Goal: Task Accomplishment & Management: Manage account settings

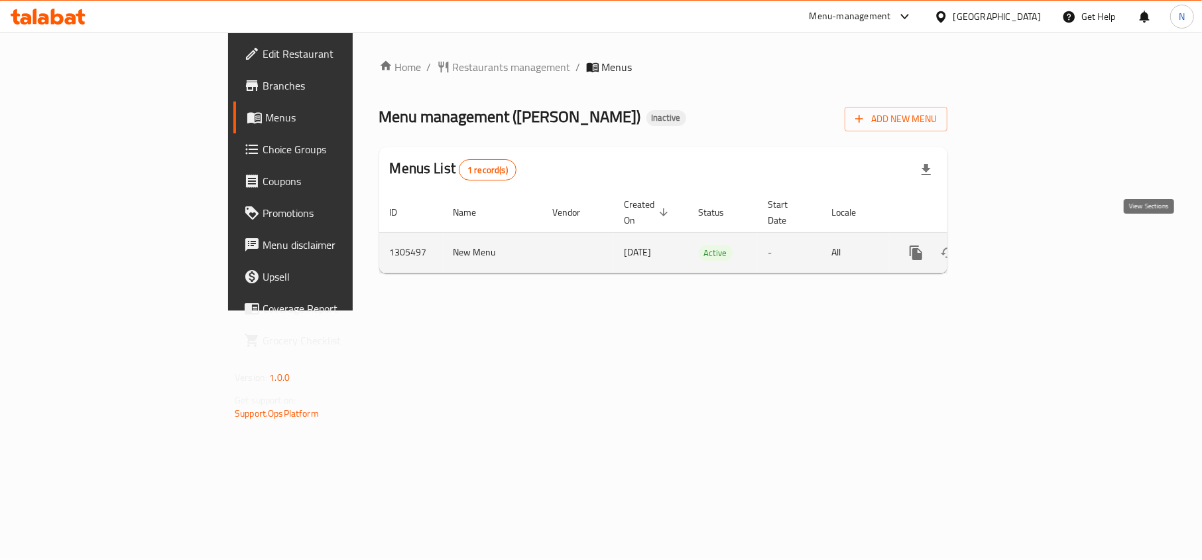
click at [1020, 245] on icon "enhanced table" at bounding box center [1012, 253] width 16 height 16
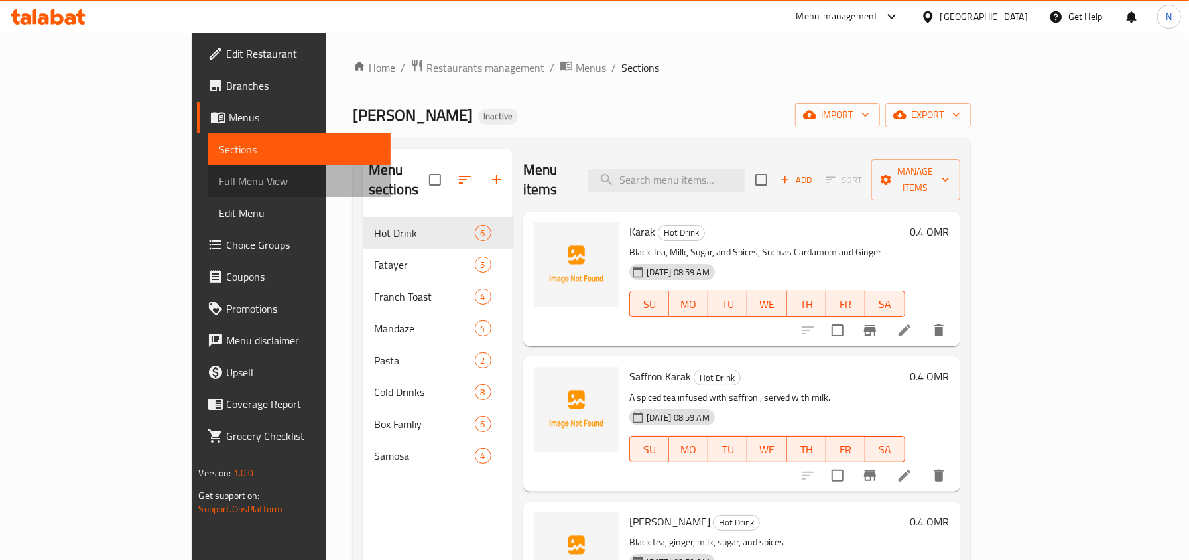
click at [219, 184] on span "Full Menu View" at bounding box center [299, 181] width 160 height 16
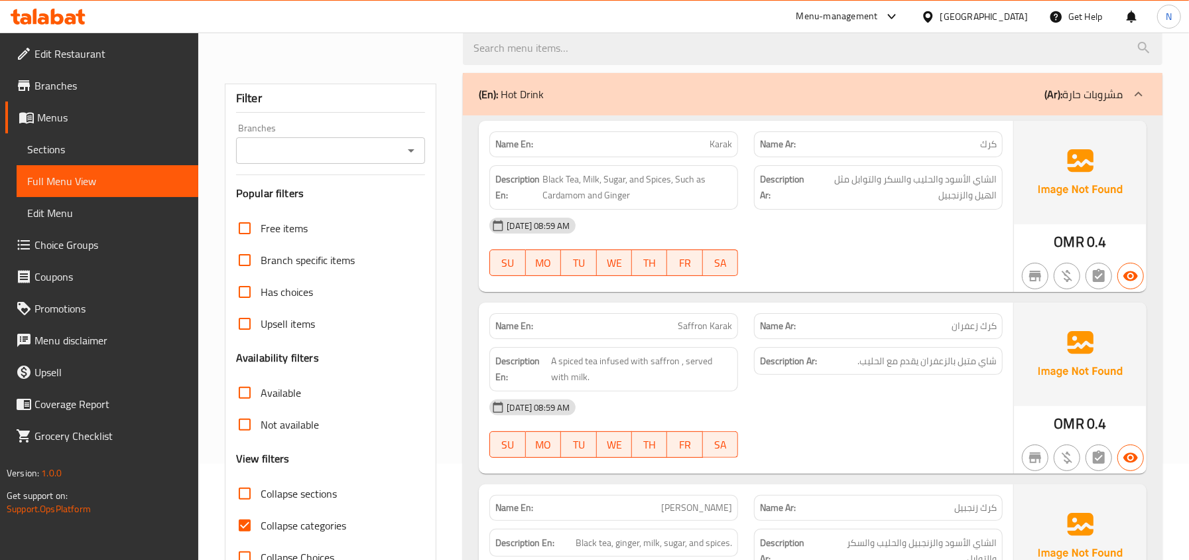
scroll to position [265, 0]
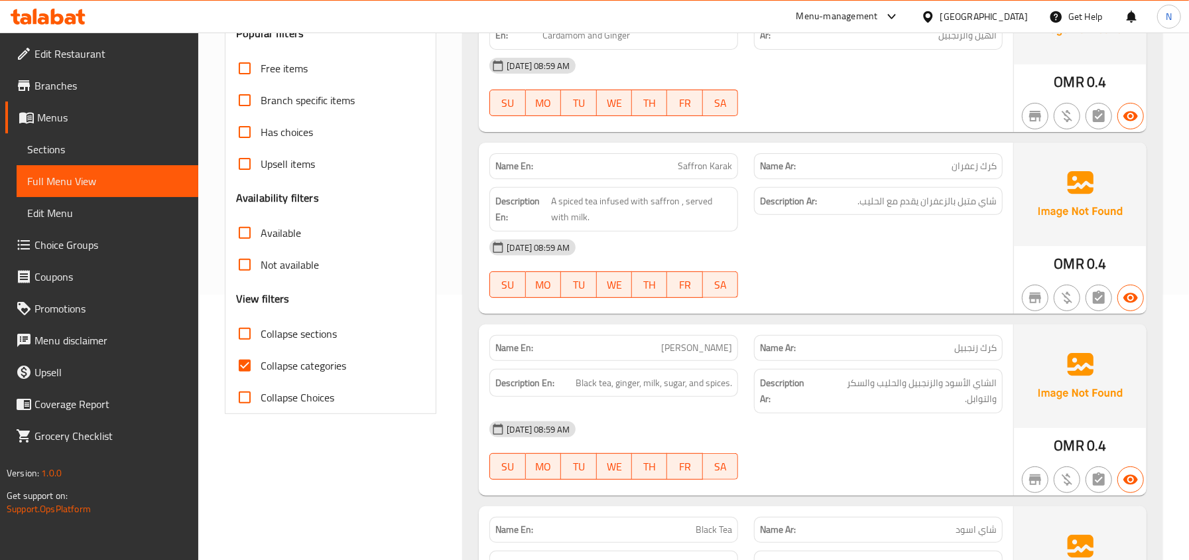
click at [285, 329] on span "Collapse sections" at bounding box center [299, 334] width 76 height 16
click at [261, 329] on input "Collapse sections" at bounding box center [245, 334] width 32 height 32
checkbox input "true"
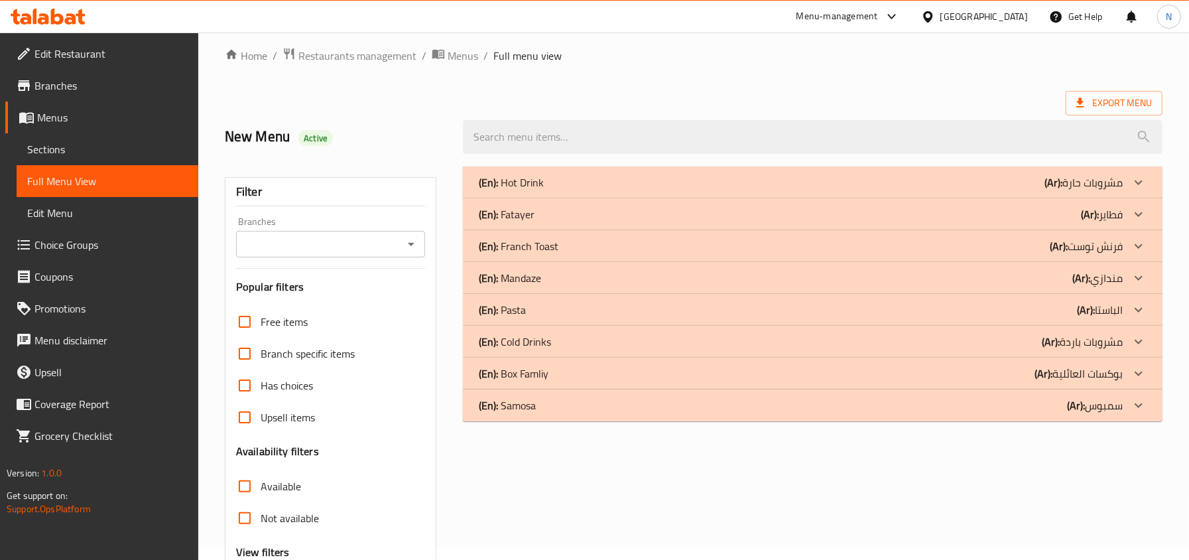
scroll to position [0, 0]
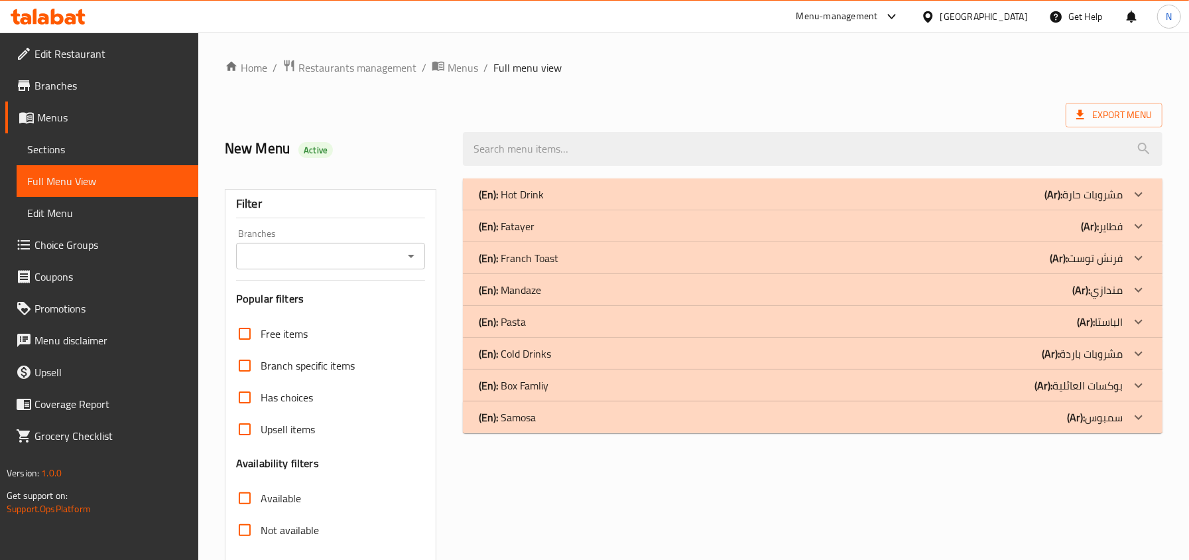
click at [960, 70] on ol "Home / Restaurants management / Menus / Full menu view" at bounding box center [693, 67] width 937 height 17
click at [683, 192] on div "(En): Hot Drink (Ar): مشروبات حارة" at bounding box center [801, 194] width 644 height 16
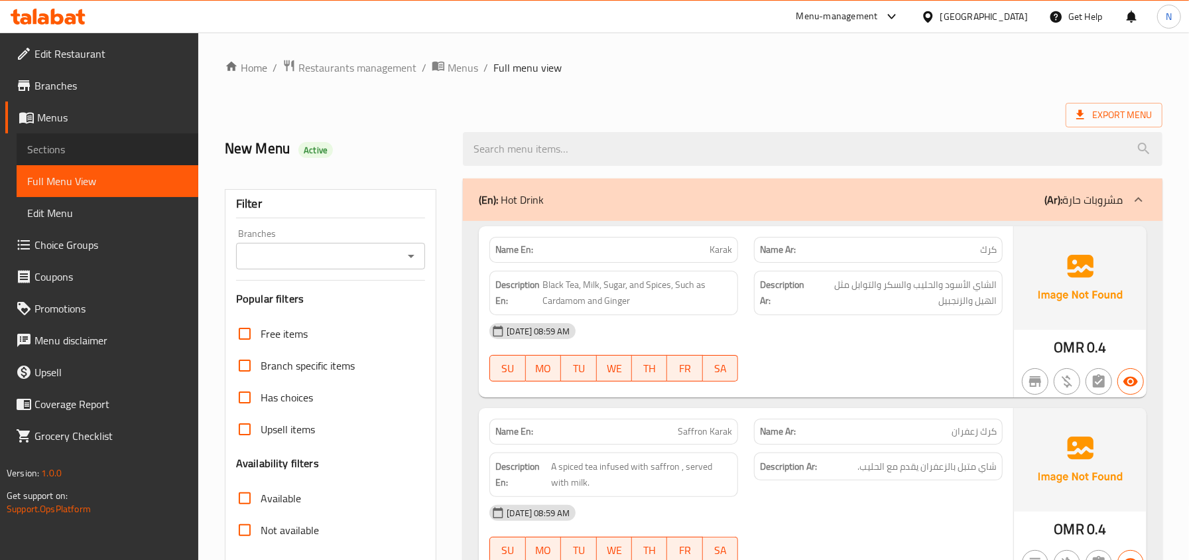
click at [77, 136] on link "Sections" at bounding box center [108, 149] width 182 height 32
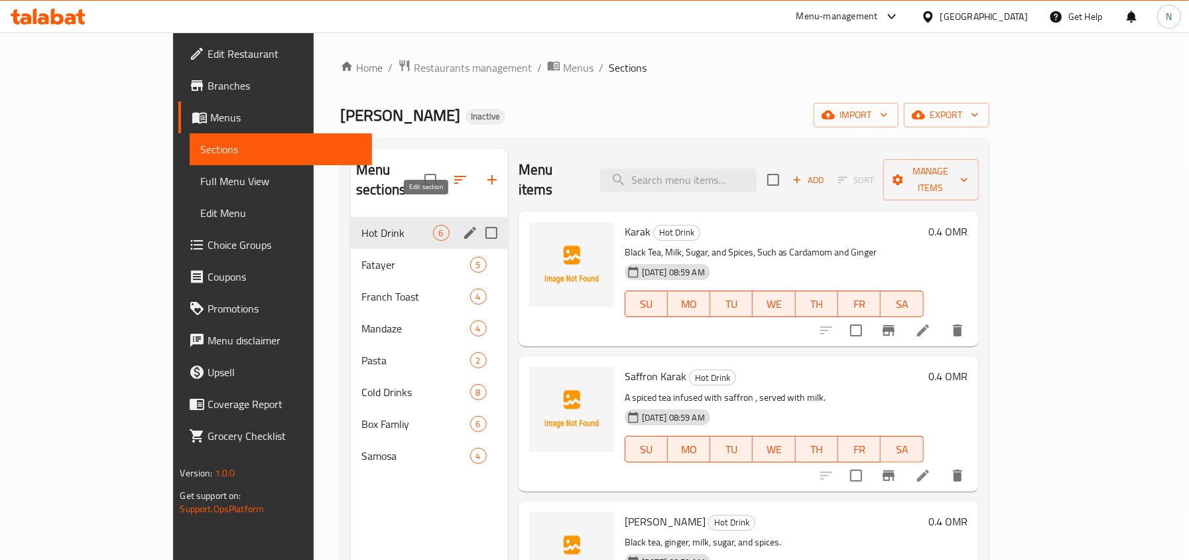
click at [464, 227] on icon "edit" at bounding box center [470, 233] width 12 height 12
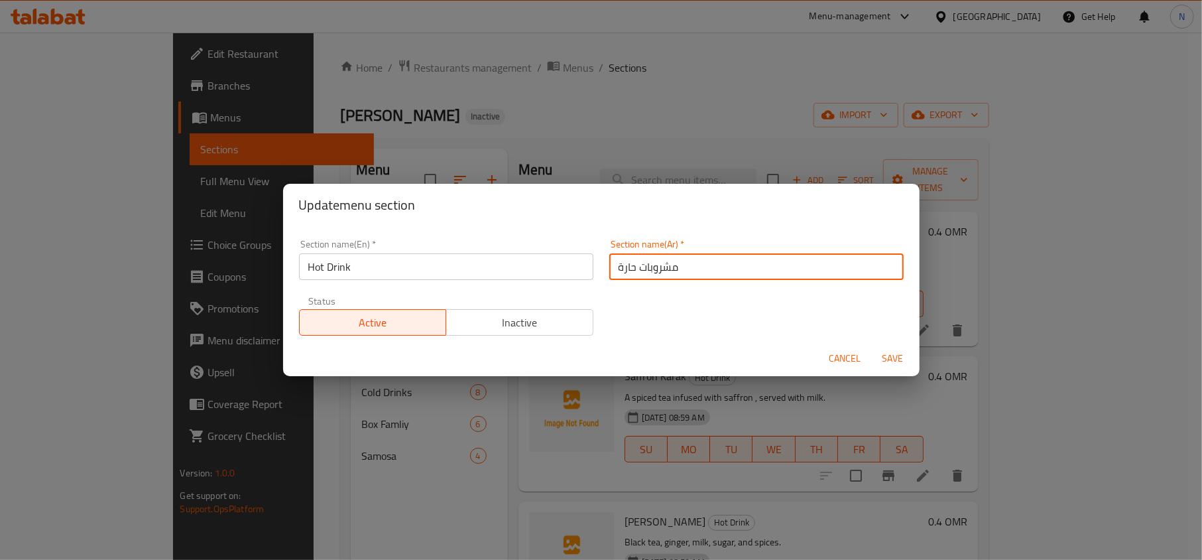
drag, startPoint x: 628, startPoint y: 267, endPoint x: 582, endPoint y: 258, distance: 47.2
click at [582, 258] on div "Section name(En)   * Hot Drink Section name(En) * Section name(Ar)   * مشروبات …" at bounding box center [601, 287] width 621 height 112
drag, startPoint x: 679, startPoint y: 272, endPoint x: 688, endPoint y: 274, distance: 9.5
click at [688, 274] on input "مشروبات الساخنة" at bounding box center [756, 266] width 294 height 27
type input "المشروبات الساخنة"
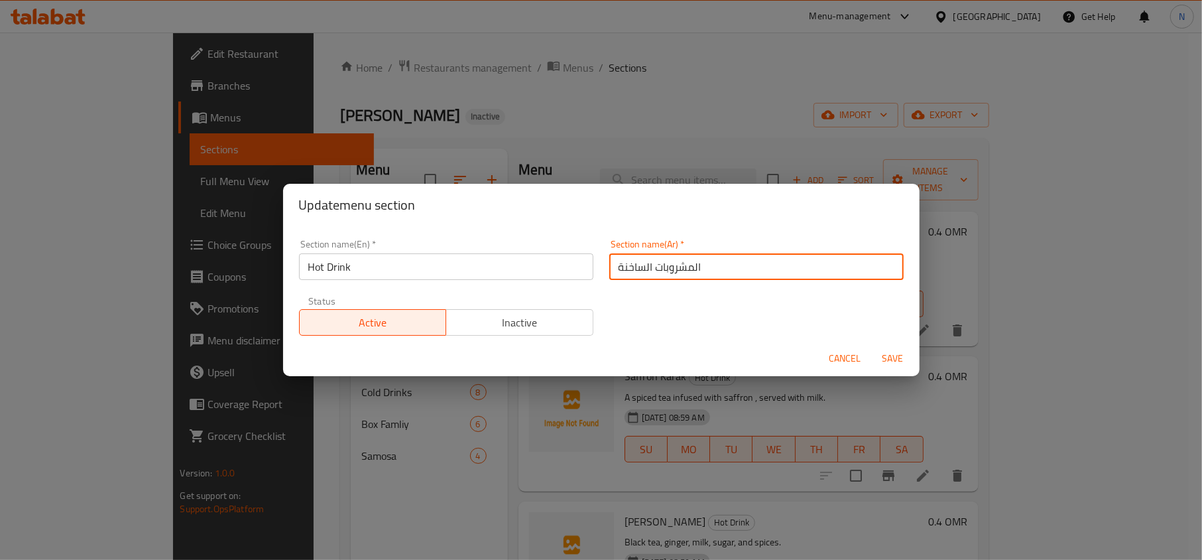
click at [872, 346] on button "Save" at bounding box center [893, 358] width 42 height 25
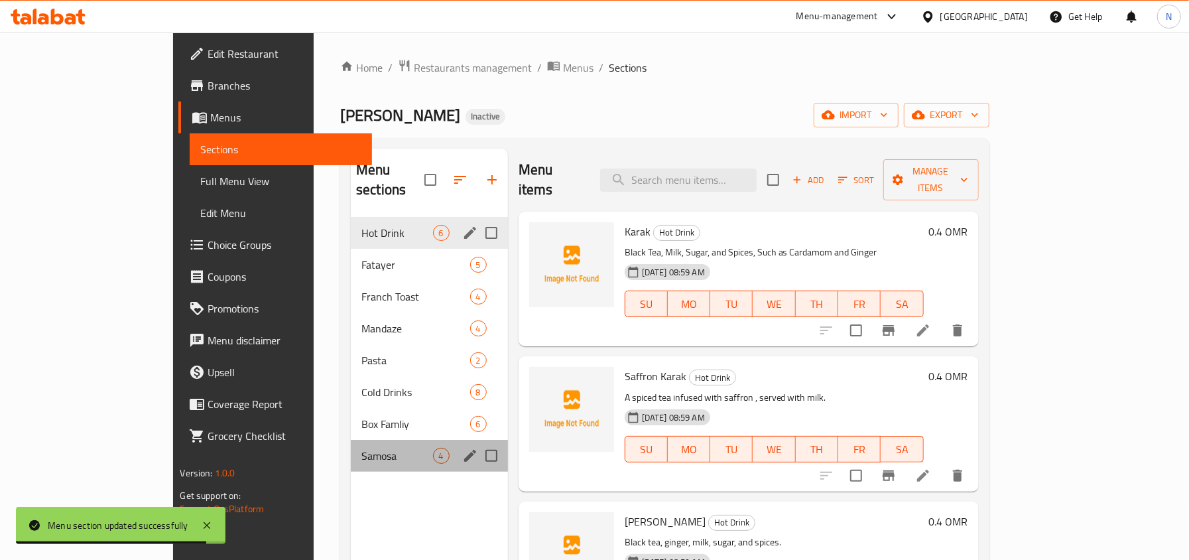
click at [419, 446] on div "Samosa 4" at bounding box center [429, 456] width 157 height 32
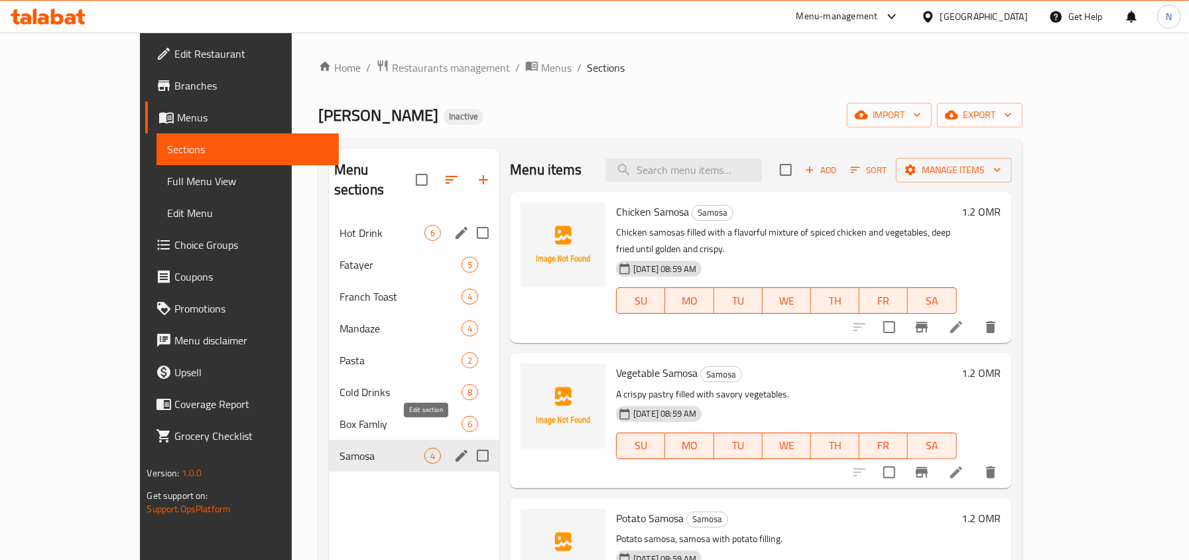
click at [453, 447] on icon "edit" at bounding box center [461, 455] width 16 height 16
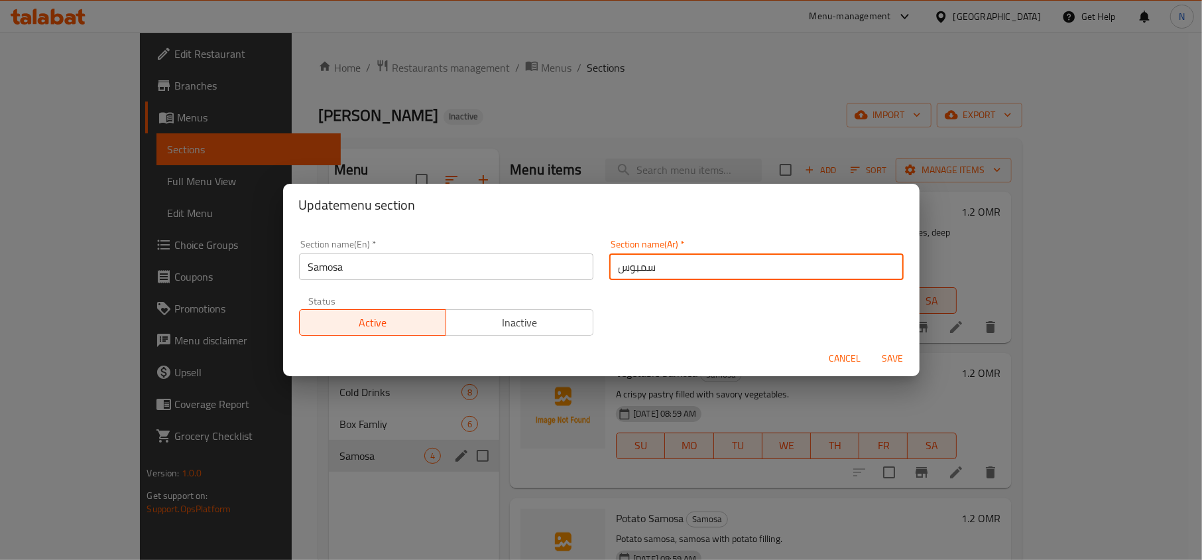
drag, startPoint x: 622, startPoint y: 268, endPoint x: 605, endPoint y: 268, distance: 17.2
click at [609, 268] on input "سمبوس" at bounding box center [756, 266] width 294 height 27
type input "سمبوسة"
click at [872, 346] on button "Save" at bounding box center [893, 358] width 42 height 25
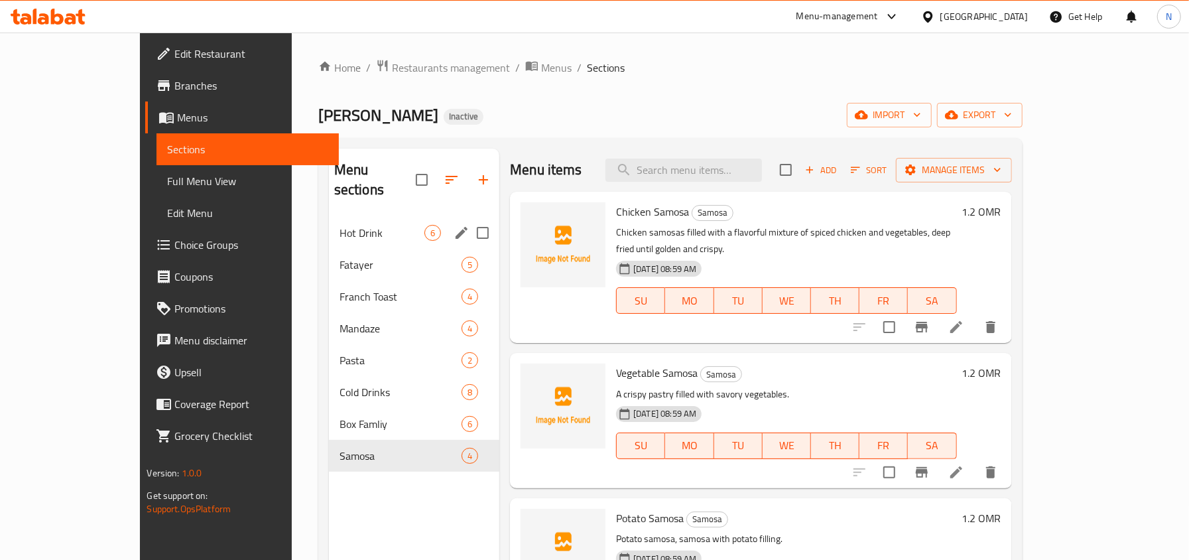
click at [904, 77] on div "Home / Restaurants management / Menus / Sections Karak Bentleys Inactive import…" at bounding box center [670, 389] width 704 height 660
click at [339, 225] on span "Hot Drink" at bounding box center [381, 233] width 85 height 16
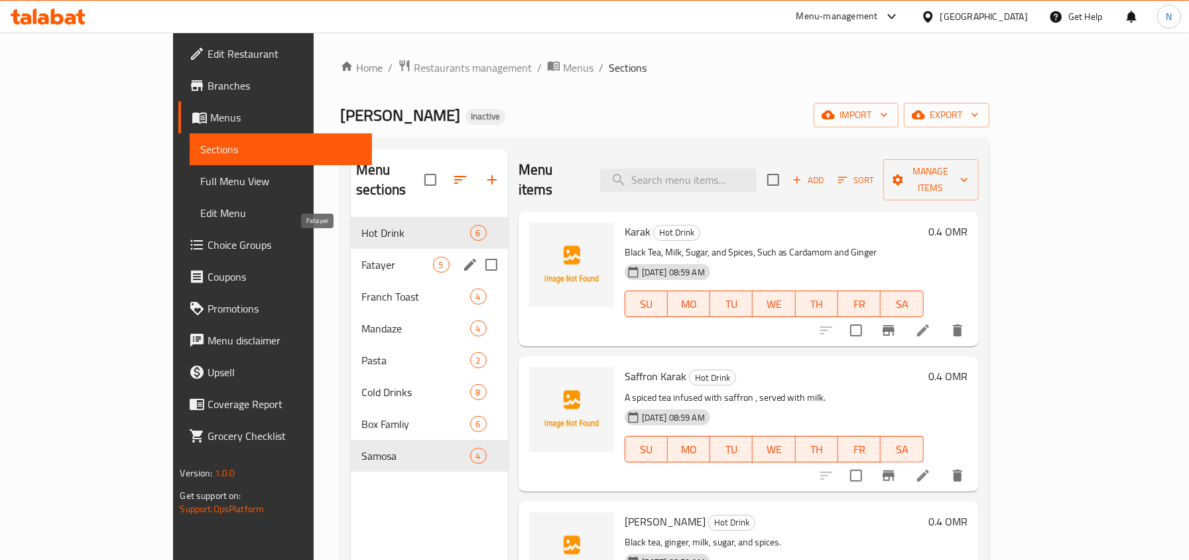
click at [361, 257] on span "Fatayer" at bounding box center [396, 265] width 71 height 16
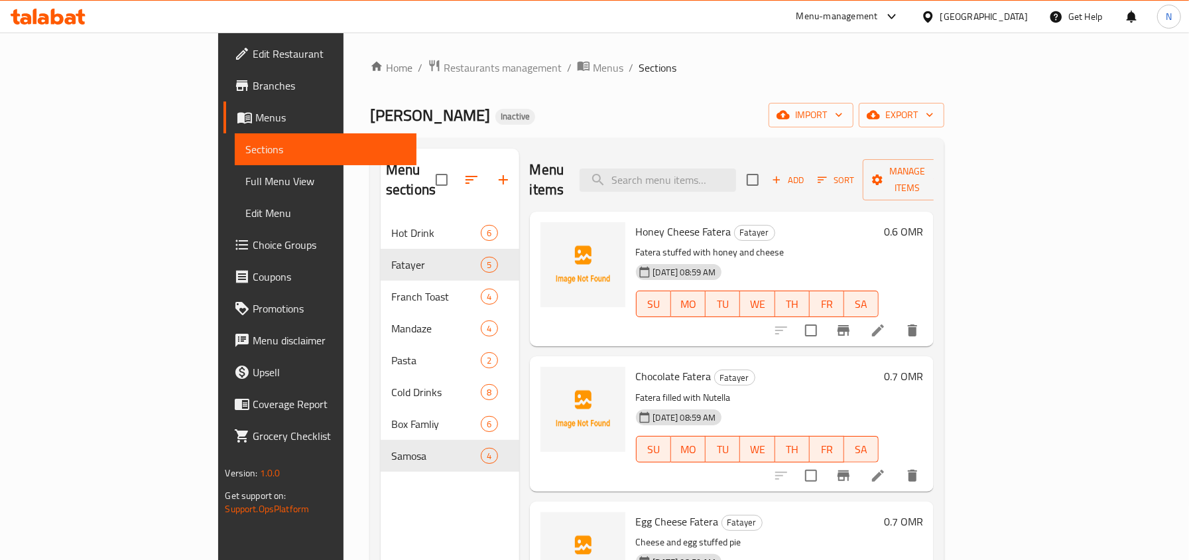
scroll to position [88, 0]
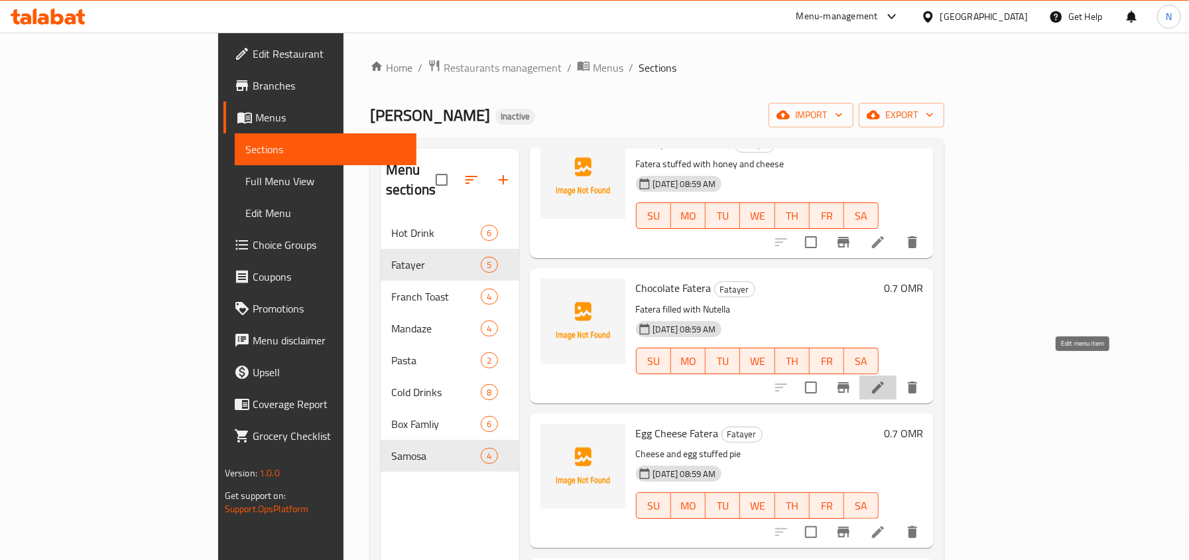
click at [884, 381] on icon at bounding box center [878, 387] width 12 height 12
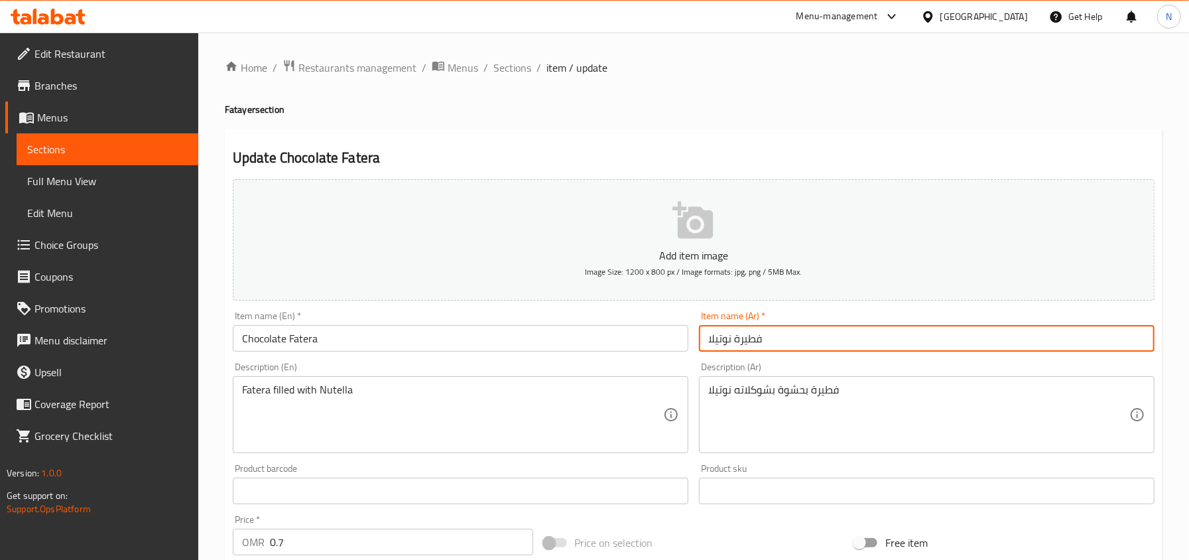
click at [753, 345] on input "فطيرة نوتيلا" at bounding box center [926, 338] width 455 height 27
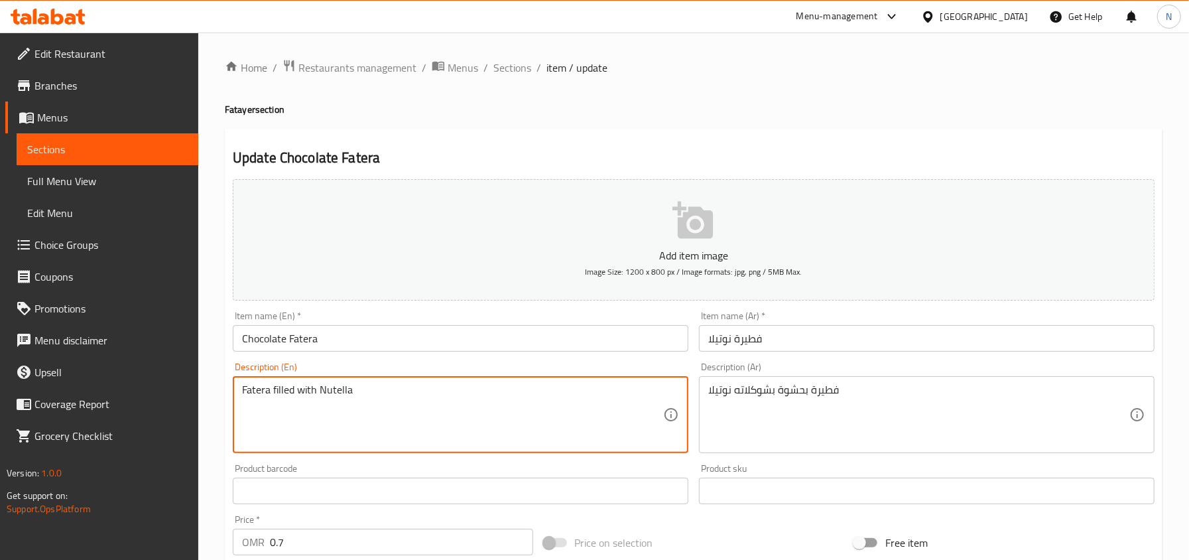
click at [337, 391] on textarea "Fatera filled with Nutella" at bounding box center [452, 414] width 421 height 63
click at [285, 338] on input "Chocolate Fatera" at bounding box center [460, 338] width 455 height 27
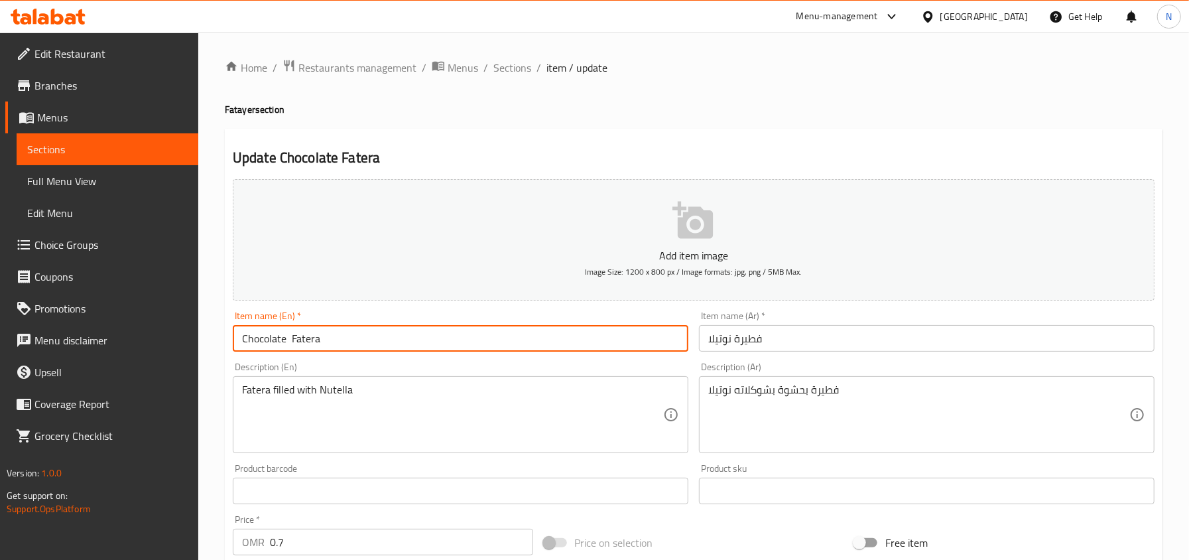
paste input "Nutella"
click at [265, 339] on input "Chocolate Nutella Fatera" at bounding box center [460, 338] width 455 height 27
click at [281, 346] on input "Nutella Fatera" at bounding box center [460, 338] width 455 height 27
click at [277, 345] on input "Nutella Fatera" at bounding box center [460, 338] width 455 height 27
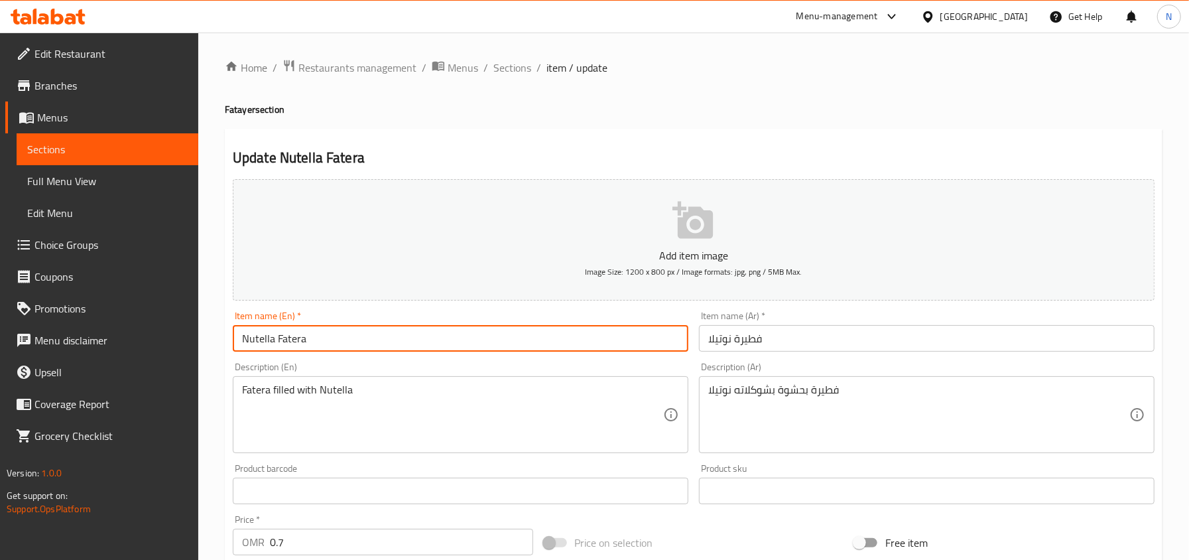
paste input "Chocolate"
type input "Nutella Chocolate Fatera"
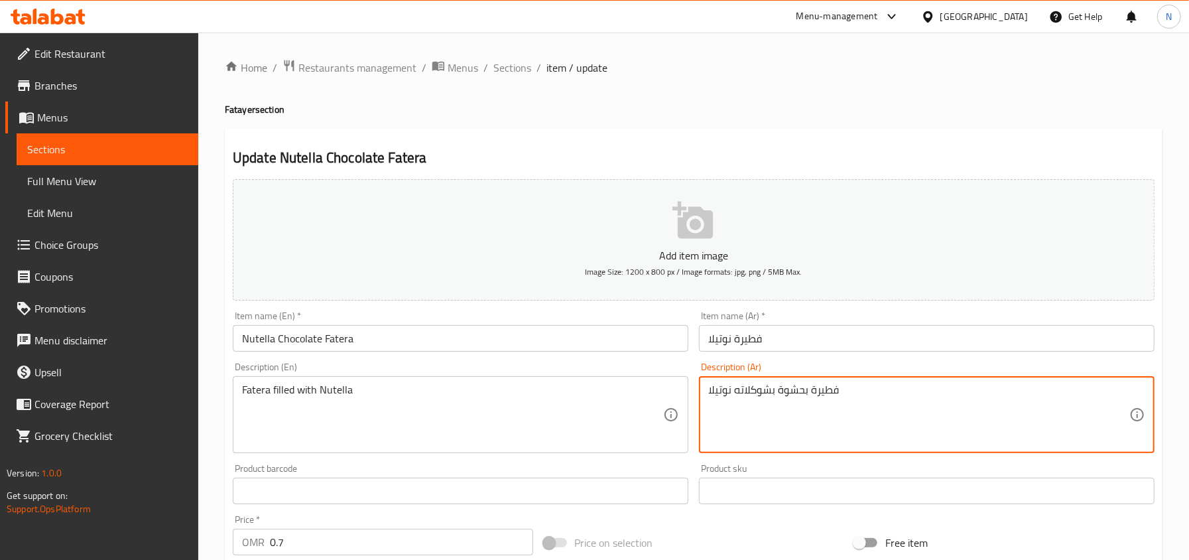
drag, startPoint x: 769, startPoint y: 390, endPoint x: 733, endPoint y: 388, distance: 36.5
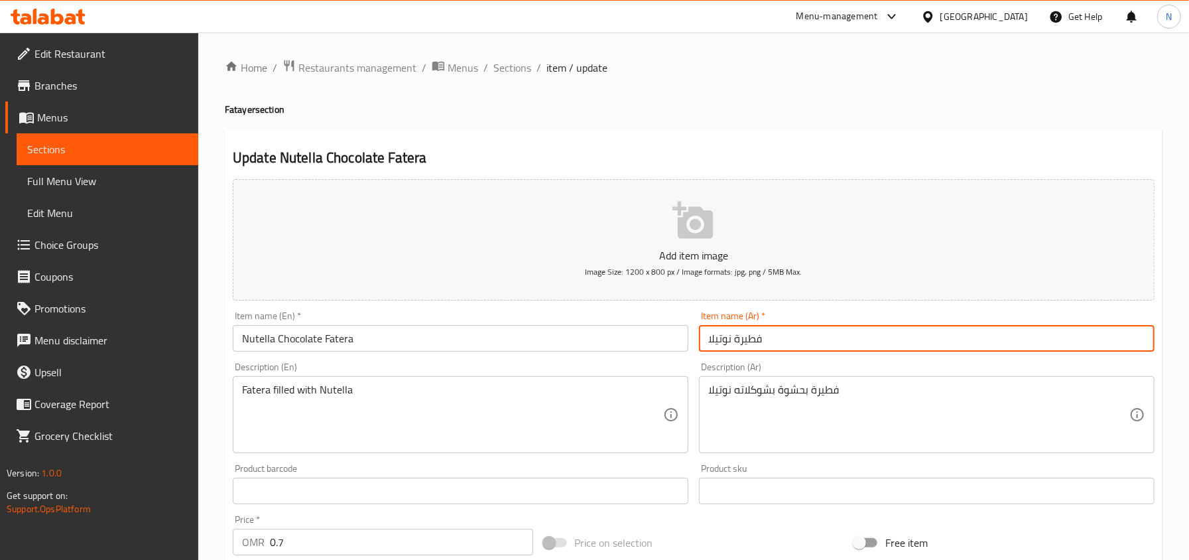
click at [735, 345] on input "فطيرة نوتيلا" at bounding box center [926, 338] width 455 height 27
paste input "شوكلاته"
click at [768, 340] on input "فطيرةشوكلاته نوتيلا" at bounding box center [926, 338] width 455 height 27
type input "فطيرة شوكلاته نوتيلا"
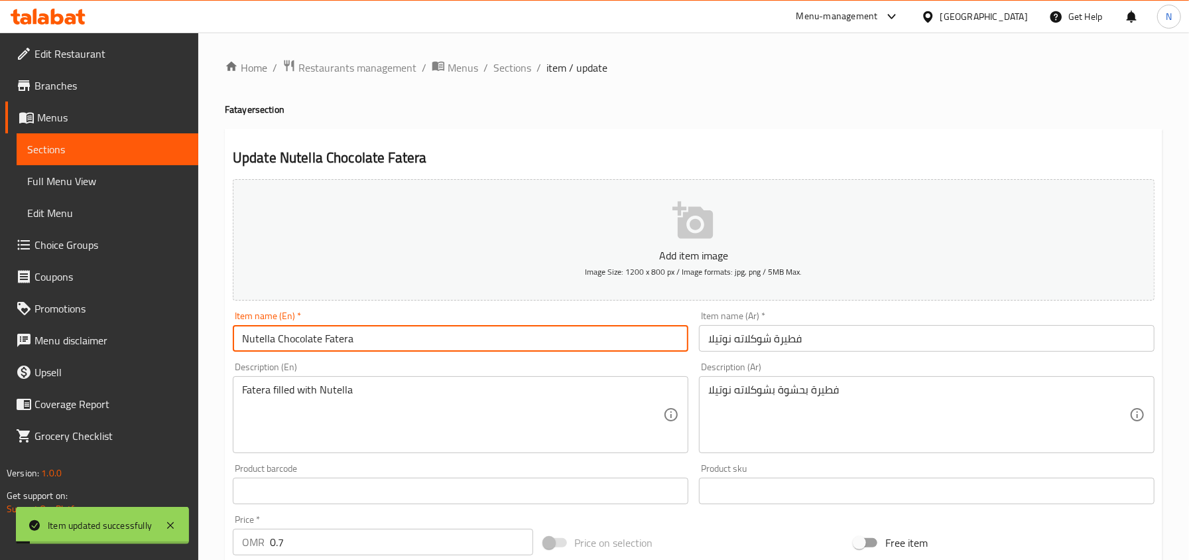
click at [302, 345] on input "Nutella Chocolate Fatera" at bounding box center [460, 338] width 455 height 27
click at [325, 340] on input "Nutella Chocolate Fatera" at bounding box center [460, 338] width 455 height 27
drag, startPoint x: 322, startPoint y: 339, endPoint x: 379, endPoint y: 348, distance: 57.7
click at [379, 348] on input "Nutella Chocolate Fatera" at bounding box center [460, 338] width 455 height 27
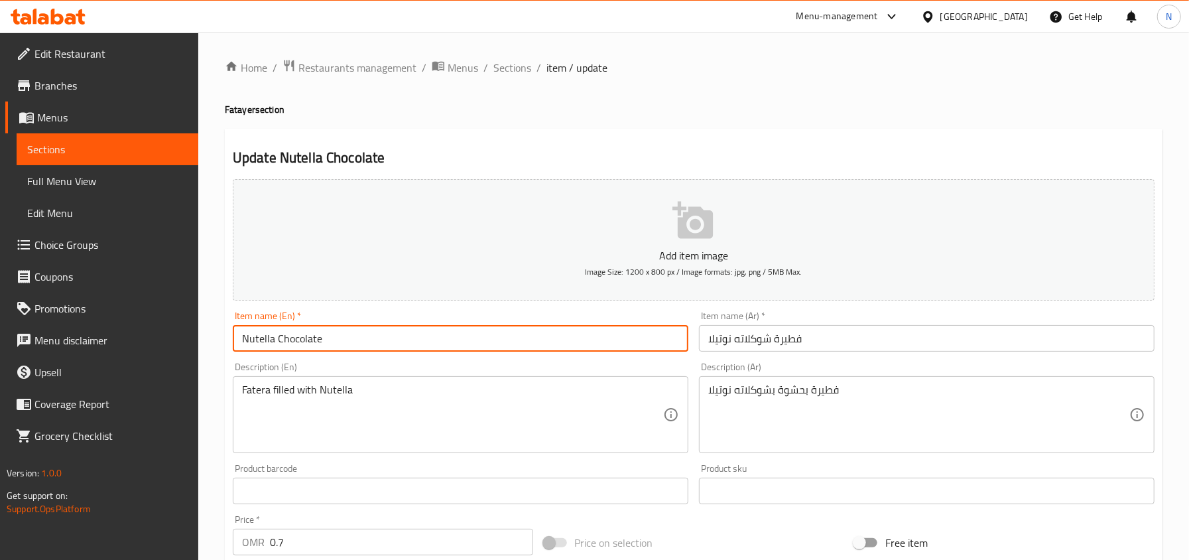
type input "Nutella Chocolate"
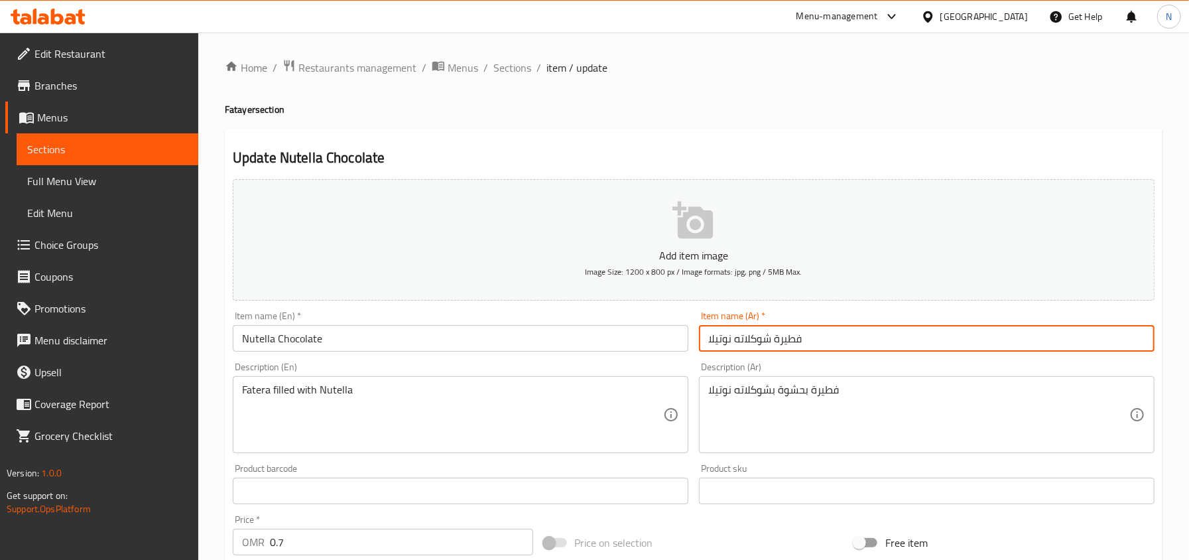
drag, startPoint x: 732, startPoint y: 345, endPoint x: 701, endPoint y: 343, distance: 31.2
click at [701, 343] on input "فطيرة شوكلاته نوتيلا" at bounding box center [926, 338] width 455 height 27
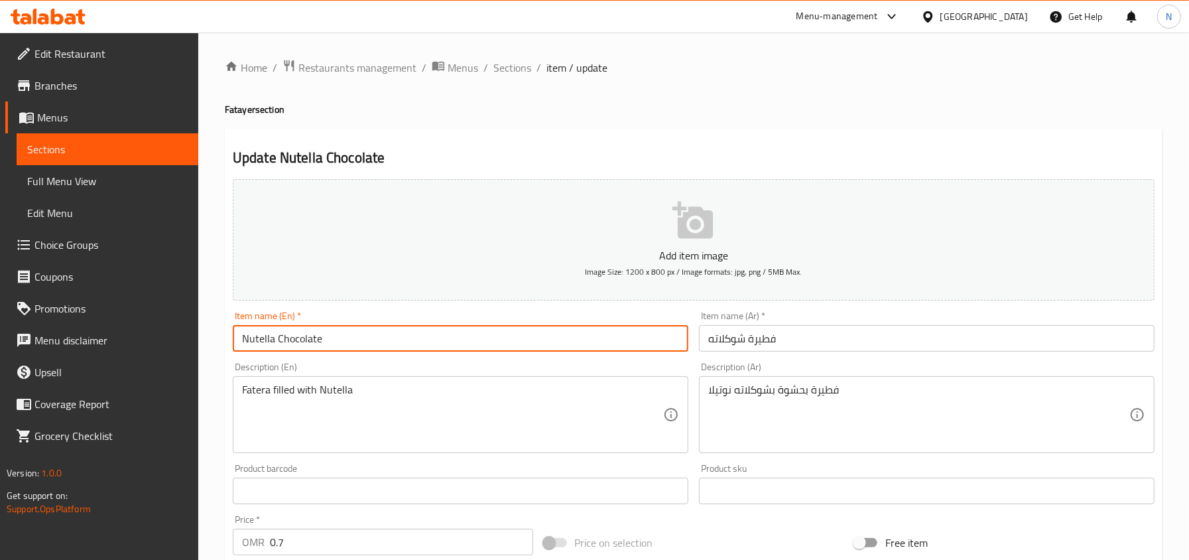
click at [295, 345] on input "Nutella Chocolate" at bounding box center [460, 338] width 455 height 27
click at [351, 351] on input "Nutella Chocolate" at bounding box center [460, 338] width 455 height 27
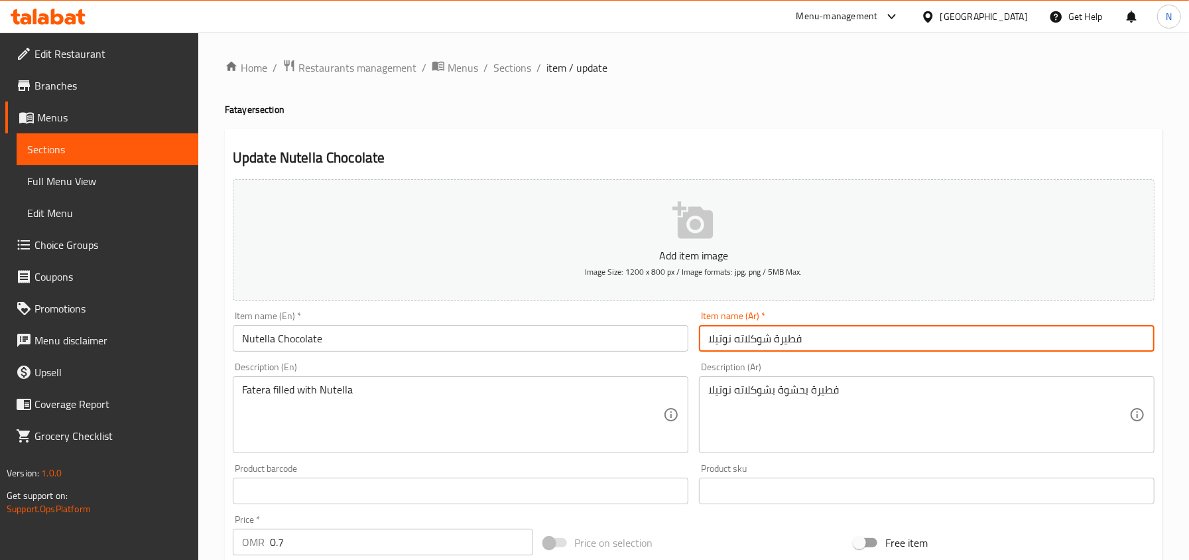
type input "فطيرة شوكلاته نوتيلا"
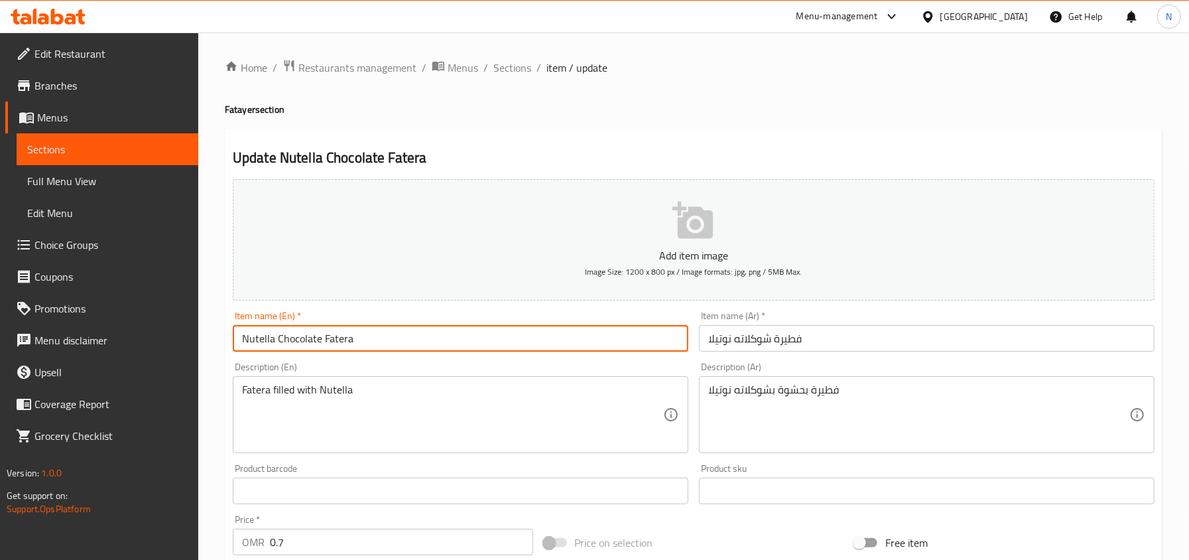
click at [370, 340] on input "Nutella Chocolate Fatera" at bounding box center [460, 338] width 455 height 27
click at [341, 341] on input "Nutella Chocolate Fatera" at bounding box center [460, 338] width 455 height 27
paste input "eteer Meshaltet"
click at [383, 335] on input "Nutella Chocolate Feteer Meshaltet" at bounding box center [460, 338] width 455 height 27
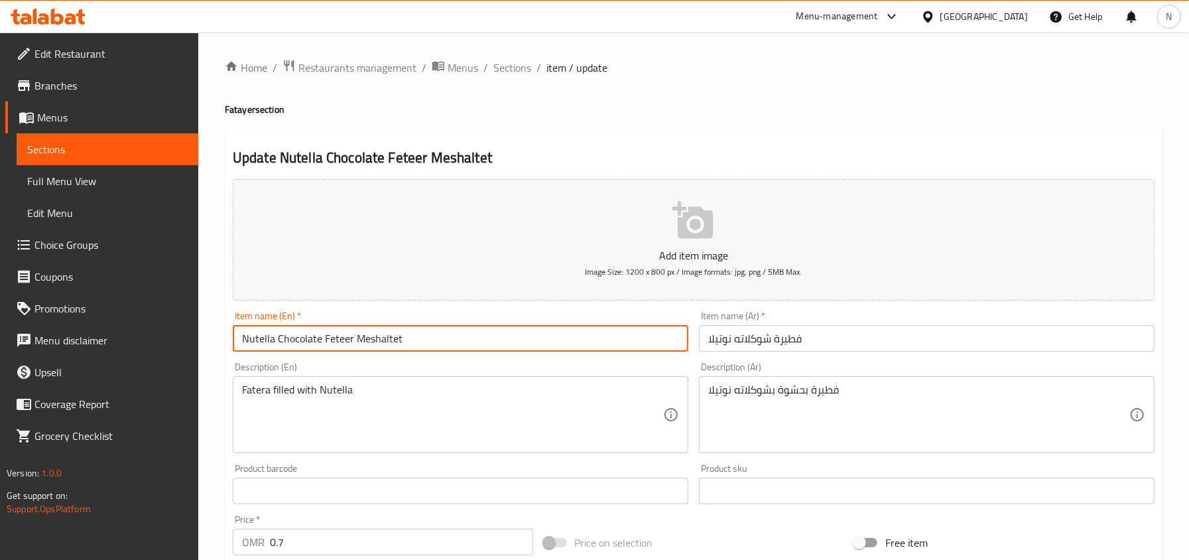
click at [383, 335] on input "Nutella Chocolate Feteer Meshaltet" at bounding box center [460, 338] width 455 height 27
click at [263, 342] on input "Nutella Chocolate Feteer" at bounding box center [460, 338] width 455 height 27
type input "Chocolate Feteer"
click at [719, 345] on input "فطيرة شوكلاته نوتيلا" at bounding box center [926, 338] width 455 height 27
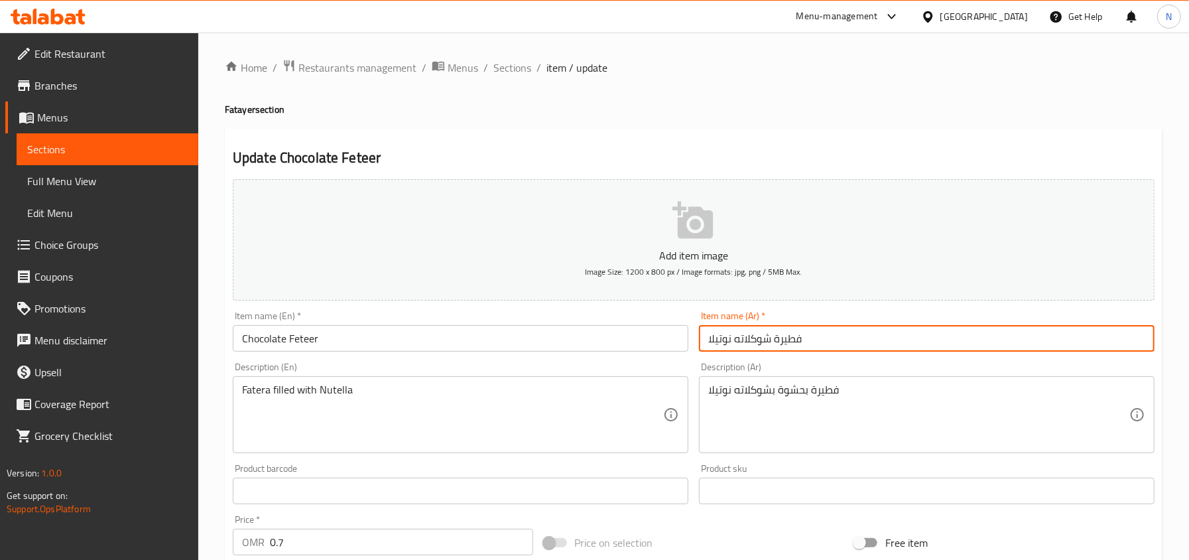
click at [719, 345] on input "فطيرة شوكلاته نوتيلا" at bounding box center [926, 338] width 455 height 27
type input "فطيرة شوكلاته"
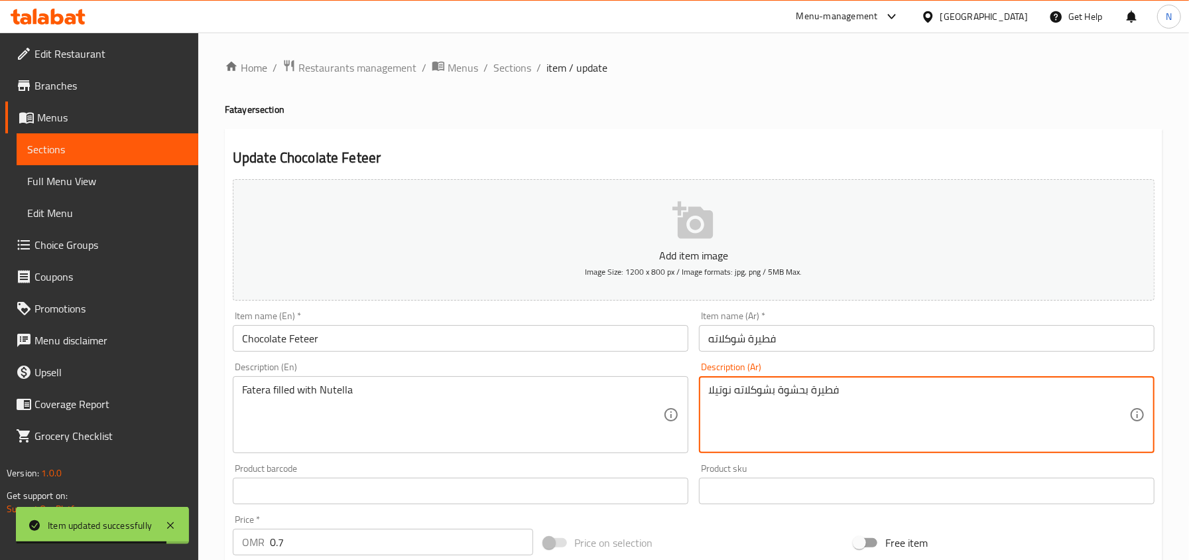
click at [255, 335] on input "Chocolate Feteer" at bounding box center [460, 338] width 455 height 27
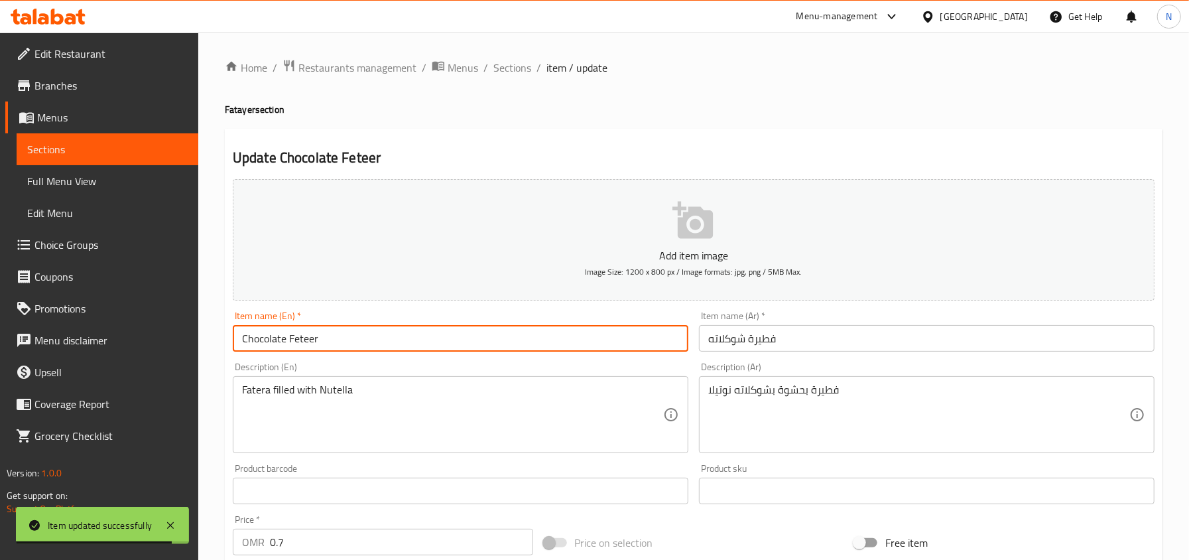
click at [255, 335] on input "Chocolate Feteer" at bounding box center [460, 338] width 455 height 27
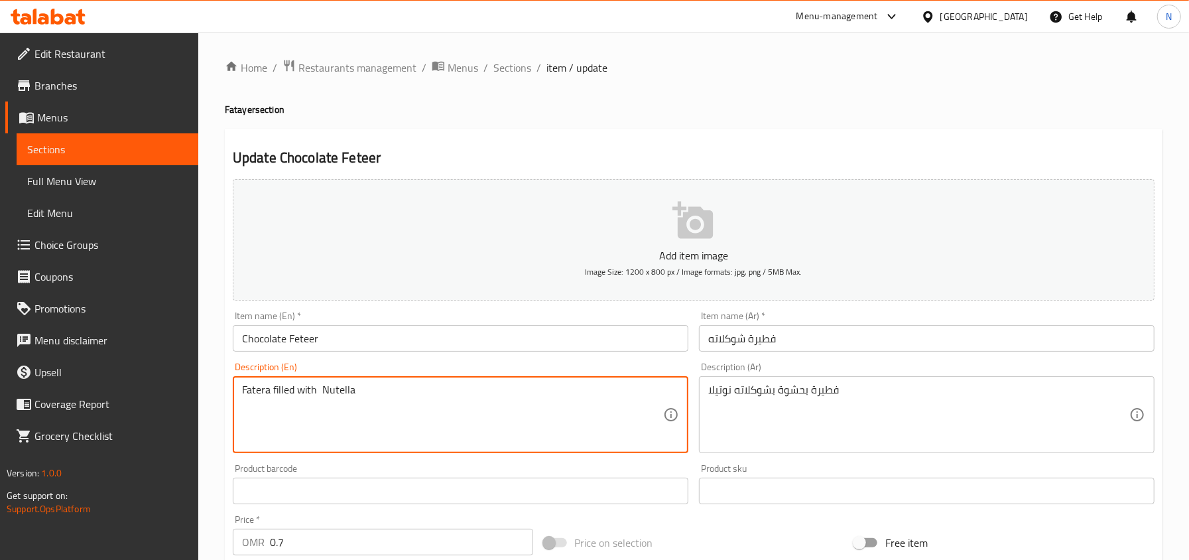
paste textarea "Chocolate"
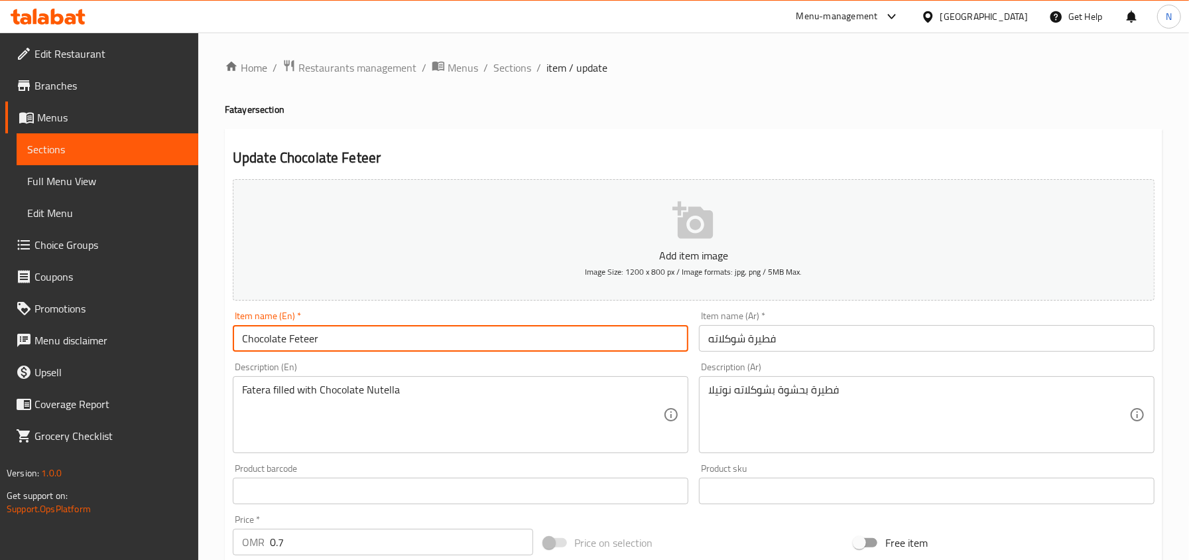
click at [310, 341] on input "Chocolate Feteer" at bounding box center [460, 338] width 455 height 27
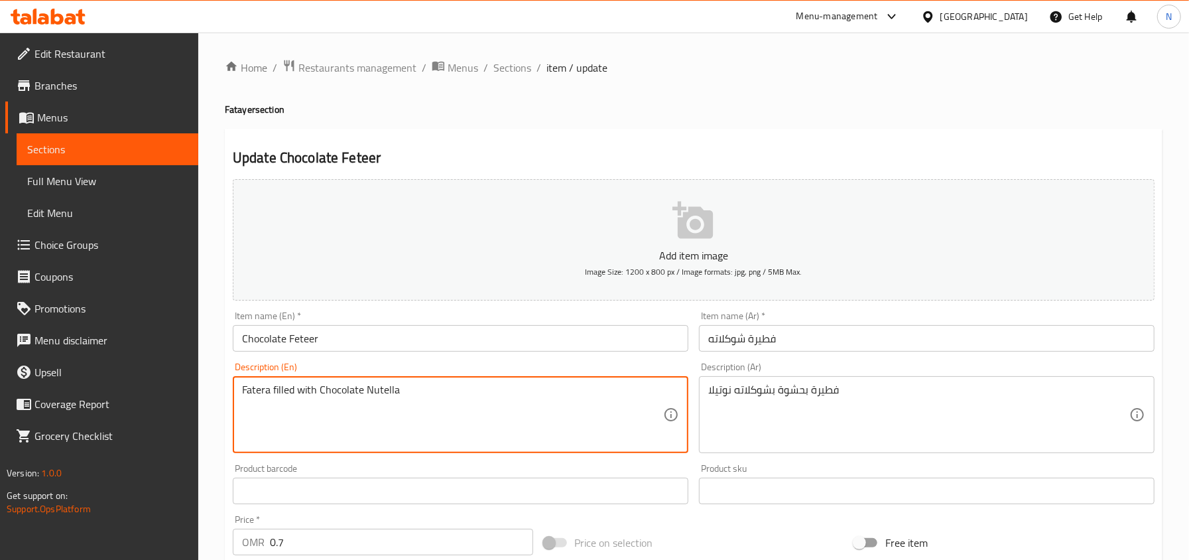
click at [253, 398] on textarea "Fatera filled with Chocolate Nutella" at bounding box center [452, 414] width 421 height 63
paste textarea "eteer"
type textarea "Feteer filled with Chocolate Nutella"
click at [414, 341] on input "Chocolate Feteer" at bounding box center [460, 338] width 455 height 27
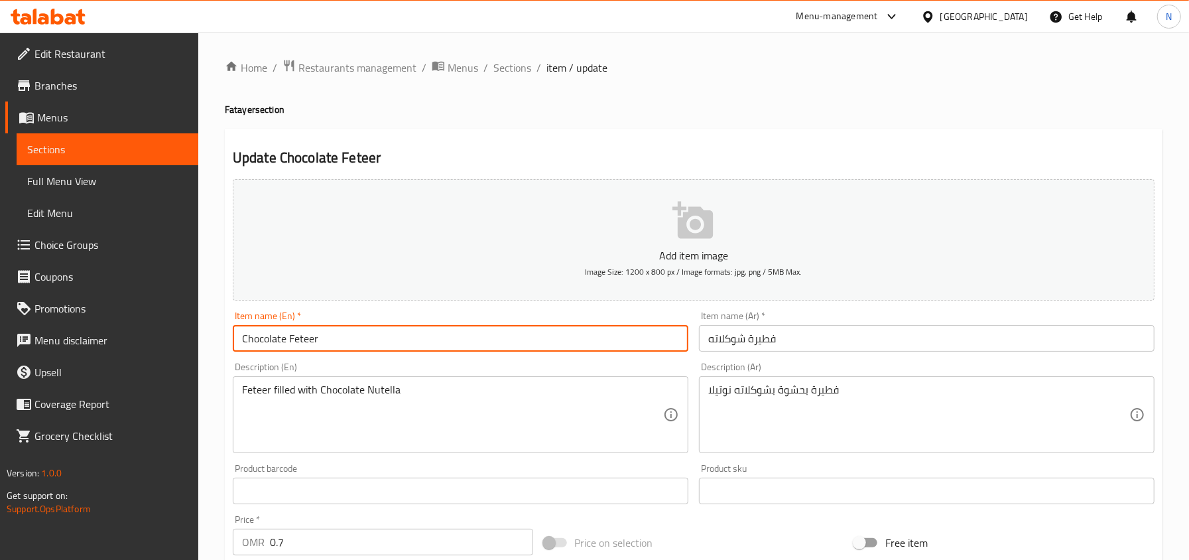
click at [309, 342] on input "Chocolate Feteer" at bounding box center [460, 338] width 455 height 27
click at [478, 351] on input "Chocolate Feteer" at bounding box center [460, 338] width 455 height 27
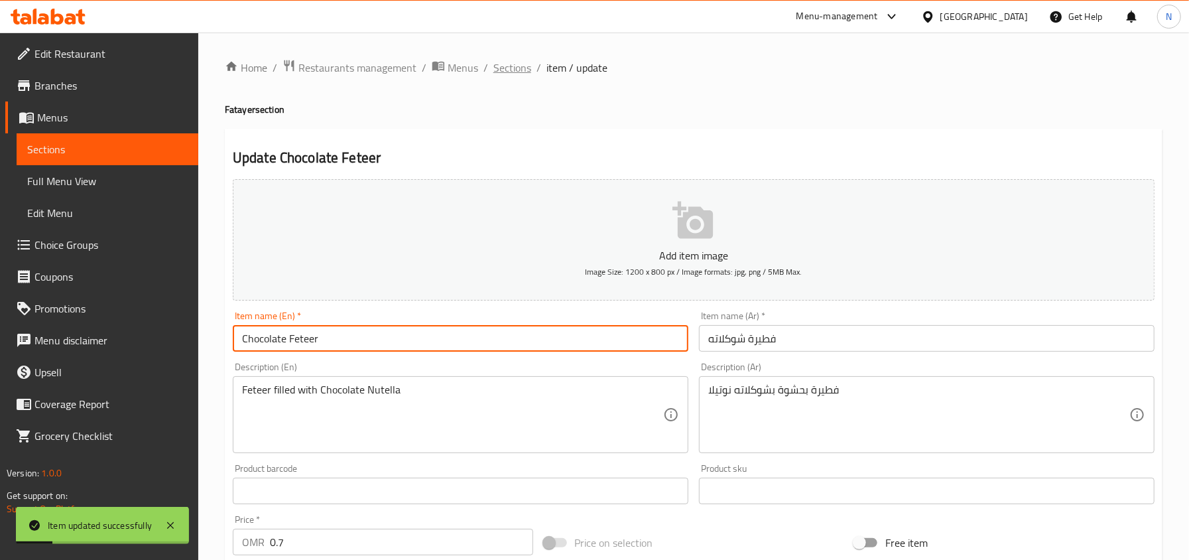
click at [515, 65] on span "Sections" at bounding box center [512, 68] width 38 height 16
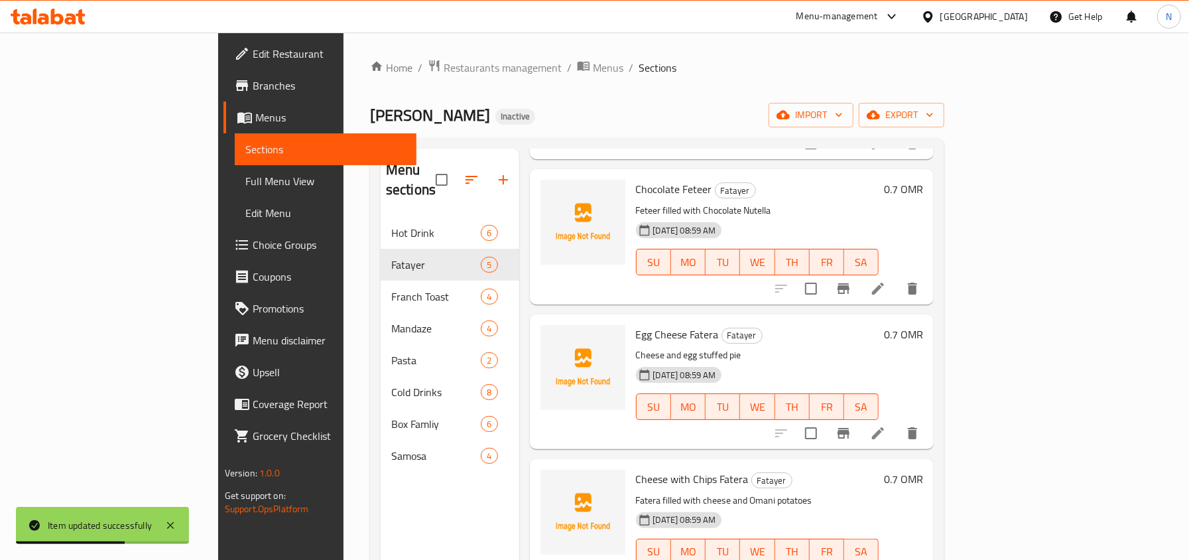
scroll to position [198, 0]
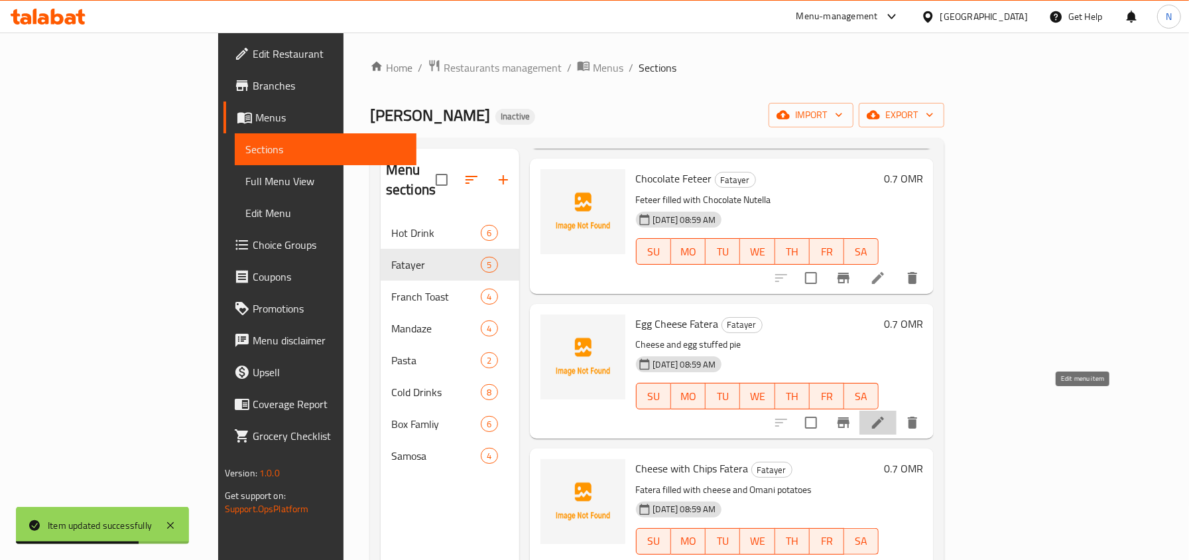
click at [884, 416] on icon at bounding box center [878, 422] width 12 height 12
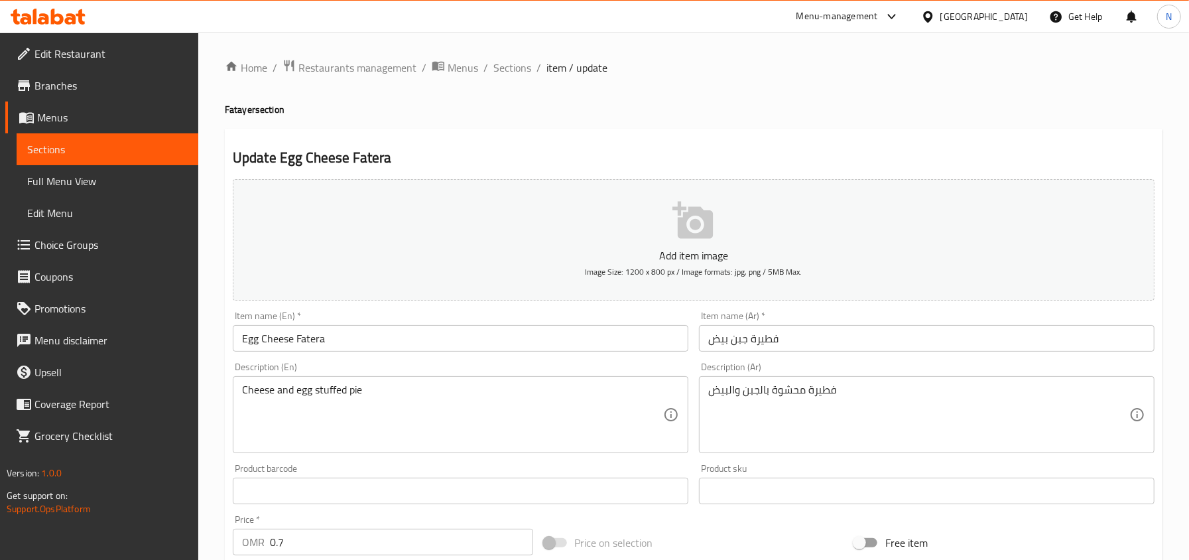
click at [316, 337] on input "Egg Cheese Fatera" at bounding box center [460, 338] width 455 height 27
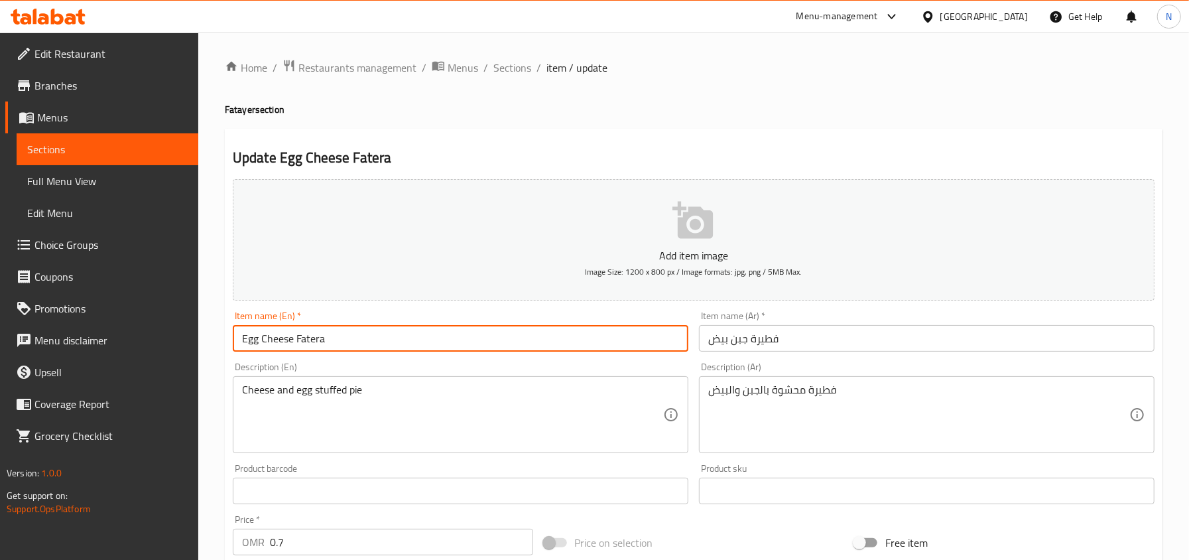
click at [316, 337] on input "Egg Cheese Fatera" at bounding box center [460, 338] width 455 height 27
paste input "eteer"
type input "Egg Cheese Feteer"
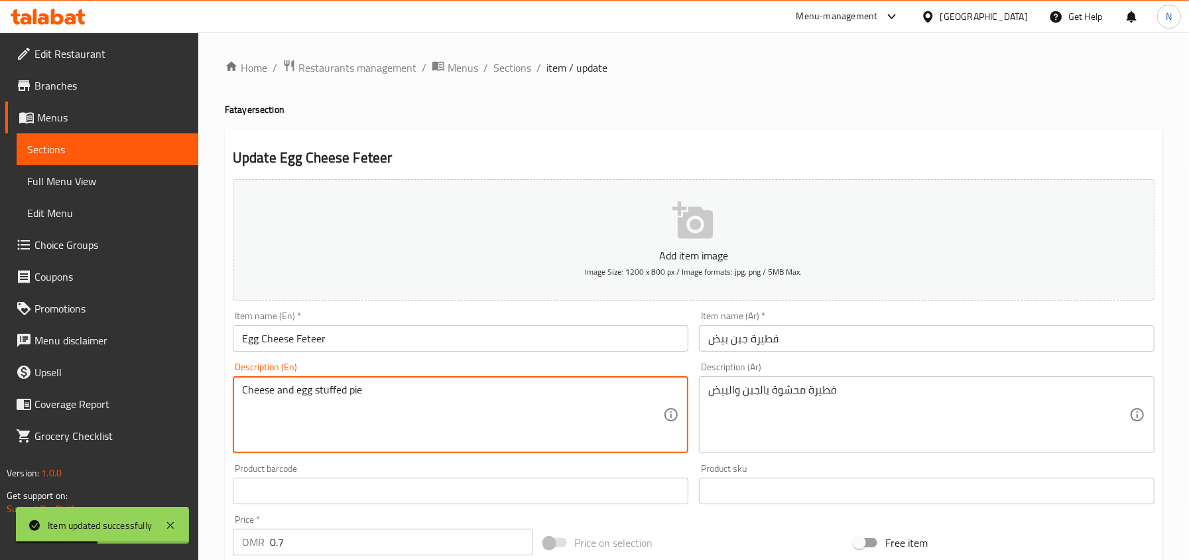
click at [353, 398] on textarea "Cheese and egg stuffed pie" at bounding box center [452, 414] width 421 height 63
paste textarea "Feteer"
type textarea "Cheese and egg stuffed Feteer"
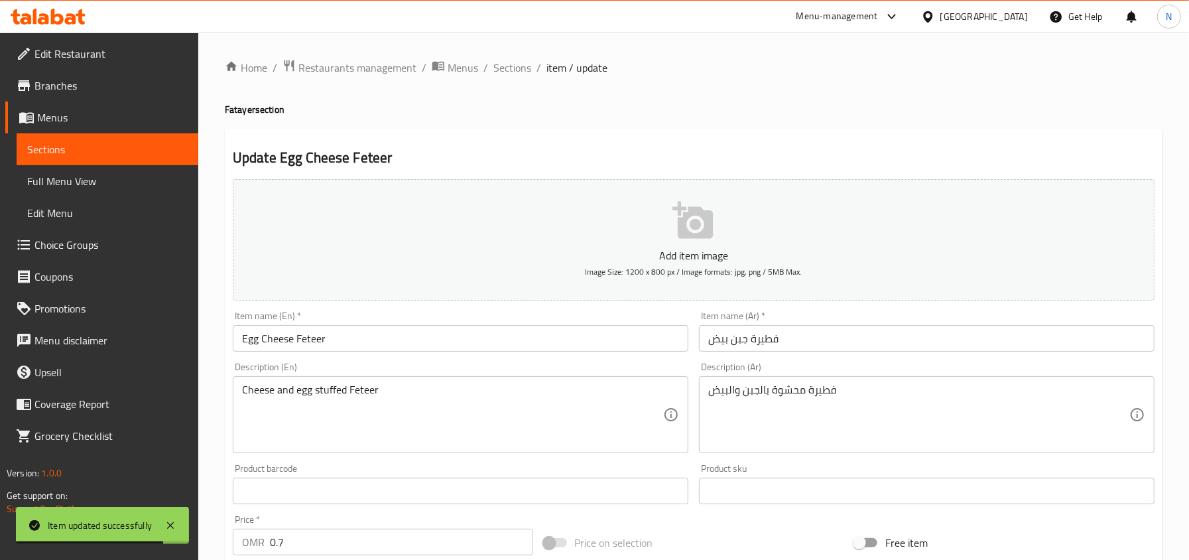
click at [399, 325] on div "Item name (En)   * Egg Cheese Feteer Item name (En) *" at bounding box center [460, 331] width 455 height 40
click at [409, 345] on input "Egg Cheese Feteer" at bounding box center [460, 338] width 455 height 27
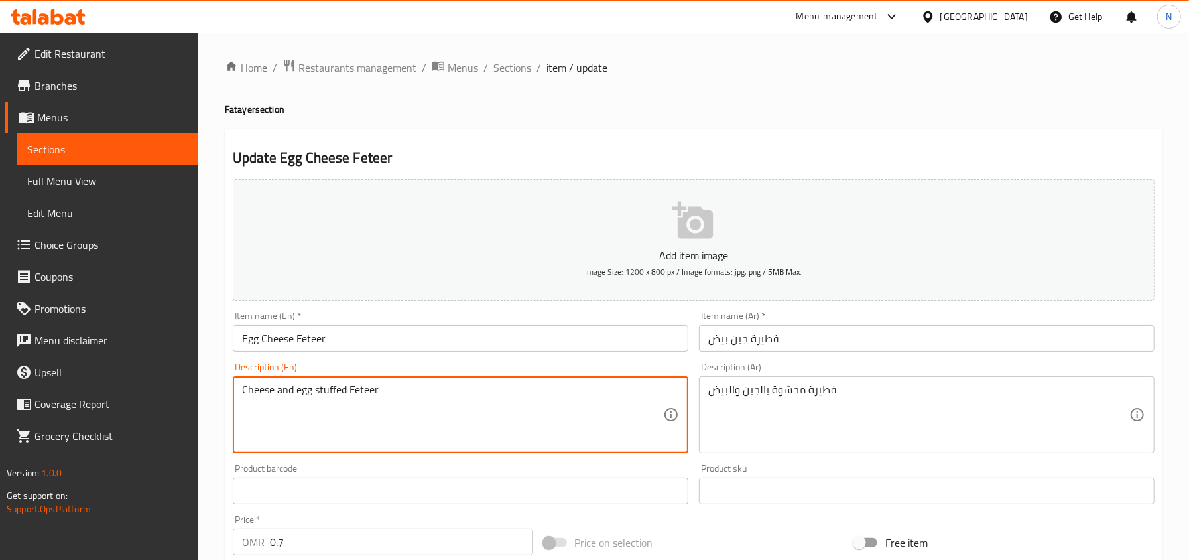
click at [371, 391] on textarea "Cheese and egg stuffed Feteer" at bounding box center [452, 414] width 421 height 63
click at [435, 351] on input "Egg Cheese Feteer" at bounding box center [460, 338] width 455 height 27
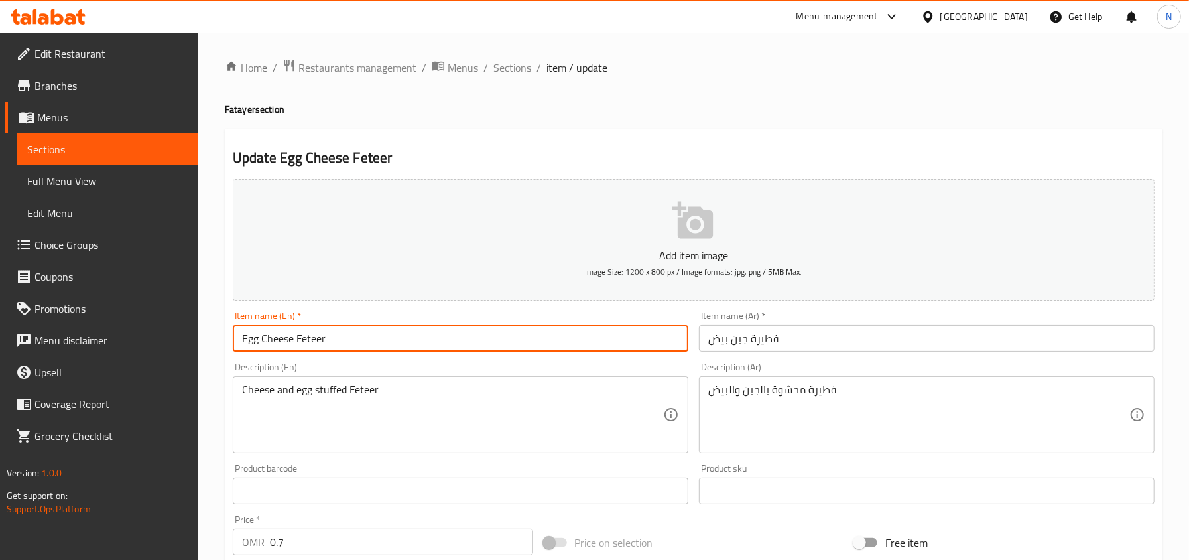
click at [522, 67] on span "Sections" at bounding box center [512, 68] width 38 height 16
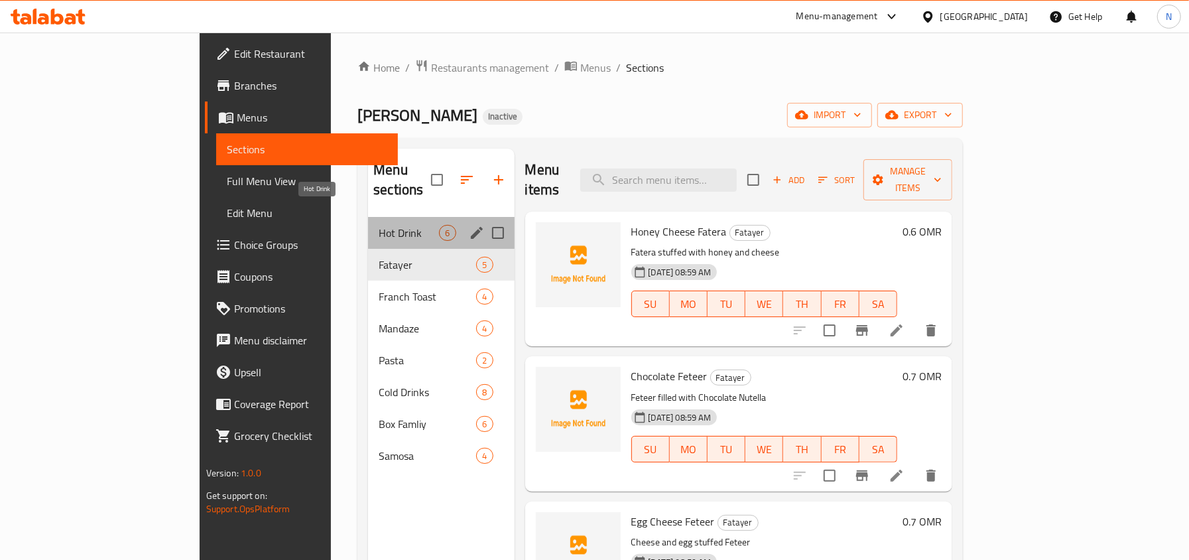
click at [379, 225] on span "Hot Drink" at bounding box center [409, 233] width 60 height 16
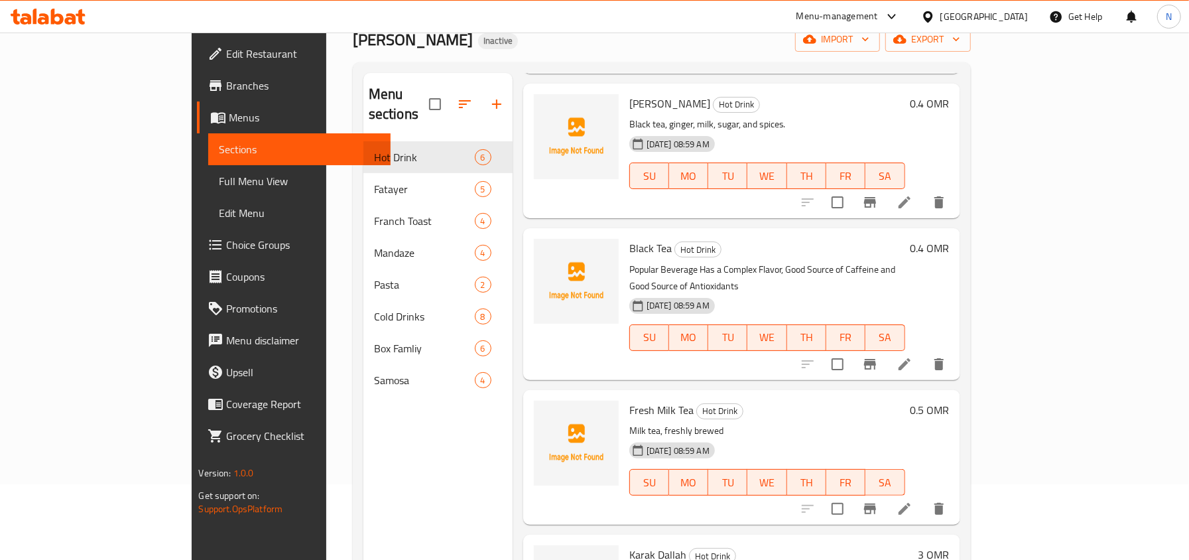
scroll to position [176, 0]
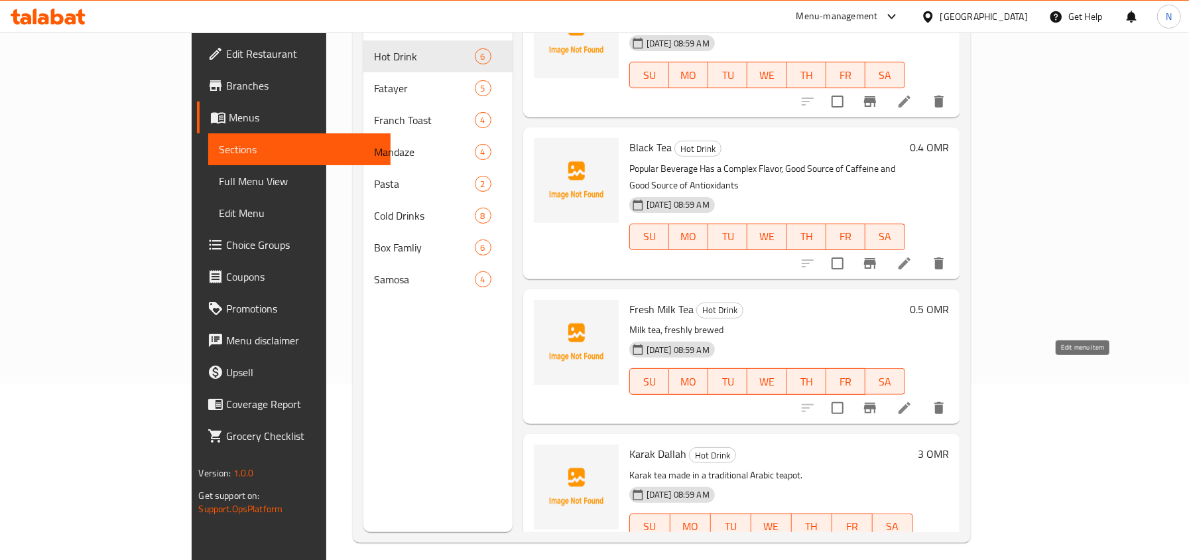
click at [912, 400] on icon at bounding box center [904, 408] width 16 height 16
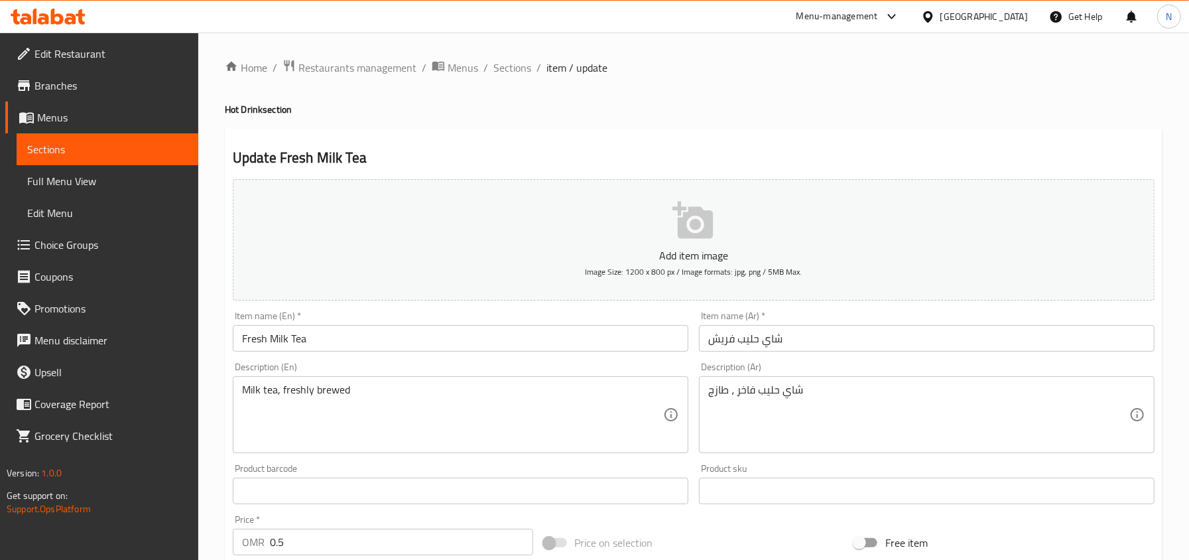
click at [245, 343] on input "Fresh Milk Tea" at bounding box center [460, 338] width 455 height 27
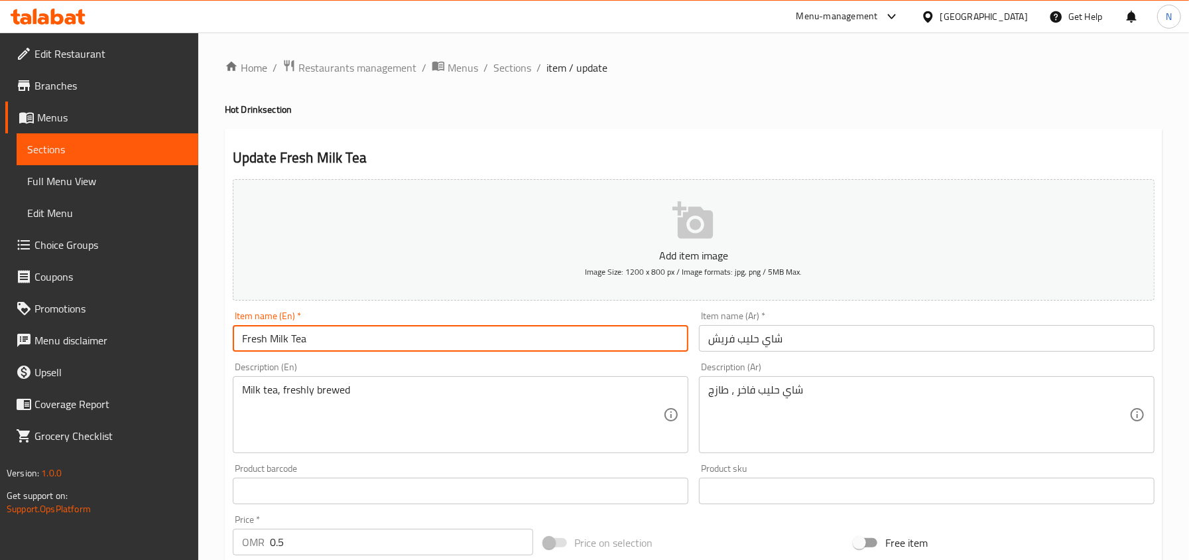
click at [245, 343] on input "Fresh Milk Tea" at bounding box center [460, 338] width 455 height 27
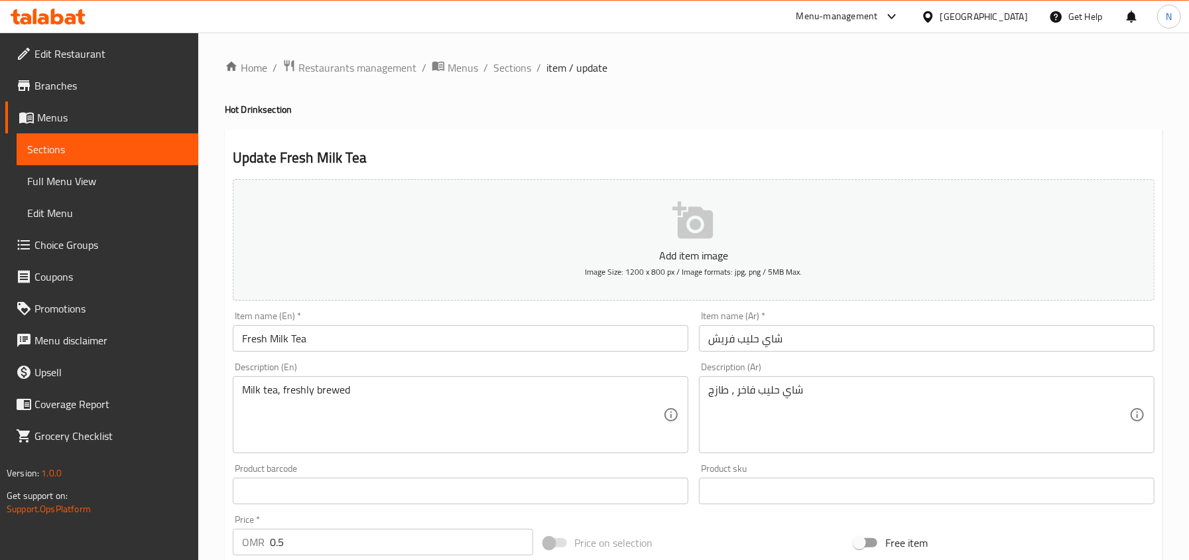
click at [391, 338] on input "Fresh Milk Tea" at bounding box center [460, 338] width 455 height 27
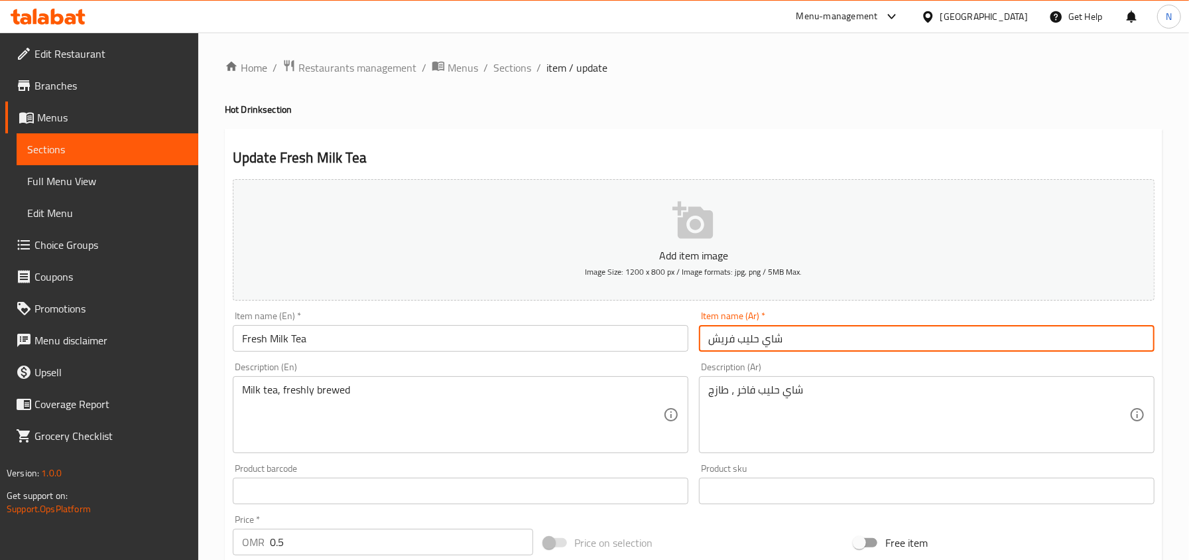
drag, startPoint x: 735, startPoint y: 341, endPoint x: 692, endPoint y: 338, distance: 43.2
click at [692, 338] on div "Add item image Image Size: 1200 x 800 px / Image formats: jpg, png / 5MB Max. I…" at bounding box center [693, 459] width 932 height 571
type input "شاي حليب طازج"
click at [514, 62] on span "Sections" at bounding box center [512, 68] width 38 height 16
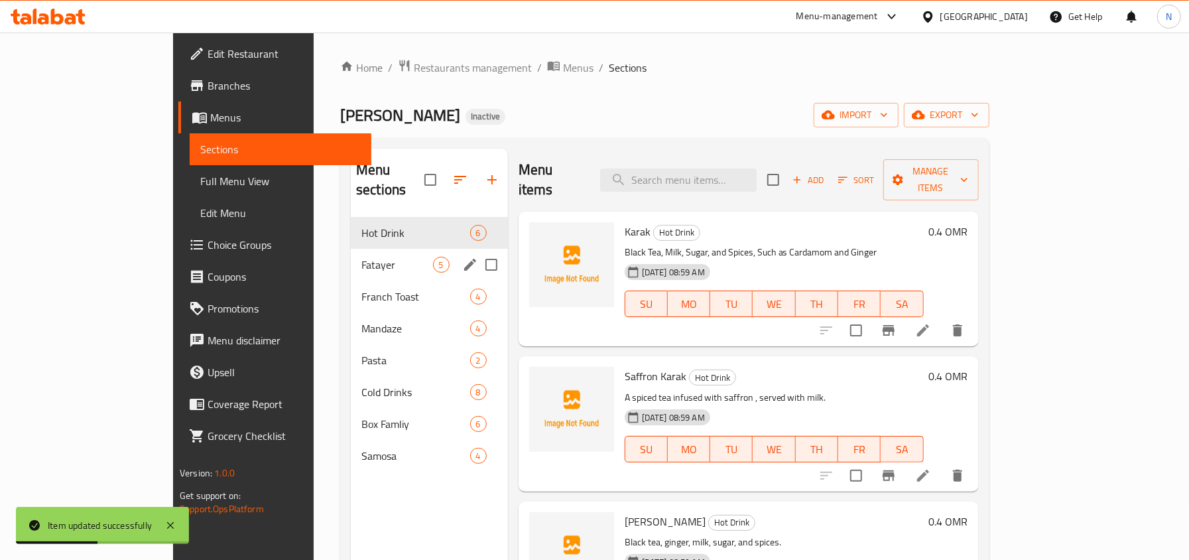
click at [379, 249] on div "Fatayer 5" at bounding box center [429, 265] width 157 height 32
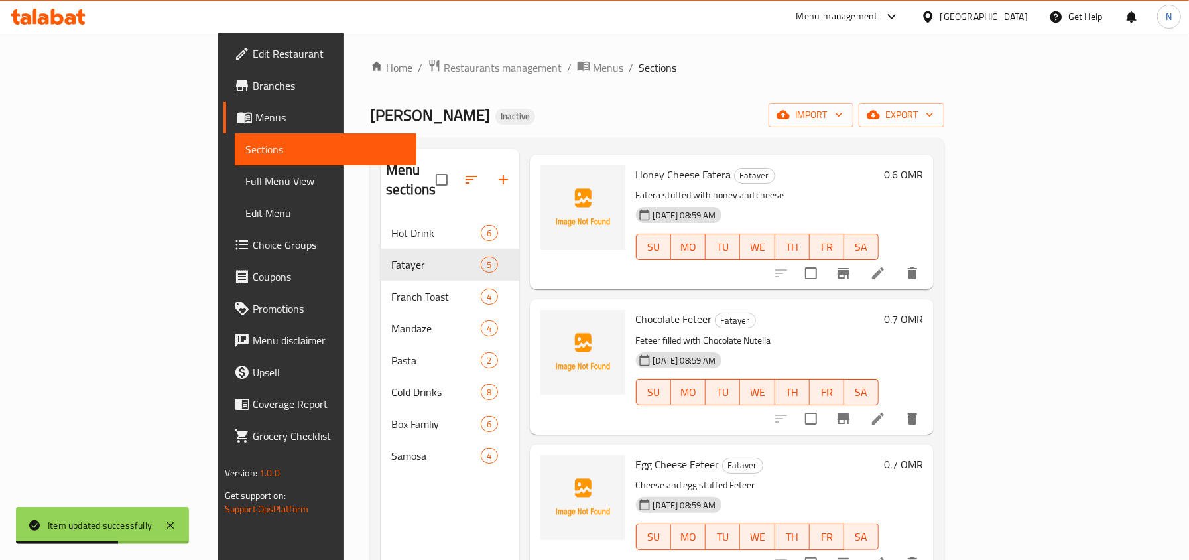
scroll to position [88, 0]
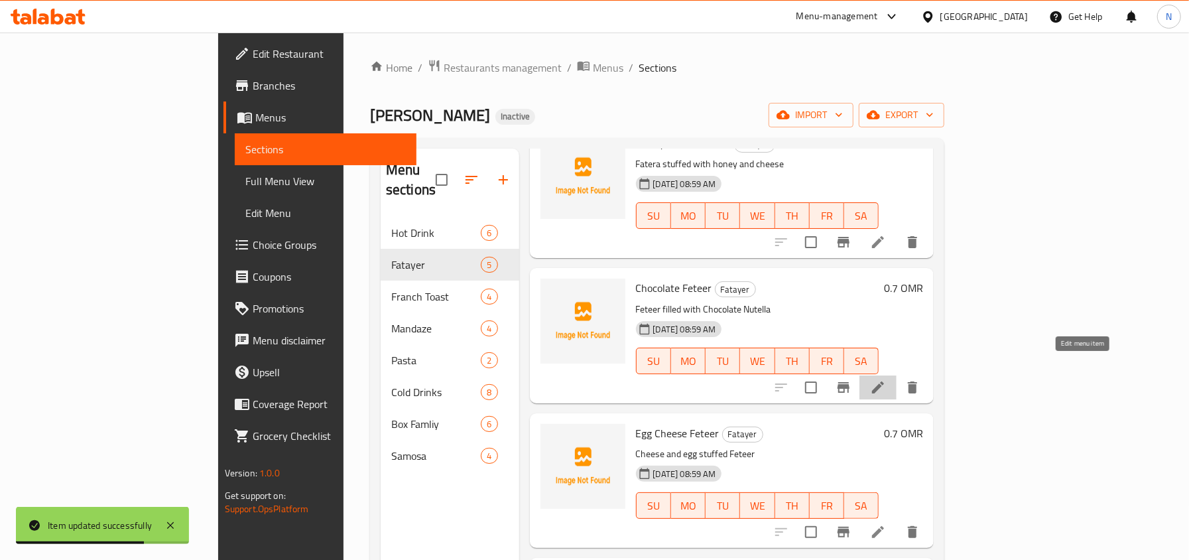
click at [886, 379] on icon at bounding box center [878, 387] width 16 height 16
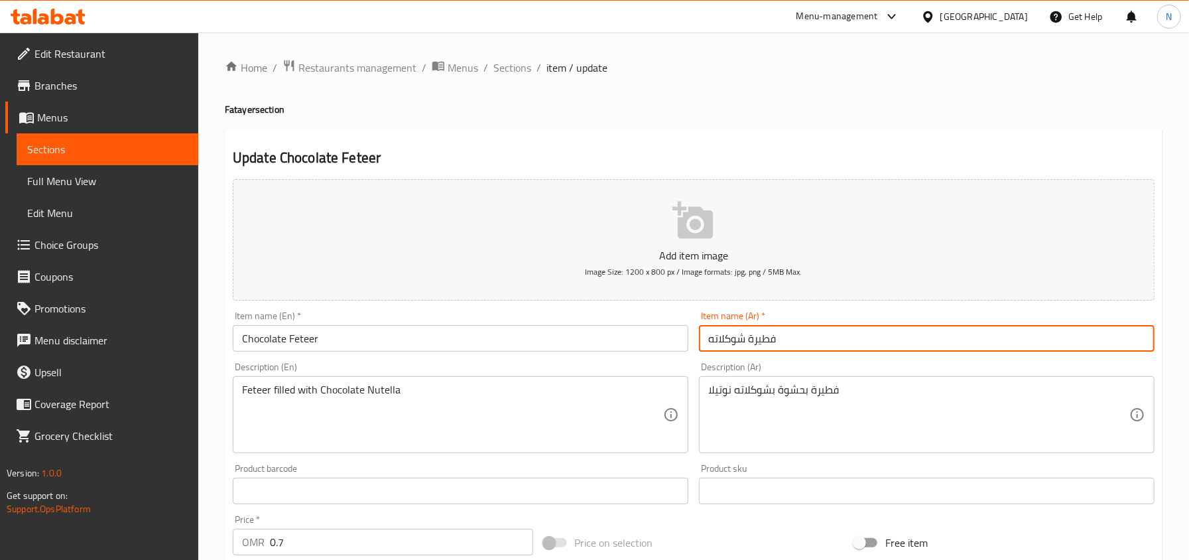
click at [751, 339] on input "فطيرة شوكلاته" at bounding box center [926, 338] width 455 height 27
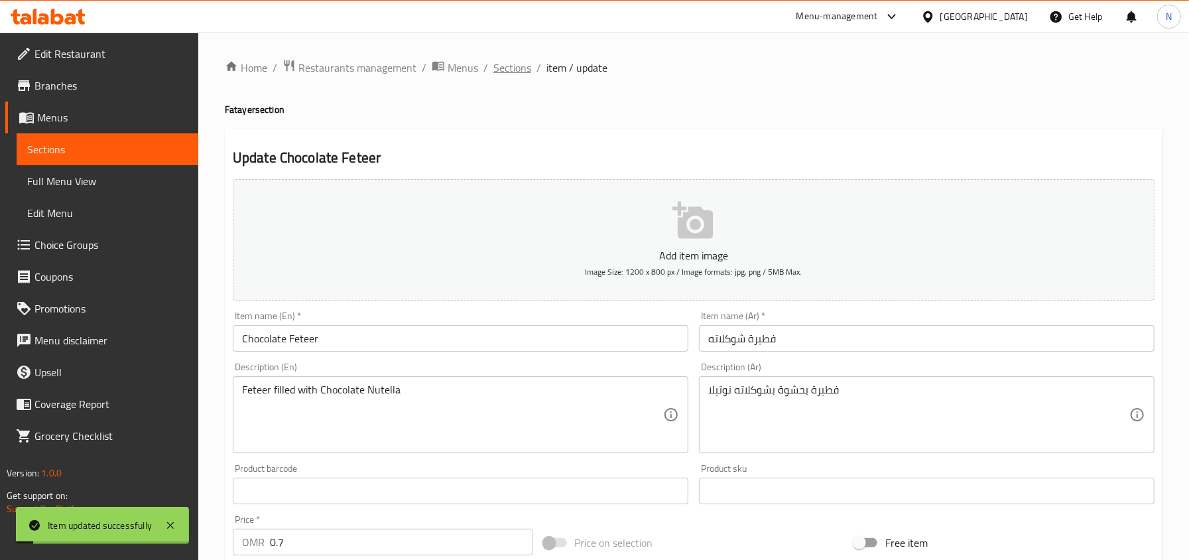
click at [523, 69] on span "Sections" at bounding box center [512, 68] width 38 height 16
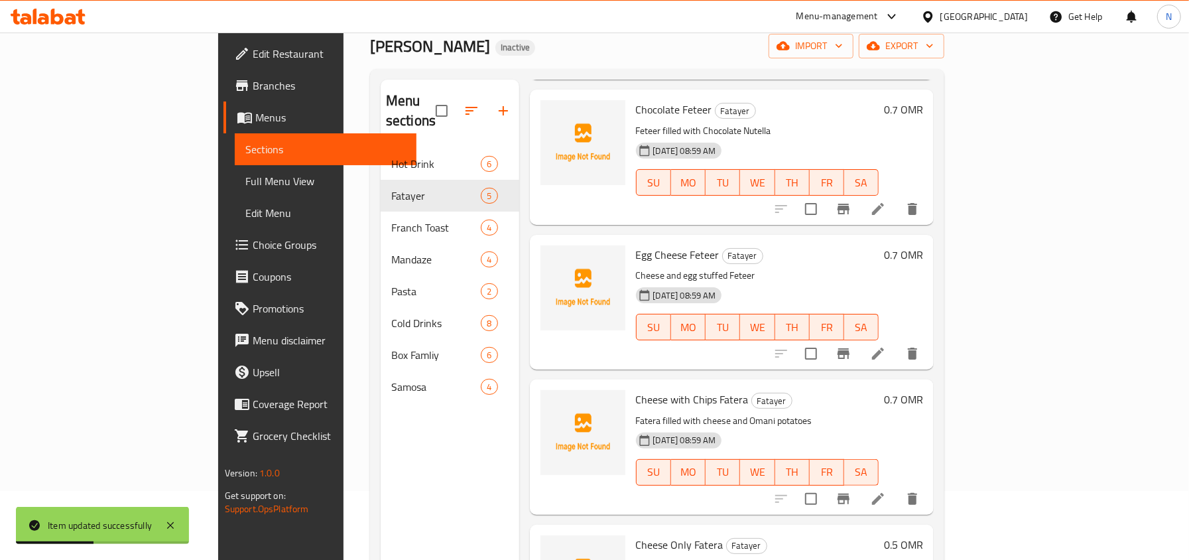
scroll to position [88, 0]
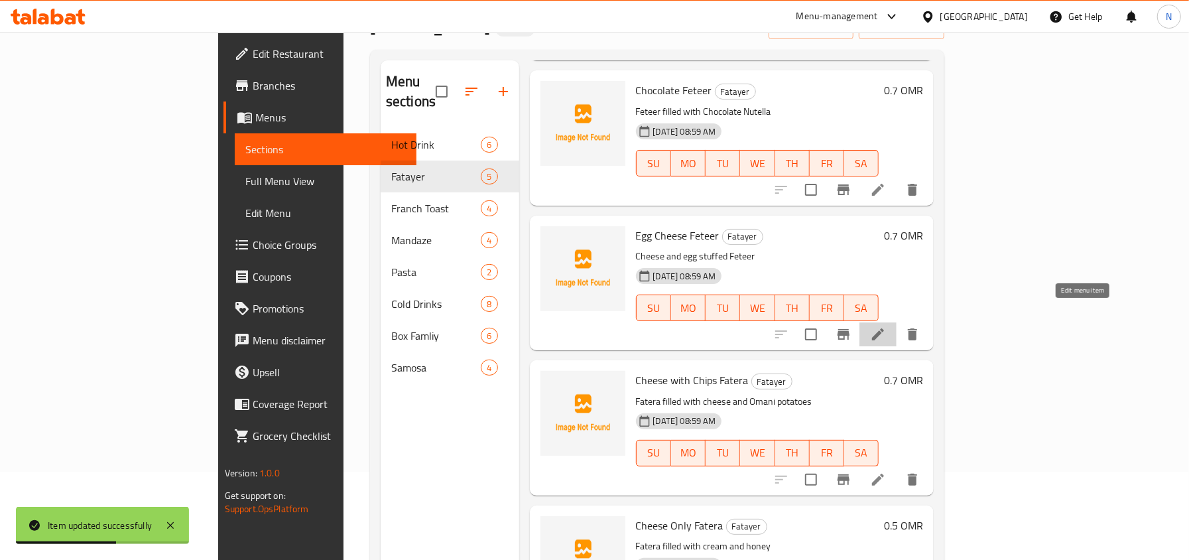
click at [886, 326] on icon at bounding box center [878, 334] width 16 height 16
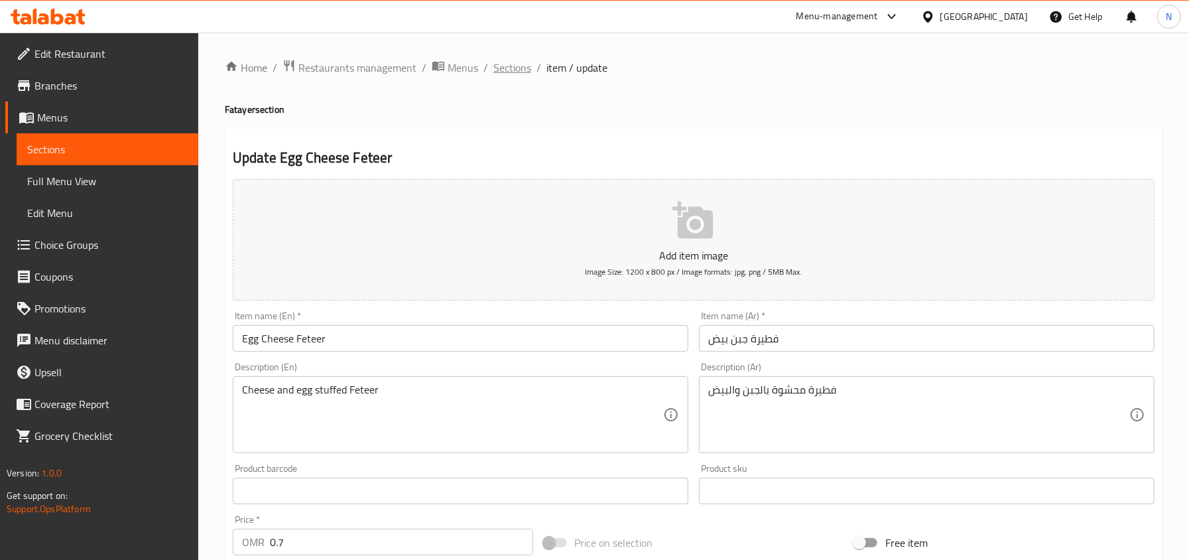
click at [509, 60] on span "Sections" at bounding box center [512, 68] width 38 height 16
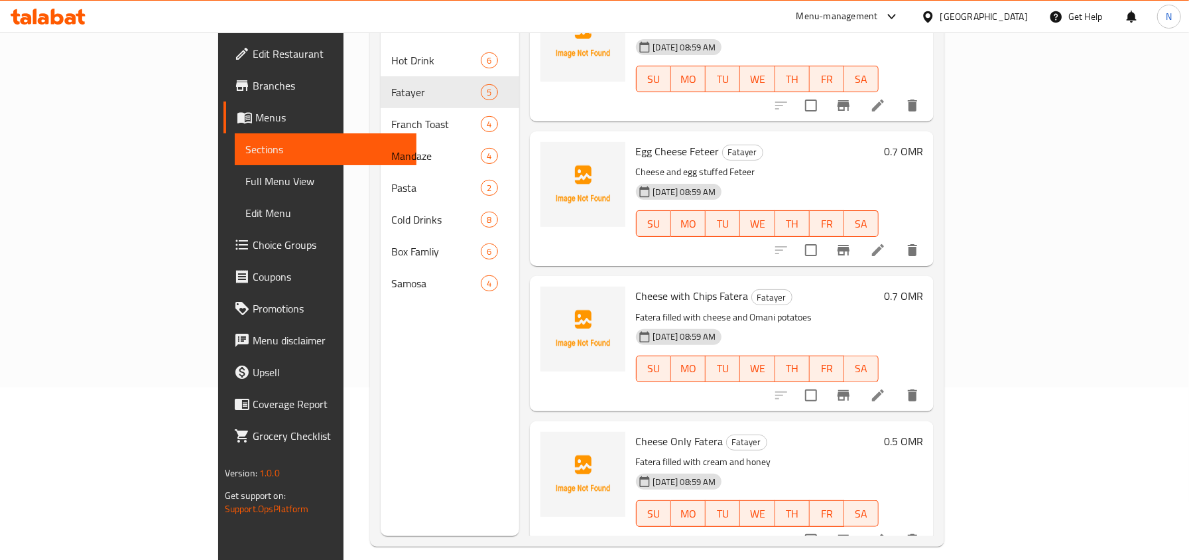
scroll to position [186, 0]
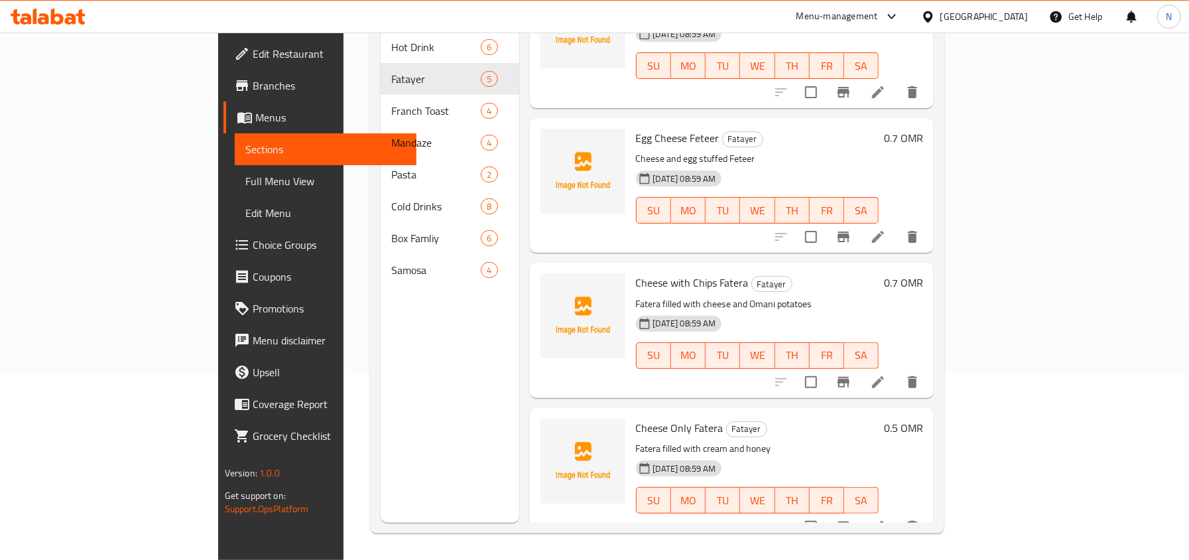
click at [896, 370] on li at bounding box center [877, 382] width 37 height 24
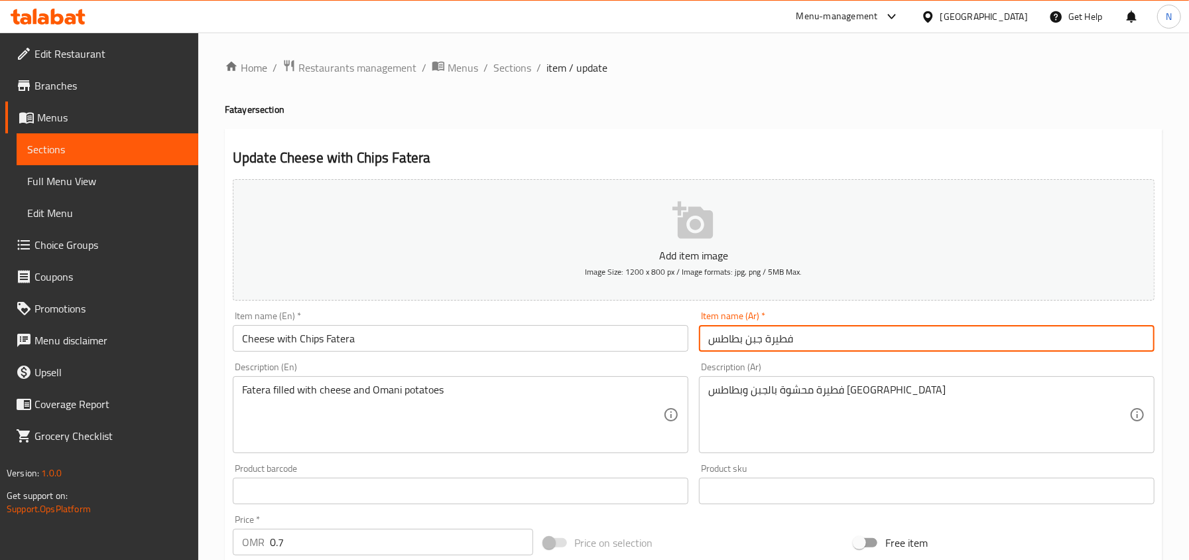
click at [784, 347] on input "فطيرة جبن بطاطس" at bounding box center [926, 338] width 455 height 27
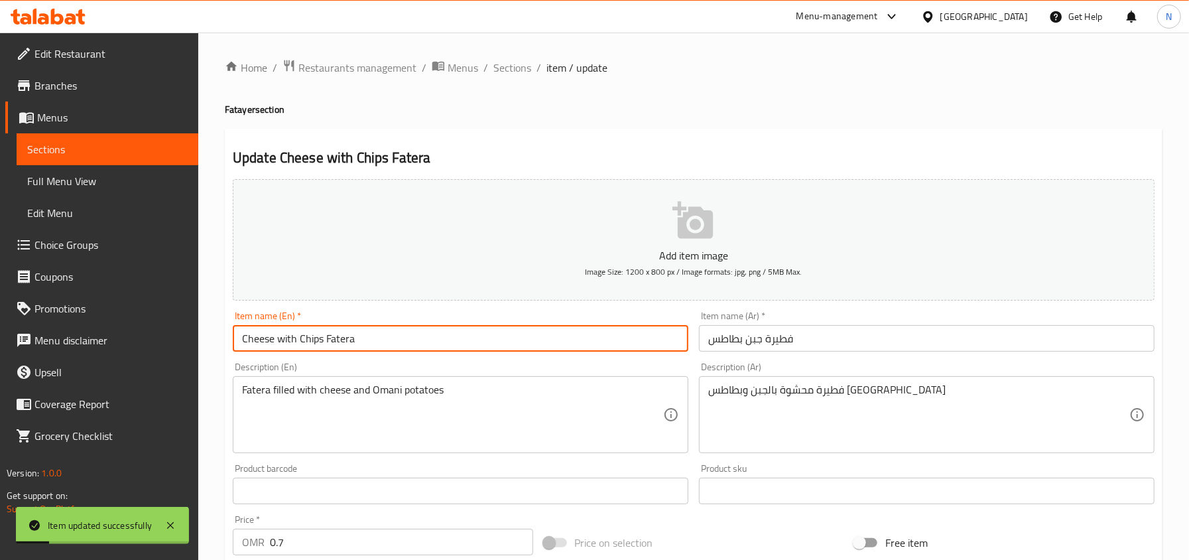
click at [318, 337] on input "Cheese with Chips Fatera" at bounding box center [460, 338] width 455 height 27
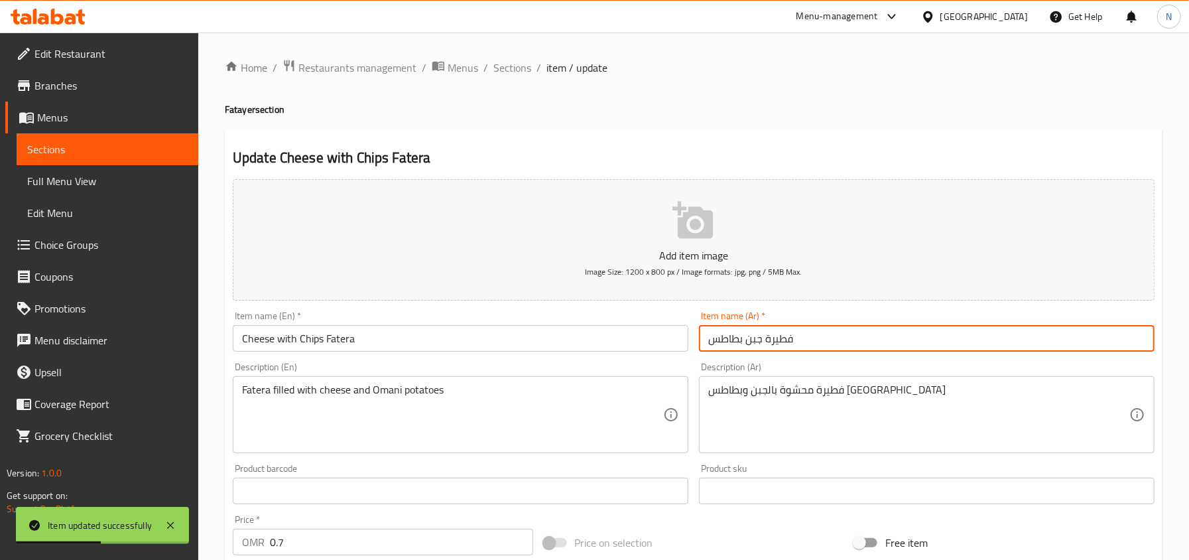
click at [719, 342] on input "فطيرة جبن بطاطس" at bounding box center [926, 338] width 455 height 27
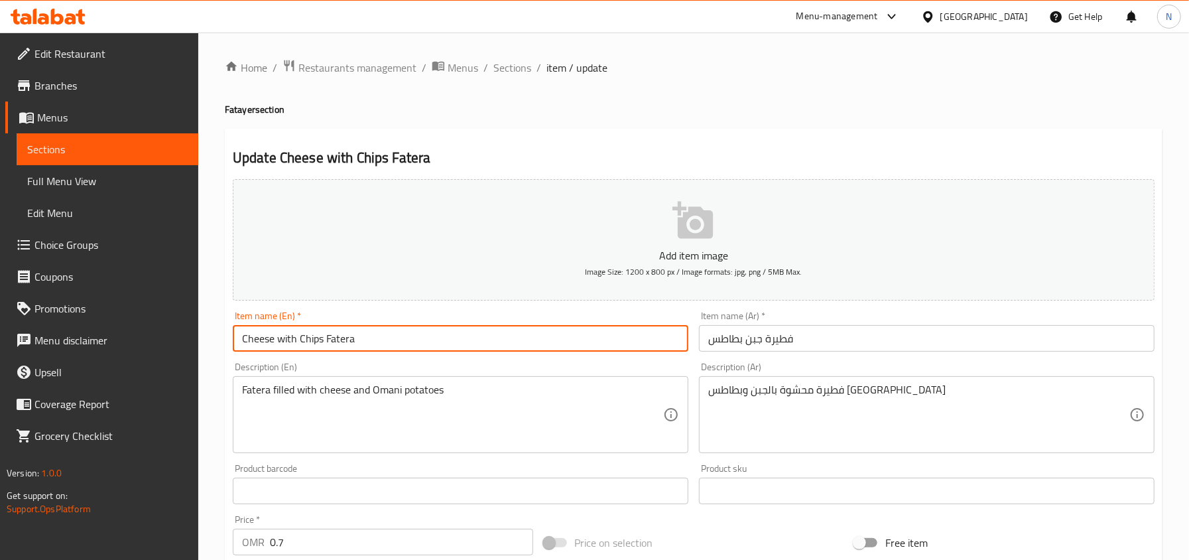
drag, startPoint x: 298, startPoint y: 337, endPoint x: 388, endPoint y: 337, distance: 90.2
click at [388, 337] on input "Cheese with Chips Fatera" at bounding box center [460, 338] width 455 height 27
paste input "chips oman"
type input "Cheese with Chips Fatera"
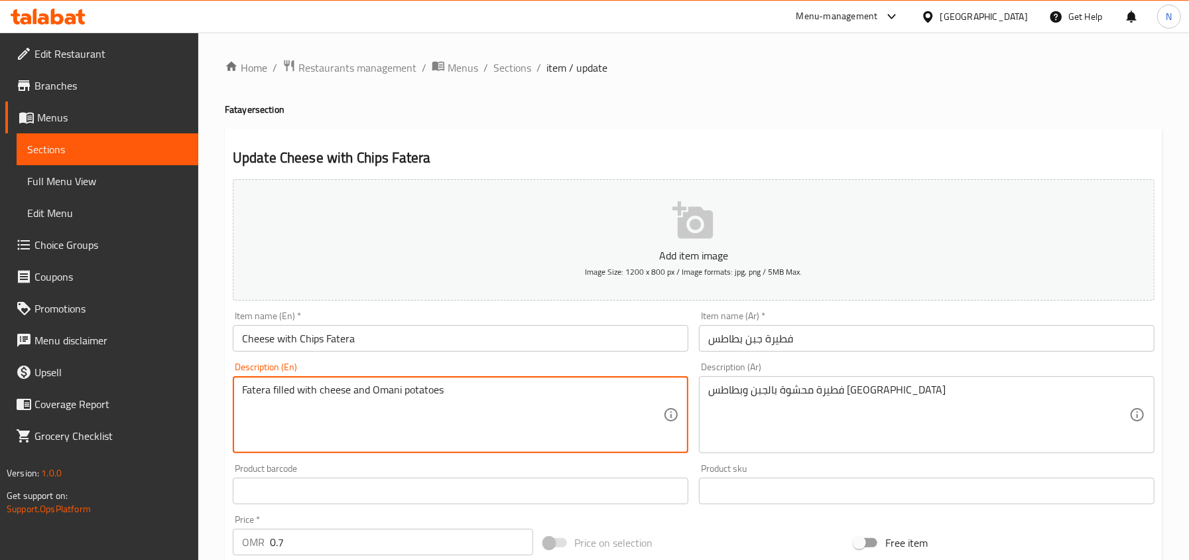
drag, startPoint x: 375, startPoint y: 391, endPoint x: 481, endPoint y: 396, distance: 106.8
paste textarea "chips oman"
type textarea "Fatera filled with cheese and chips oman"
click at [394, 338] on input "Cheese with Chips Fatera" at bounding box center [460, 338] width 455 height 27
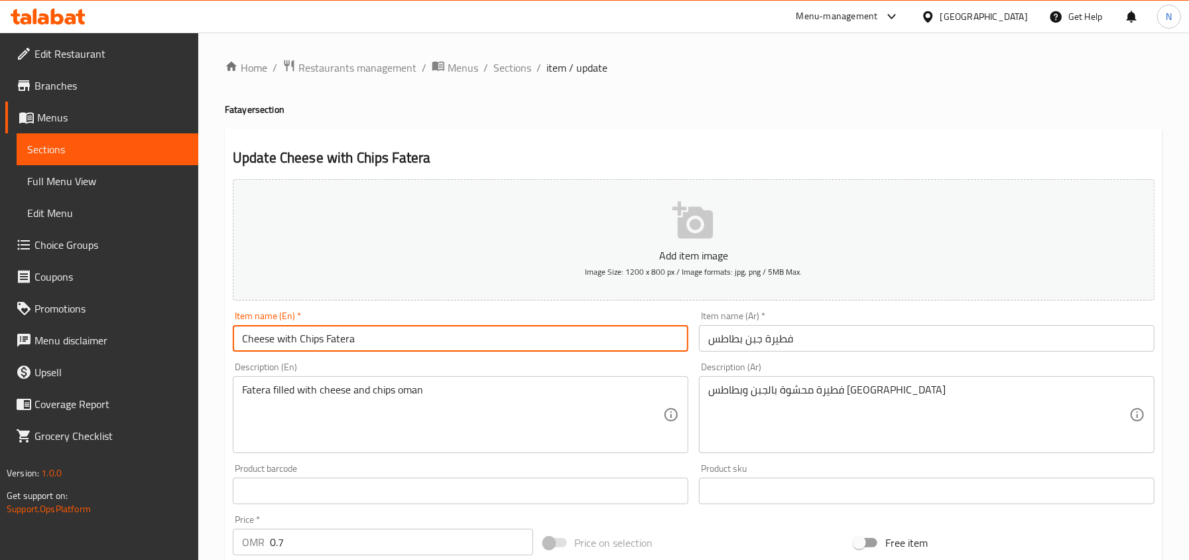
click at [334, 345] on input "Cheese with Chips Fatera" at bounding box center [460, 338] width 455 height 27
paste input "eteer Meshaltet"
click at [372, 343] on input "Cheese with Chips Feteer Meshaltet" at bounding box center [460, 338] width 455 height 27
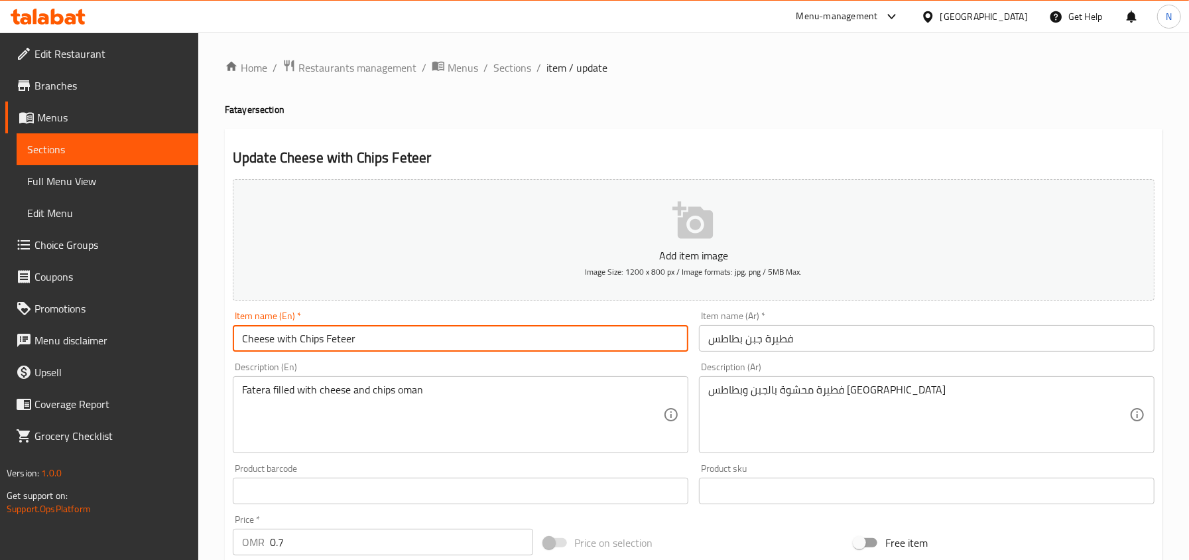
type input "Cheese with Chips Feteer"
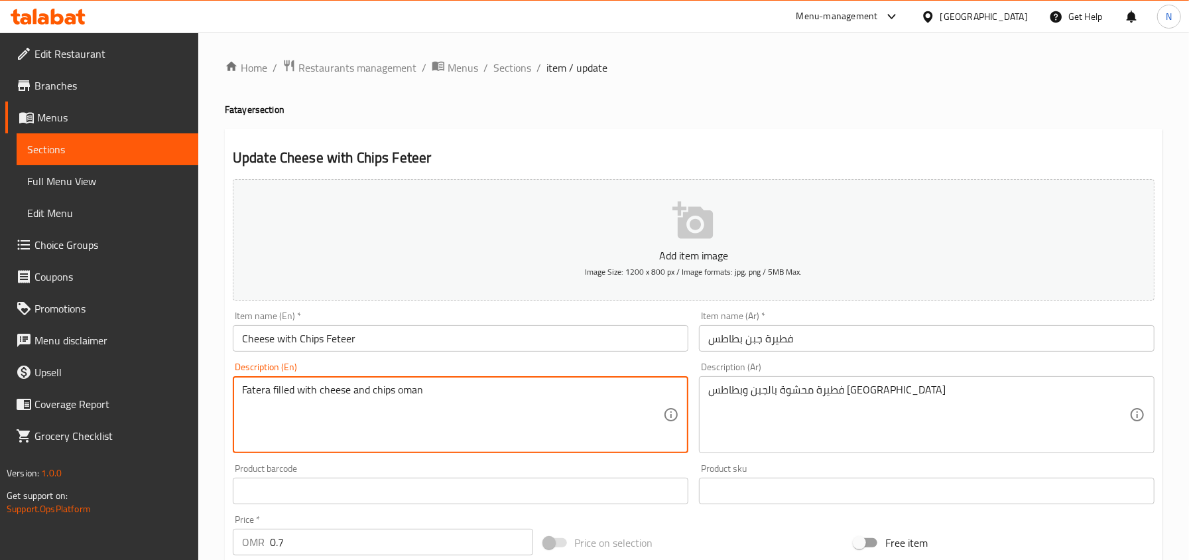
click at [343, 337] on input "Cheese with Chips Feteer" at bounding box center [460, 338] width 455 height 27
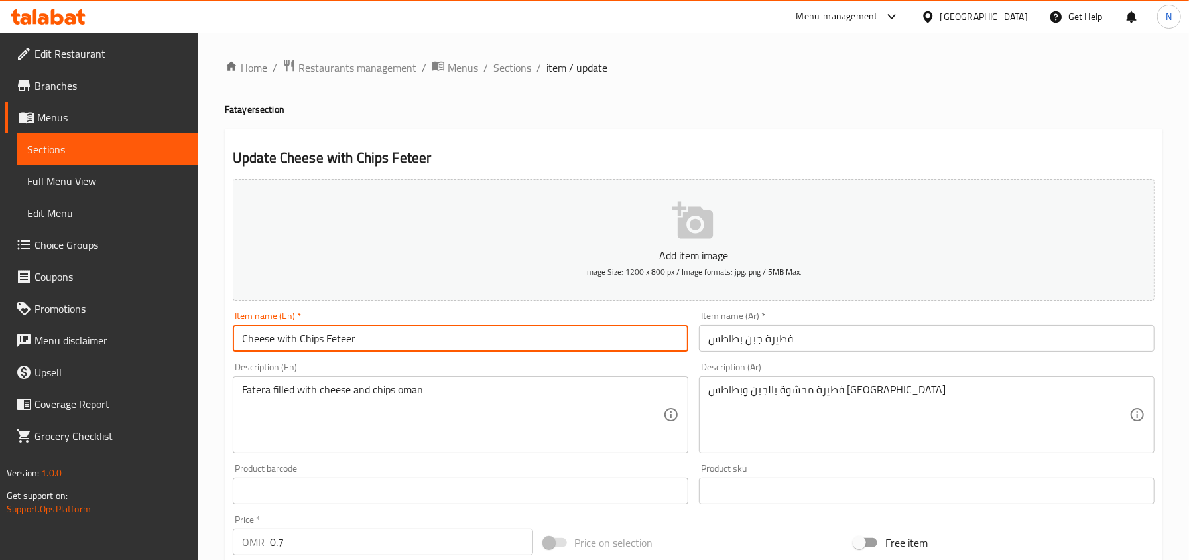
click at [343, 337] on input "Cheese with Chips Feteer" at bounding box center [460, 338] width 455 height 27
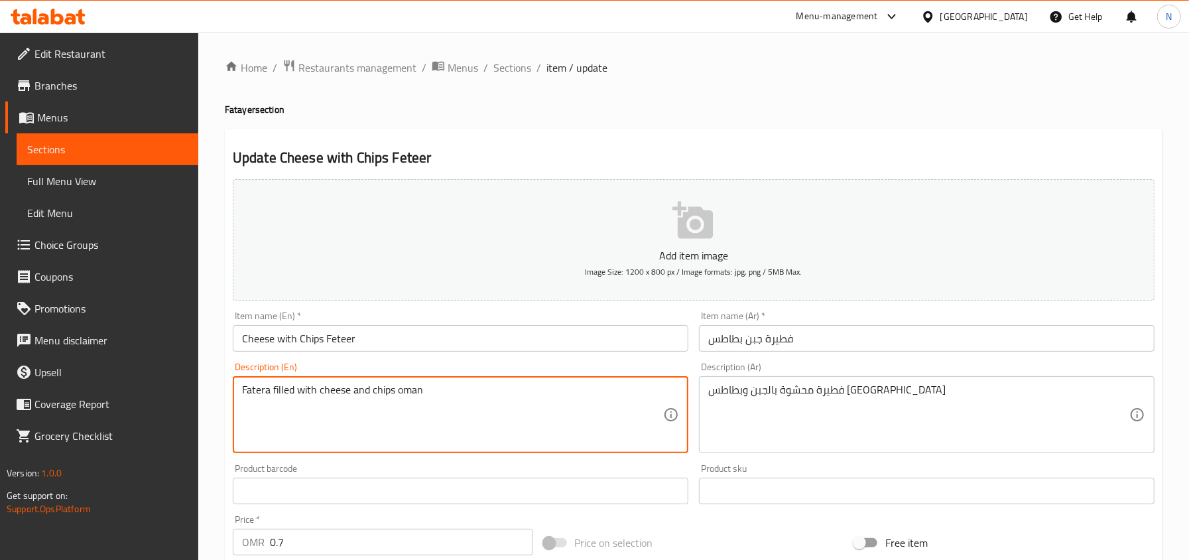
click at [256, 388] on textarea "Fatera filled with cheese and chips oman" at bounding box center [452, 414] width 421 height 63
paste textarea "eteer"
type textarea "Feteer filled with cheese and chips oman"
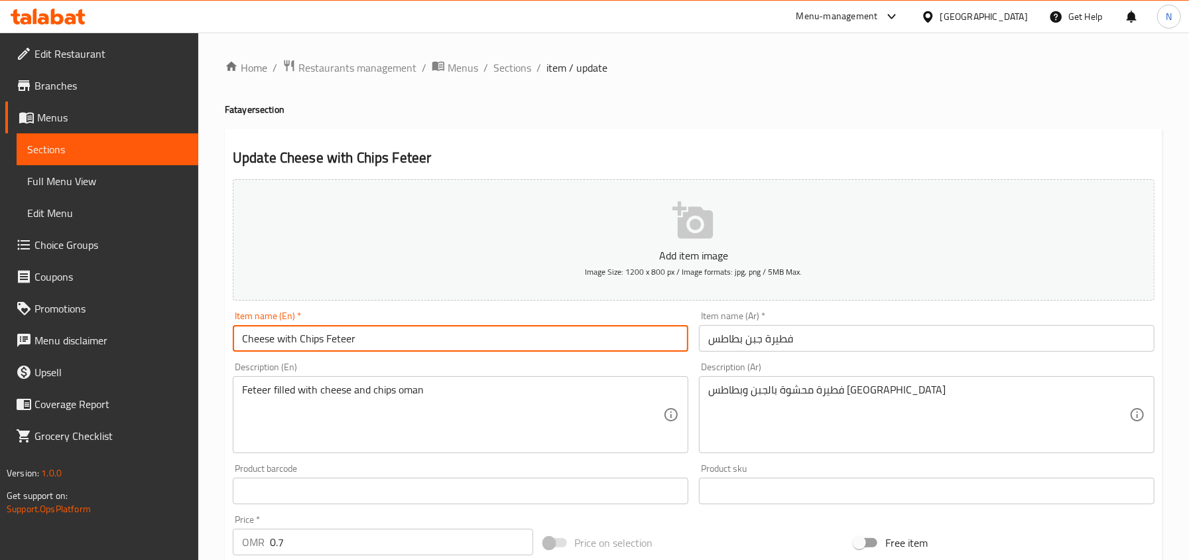
click at [436, 333] on input "Cheese with Chips Feteer" at bounding box center [460, 338] width 455 height 27
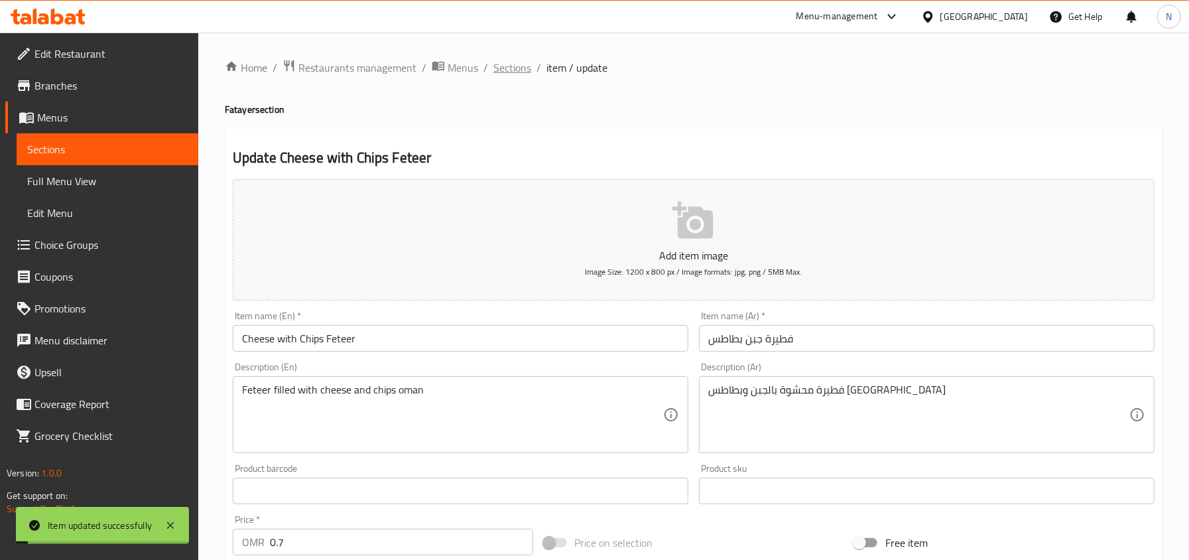
click at [505, 65] on span "Sections" at bounding box center [512, 68] width 38 height 16
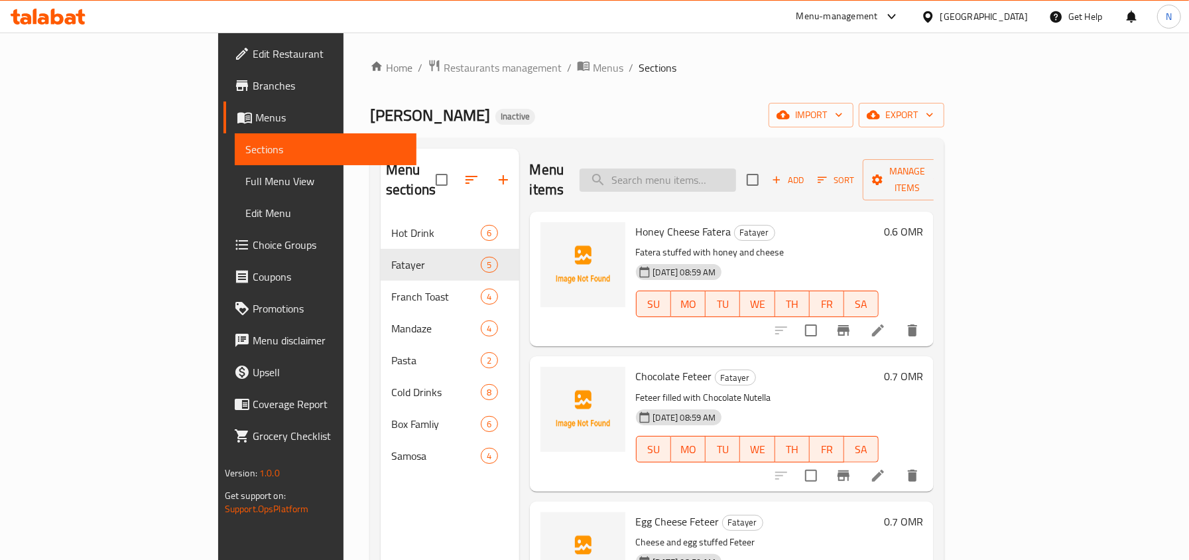
click at [736, 173] on input "search" at bounding box center [657, 179] width 156 height 23
paste input "Cheese Mandazi"
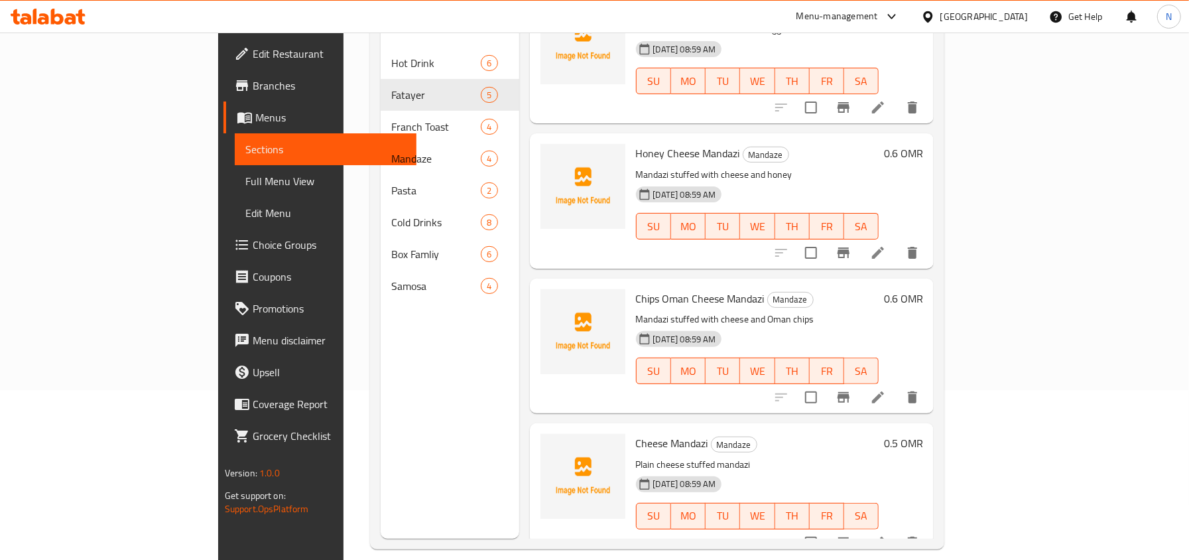
scroll to position [186, 0]
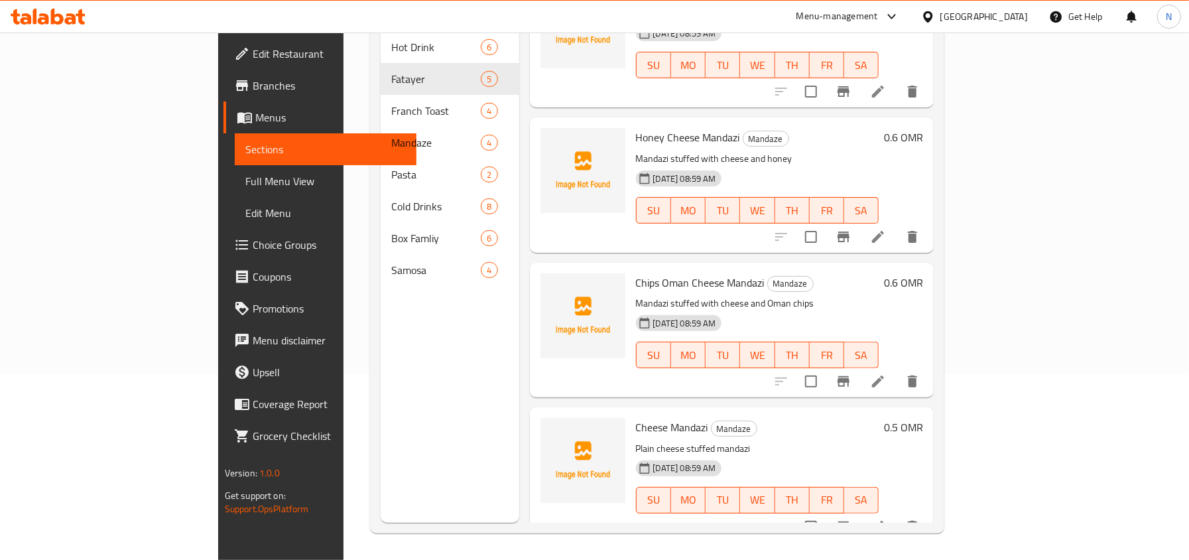
type input "Cheese Mandazi"
click at [886, 518] on icon at bounding box center [878, 526] width 16 height 16
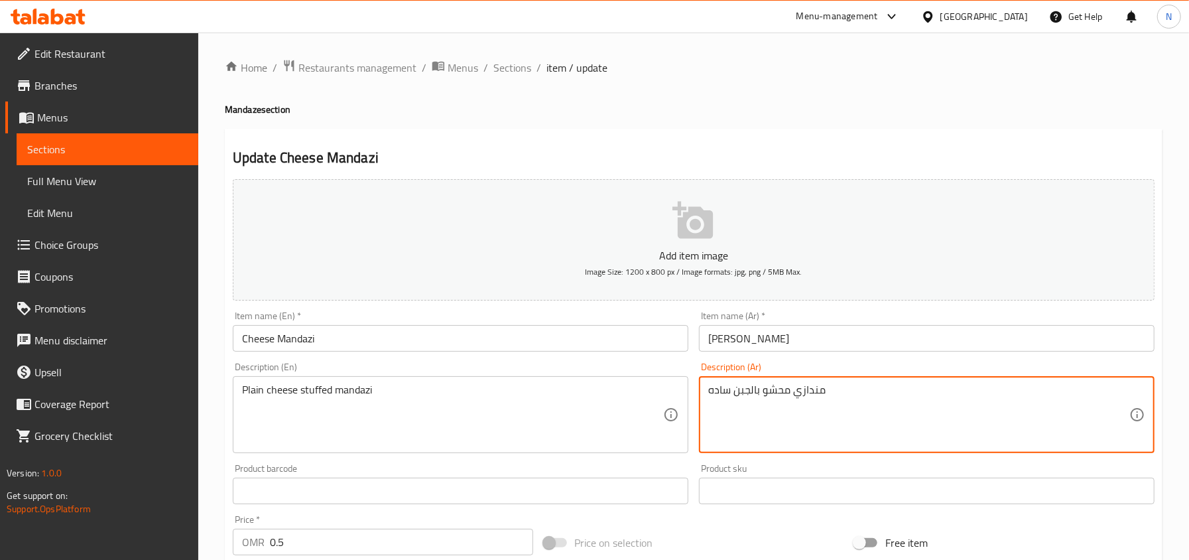
click at [807, 394] on textarea "مندازي محشو بالجبن ساده" at bounding box center [918, 414] width 421 height 63
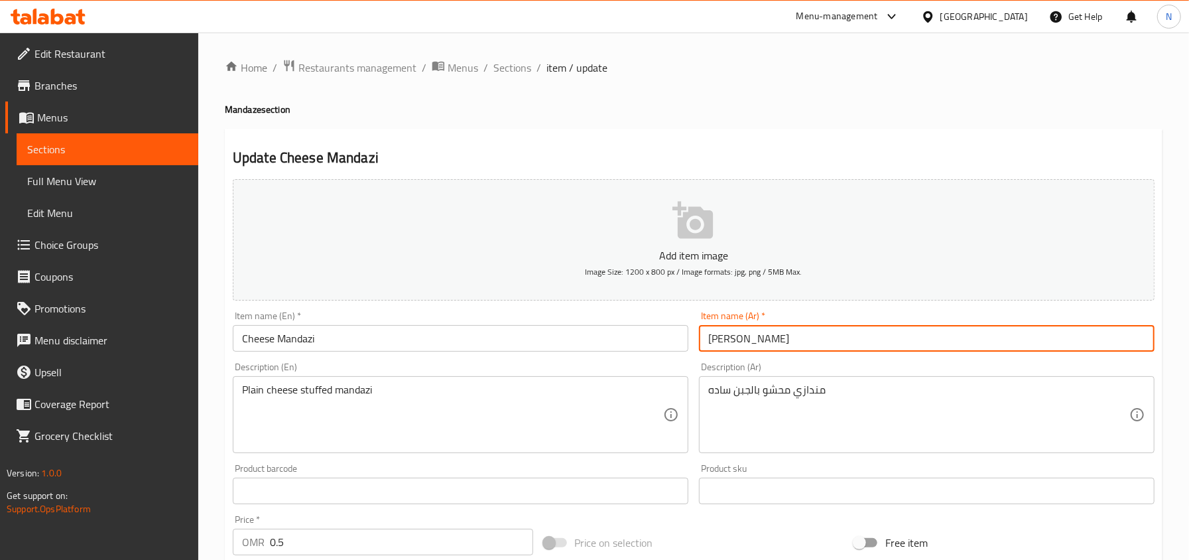
click at [743, 342] on input "منذازي جبن" at bounding box center [926, 338] width 455 height 27
paste input "text"
type input "مندازي جبن"
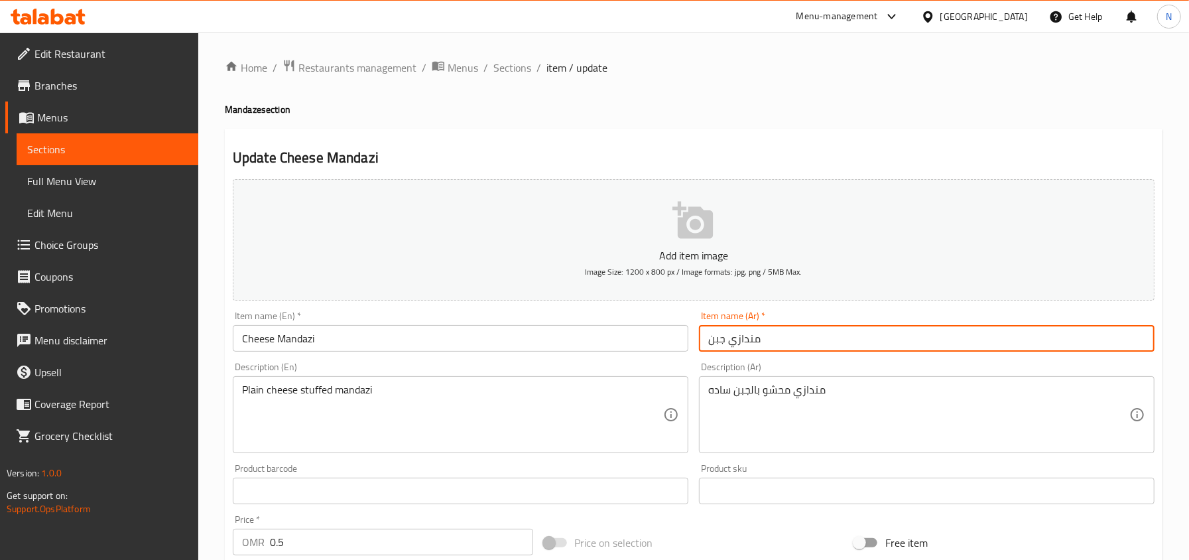
click at [520, 65] on span "Sections" at bounding box center [512, 68] width 38 height 16
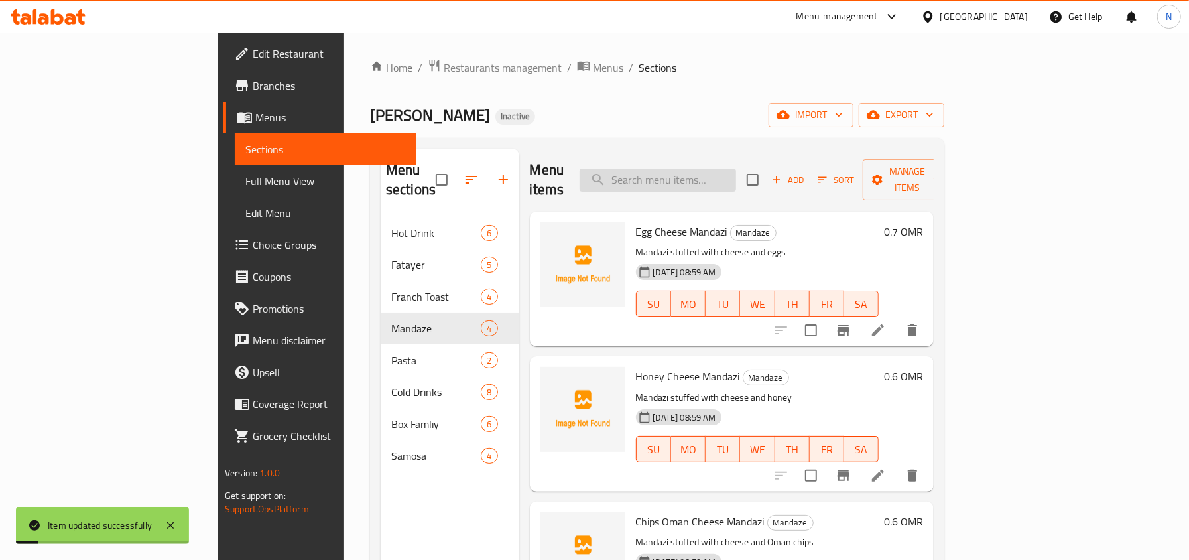
click at [717, 178] on input "search" at bounding box center [657, 179] width 156 height 23
paste input "Red Chicken Pasta"
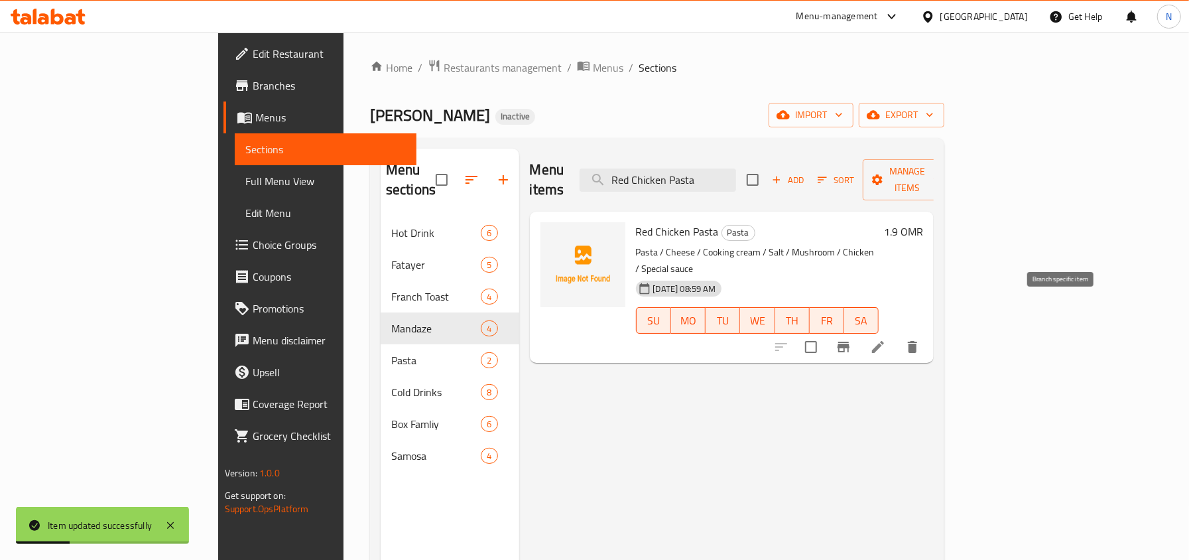
type input "Red Chicken Pasta"
click at [896, 335] on li at bounding box center [877, 347] width 37 height 24
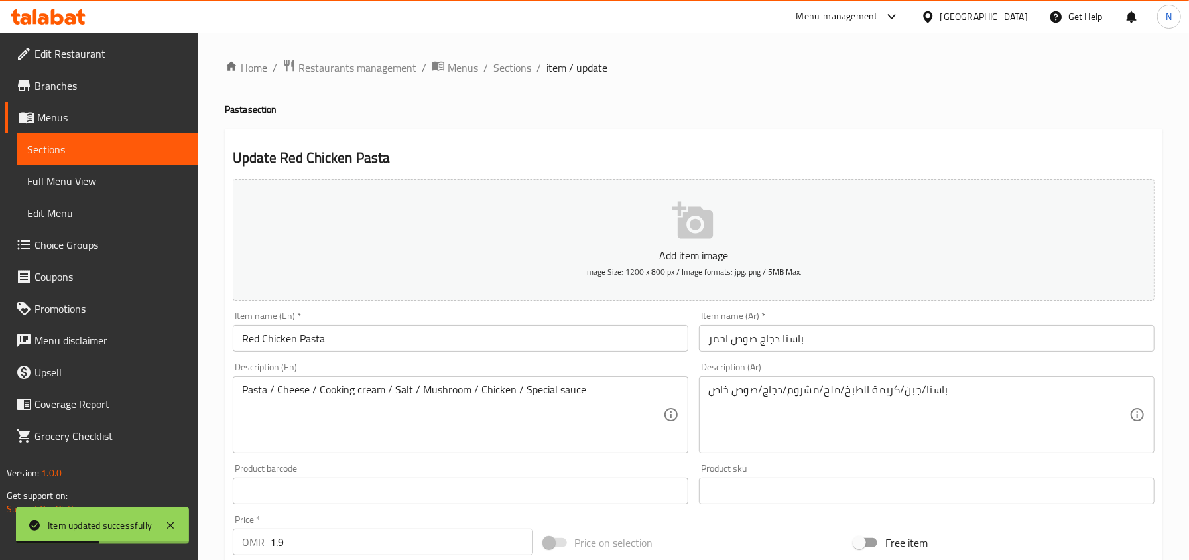
click at [265, 335] on input "Red Chicken Pasta" at bounding box center [460, 338] width 455 height 27
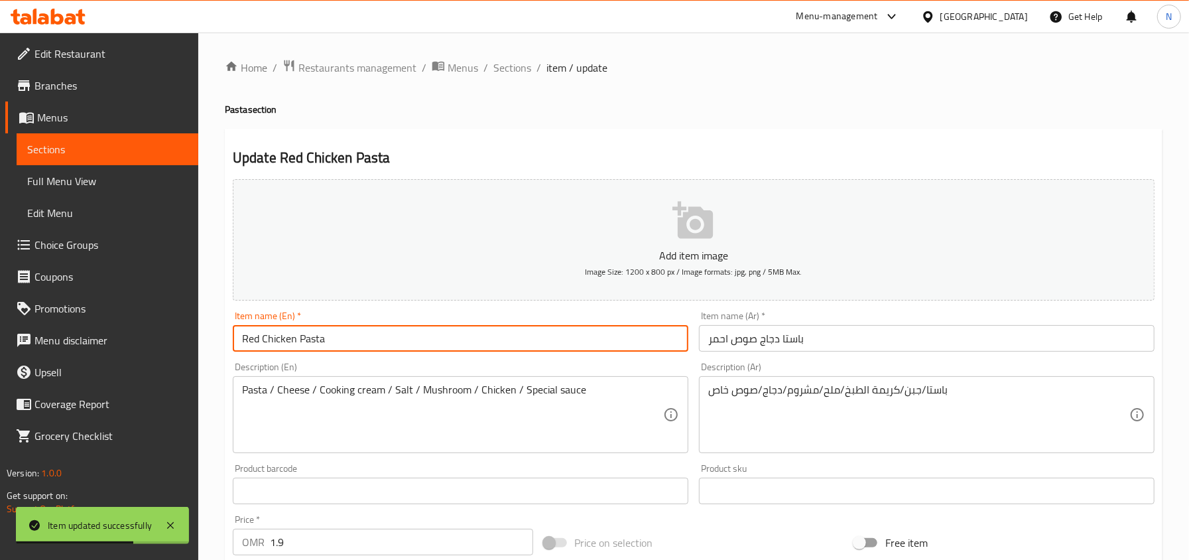
click at [263, 345] on input "Red Chicken Pasta" at bounding box center [460, 338] width 455 height 27
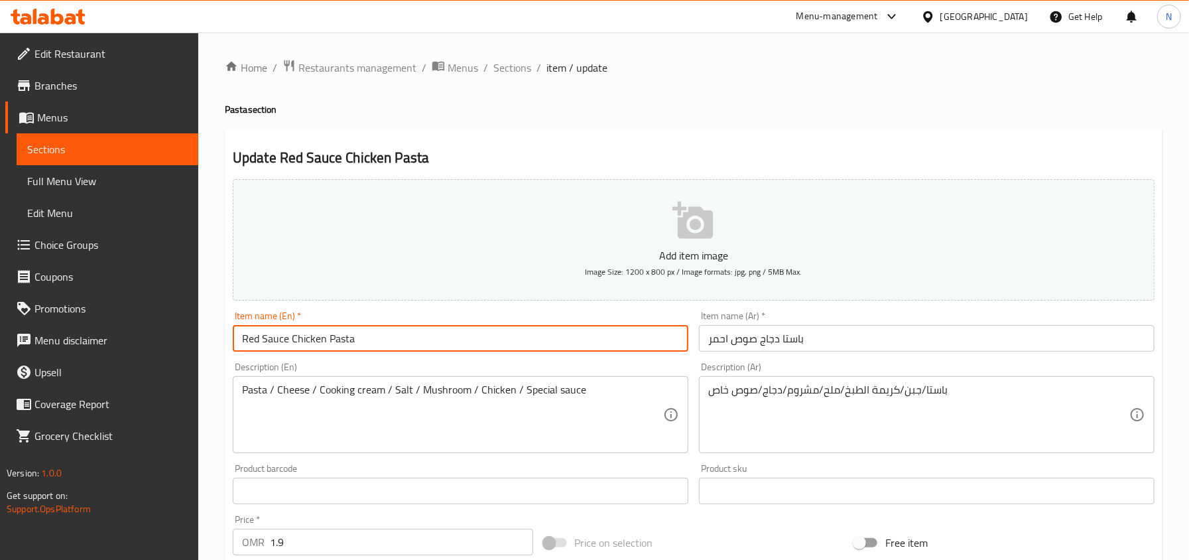
type input "Red Sauce Chicken Pasta"
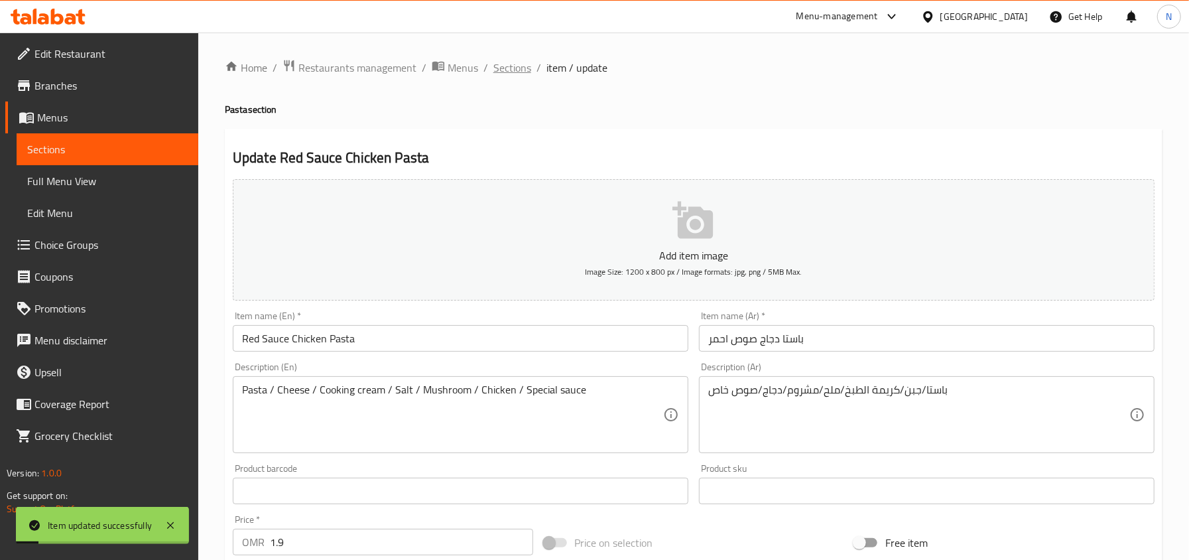
click at [509, 66] on span "Sections" at bounding box center [512, 68] width 38 height 16
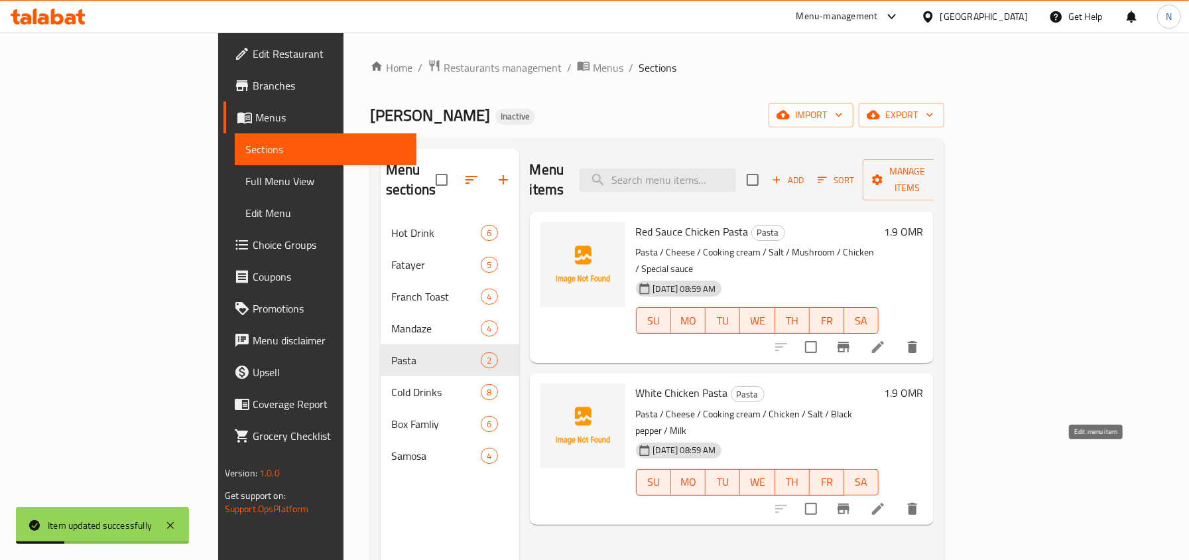
click at [886, 501] on icon at bounding box center [878, 509] width 16 height 16
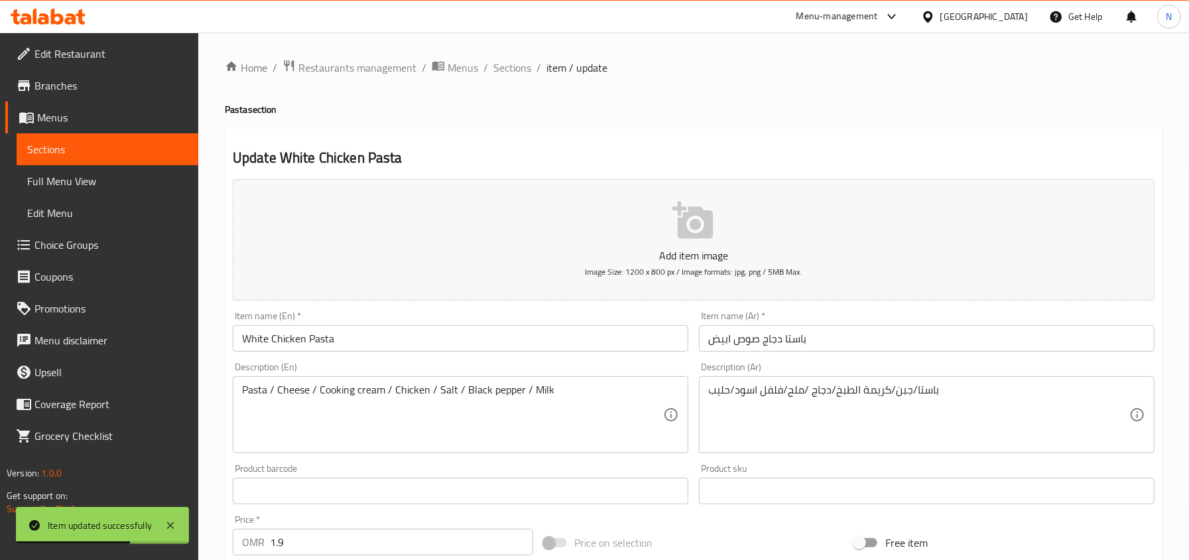
click at [272, 337] on input "White Chicken Pasta" at bounding box center [460, 338] width 455 height 27
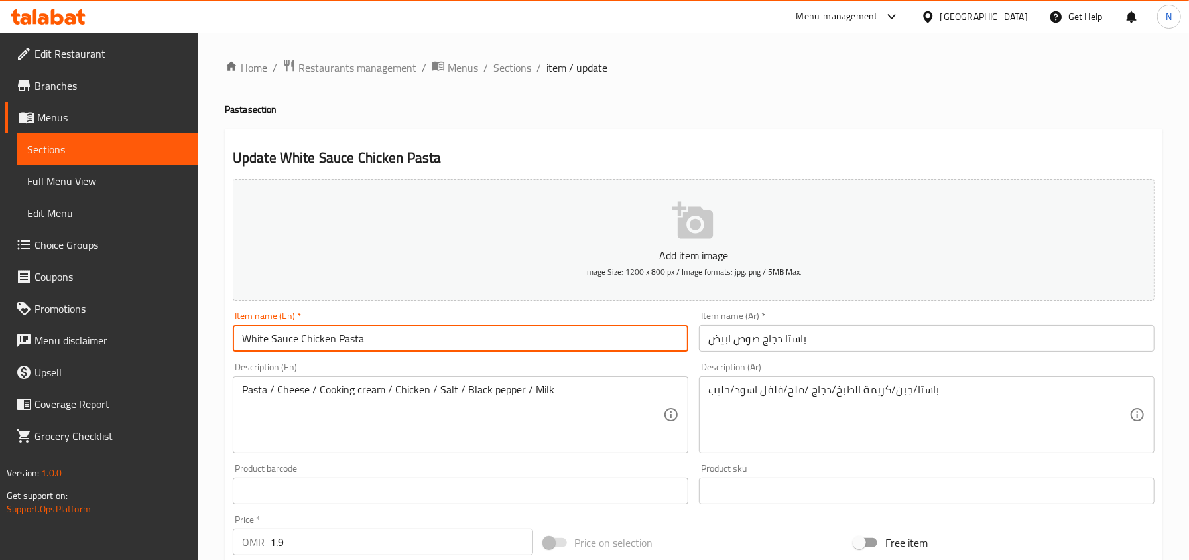
type input "White Sauce Chicken Pasta"
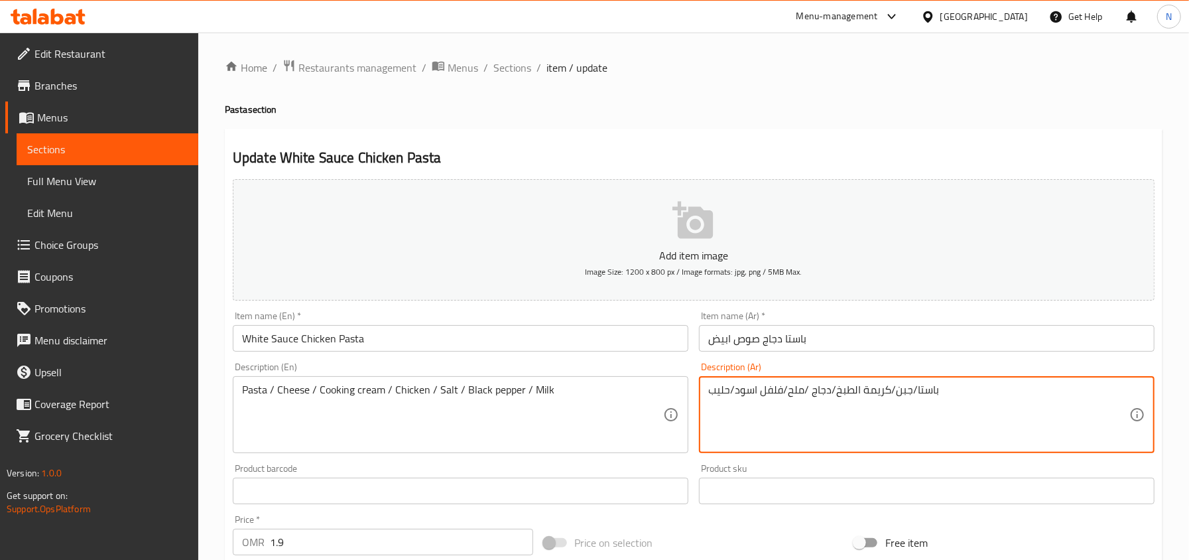
click at [900, 386] on textarea "باستا/جبن/كريمة الطبخ/دجاج /ملح/فلفل اسود/حليب" at bounding box center [918, 414] width 421 height 63
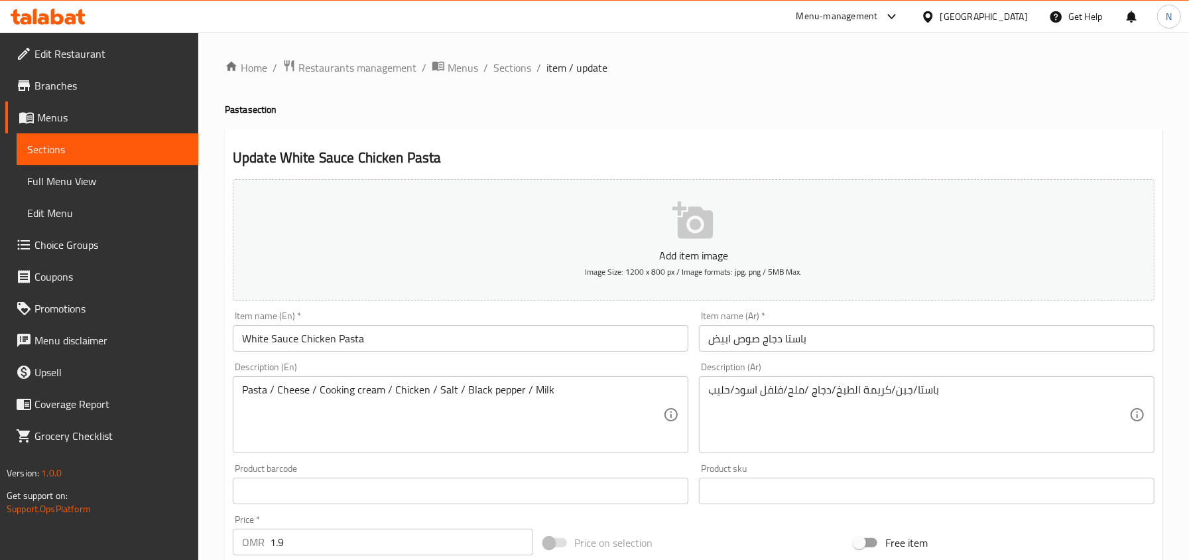
click at [929, 348] on input "باستا دجاج صوص ابيض" at bounding box center [926, 338] width 455 height 27
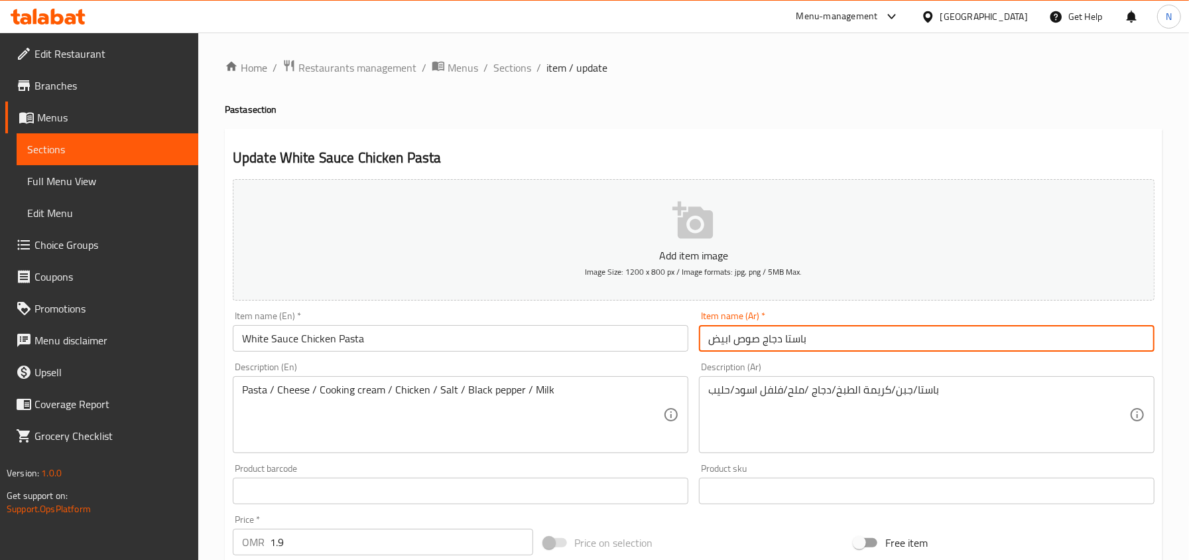
click at [509, 70] on span "Sections" at bounding box center [512, 68] width 38 height 16
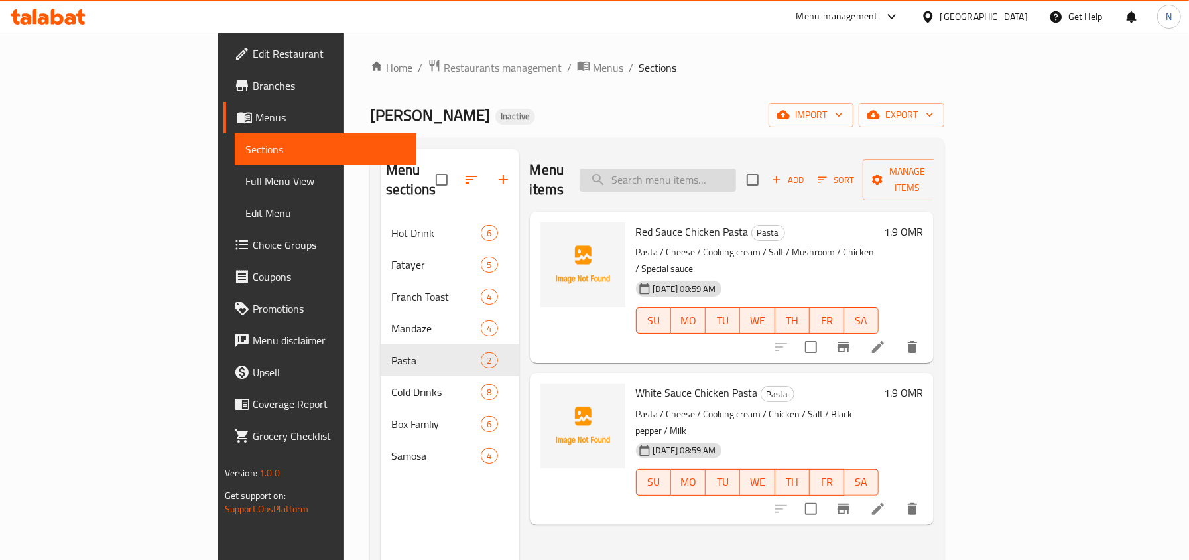
click at [736, 180] on input "search" at bounding box center [657, 179] width 156 height 23
paste input "Smooth Mango"
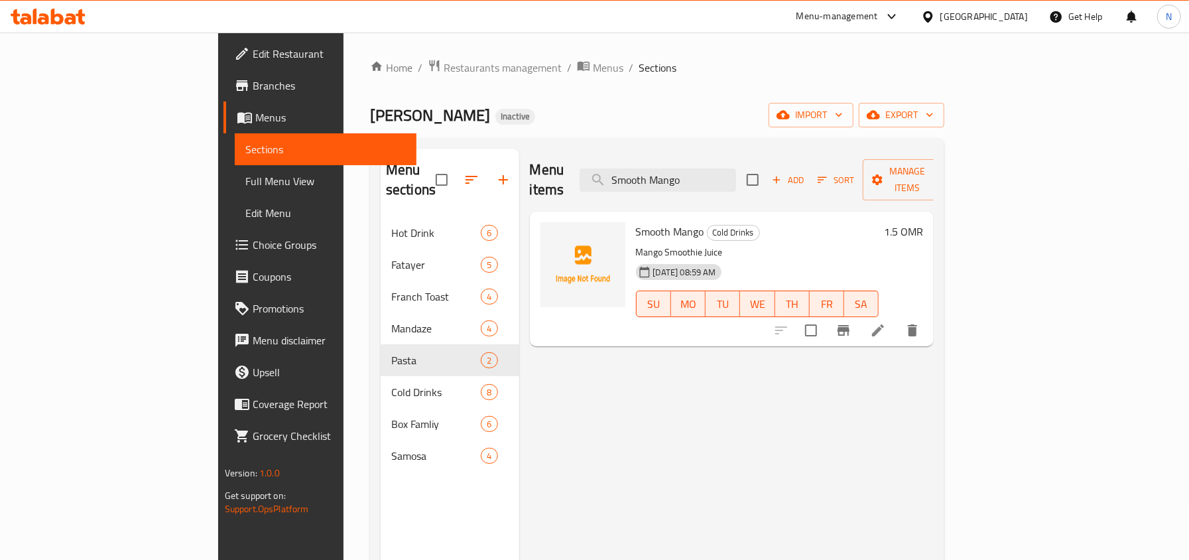
type input "Smooth Mango"
click at [896, 322] on li at bounding box center [877, 330] width 37 height 24
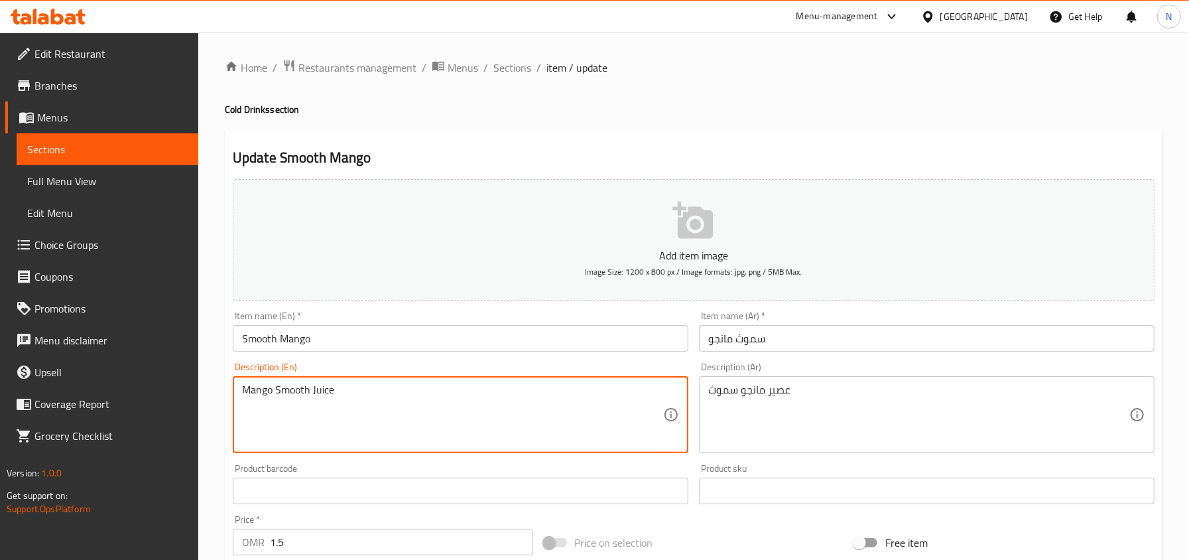
type textarea "Mango Smooth Juice"
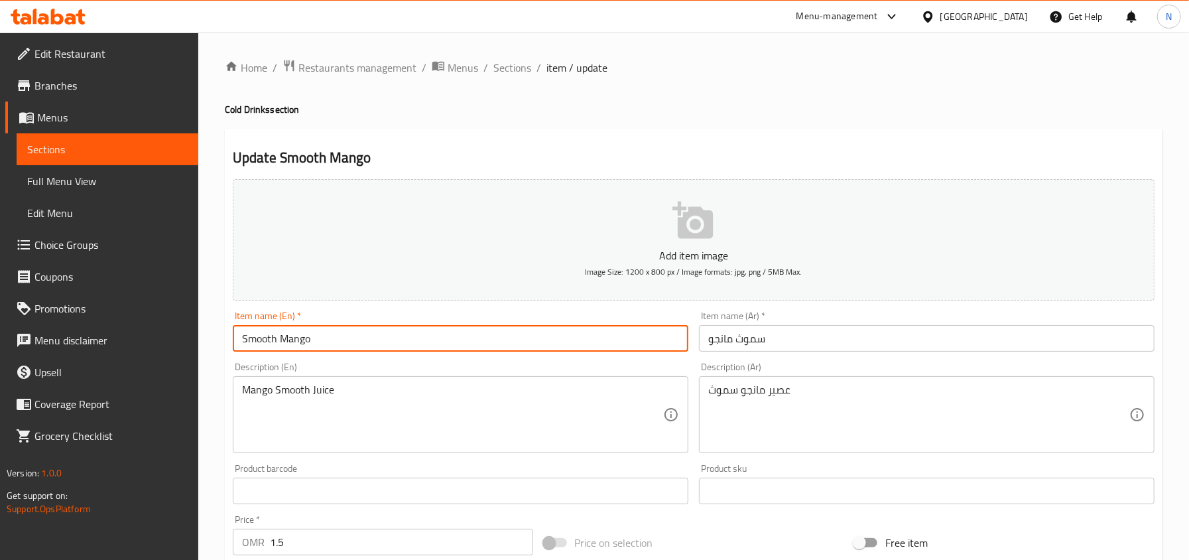
click at [324, 343] on input "Smooth Mango" at bounding box center [460, 338] width 455 height 27
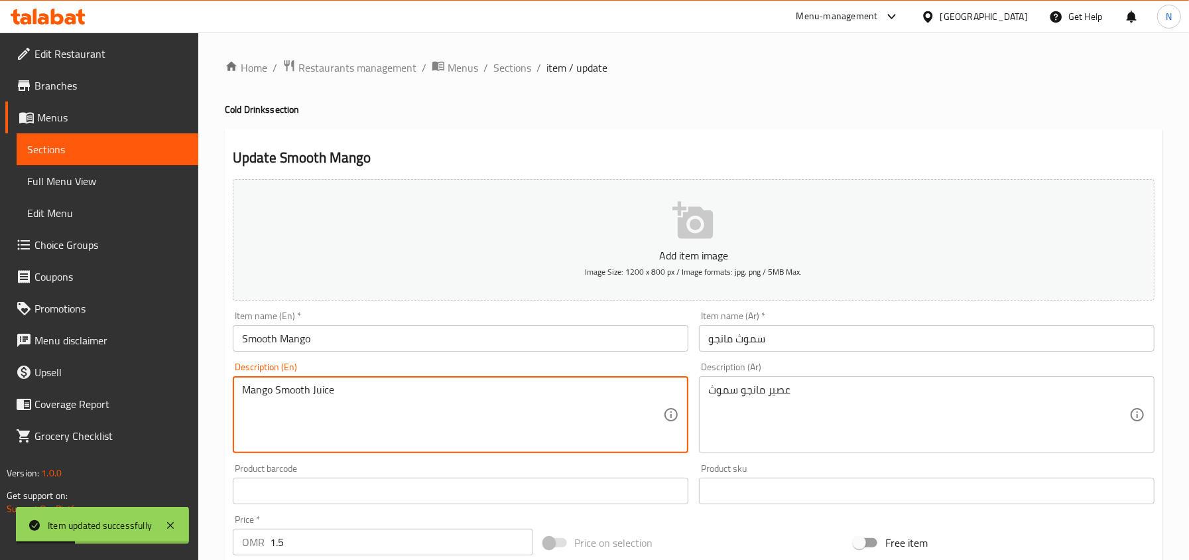
click at [302, 387] on textarea "Mango Smooth Juice" at bounding box center [452, 414] width 421 height 63
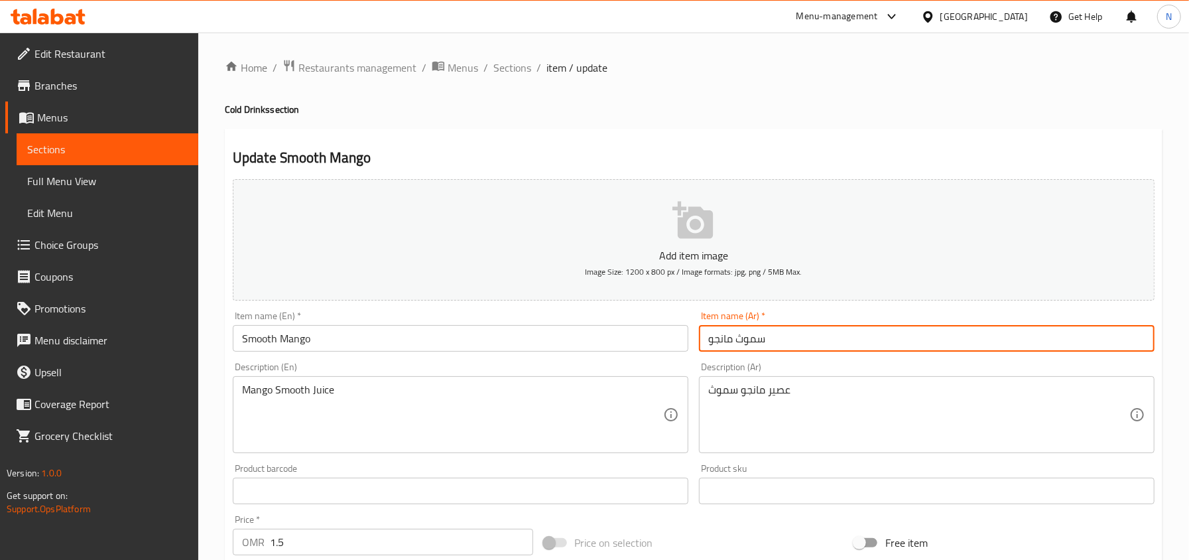
click at [809, 349] on input "سموث مانجو" at bounding box center [926, 338] width 455 height 27
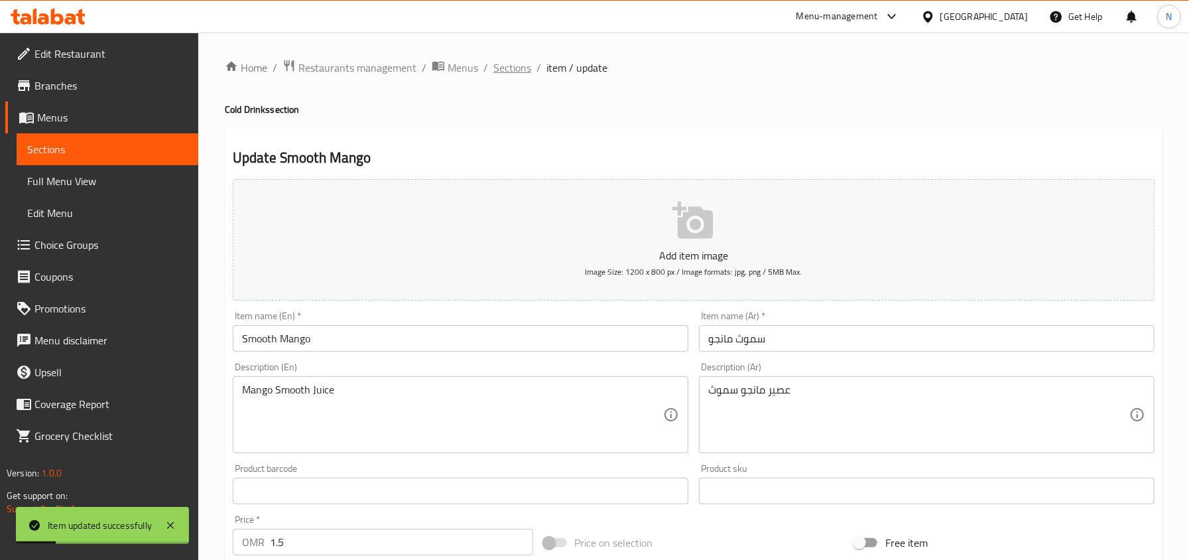
click at [503, 66] on span "Sections" at bounding box center [512, 68] width 38 height 16
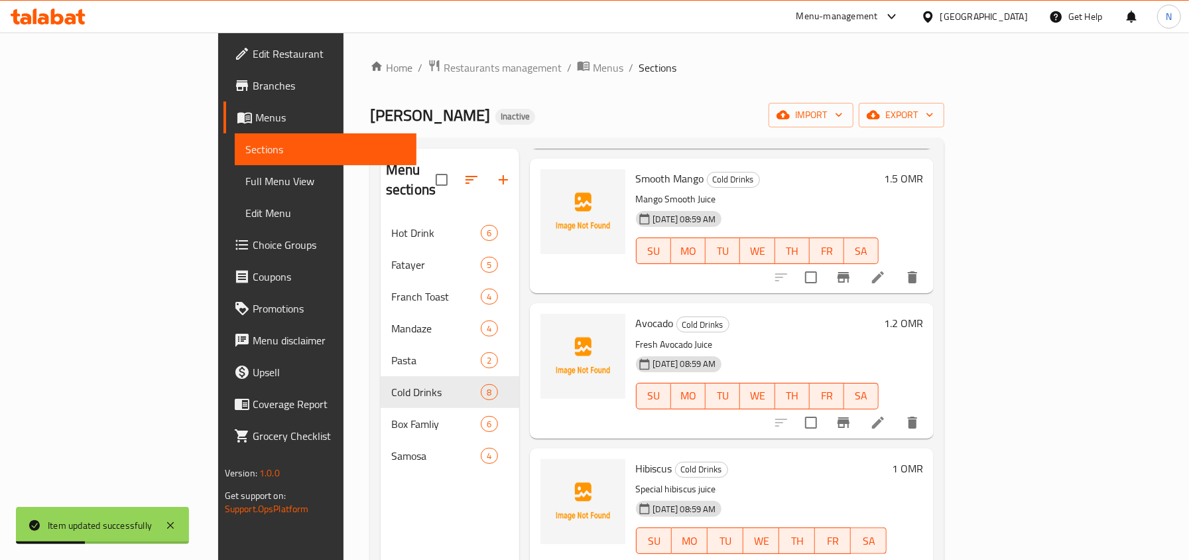
scroll to position [442, 0]
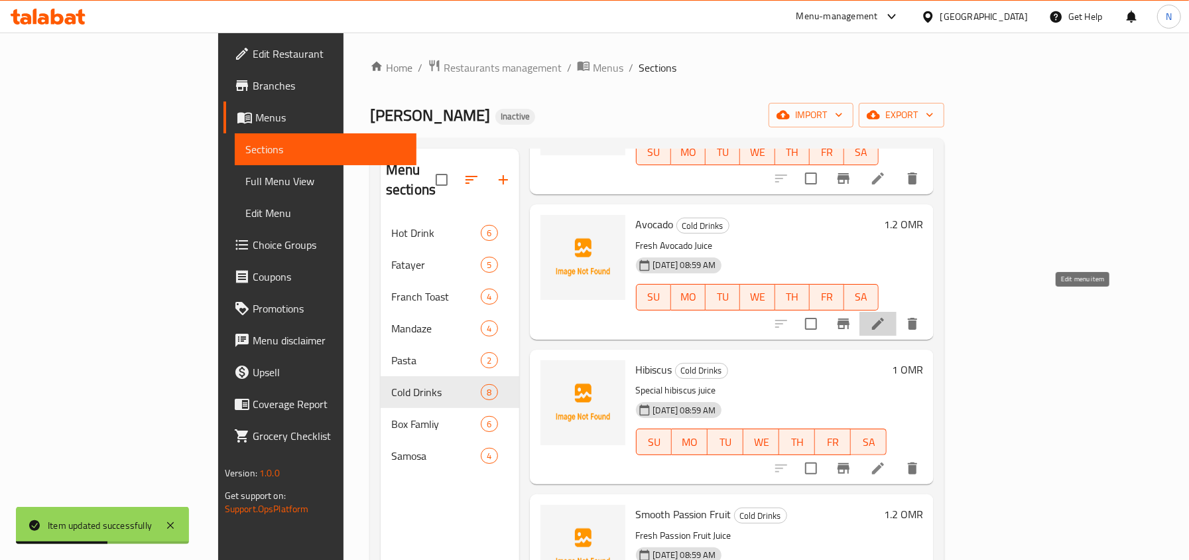
click at [886, 316] on icon at bounding box center [878, 324] width 16 height 16
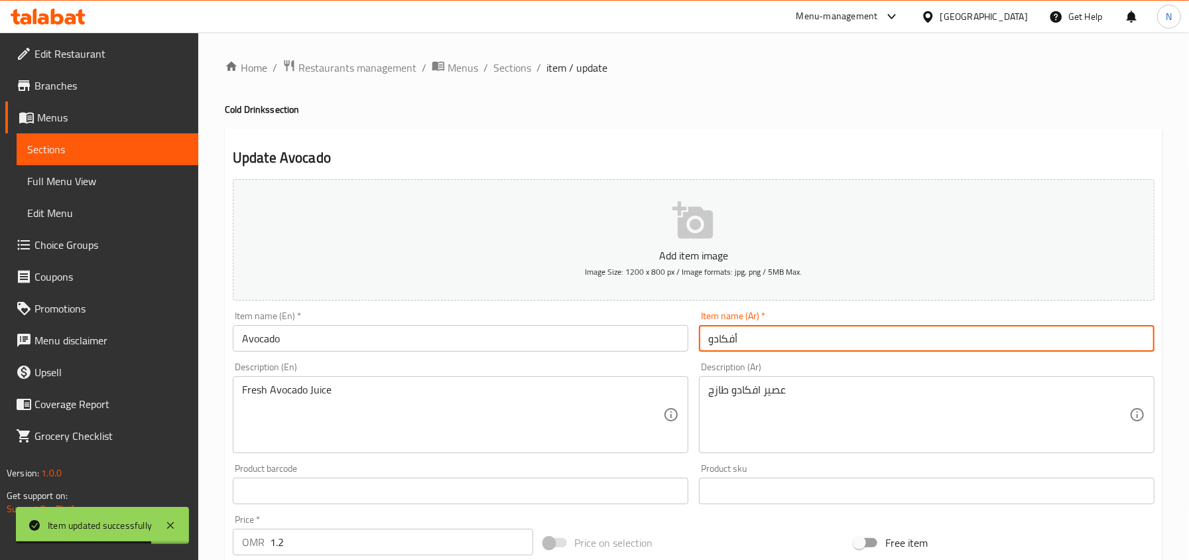
click at [728, 342] on input "أفكادو" at bounding box center [926, 338] width 455 height 27
type input "أفوكادو"
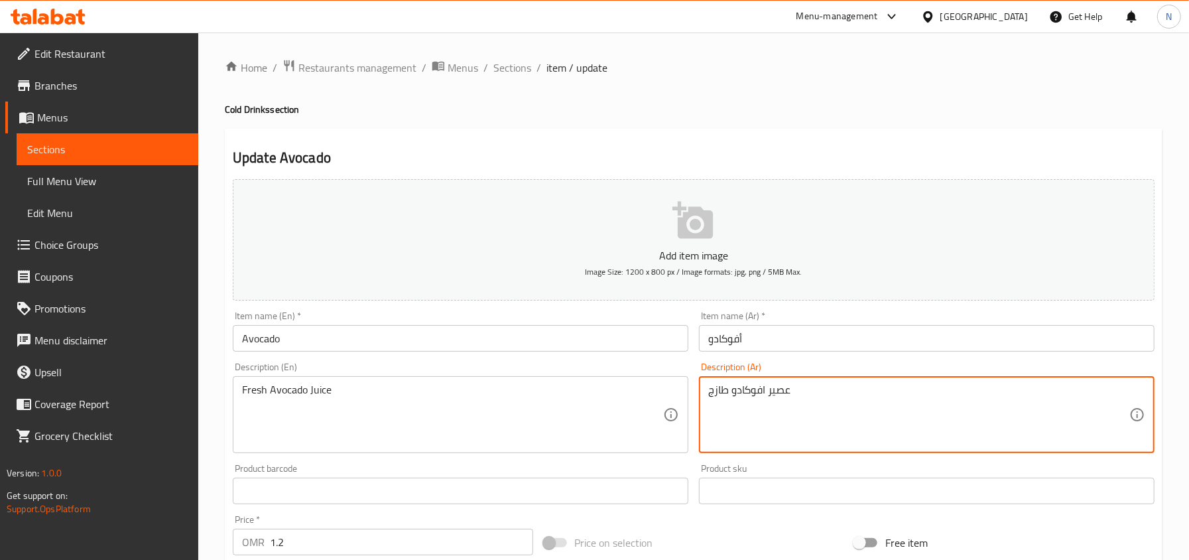
type textarea "عصير افوكادو طازج"
click at [781, 341] on input "أفوكادو" at bounding box center [926, 338] width 455 height 27
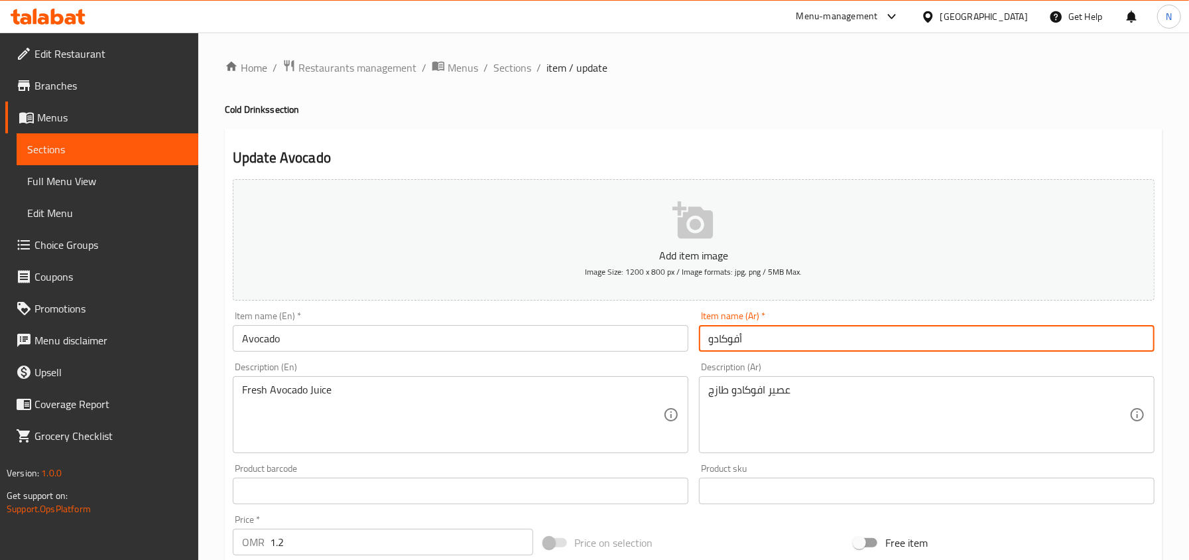
click at [515, 70] on span "Sections" at bounding box center [512, 68] width 38 height 16
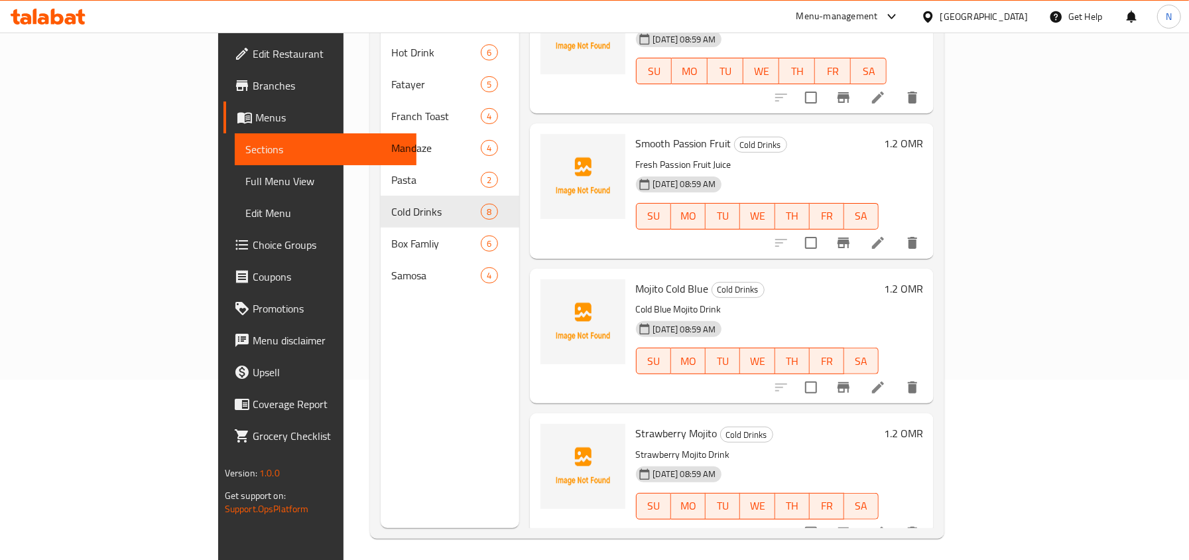
scroll to position [186, 0]
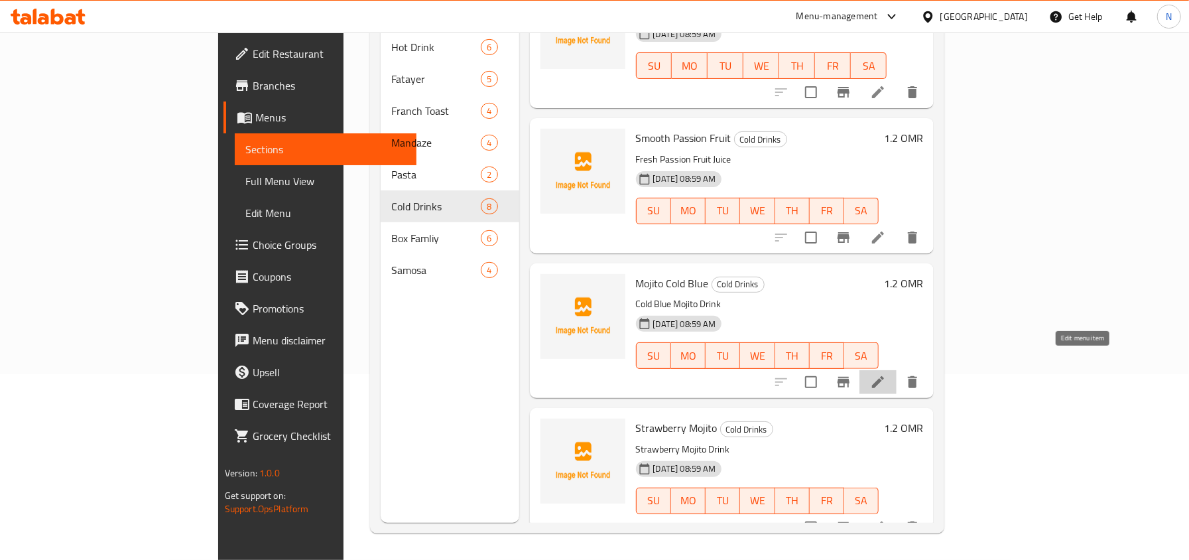
click at [884, 376] on icon at bounding box center [878, 382] width 12 height 12
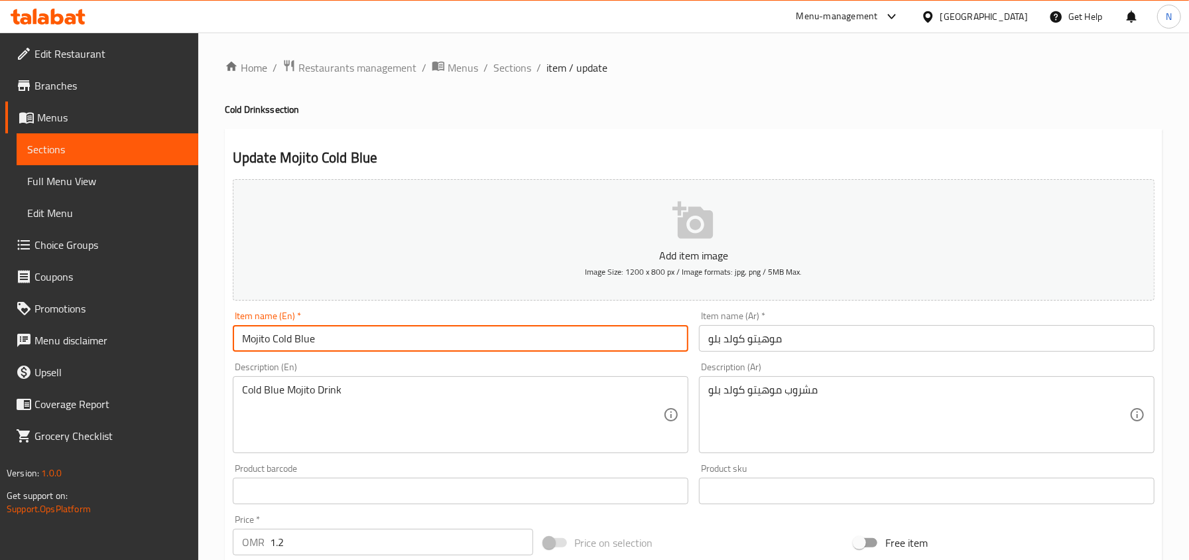
click at [396, 335] on input "Mojito Cold Blue" at bounding box center [460, 338] width 455 height 27
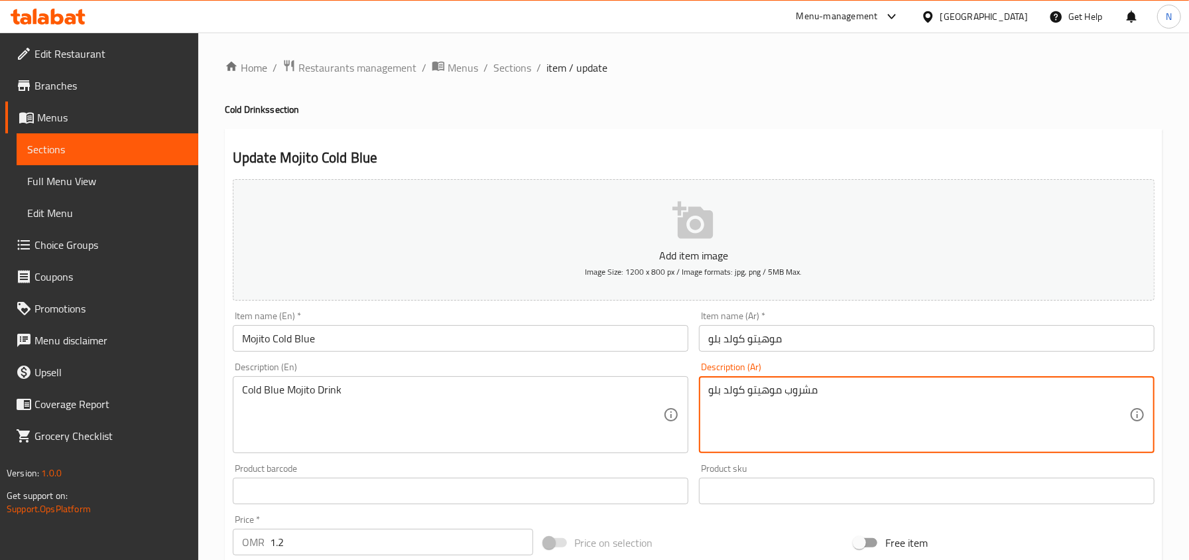
click at [774, 399] on textarea "مشروب موهيتو كولد بلو" at bounding box center [918, 414] width 421 height 63
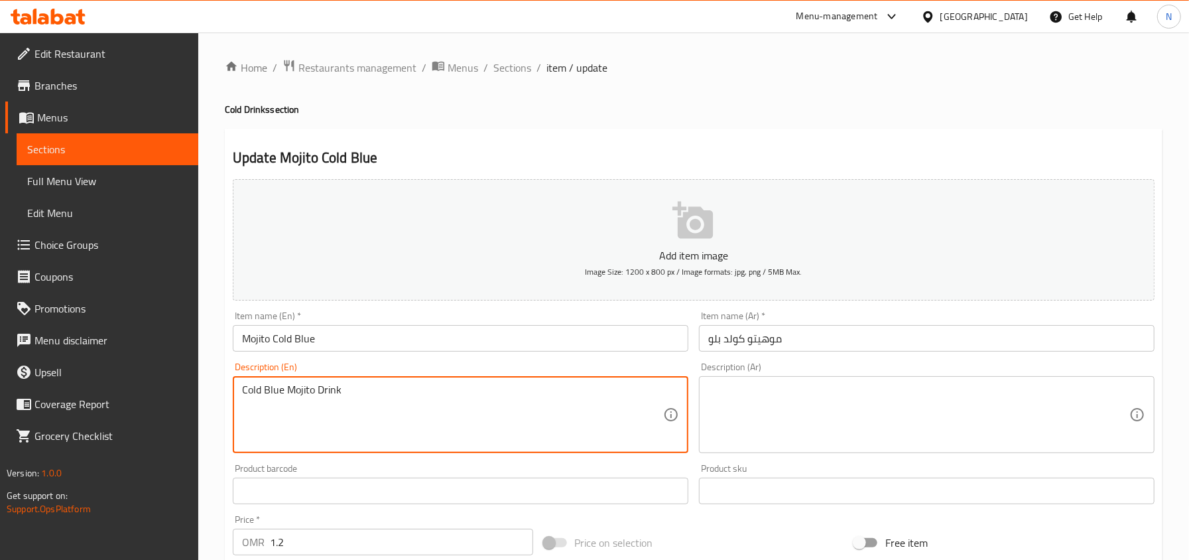
click at [556, 391] on textarea "Cold Blue Mojito Drink" at bounding box center [452, 414] width 421 height 63
click at [512, 345] on input "Mojito Cold Blue" at bounding box center [460, 338] width 455 height 27
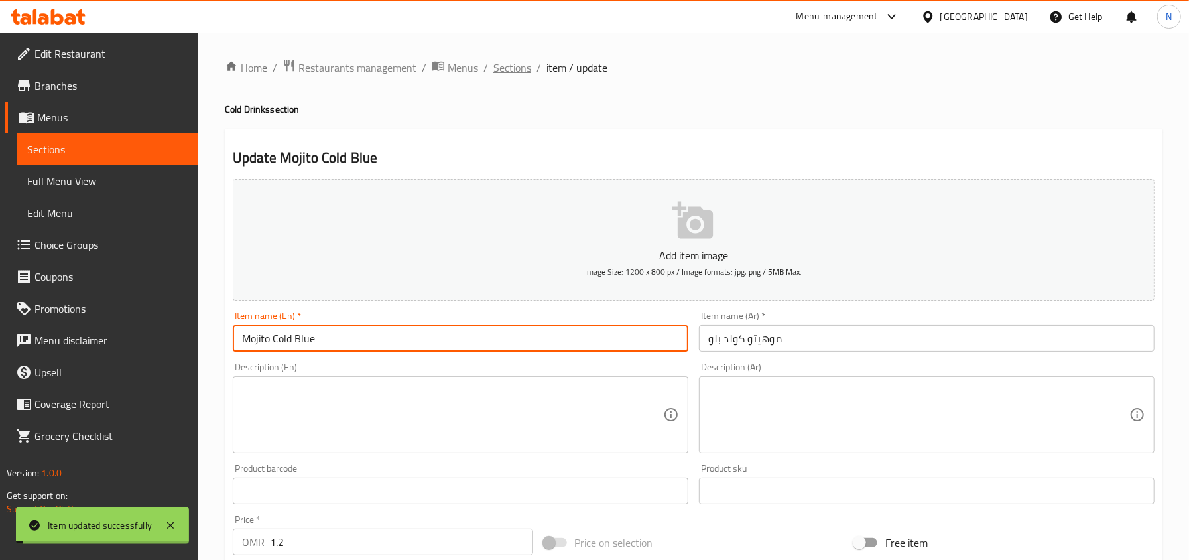
click at [522, 61] on span "Sections" at bounding box center [512, 68] width 38 height 16
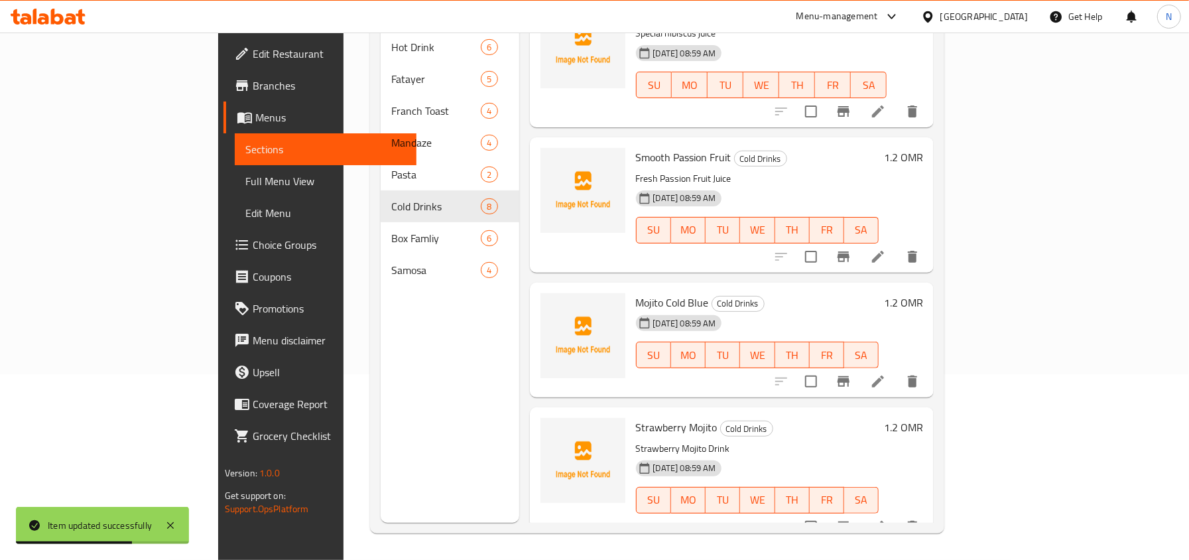
scroll to position [186, 0]
click at [636, 440] on p "Strawberry Mojito Drink" at bounding box center [757, 448] width 243 height 17
click at [636, 417] on span "Strawberry Mojito" at bounding box center [677, 427] width 82 height 20
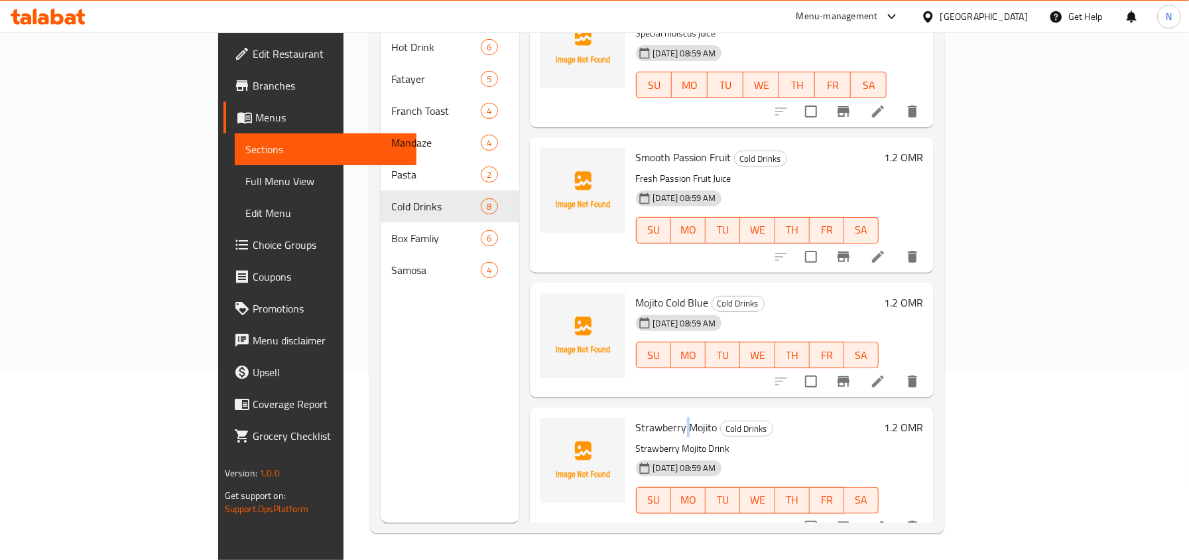
click at [636, 417] on span "Strawberry Mojito" at bounding box center [677, 427] width 82 height 20
copy h6 "Strawberry Mojito"
click at [886, 518] on icon at bounding box center [878, 526] width 16 height 16
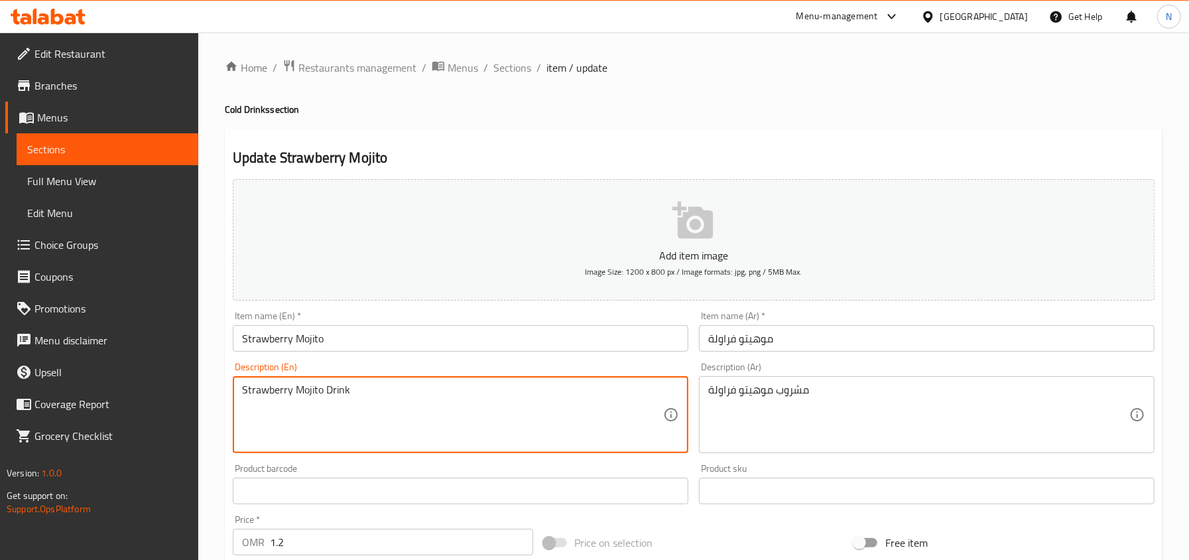
click at [398, 398] on textarea "Strawberry Mojito Drink" at bounding box center [452, 414] width 421 height 63
paste textarea "Made with fresh strawberries, mint leaves, lime juice and a splash of soda"
type textarea "Made with fresh strawberries, mint leaves, lime juice and a splash of soda"
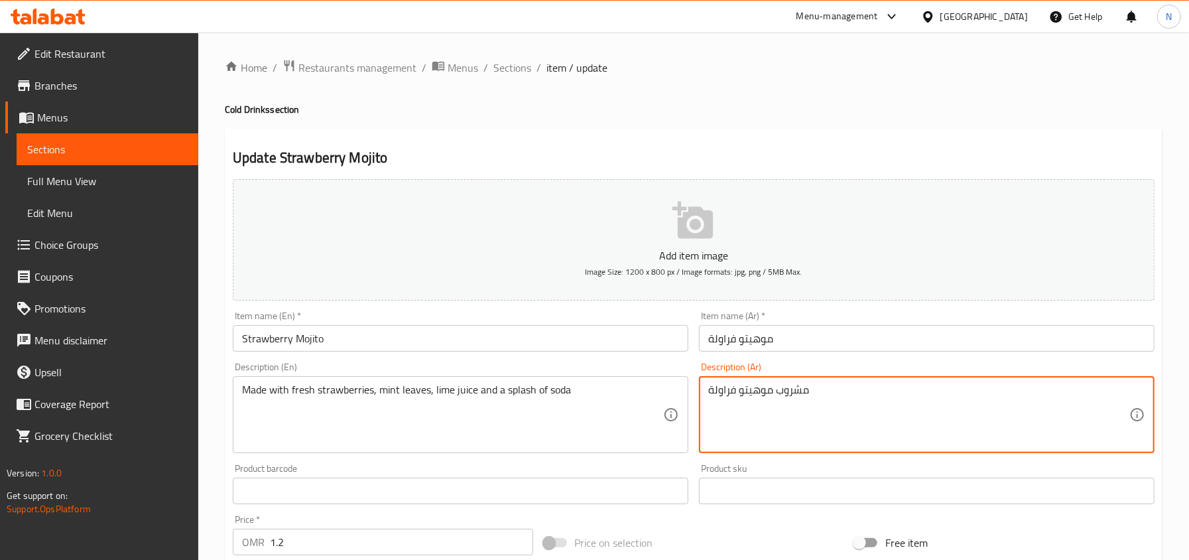
click at [775, 398] on textarea "مشروب موهيتو فراولة" at bounding box center [918, 414] width 421 height 63
paste textarea "ضر من الفراولة الطازجة وأوراق النعناع وعصير الليمون وقليل من الصودا"
type textarea "محضر من الفراولة الطازجة وأوراق النعناع وعصير الليمون وقليل من الصودا"
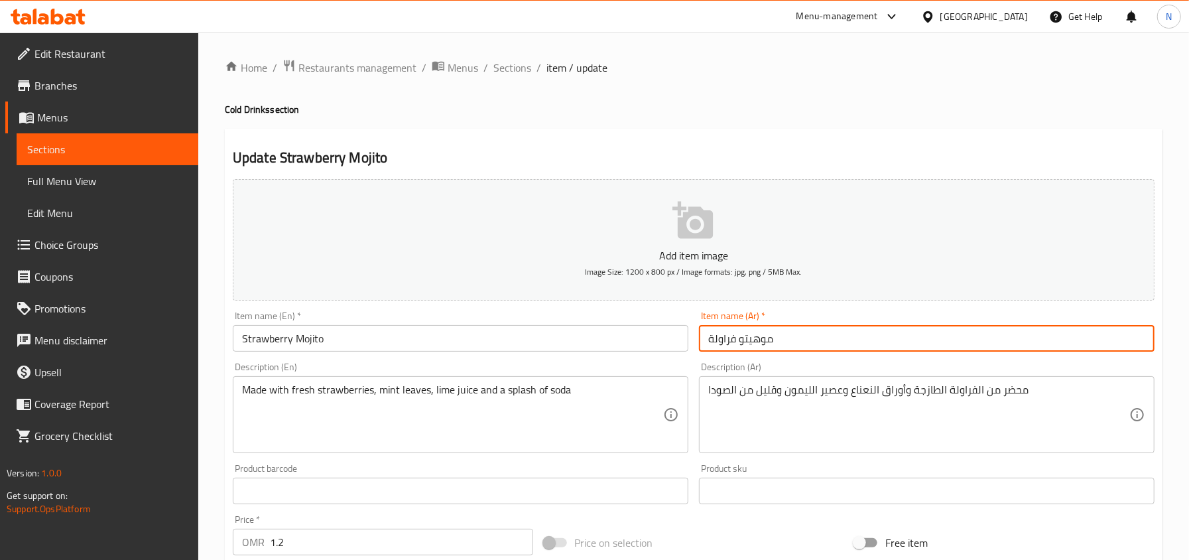
click at [910, 349] on input "موهيتو فراولة" at bounding box center [926, 338] width 455 height 27
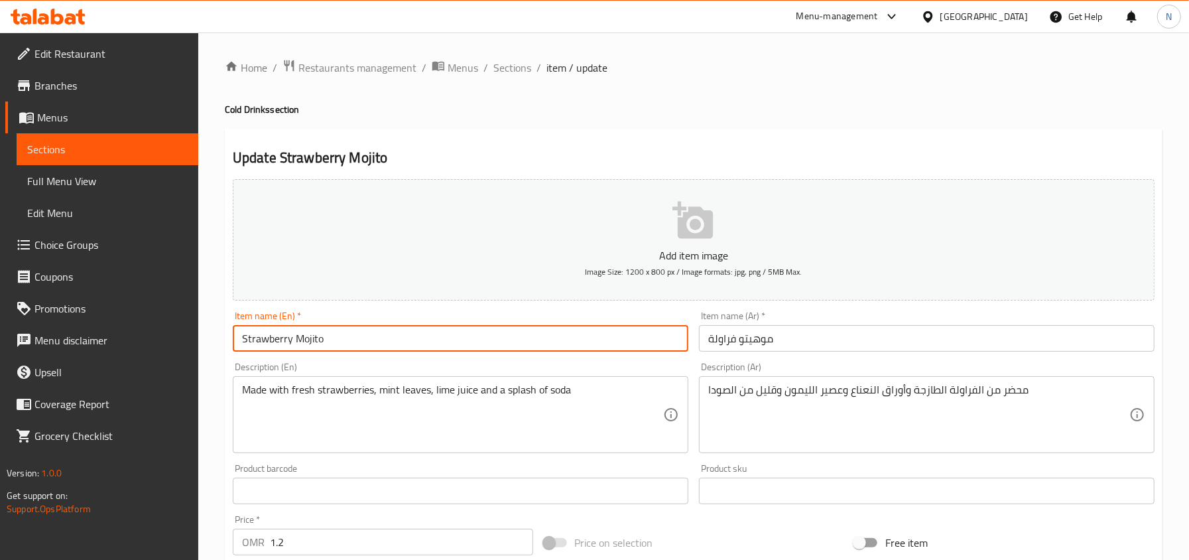
click at [308, 337] on input "Strawberry Mojito" at bounding box center [460, 338] width 455 height 27
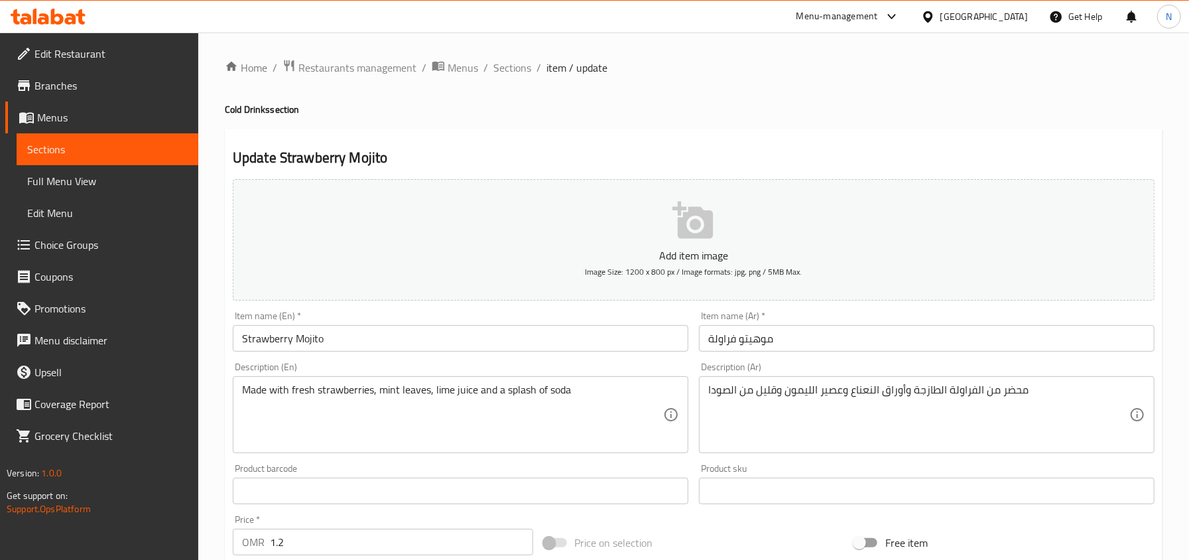
click at [904, 333] on input "موهيتو فراولة" at bounding box center [926, 338] width 455 height 27
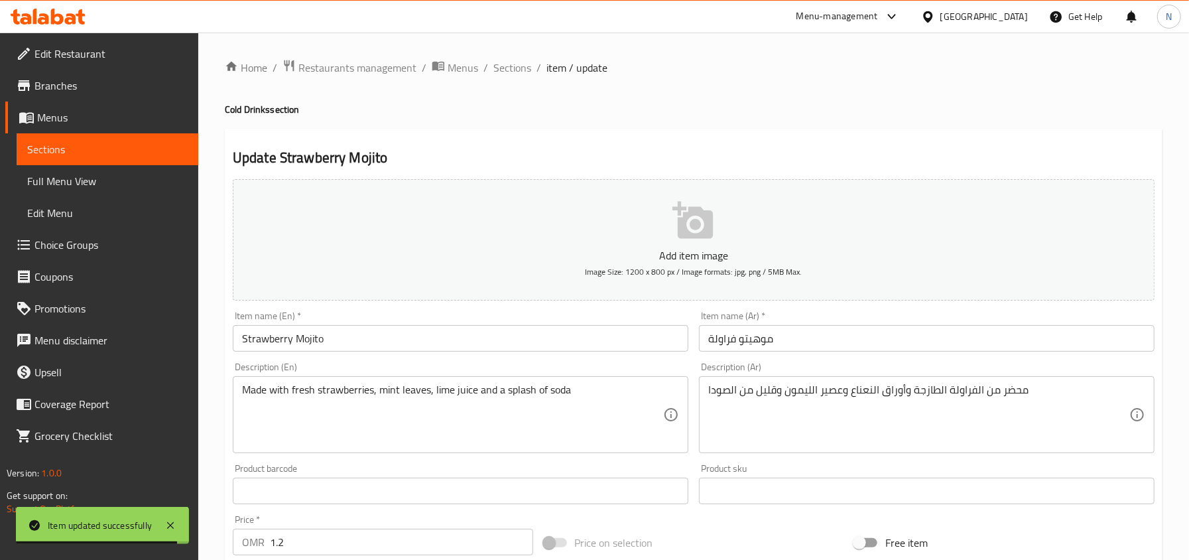
click at [525, 78] on div "Home / Restaurants management / Menus / Sections / item / update Cold Drinks se…" at bounding box center [693, 484] width 937 height 851
click at [522, 69] on span "Sections" at bounding box center [512, 68] width 38 height 16
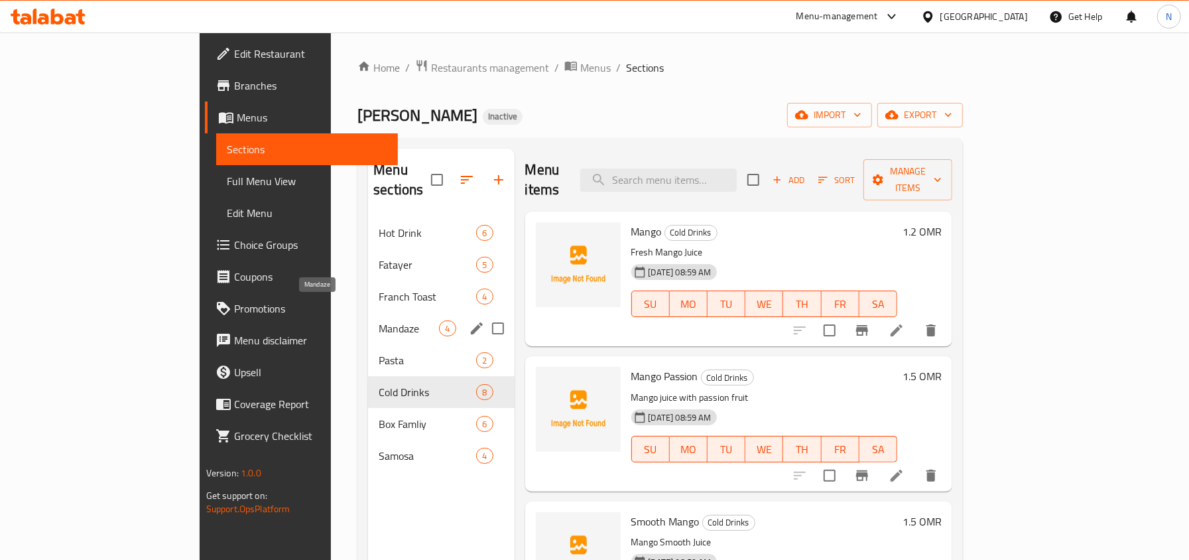
click at [379, 320] on span "Mandaze" at bounding box center [409, 328] width 60 height 16
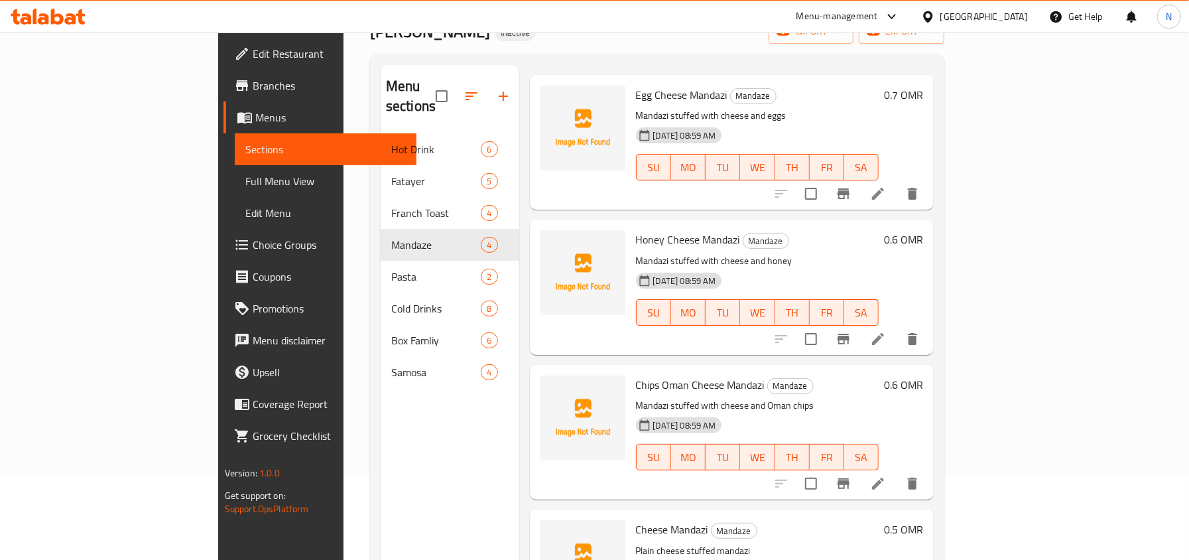
scroll to position [186, 0]
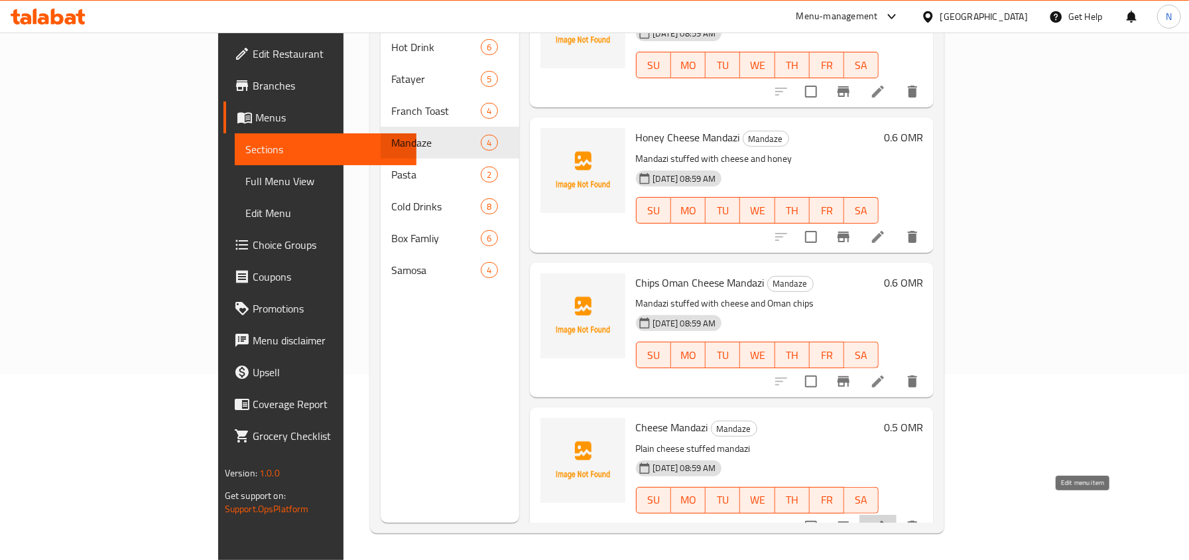
click at [886, 518] on icon at bounding box center [878, 526] width 16 height 16
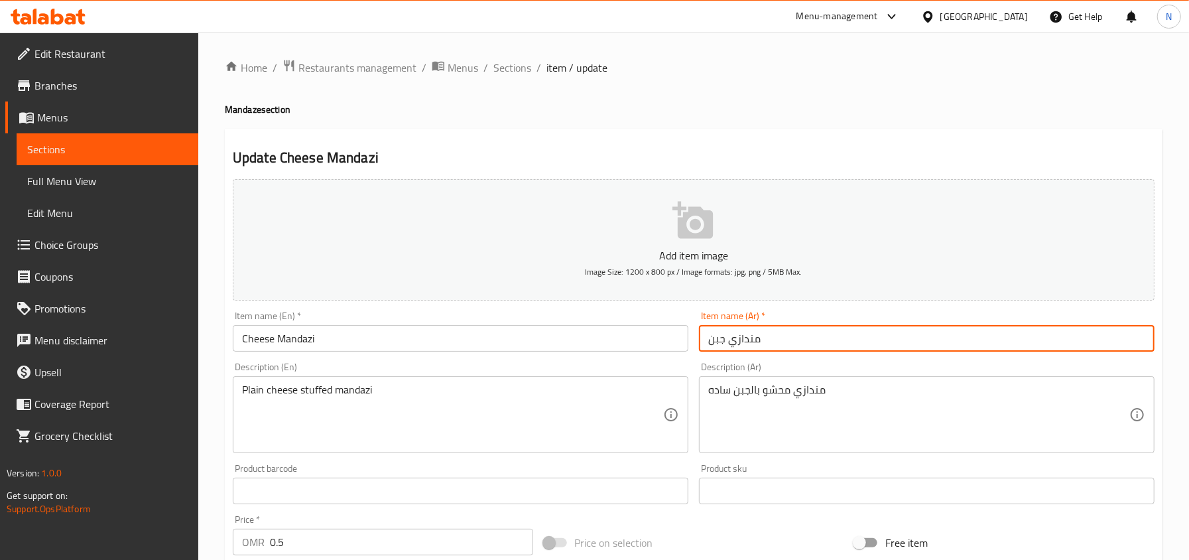
click at [754, 337] on input "مندازي جبن" at bounding box center [926, 338] width 455 height 27
drag, startPoint x: 705, startPoint y: 345, endPoint x: 857, endPoint y: 354, distance: 152.1
click at [857, 354] on div "Item name (Ar)   * مندازي جبن Item name (Ar) *" at bounding box center [926, 331] width 466 height 51
type input "مانديز جبنة"
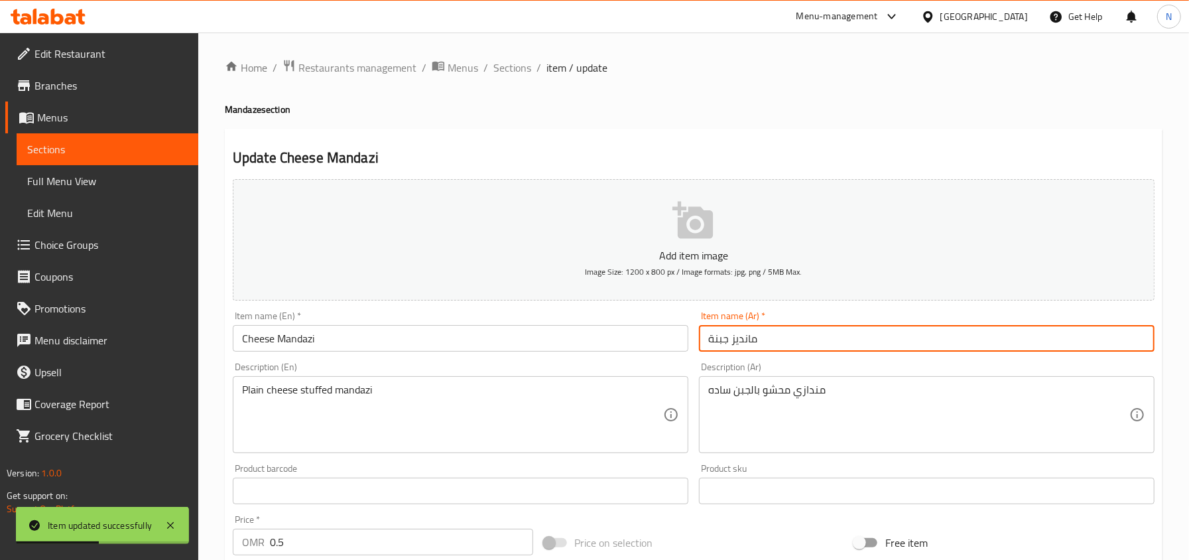
click at [743, 335] on input "مانديز جبنة" at bounding box center [926, 338] width 455 height 27
click at [748, 341] on input "مانديز جبنة" at bounding box center [926, 338] width 455 height 27
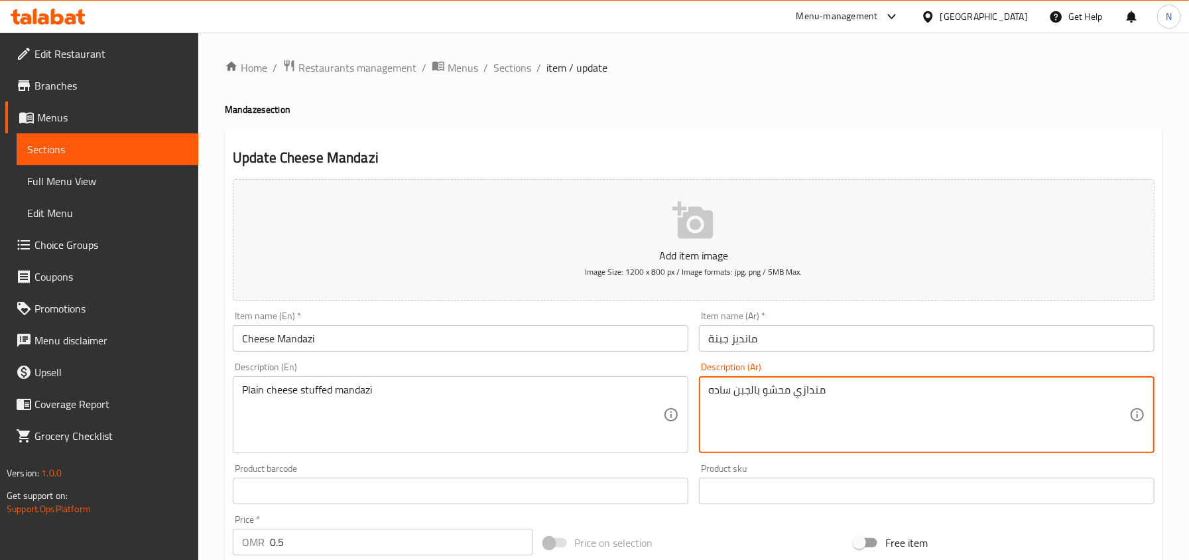
drag, startPoint x: 794, startPoint y: 394, endPoint x: 881, endPoint y: 406, distance: 87.7
paste textarea "انديز"
click at [735, 390] on textarea "مانديز محشو بالجبن ساده" at bounding box center [918, 414] width 421 height 63
type textarea "مانديز محشو بالجبنة ساده"
click at [798, 347] on input "مانديز جبنة" at bounding box center [926, 338] width 455 height 27
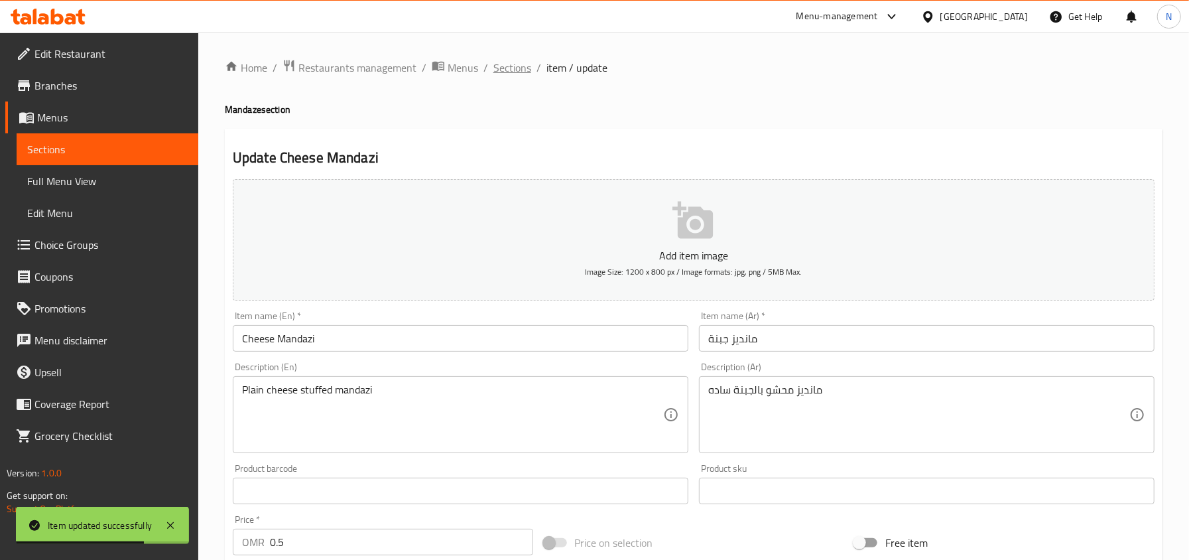
click at [505, 60] on span "Sections" at bounding box center [512, 68] width 38 height 16
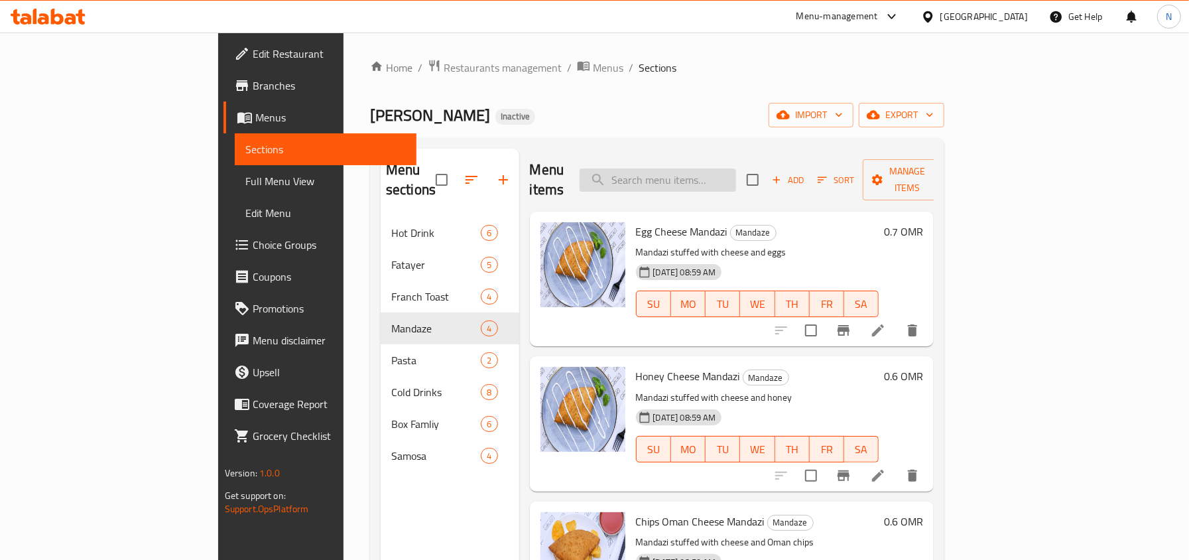
click at [722, 170] on input "search" at bounding box center [657, 179] width 156 height 23
paste input "Vegetable Samosa"
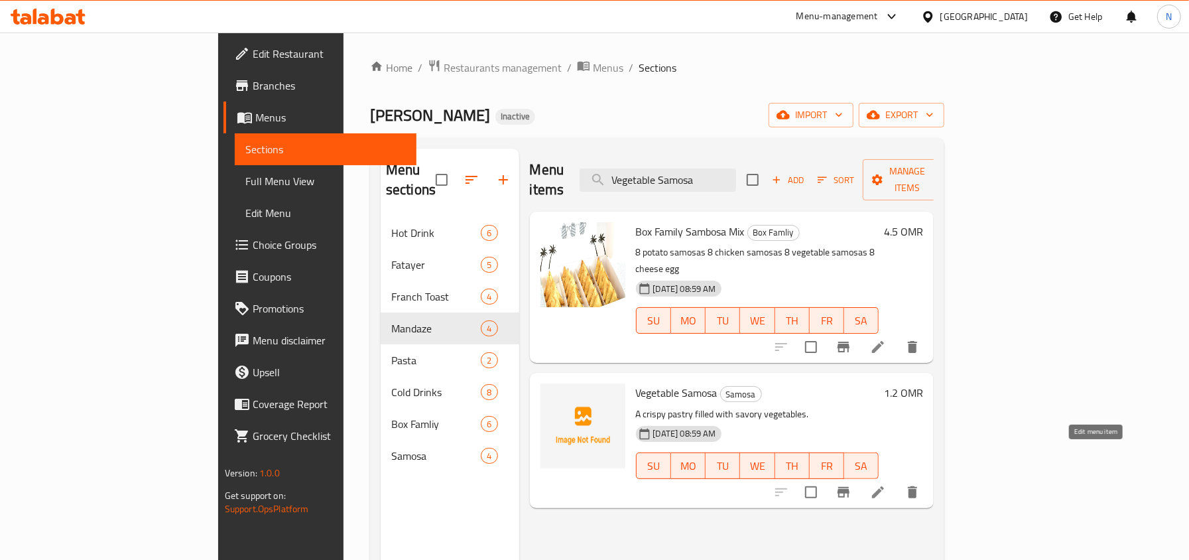
type input "Vegetable Samosa"
click at [886, 484] on icon at bounding box center [878, 492] width 16 height 16
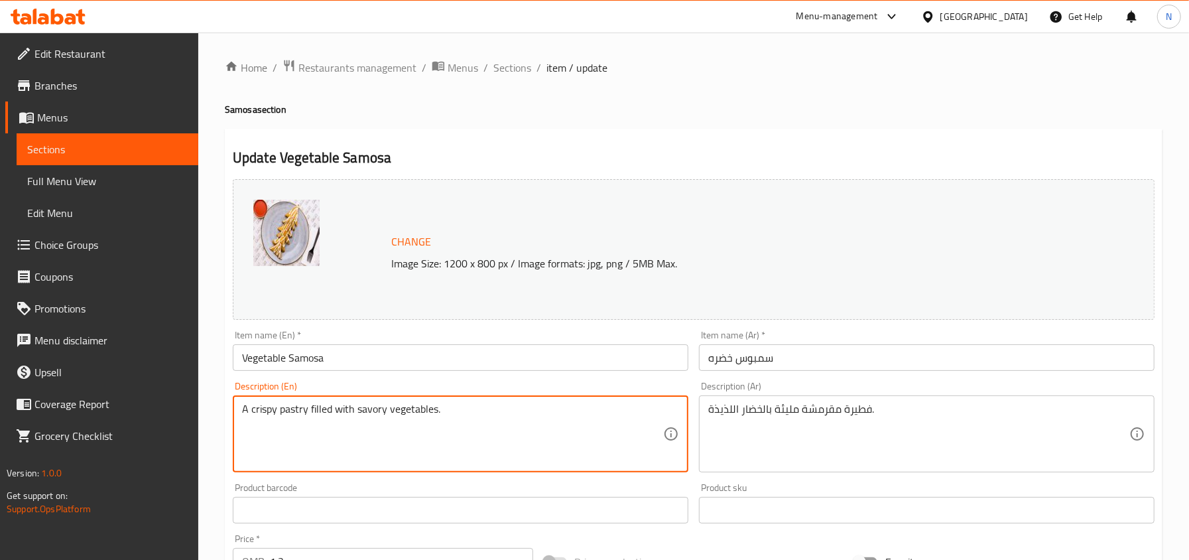
click at [290, 409] on textarea "A crispy pastry filled with savory vegetables." at bounding box center [452, 433] width 421 height 63
click at [294, 409] on textarea "A crispy pastry filled with savory vegetables." at bounding box center [452, 433] width 421 height 63
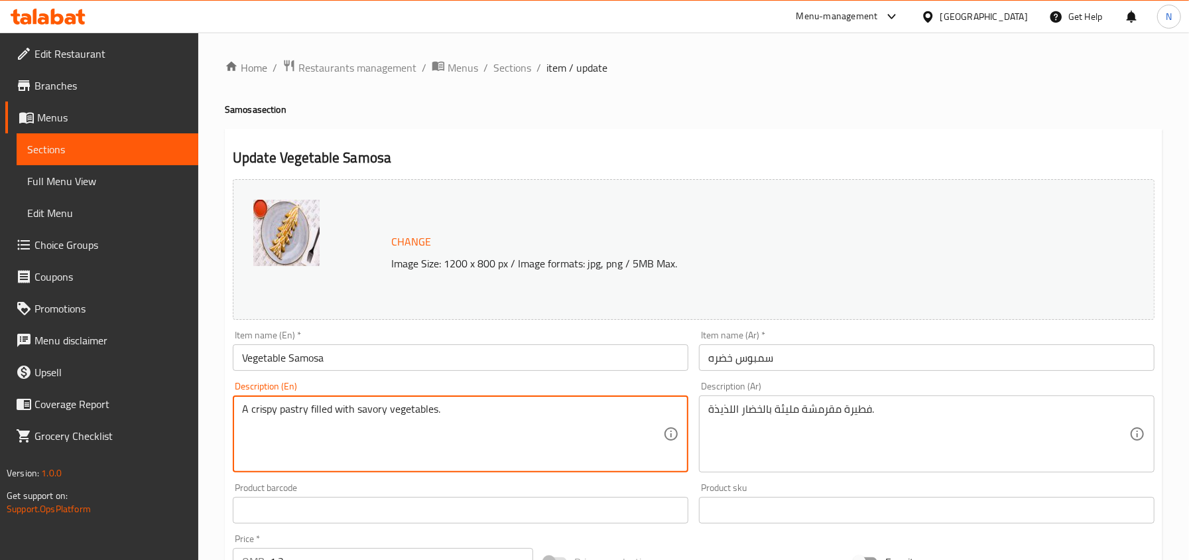
click at [297, 409] on textarea "A crispy pastry filled with savory vegetables." at bounding box center [452, 433] width 421 height 63
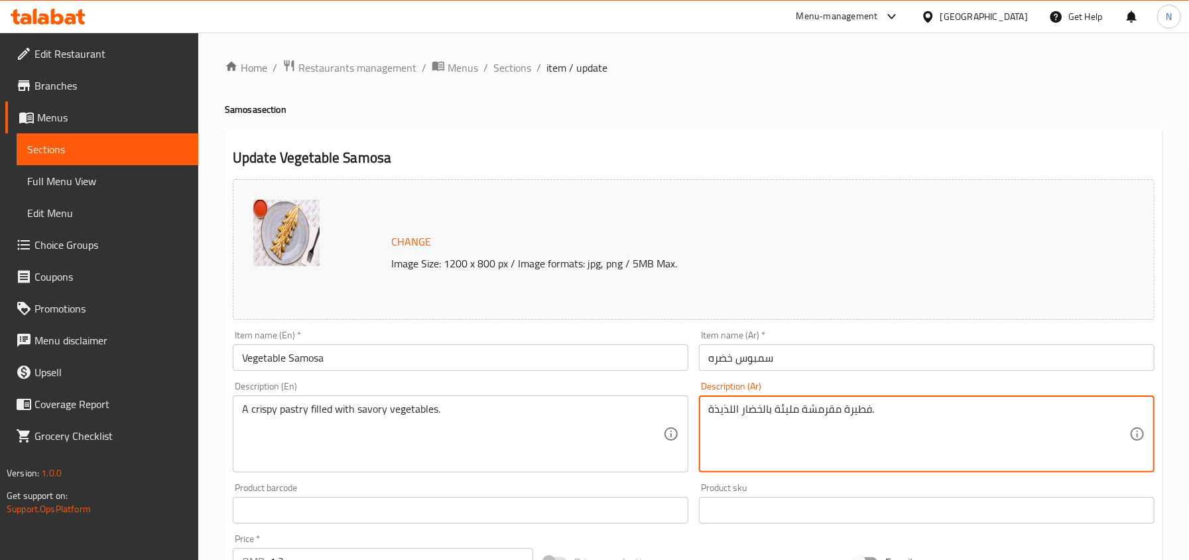
drag, startPoint x: 845, startPoint y: 410, endPoint x: 868, endPoint y: 412, distance: 23.4
type textarea "عجينة مقرمشة مليئة بالخضار اللذيذة."
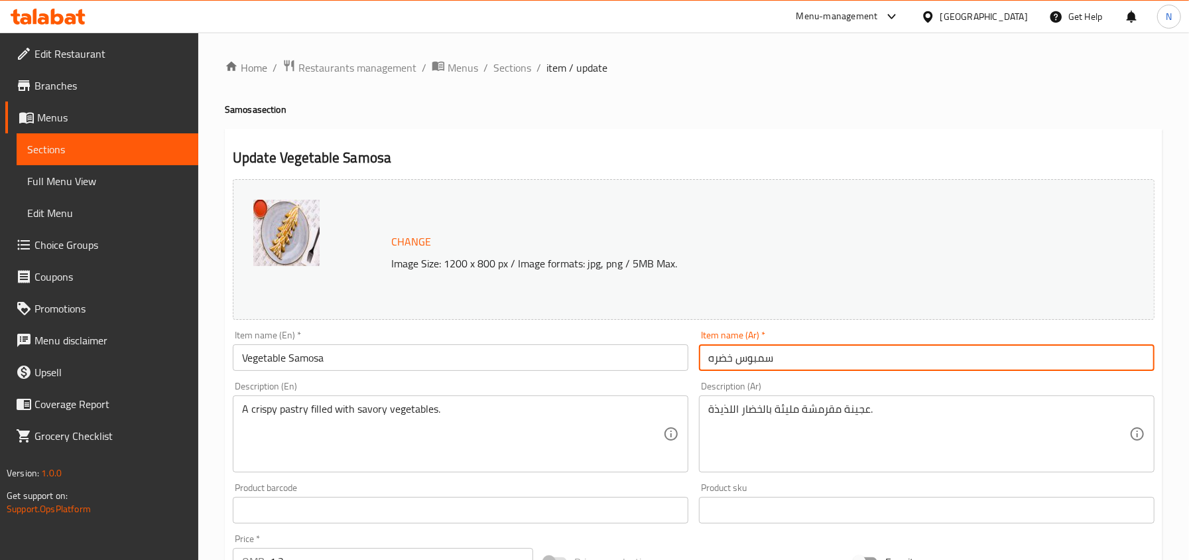
click at [777, 363] on input "سمبوس خضره" at bounding box center [926, 357] width 455 height 27
click at [739, 354] on input "سمبوس خضره" at bounding box center [926, 357] width 455 height 27
type input "سمبوسة خضره"
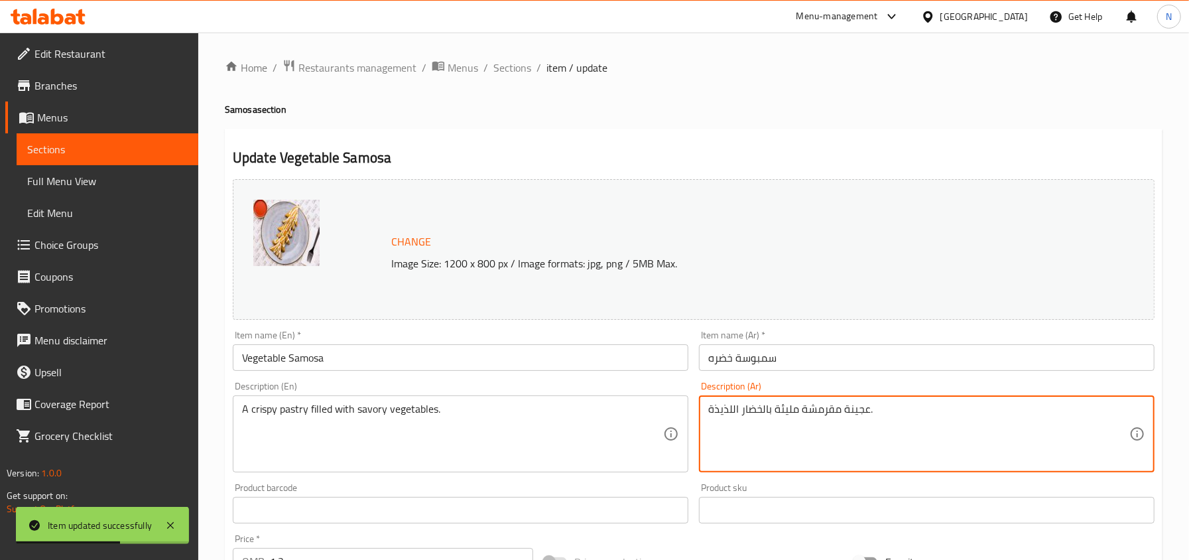
drag, startPoint x: 733, startPoint y: 409, endPoint x: 706, endPoint y: 412, distance: 26.7
type textarea "عجينة مقرمشة مليئة بالخضار المالحة."
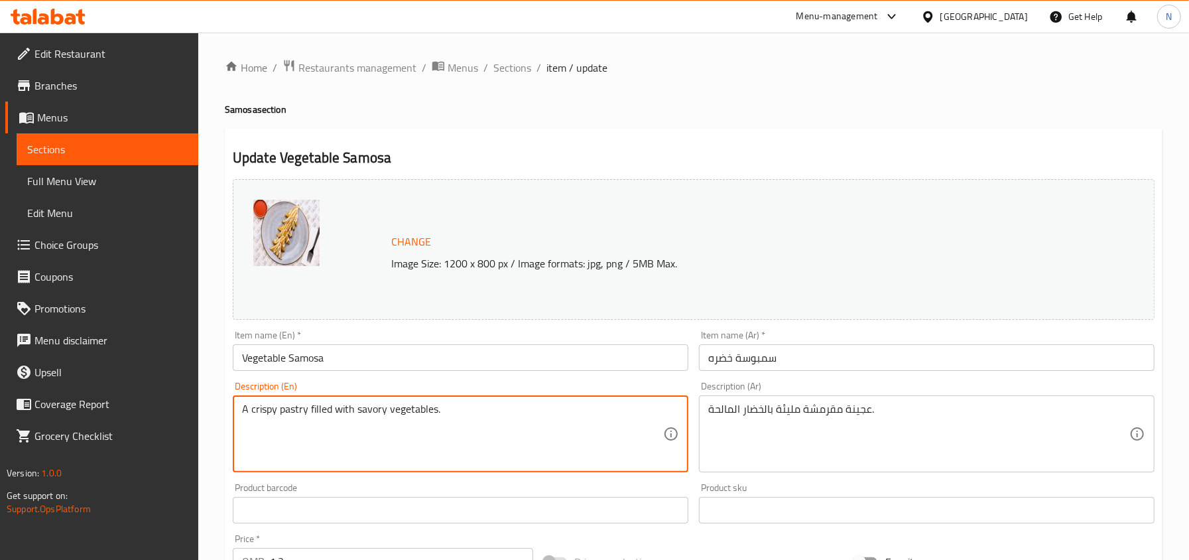
click at [362, 414] on textarea "A crispy pastry filled with savory vegetables." at bounding box center [452, 433] width 421 height 63
click at [419, 356] on input "Vegetable Samosa" at bounding box center [460, 357] width 455 height 27
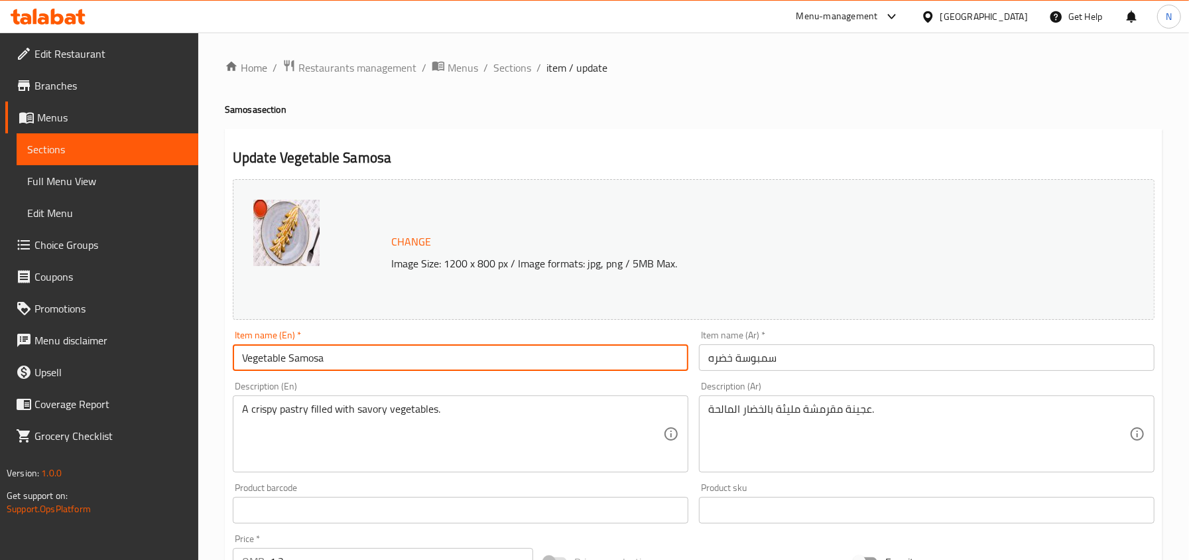
click at [428, 371] on input "Vegetable Samosa" at bounding box center [460, 357] width 455 height 27
click at [514, 67] on span "Sections" at bounding box center [512, 68] width 38 height 16
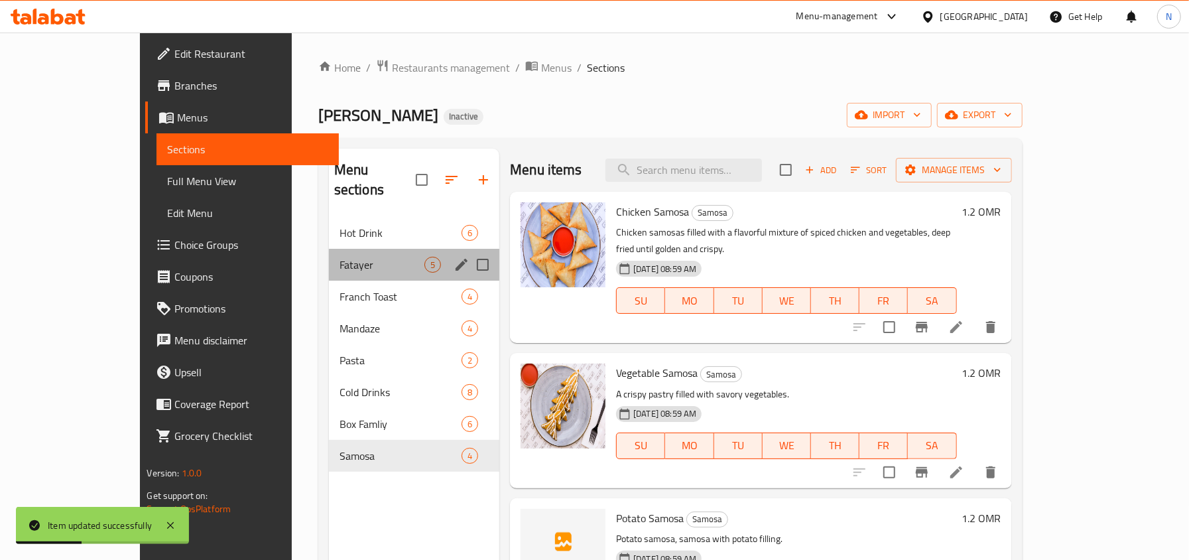
click at [355, 249] on div "Fatayer 5" at bounding box center [414, 265] width 170 height 32
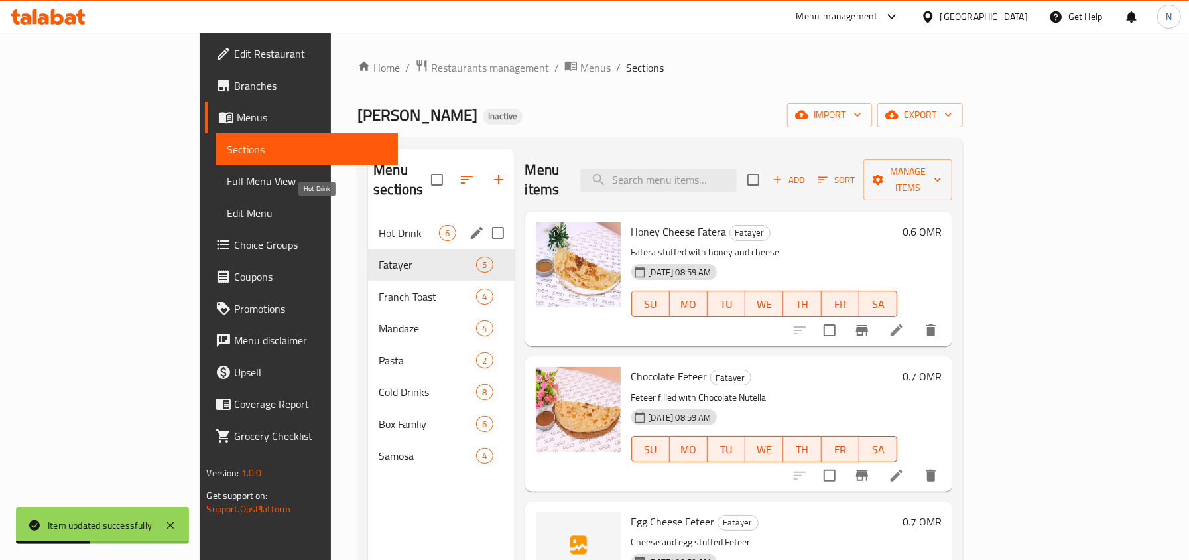
click at [379, 225] on span "Hot Drink" at bounding box center [409, 233] width 60 height 16
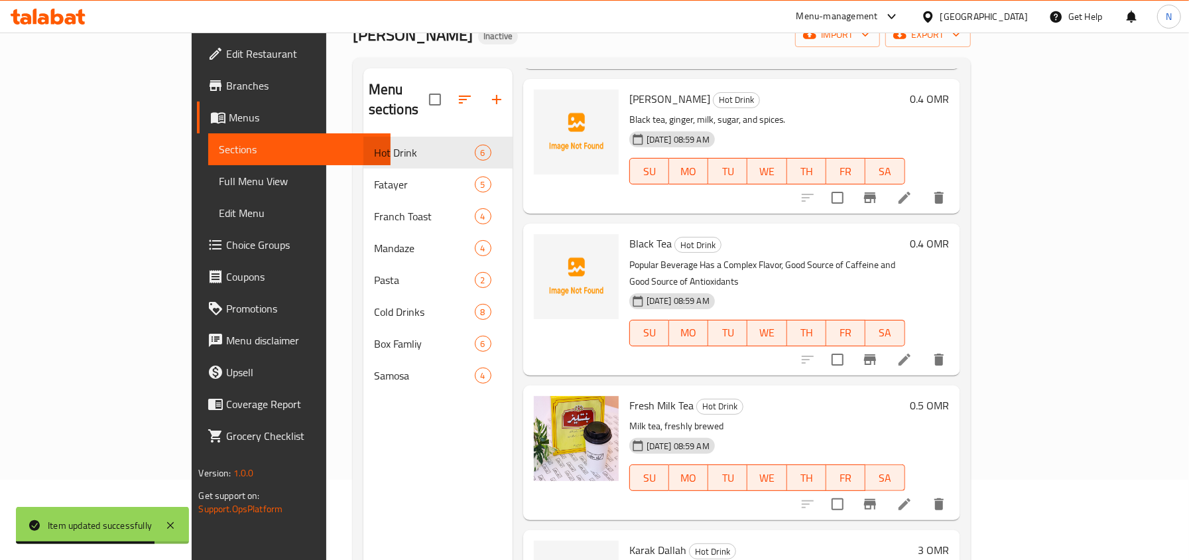
scroll to position [186, 0]
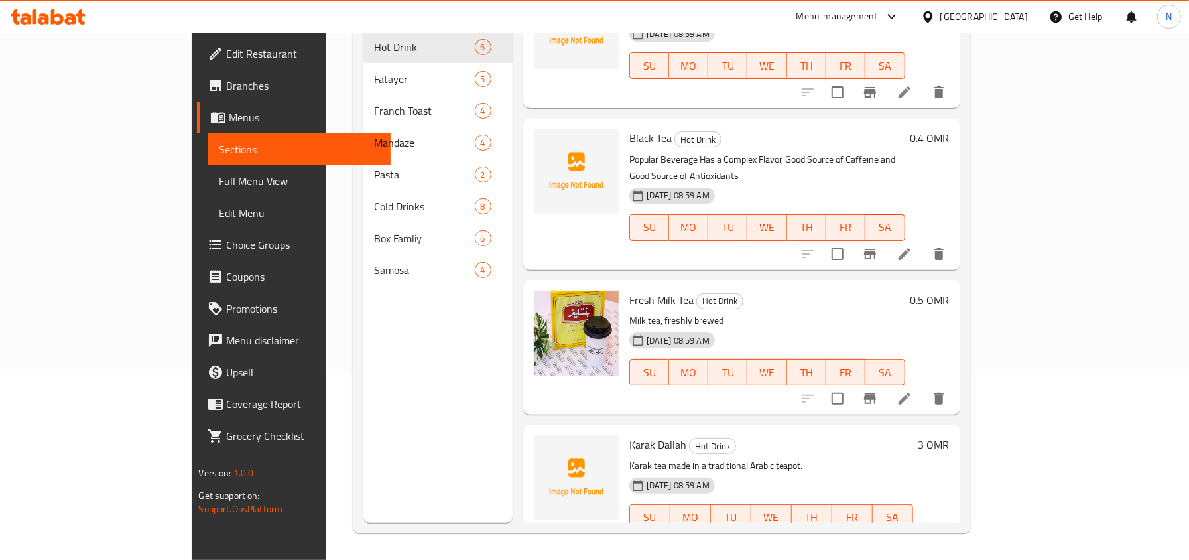
click at [923, 387] on li at bounding box center [904, 399] width 37 height 24
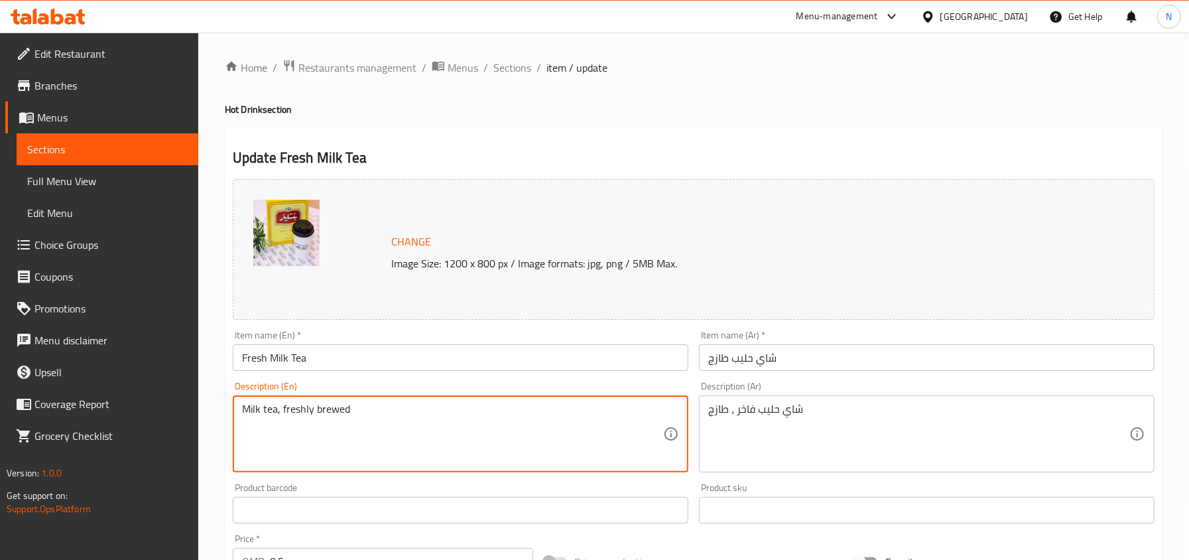
click at [367, 414] on textarea "Milk tea, freshly brewed" at bounding box center [452, 433] width 421 height 63
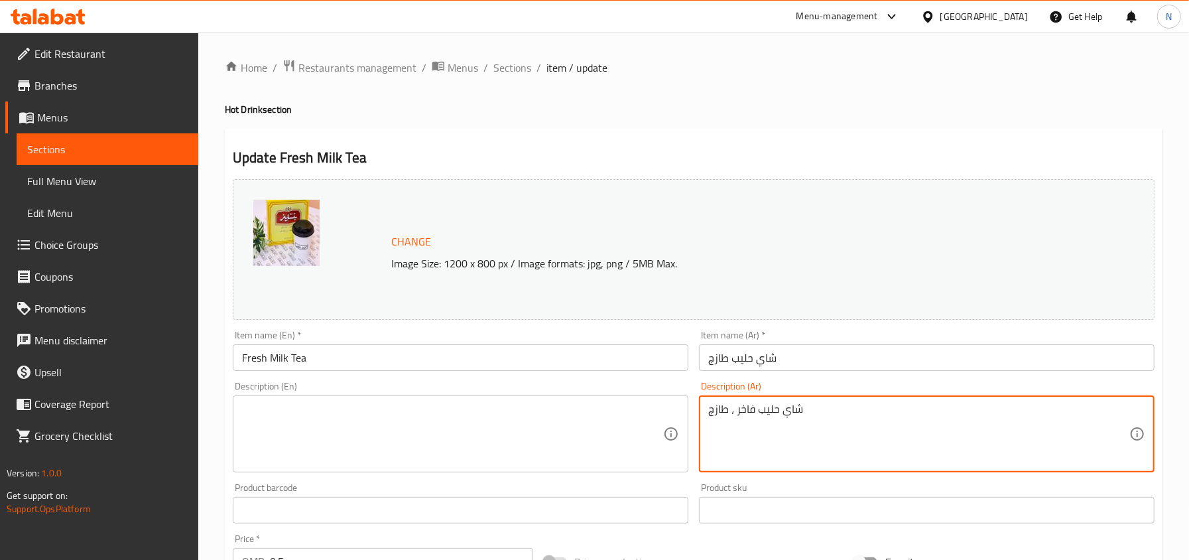
click at [778, 422] on textarea "شاي حليب فاخر ، طازج" at bounding box center [918, 433] width 421 height 63
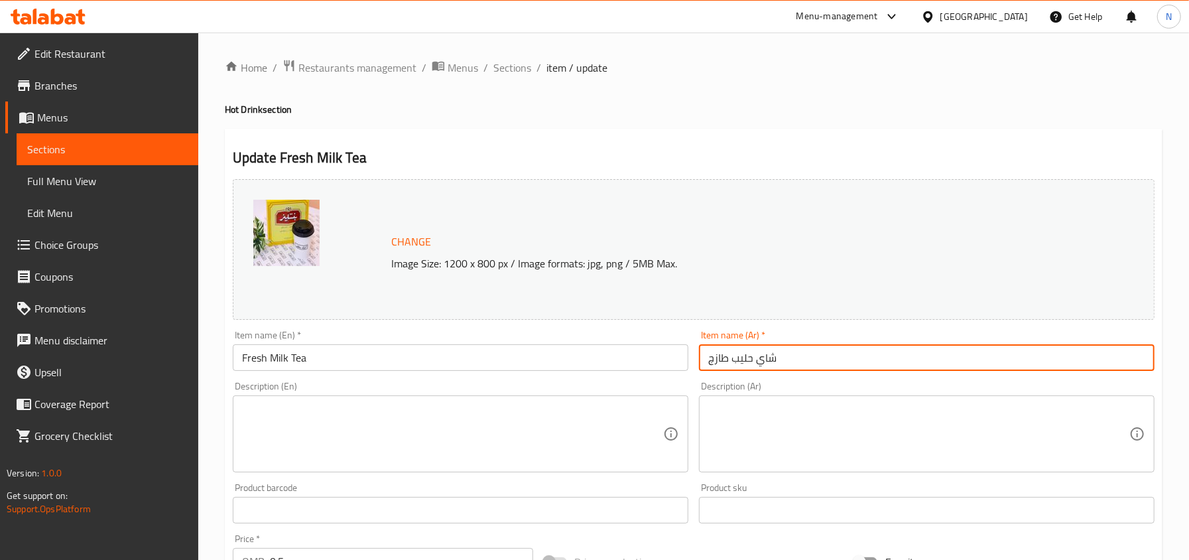
click at [762, 359] on input "شاي حليب طازج" at bounding box center [926, 357] width 455 height 27
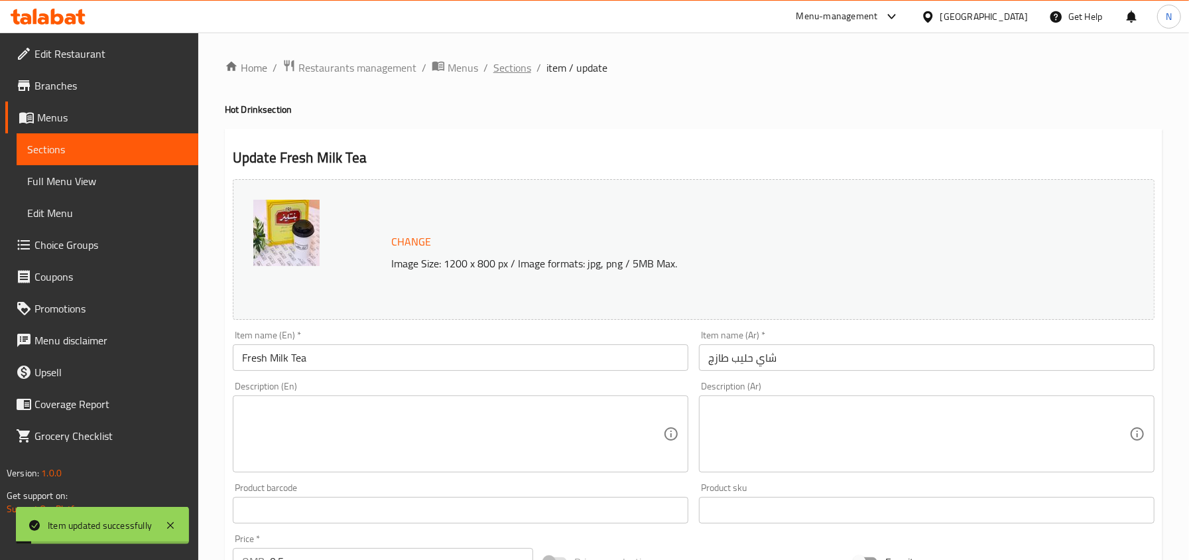
click at [509, 72] on span "Sections" at bounding box center [512, 68] width 38 height 16
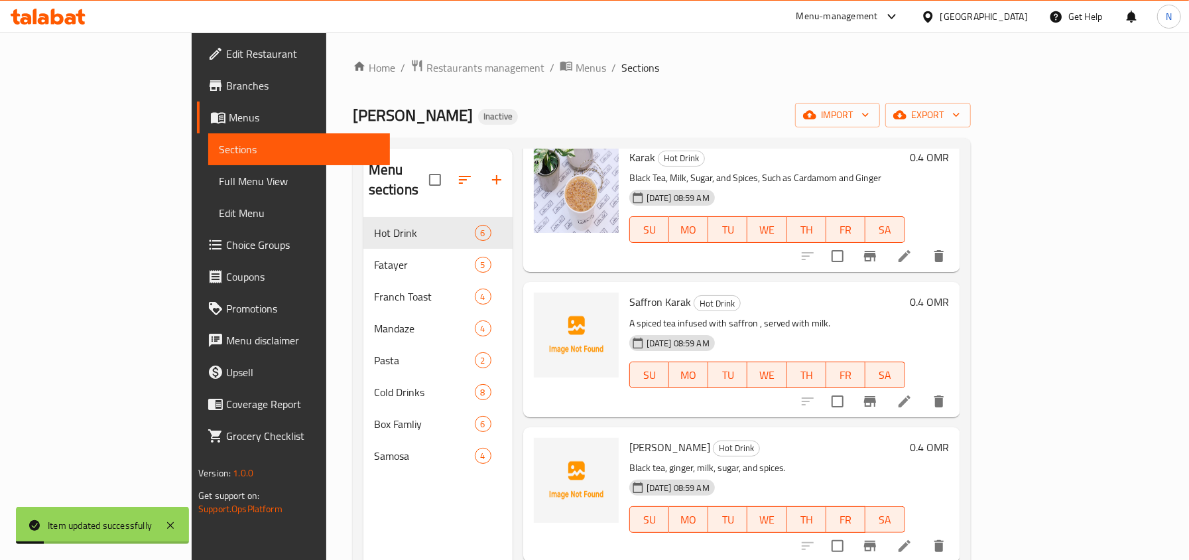
scroll to position [176, 0]
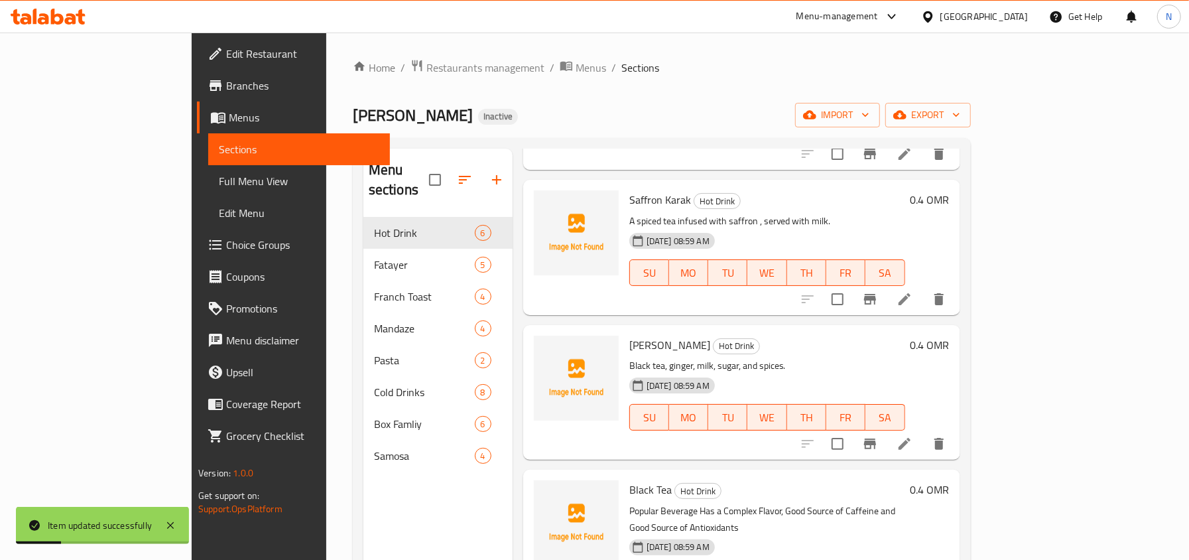
click at [923, 289] on li at bounding box center [904, 299] width 37 height 24
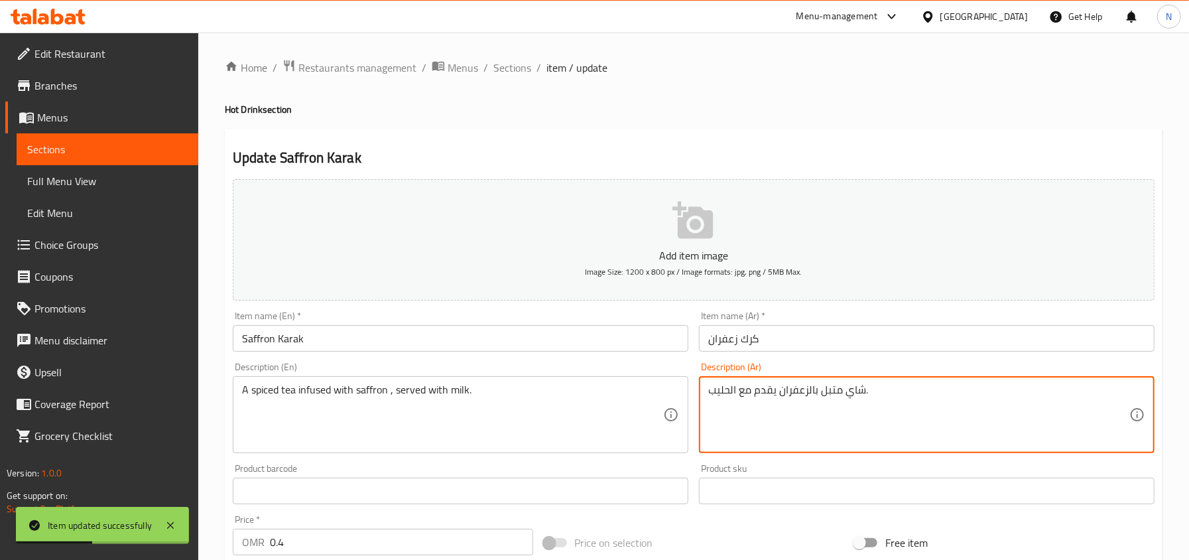
click at [841, 404] on textarea "شاي متبل بالزعفران يقدم مع الحليب." at bounding box center [918, 414] width 421 height 63
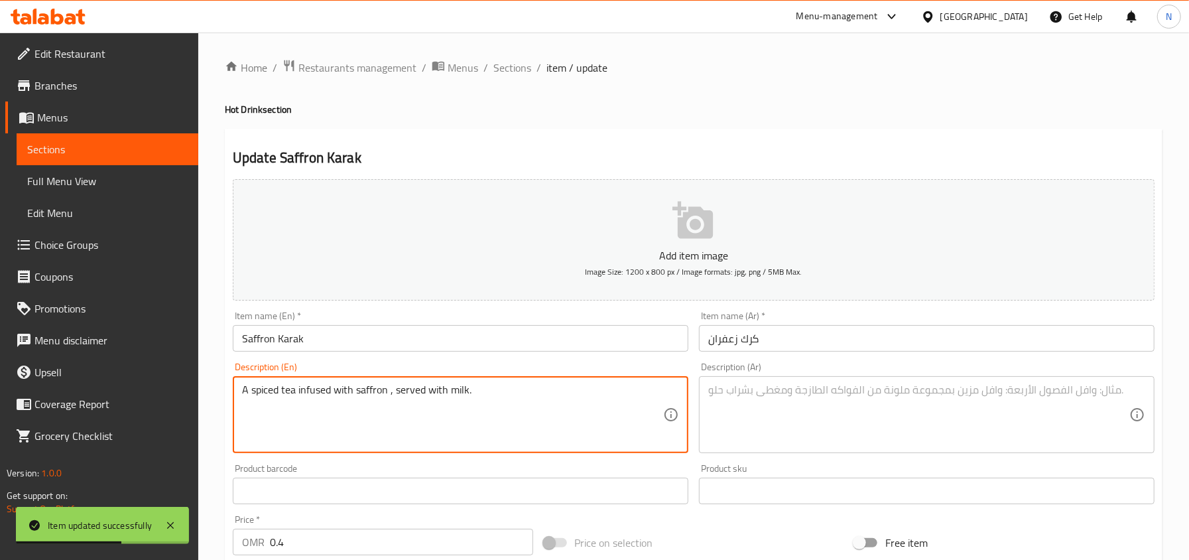
click at [629, 394] on textarea "A spiced tea infused with saffron , served with milk." at bounding box center [452, 414] width 421 height 63
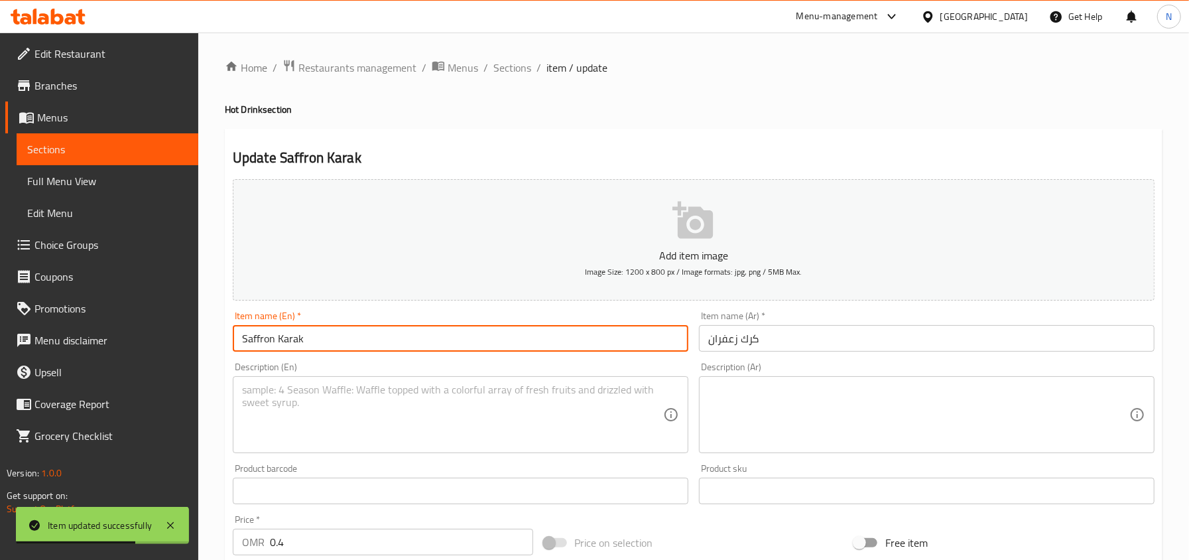
click at [547, 347] on input "Saffron Karak" at bounding box center [460, 338] width 455 height 27
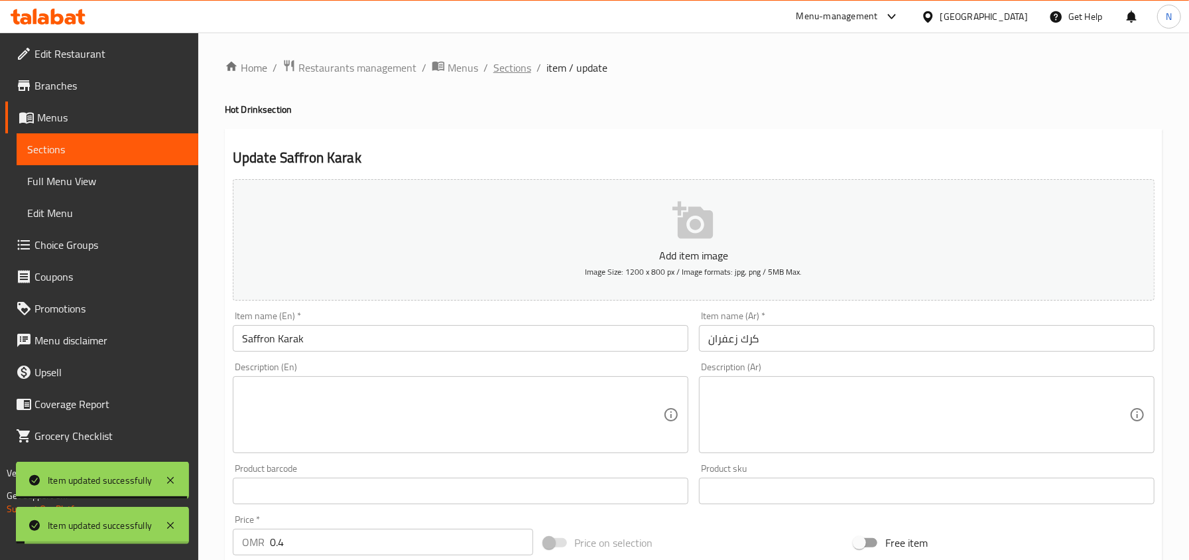
click at [497, 64] on span "Sections" at bounding box center [512, 68] width 38 height 16
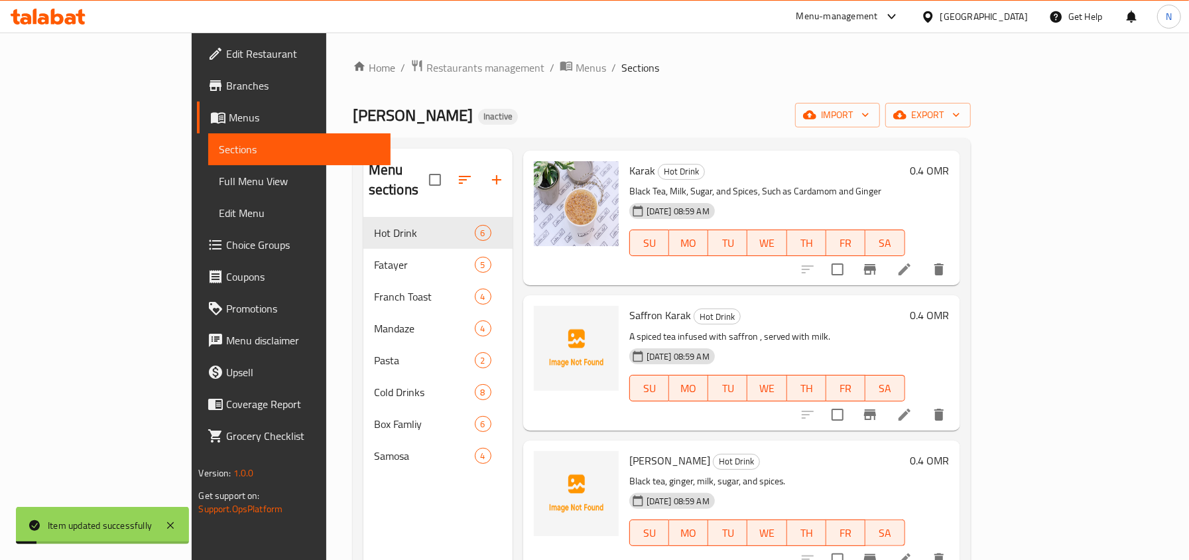
scroll to position [176, 0]
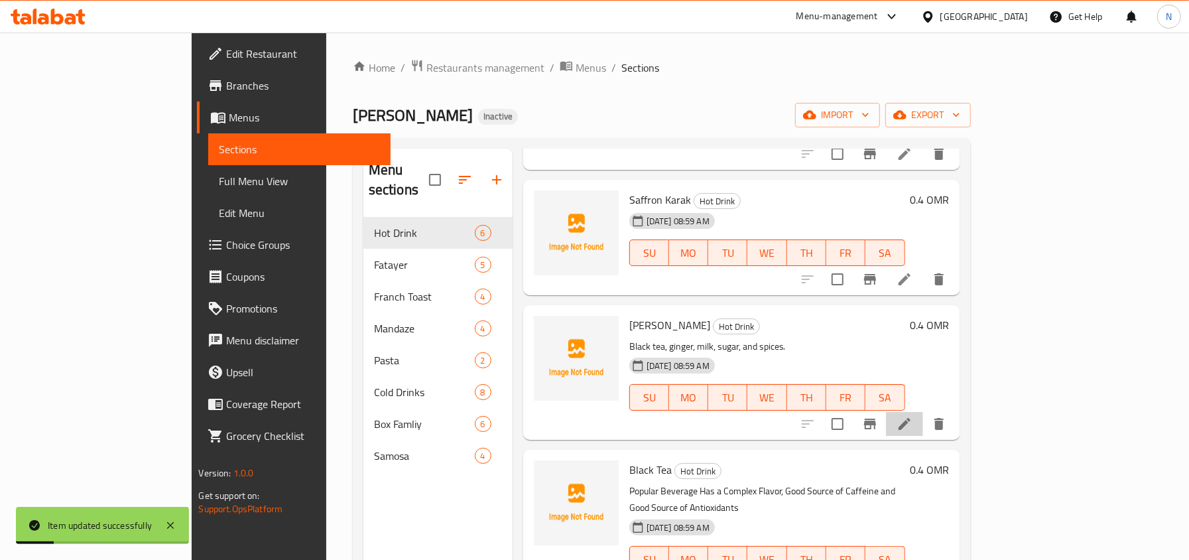
click at [923, 412] on li at bounding box center [904, 424] width 37 height 24
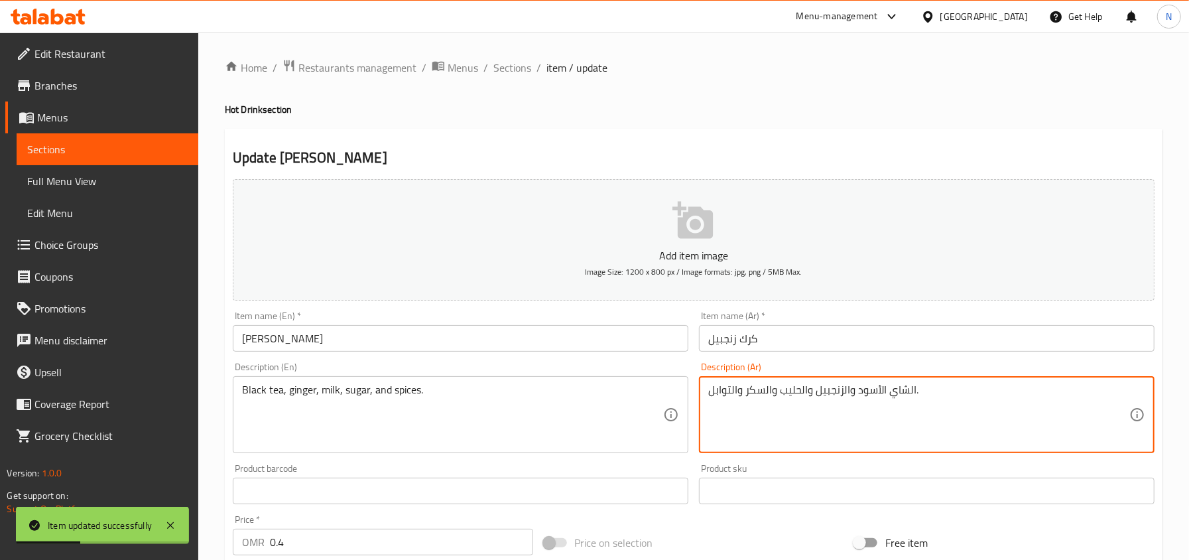
click at [756, 392] on textarea "الشاي الأسود والزنجبيل والحليب والسكر والتوابل." at bounding box center [918, 414] width 421 height 63
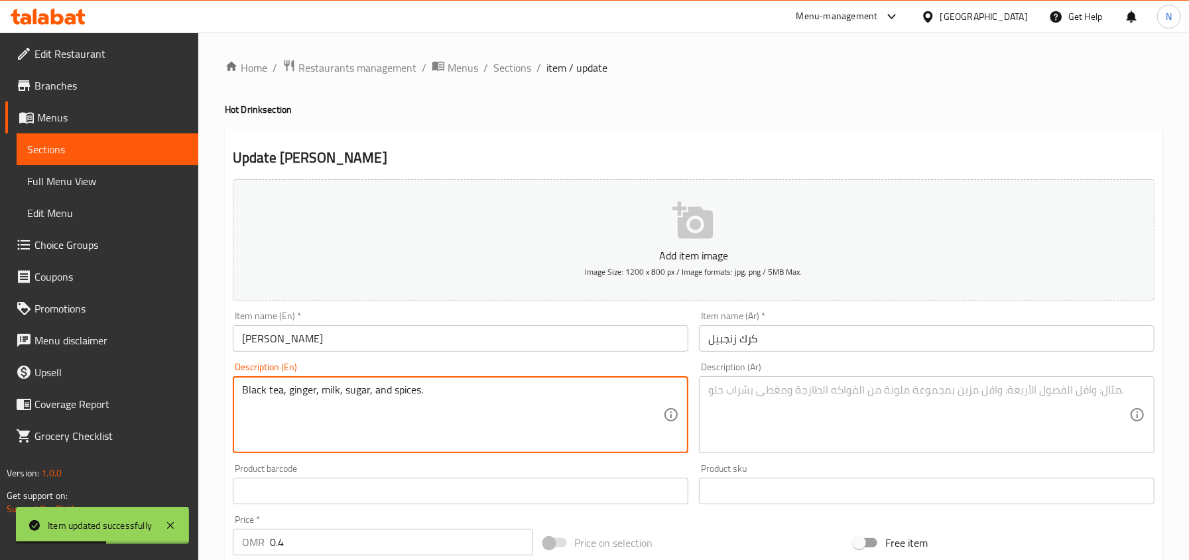
click at [499, 396] on textarea "Black tea, ginger, milk, sugar, and spices." at bounding box center [452, 414] width 421 height 63
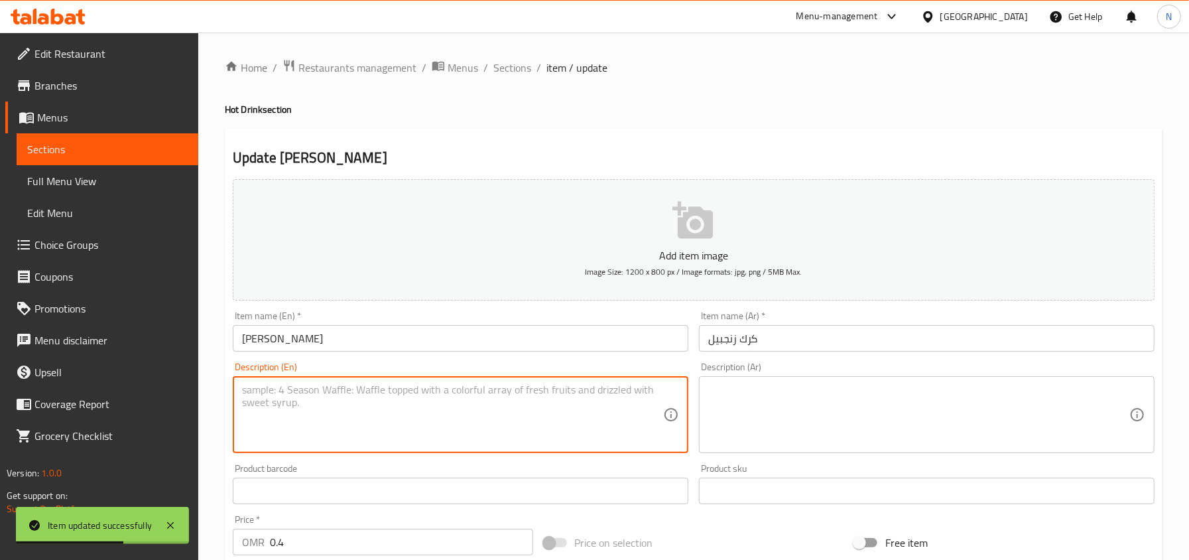
click at [457, 343] on input "Ginger Karak" at bounding box center [460, 338] width 455 height 27
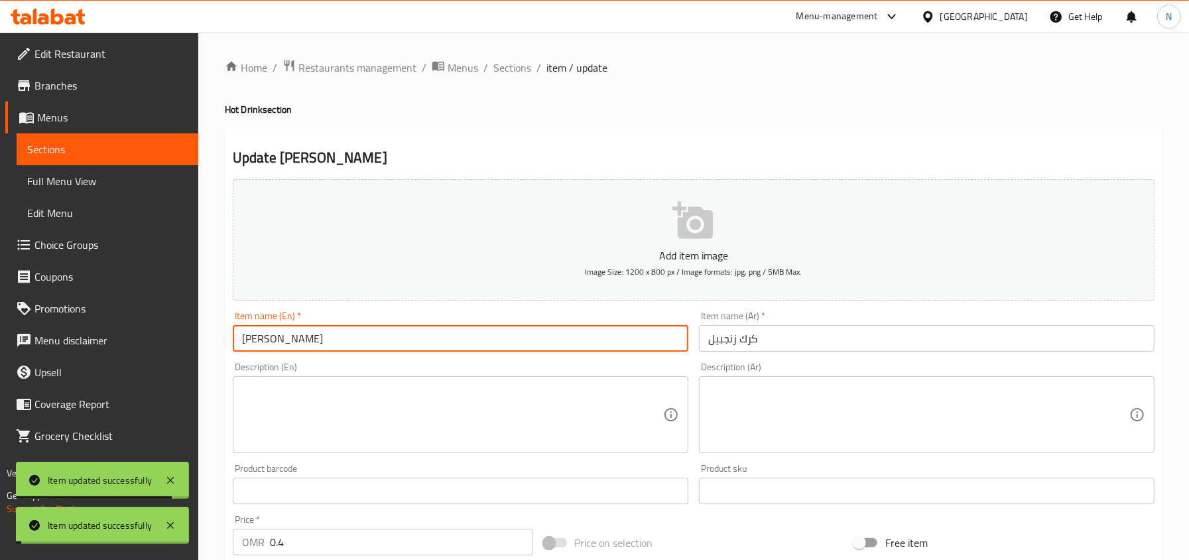
click at [517, 80] on div "Home / Restaurants management / Menus / Sections / item / update Hot Drink sect…" at bounding box center [693, 484] width 937 height 851
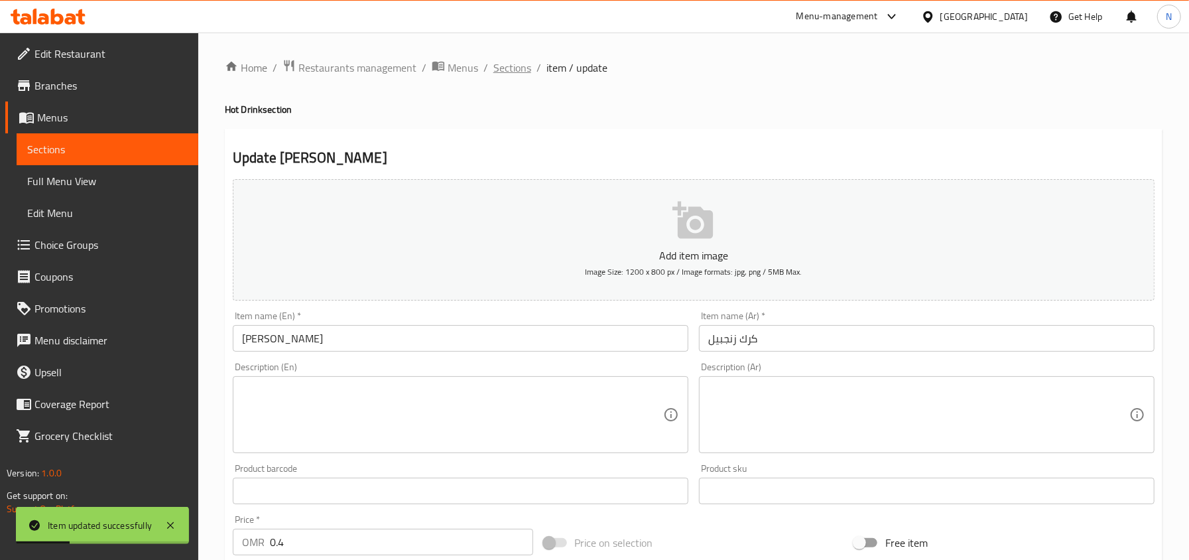
click at [516, 76] on span "Sections" at bounding box center [512, 68] width 38 height 16
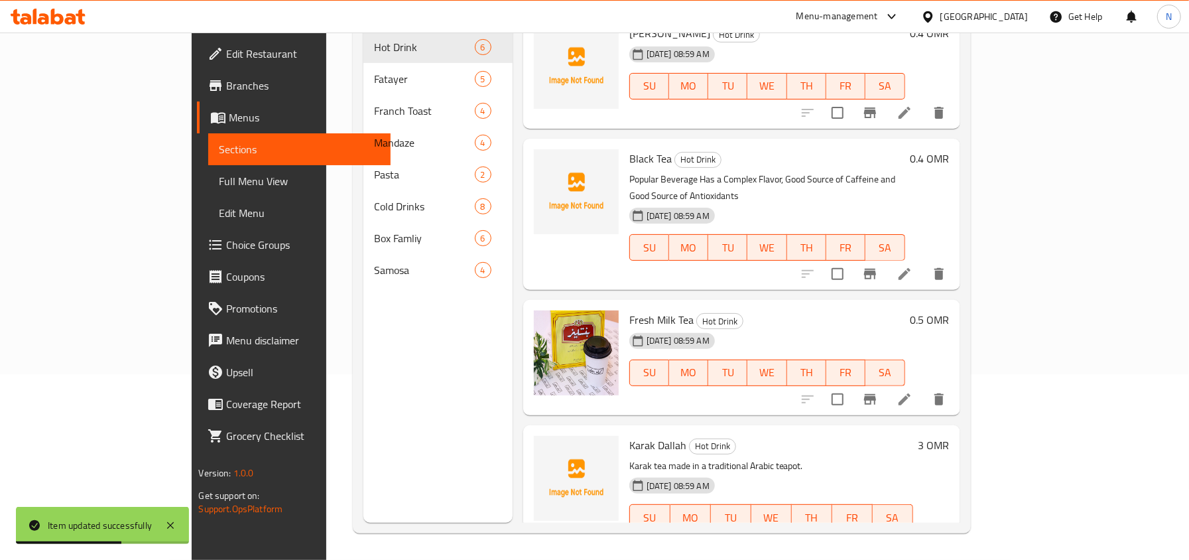
scroll to position [186, 0]
click at [923, 262] on li at bounding box center [904, 274] width 37 height 24
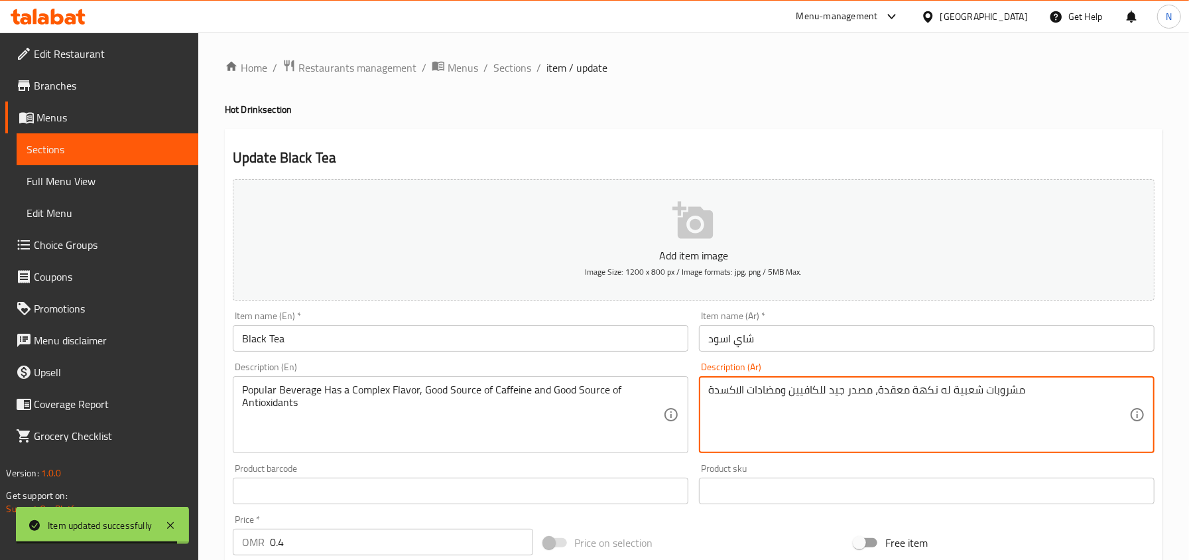
click at [806, 390] on textarea "مشروبات شعبية له نكهة معقدة، مصدر جيد للكافيين ومضادات الاكسدة" at bounding box center [918, 414] width 421 height 63
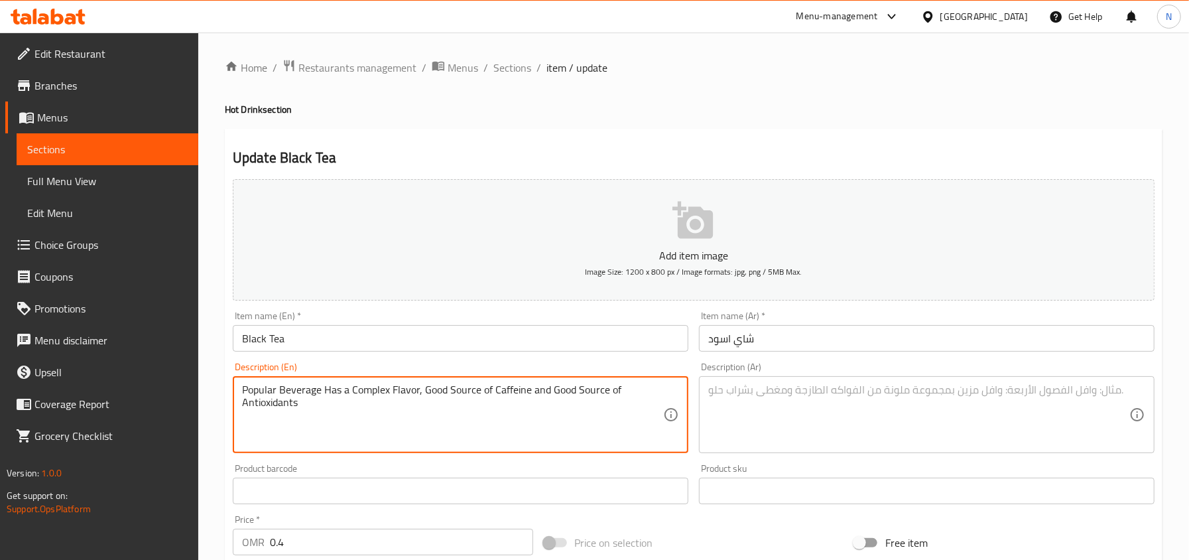
click at [542, 383] on textarea "Popular Beverage Has a Complex Flavor, Good Source of Caffeine and Good Source …" at bounding box center [452, 414] width 421 height 63
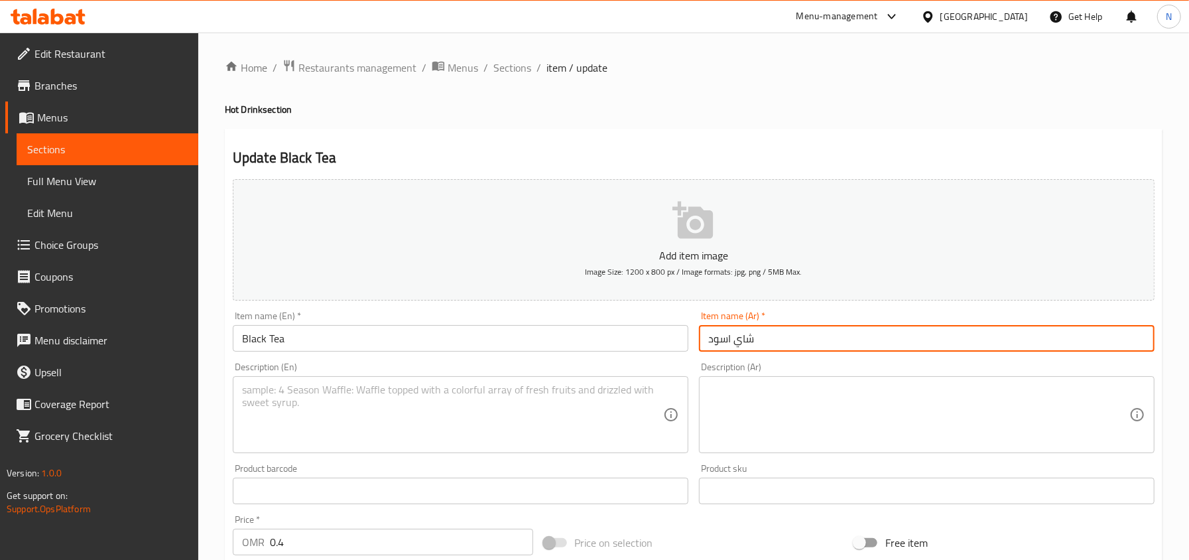
click at [762, 331] on input "شاي اسود" at bounding box center [926, 338] width 455 height 27
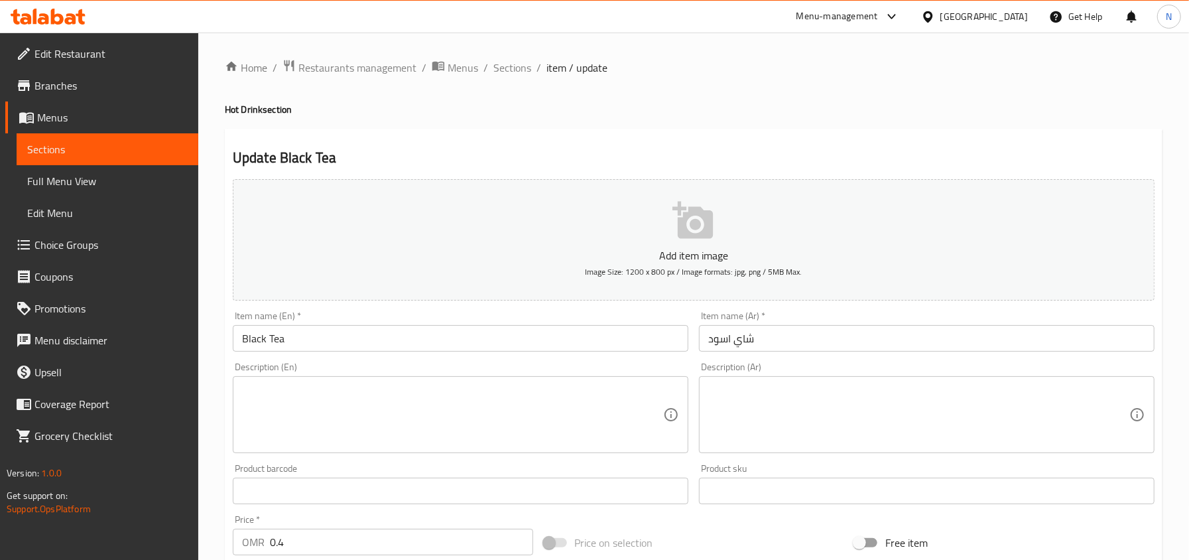
click at [1010, 14] on div "Oman" at bounding box center [984, 16] width 88 height 15
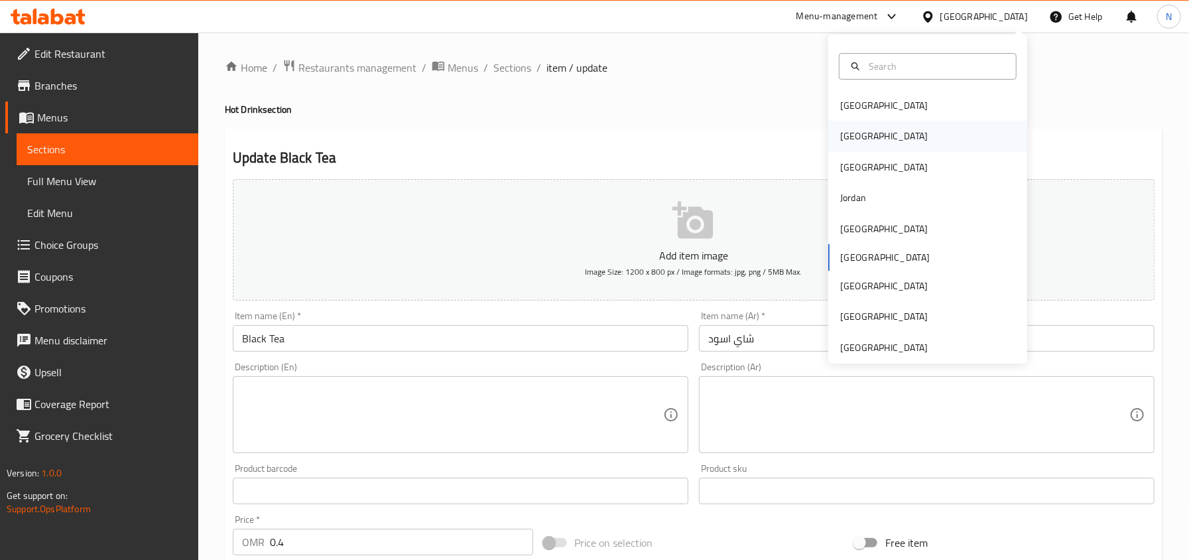
click at [859, 137] on div "Egypt" at bounding box center [883, 136] width 109 height 30
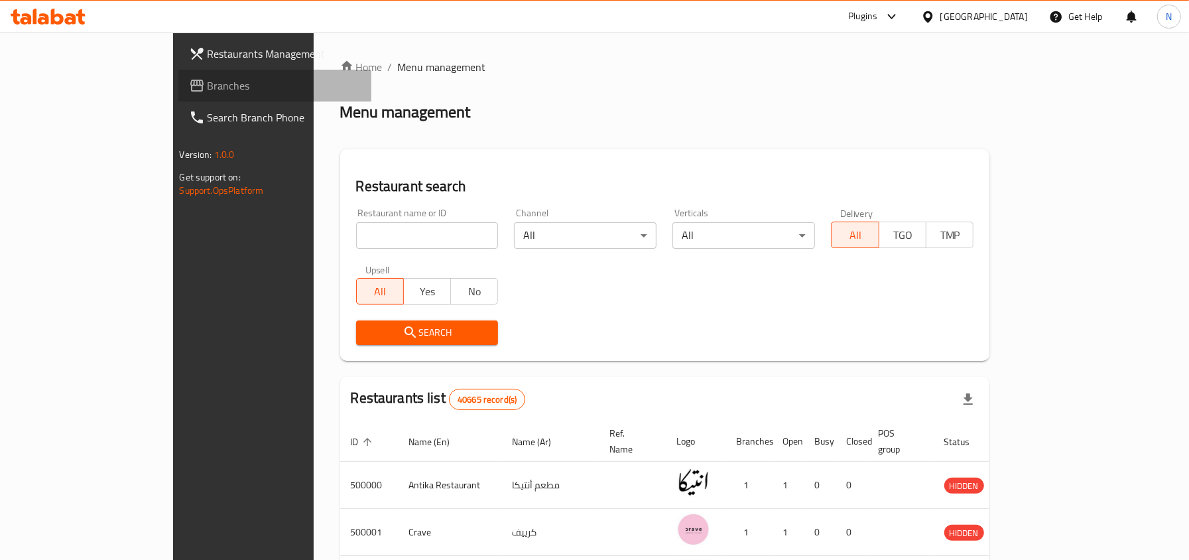
click at [208, 89] on span "Branches" at bounding box center [284, 86] width 153 height 16
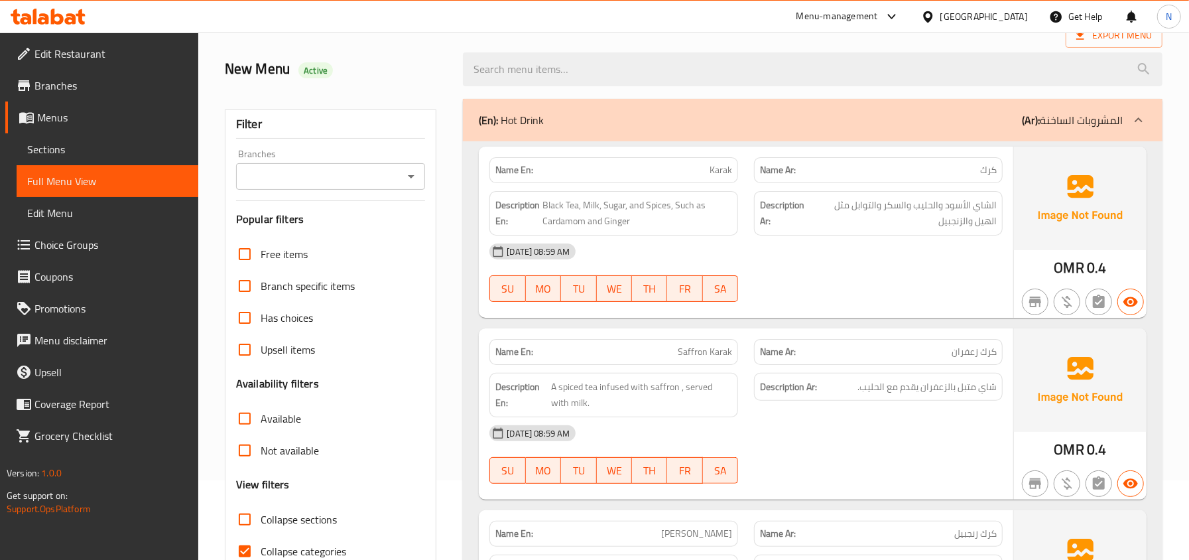
scroll to position [176, 0]
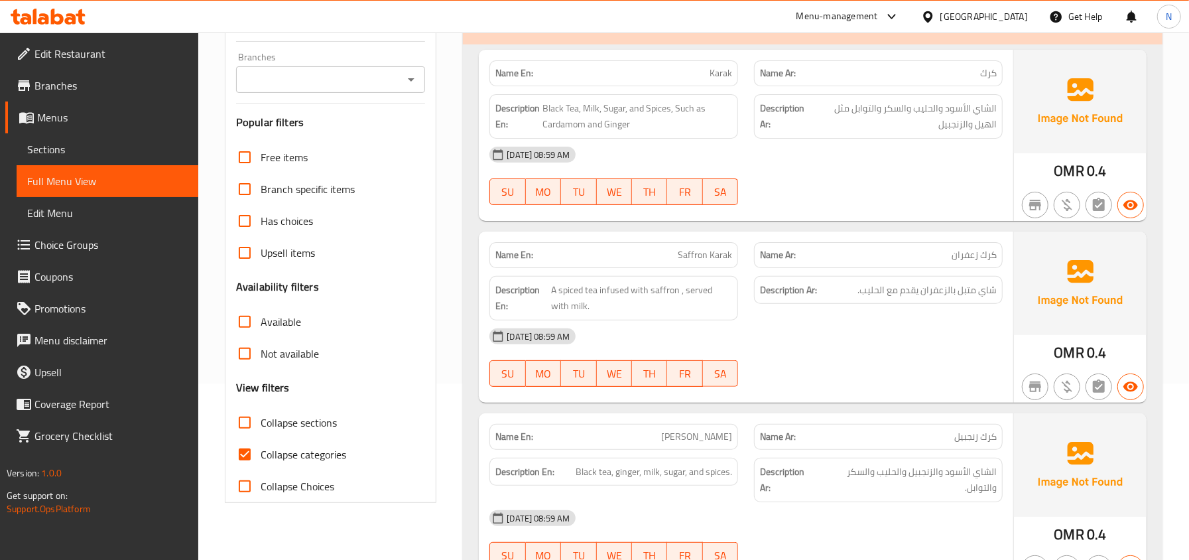
click at [272, 449] on span "Collapse categories" at bounding box center [304, 454] width 86 height 16
click at [261, 449] on input "Collapse categories" at bounding box center [245, 454] width 32 height 32
checkbox input "false"
click at [274, 420] on span "Collapse sections" at bounding box center [299, 422] width 76 height 16
click at [261, 420] on input "Collapse sections" at bounding box center [245, 422] width 32 height 32
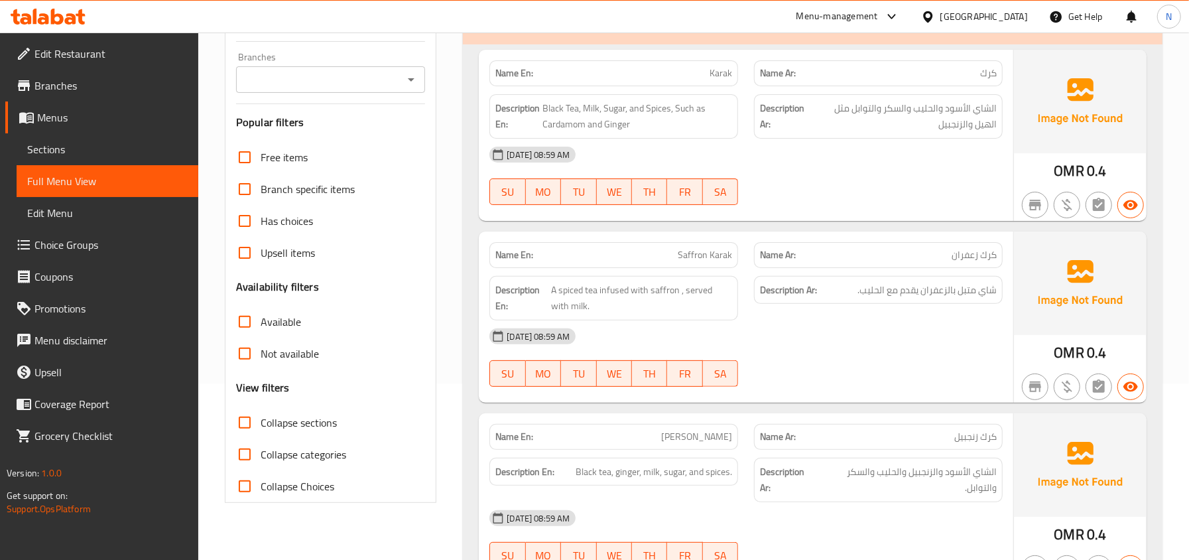
checkbox input "true"
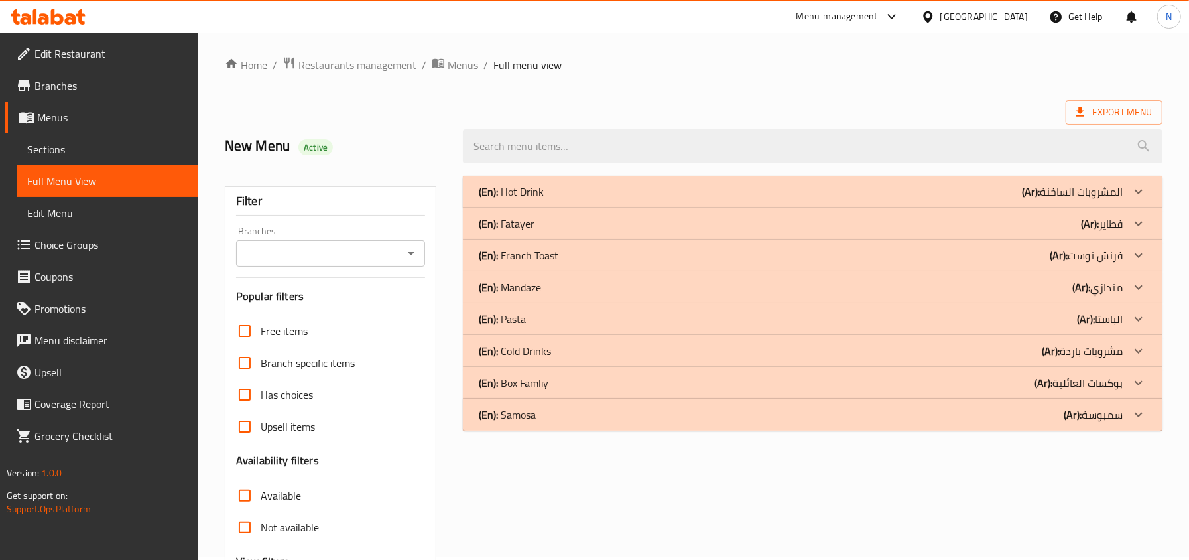
scroll to position [0, 0]
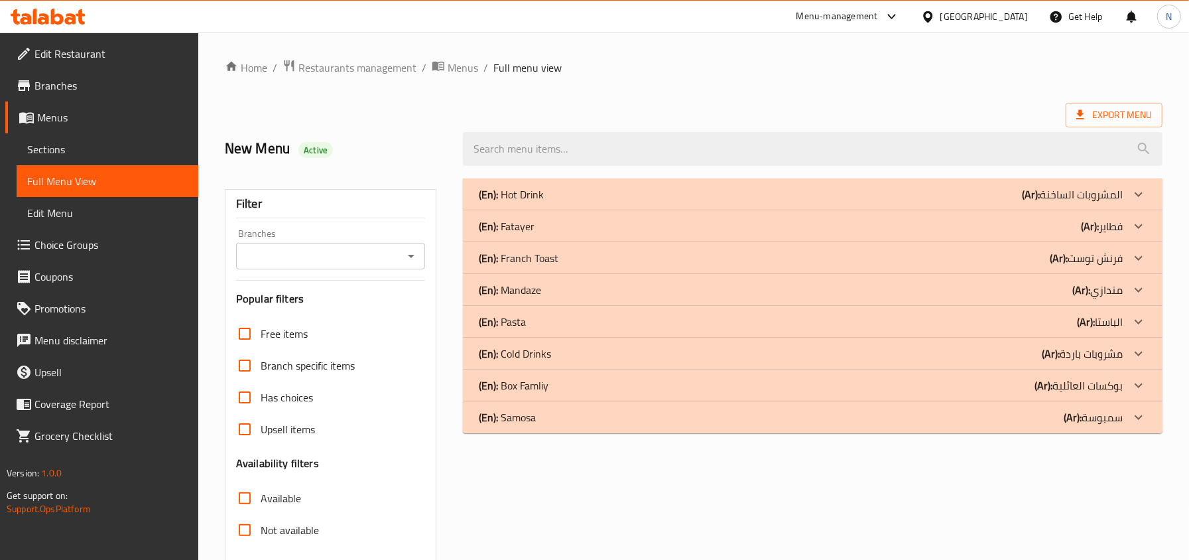
click at [579, 192] on div "(En): Hot Drink (Ar): المشروبات الساخنة" at bounding box center [801, 194] width 644 height 16
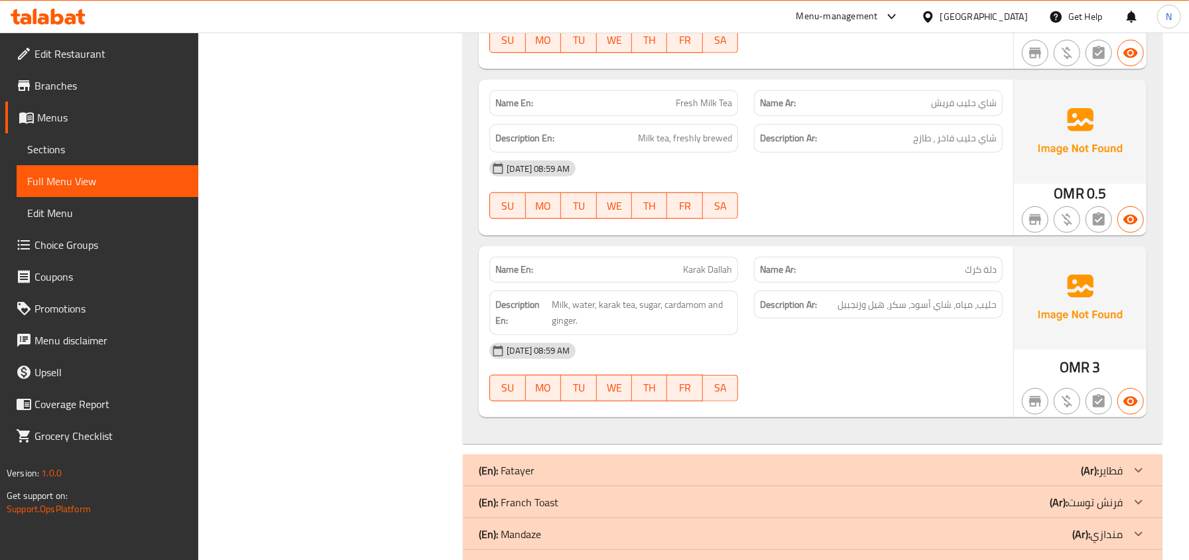
scroll to position [862, 0]
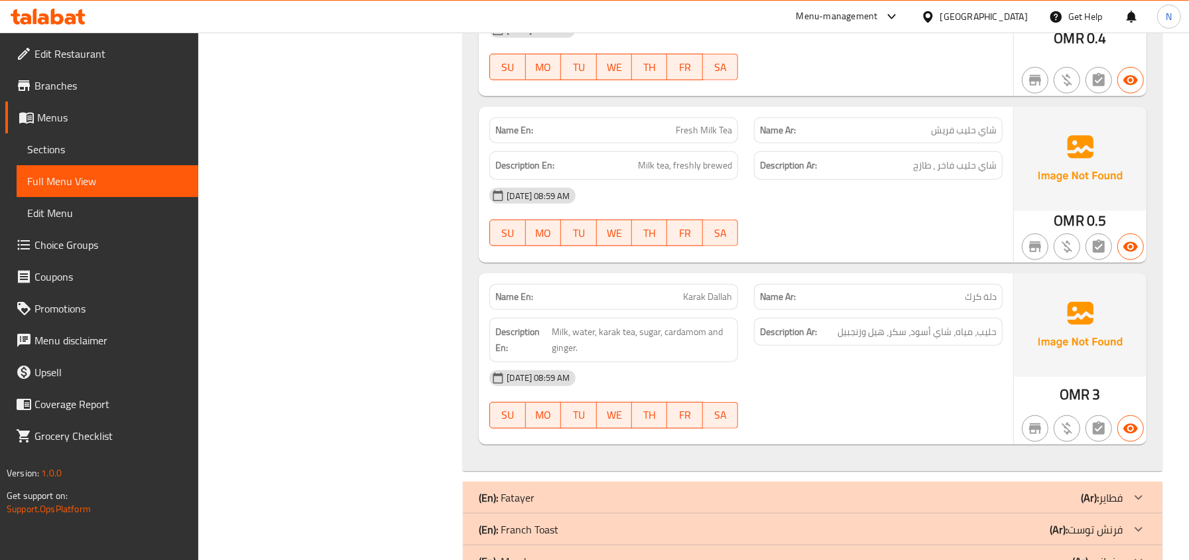
click at [708, 304] on span "Karak Dallah" at bounding box center [707, 297] width 49 height 14
copy span "Karak Dallah"
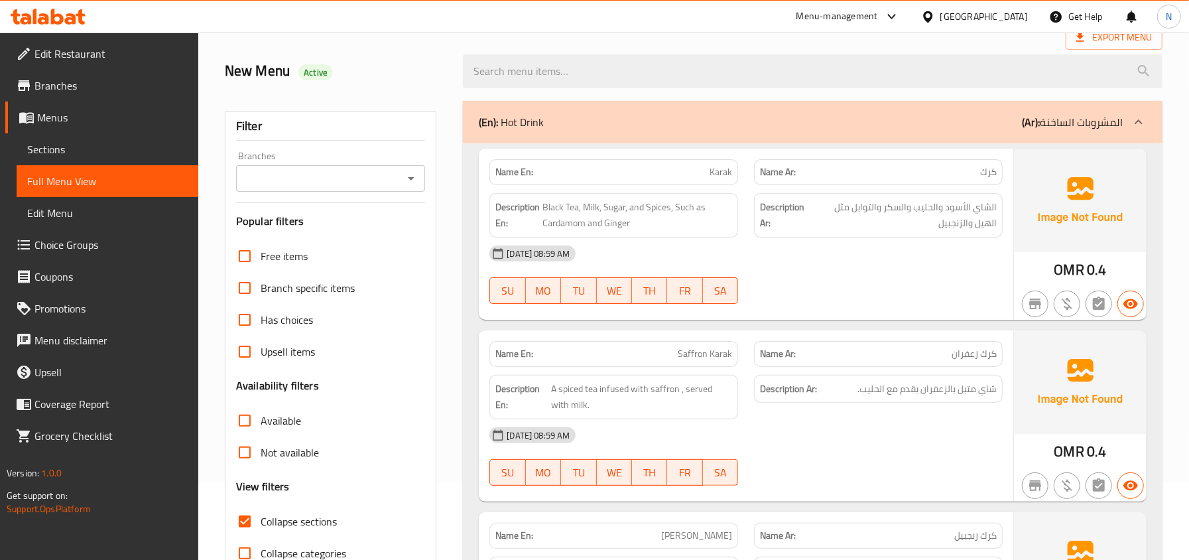
scroll to position [0, 0]
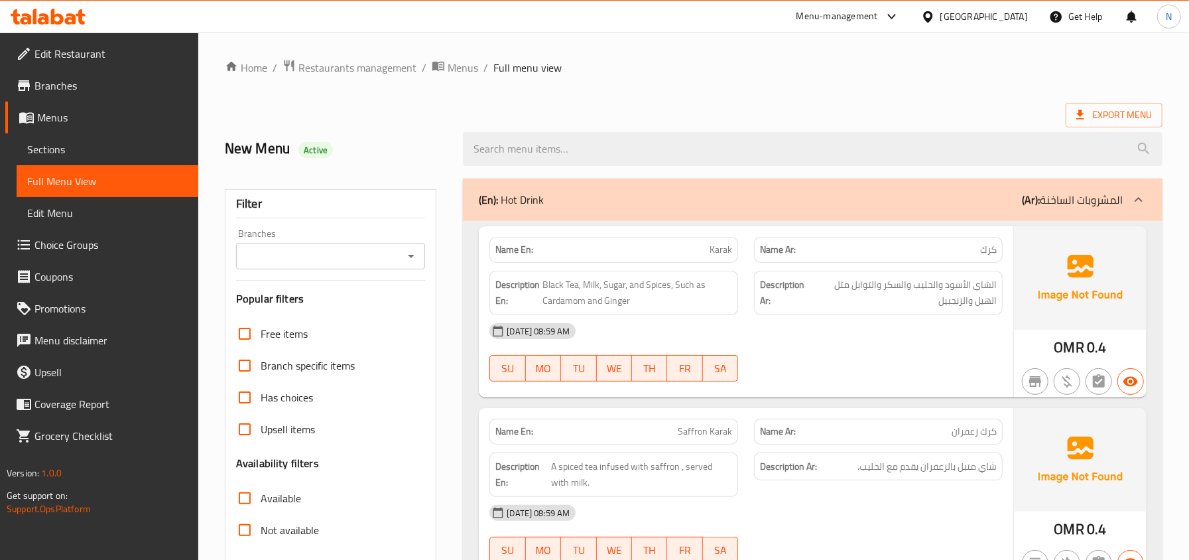
click at [790, 200] on div "(En): Hot Drink (Ar): المشروبات الساخنة" at bounding box center [801, 200] width 644 height 16
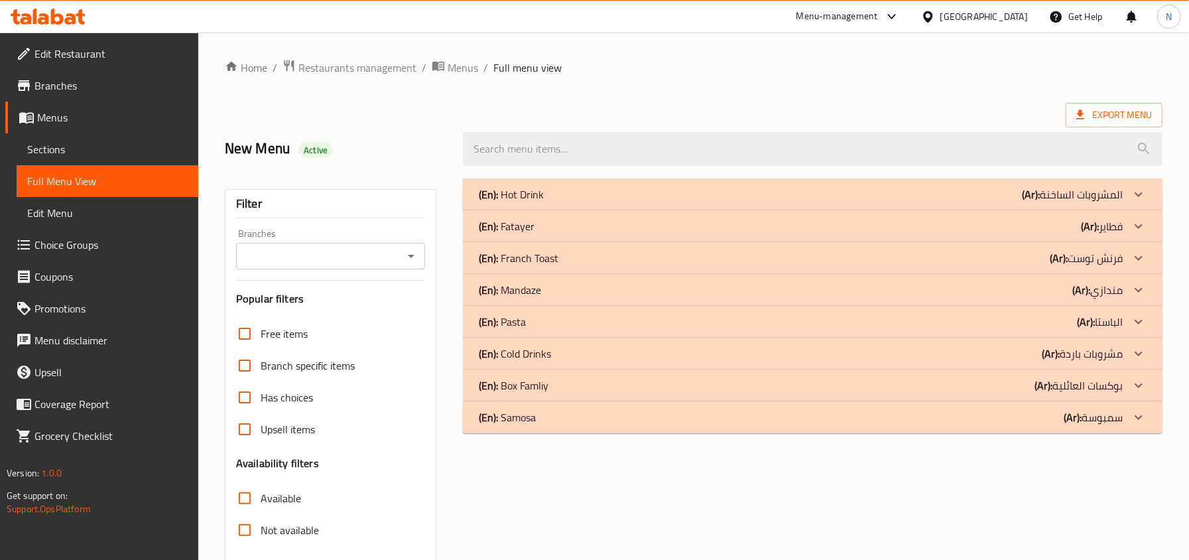
click at [751, 210] on div "(En): Fatayer (Ar): فطاير" at bounding box center [812, 194] width 699 height 32
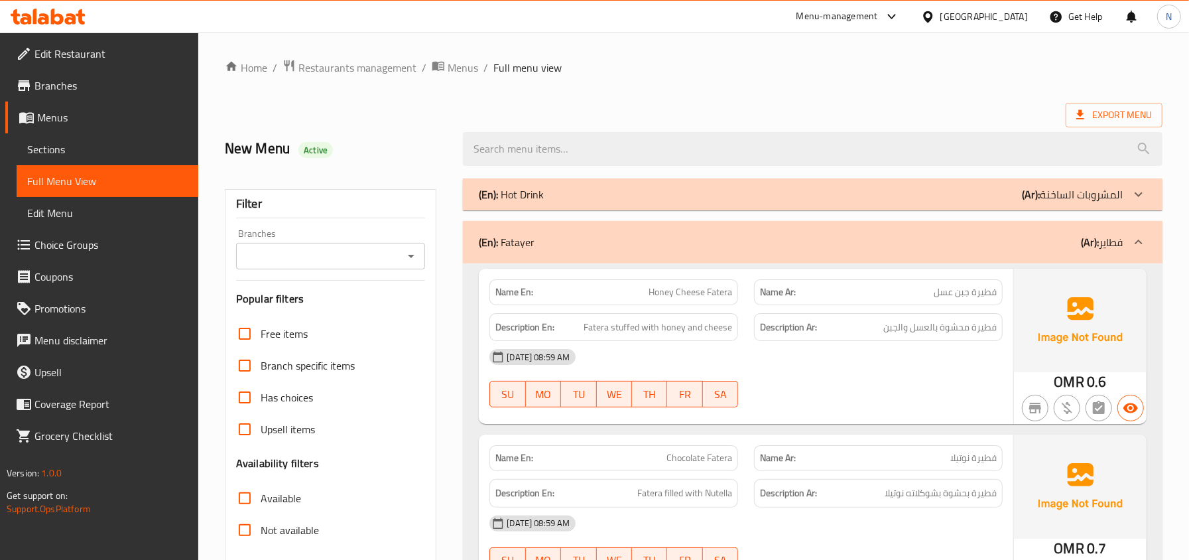
click at [689, 312] on div "Description En: Fatera stuffed with honey and cheese" at bounding box center [613, 327] width 265 height 44
click at [963, 339] on div "Description Ar: فطيرة محشوة بالعسل والجبن" at bounding box center [878, 327] width 249 height 29
click at [895, 335] on span "فطيرة محشوة بالعسل والجبن" at bounding box center [939, 327] width 113 height 17
click at [807, 337] on div "Description Ar: فطيرة محشوة بالعسل والجبن" at bounding box center [878, 327] width 249 height 29
drag, startPoint x: 597, startPoint y: 333, endPoint x: 724, endPoint y: 334, distance: 127.3
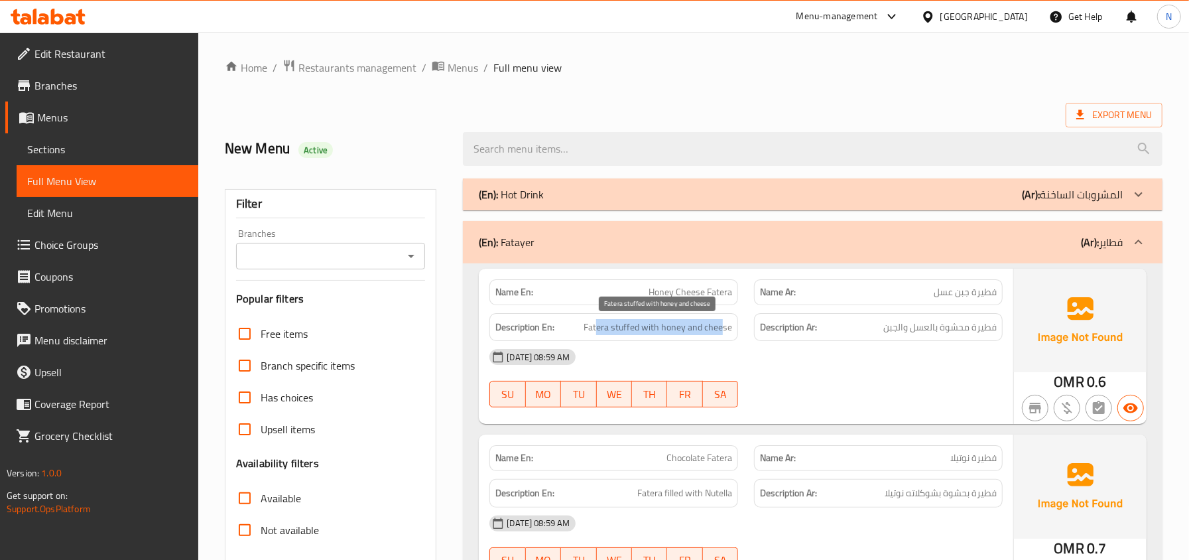
click at [724, 334] on span "Fatera stuffed with honey and cheese" at bounding box center [657, 327] width 149 height 17
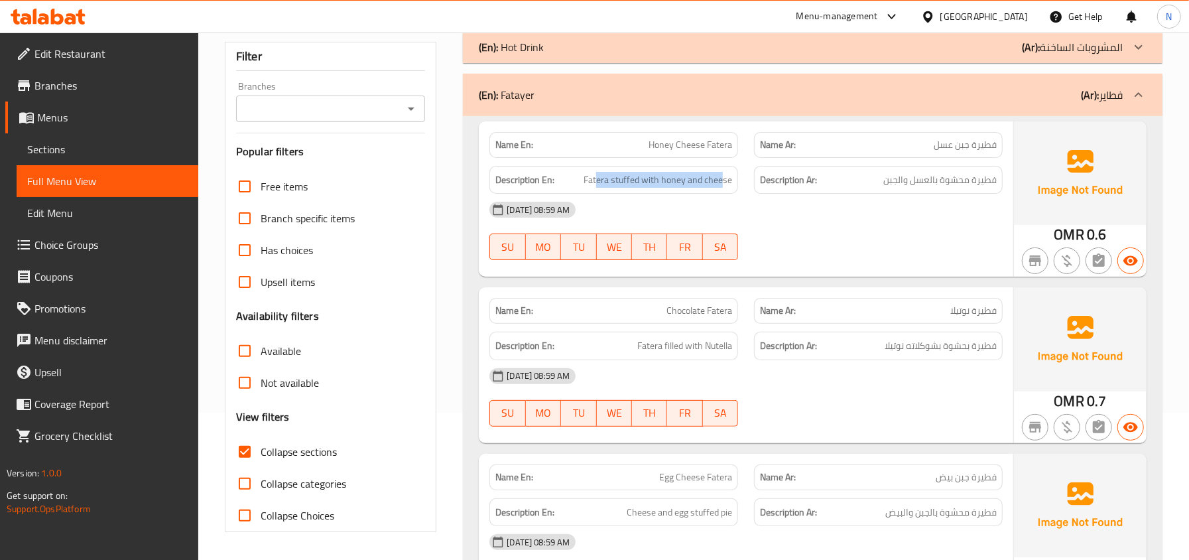
scroll to position [176, 0]
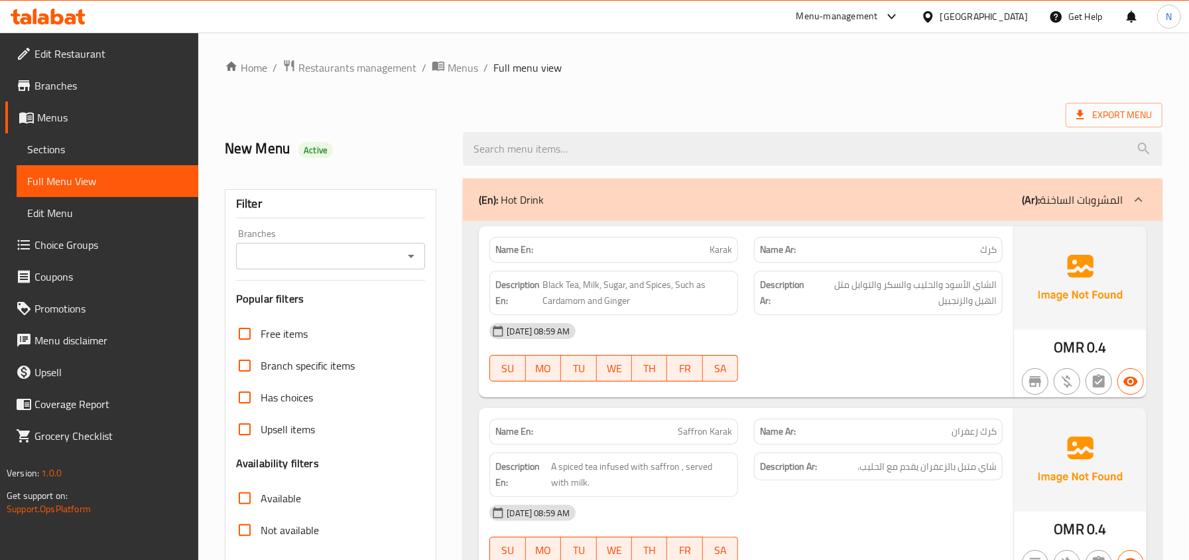
click at [870, 195] on div "(En): Hot Drink (Ar): المشروبات الساخنة" at bounding box center [801, 200] width 644 height 16
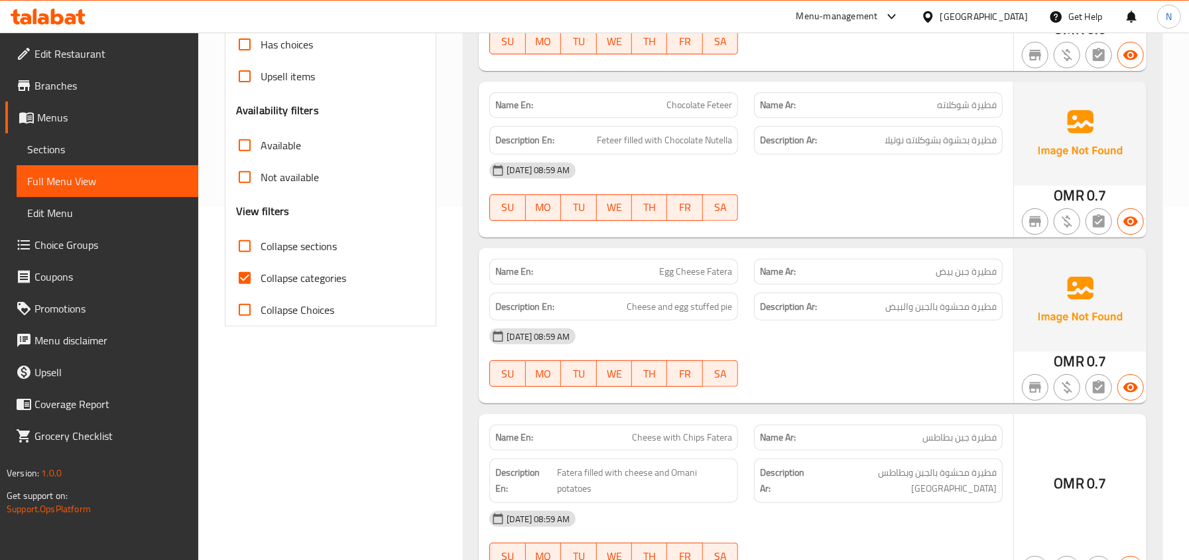
scroll to position [353, 0]
click at [918, 339] on div "[DATE] 08:59 AM" at bounding box center [745, 336] width 529 height 32
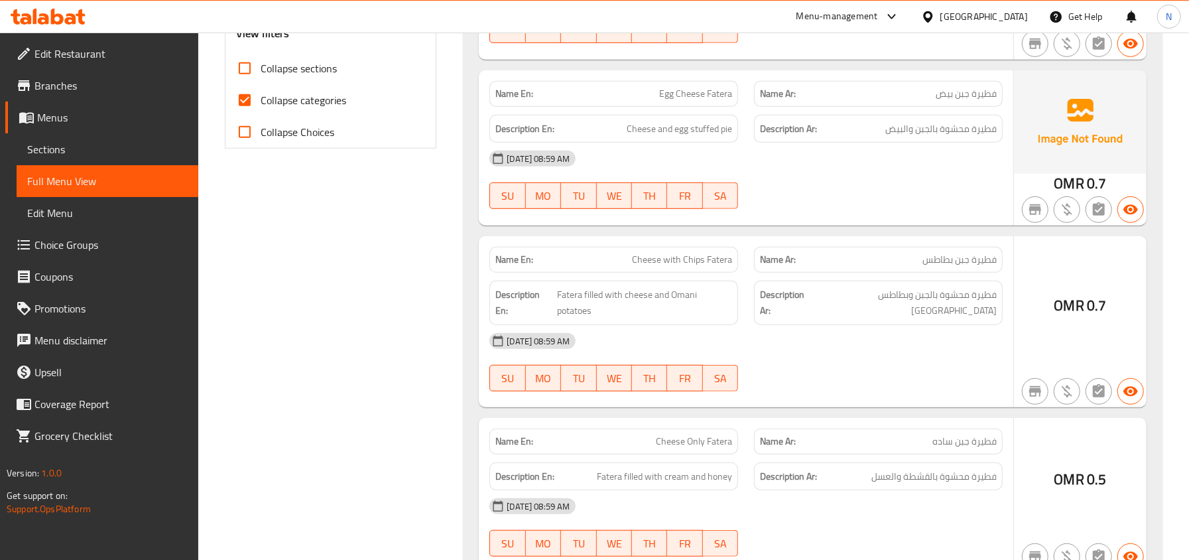
click at [717, 253] on span "Cheese with Chips Fatera" at bounding box center [682, 260] width 100 height 14
copy span "Fatera"
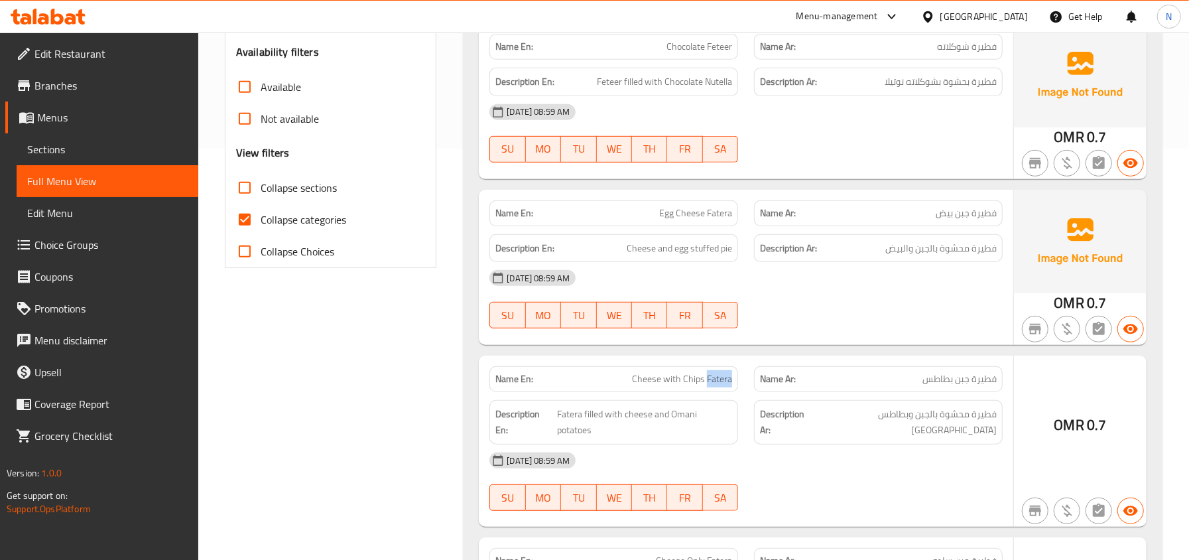
scroll to position [442, 0]
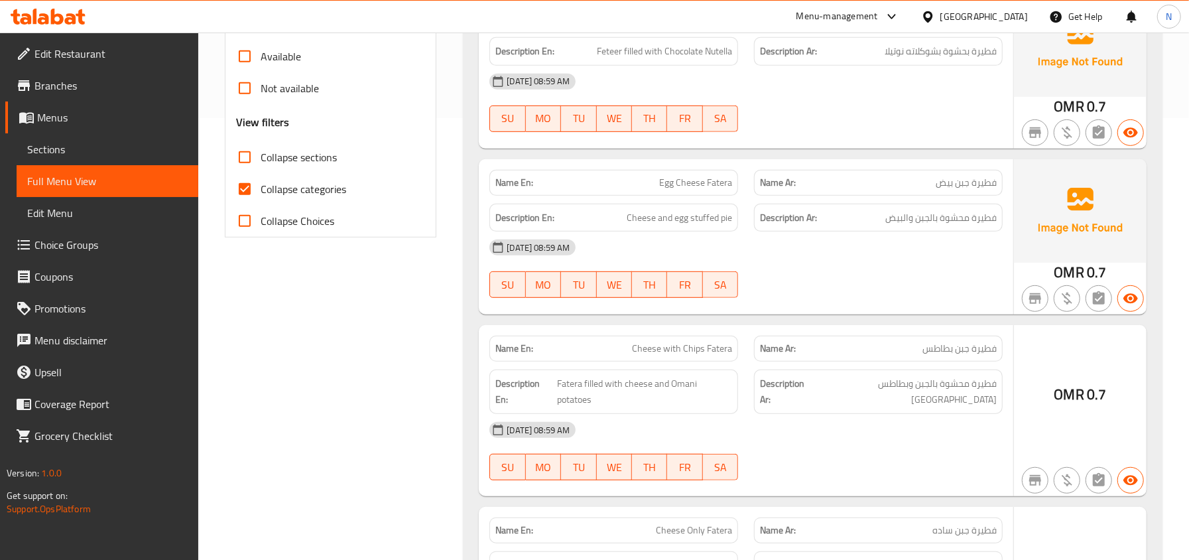
click at [695, 353] on span "Cheese with Chips Fatera" at bounding box center [682, 348] width 100 height 14
copy span "Chips"
click at [937, 257] on div "[DATE] 08:59 AM" at bounding box center [745, 247] width 529 height 32
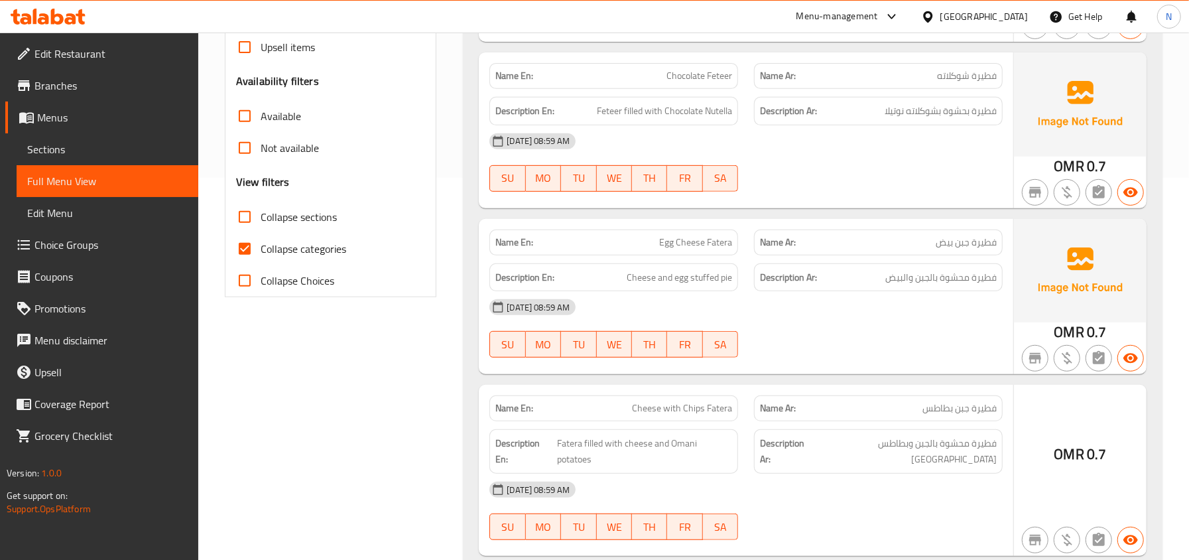
scroll to position [353, 0]
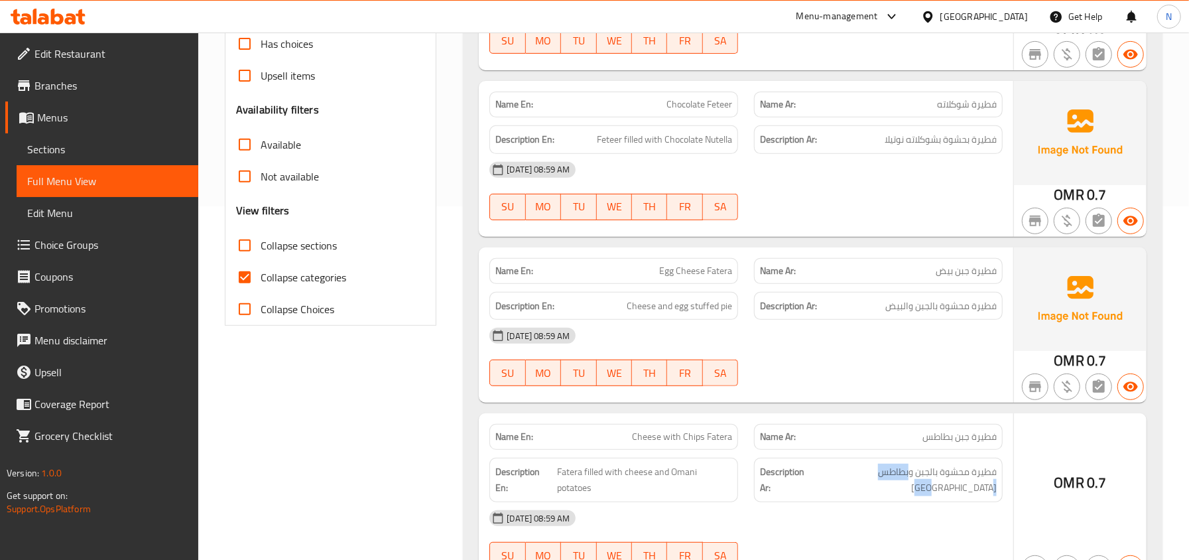
drag, startPoint x: 908, startPoint y: 475, endPoint x: 846, endPoint y: 469, distance: 62.6
click at [846, 469] on h6 "Description Ar: فطيرة محشوة بالجبن وبطاطس عمان" at bounding box center [878, 479] width 237 height 32
copy span "بطاطس عمان"
click at [679, 448] on div "Name En: Cheese with Chips Fatera" at bounding box center [613, 437] width 249 height 26
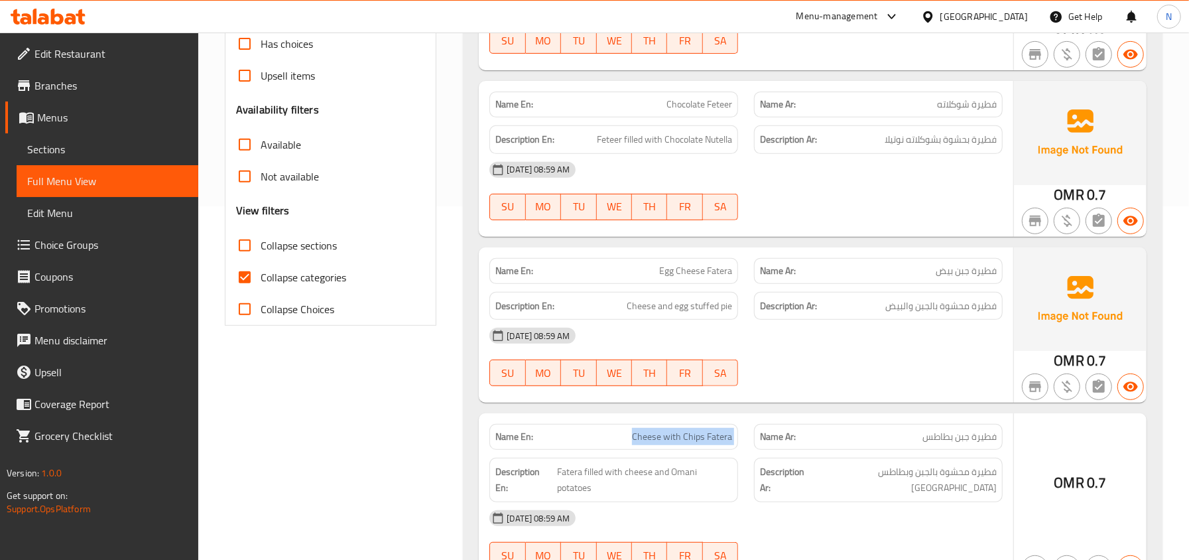
click at [679, 448] on div "Name En: Cheese with Chips Fatera" at bounding box center [613, 437] width 249 height 26
copy span "Cheese with Chips Fatera"
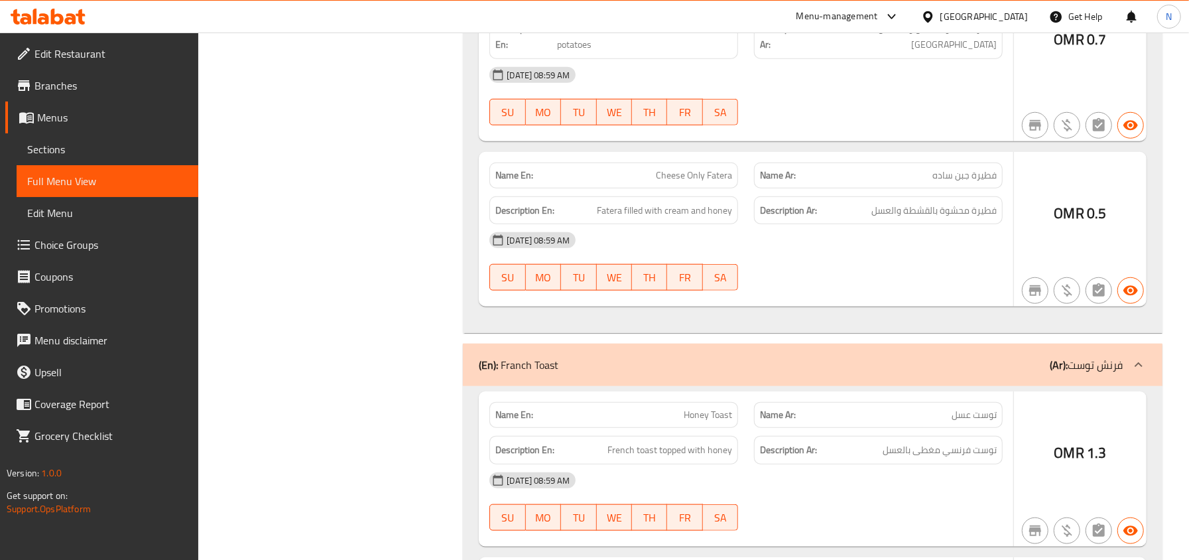
scroll to position [796, 0]
click at [706, 173] on span "Cheese Only Fatera" at bounding box center [694, 176] width 76 height 14
click at [919, 180] on p "Name Ar: فطيرة جبن ساده" at bounding box center [878, 176] width 237 height 14
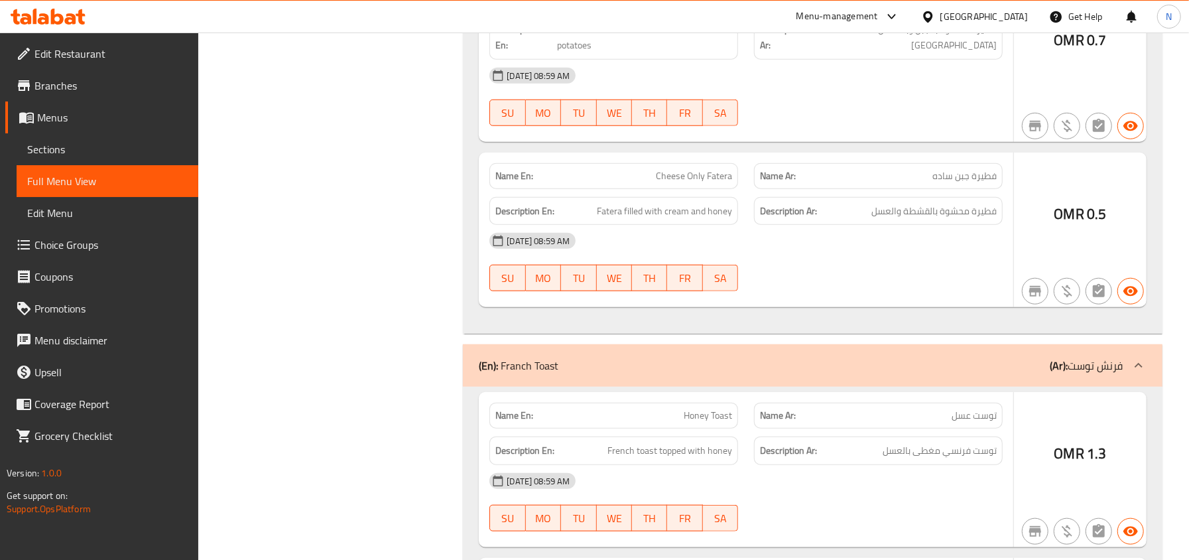
click at [919, 180] on p "Name Ar: فطيرة جبن ساده" at bounding box center [878, 176] width 237 height 14
copy span "فطيرة جبن ساده"
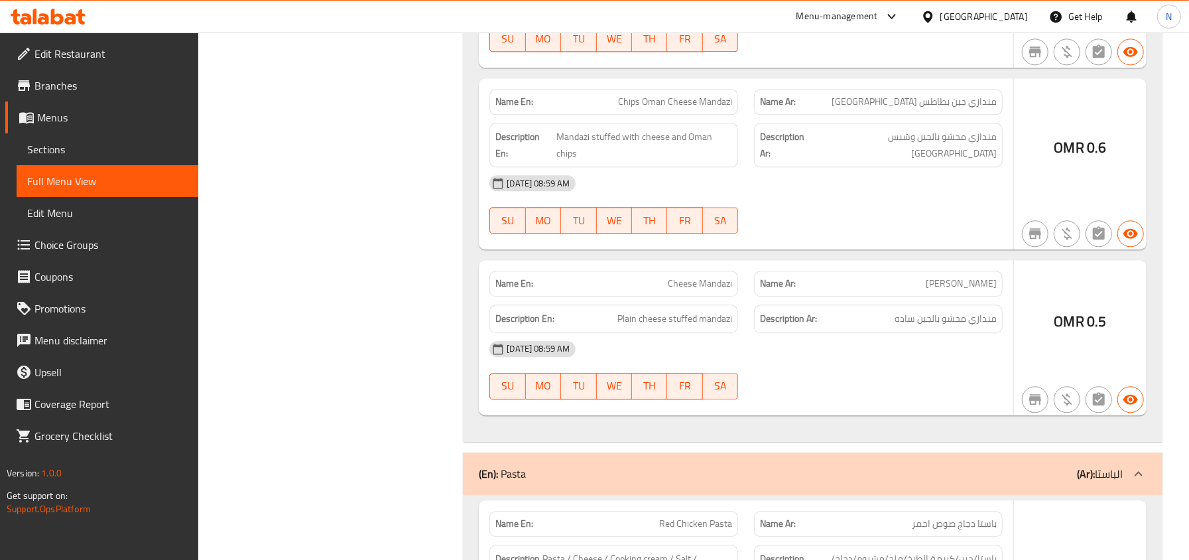
scroll to position [2210, 0]
copy span "منذازي جبن"
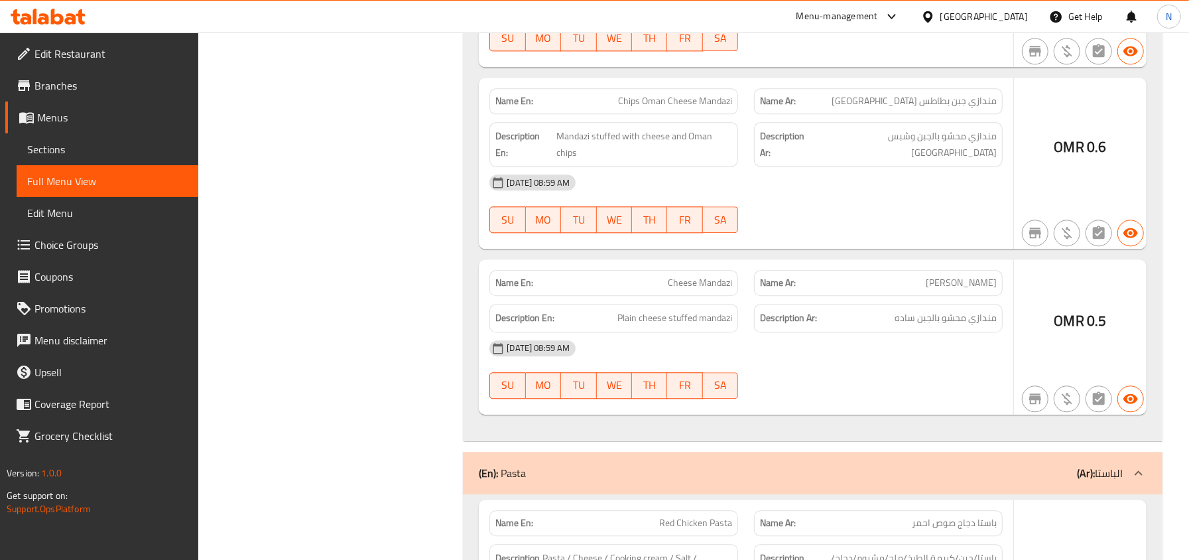
copy span "Cheese Mandazi"
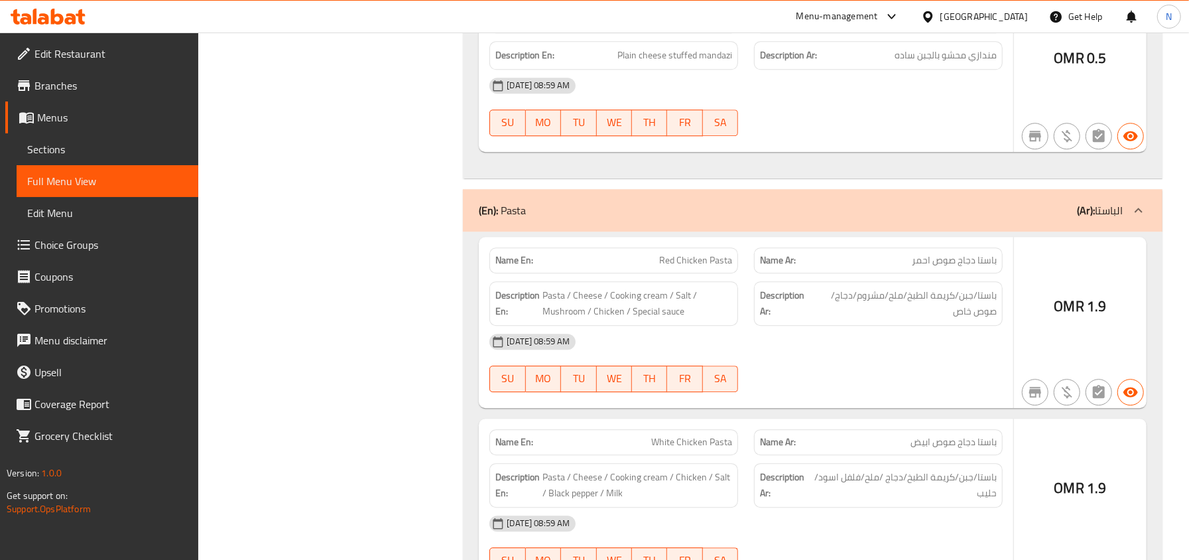
scroll to position [2475, 0]
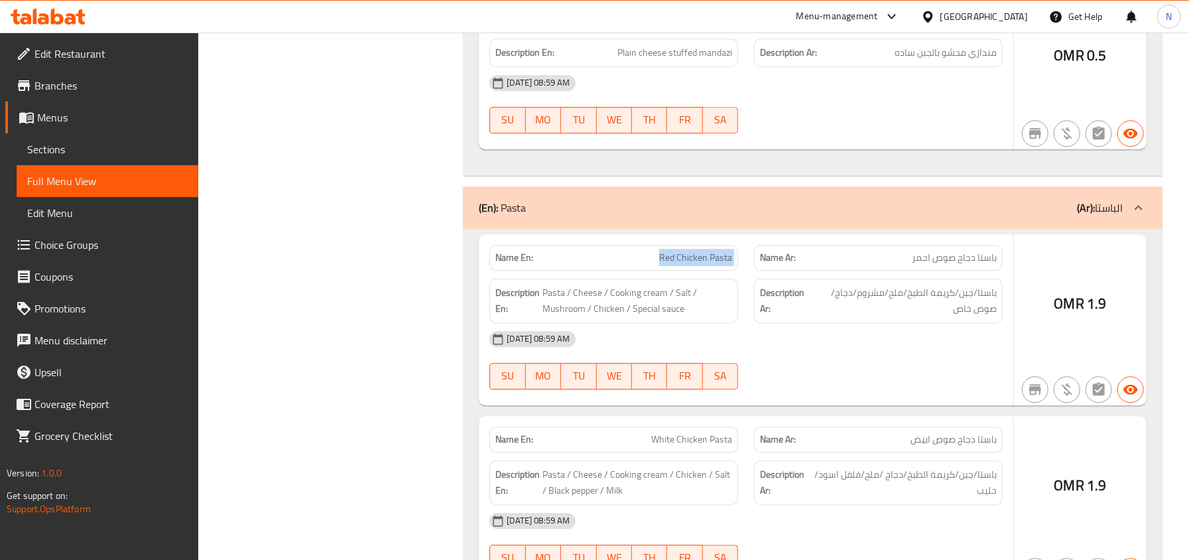
copy span "Red Chicken Pasta"
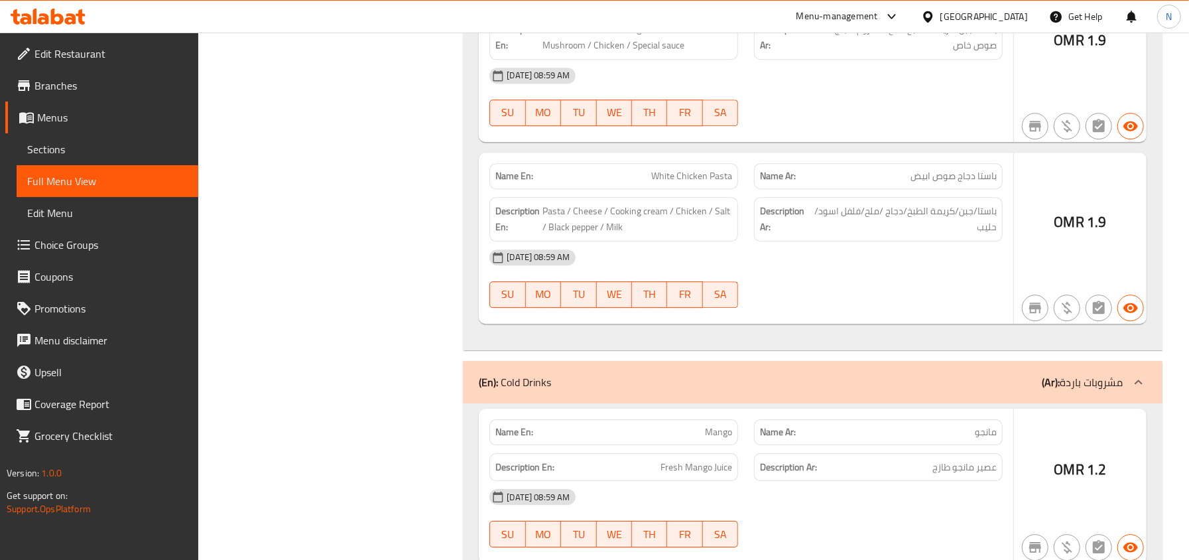
scroll to position [2740, 0]
copy span "White Chicken Pasta"
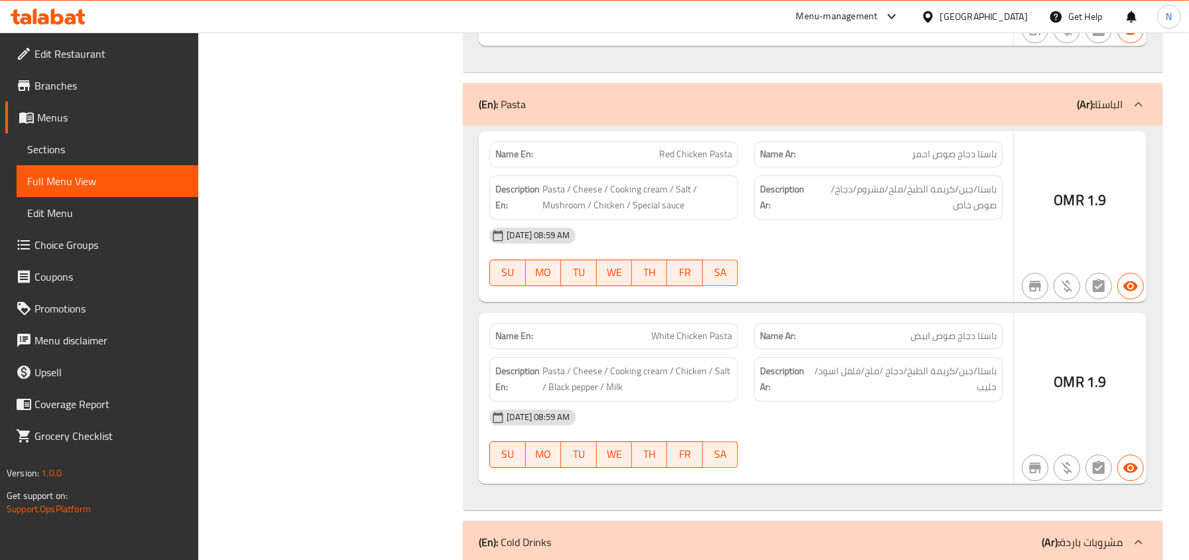
scroll to position [2563, 0]
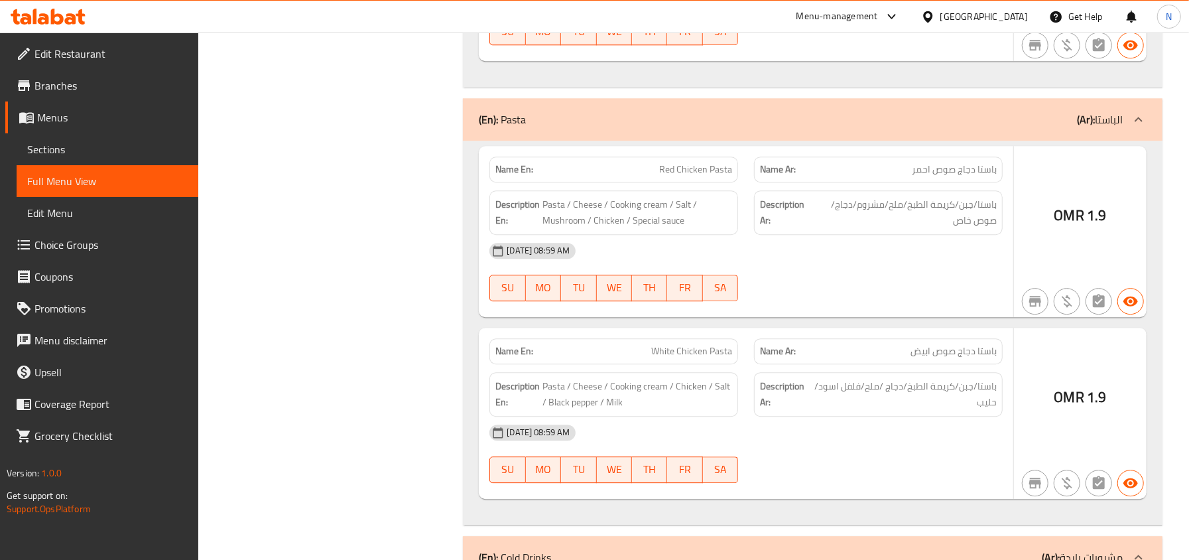
copy span "Red Chicken Pasta"
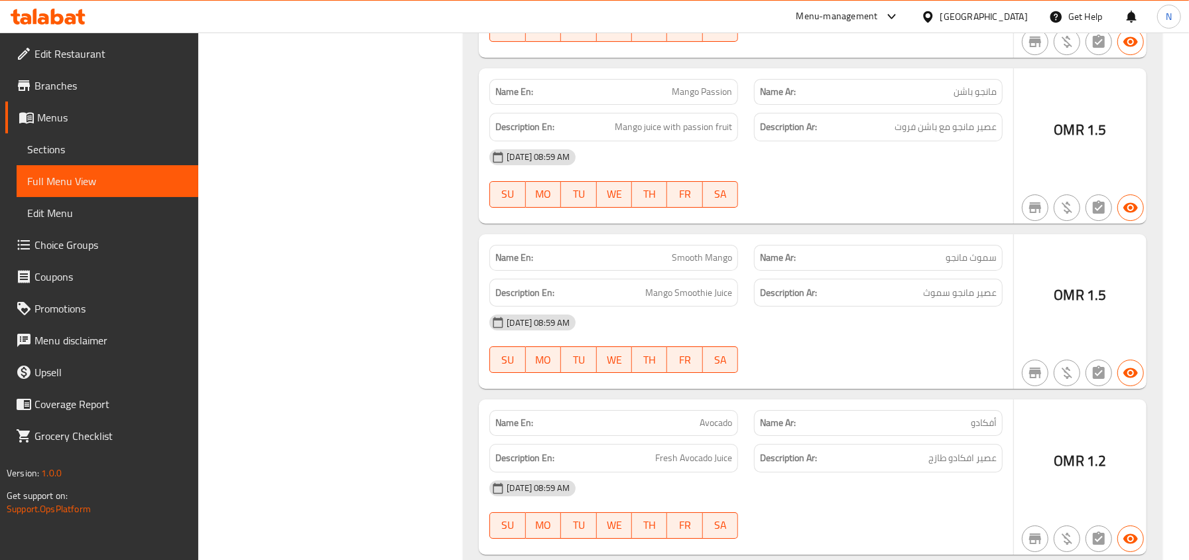
scroll to position [3270, 0]
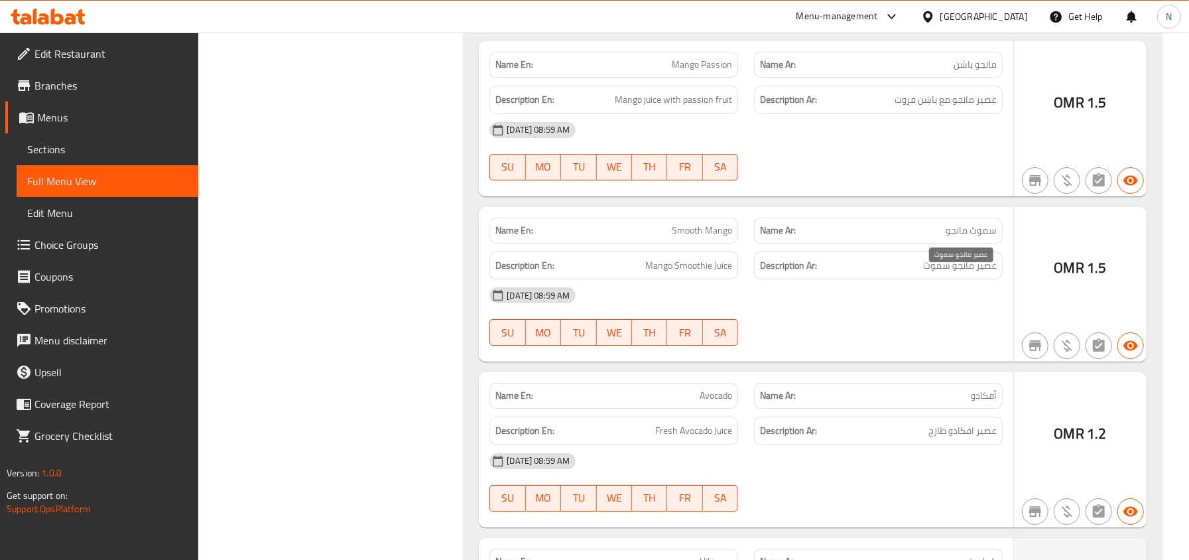
click at [931, 274] on span "عصير مانجو سموث" at bounding box center [960, 265] width 74 height 17
click at [961, 274] on span "عصير مانجو سموث" at bounding box center [960, 265] width 74 height 17
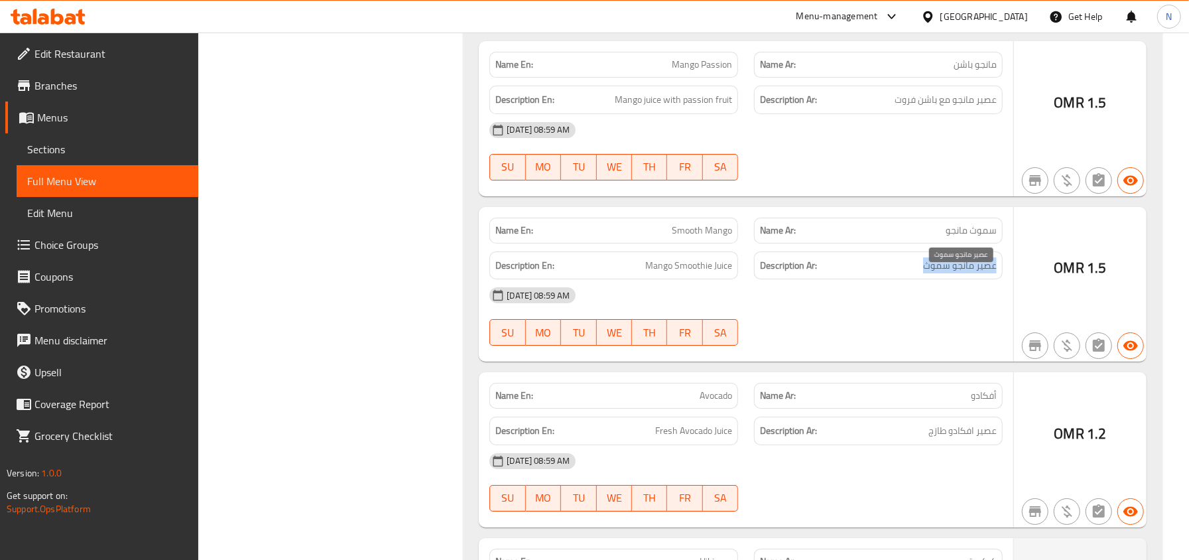
click at [965, 274] on span "عصير مانجو سموث" at bounding box center [960, 265] width 74 height 17
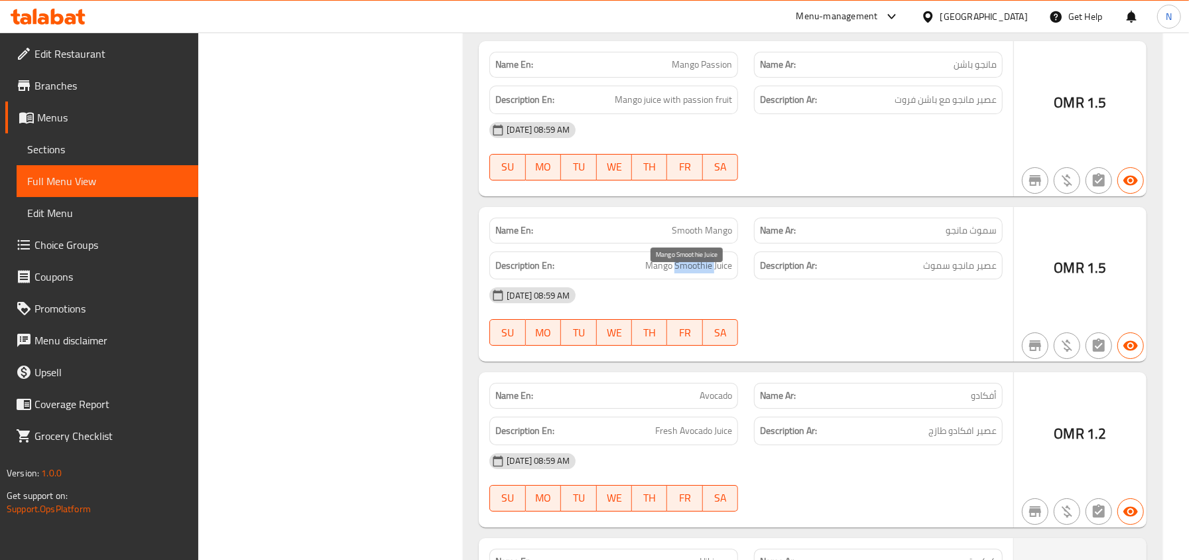
click at [700, 274] on span "Mango Smoothie Juice" at bounding box center [688, 265] width 87 height 17
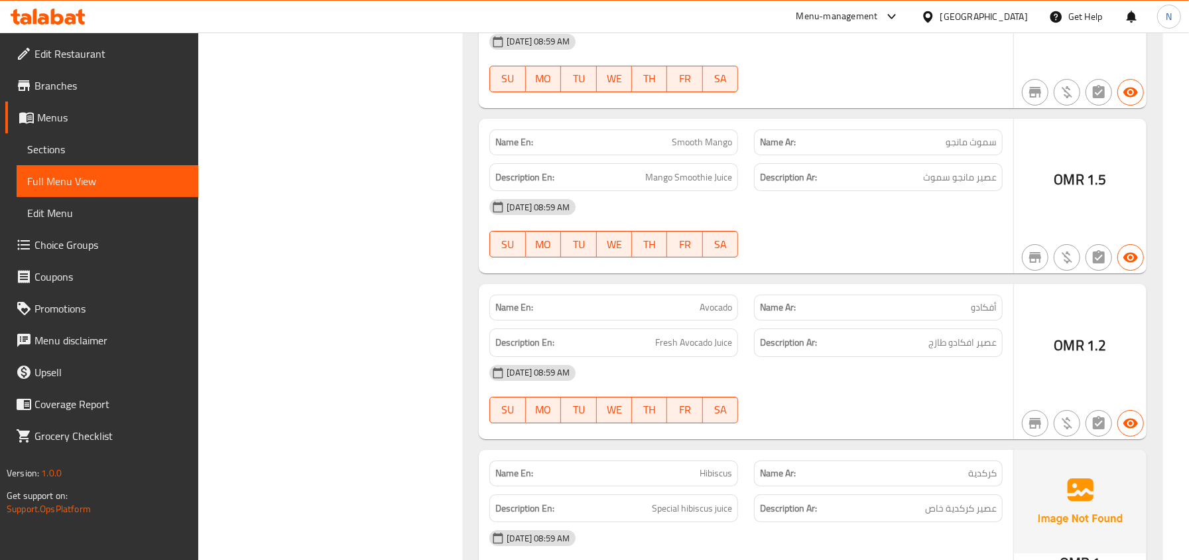
scroll to position [3447, 0]
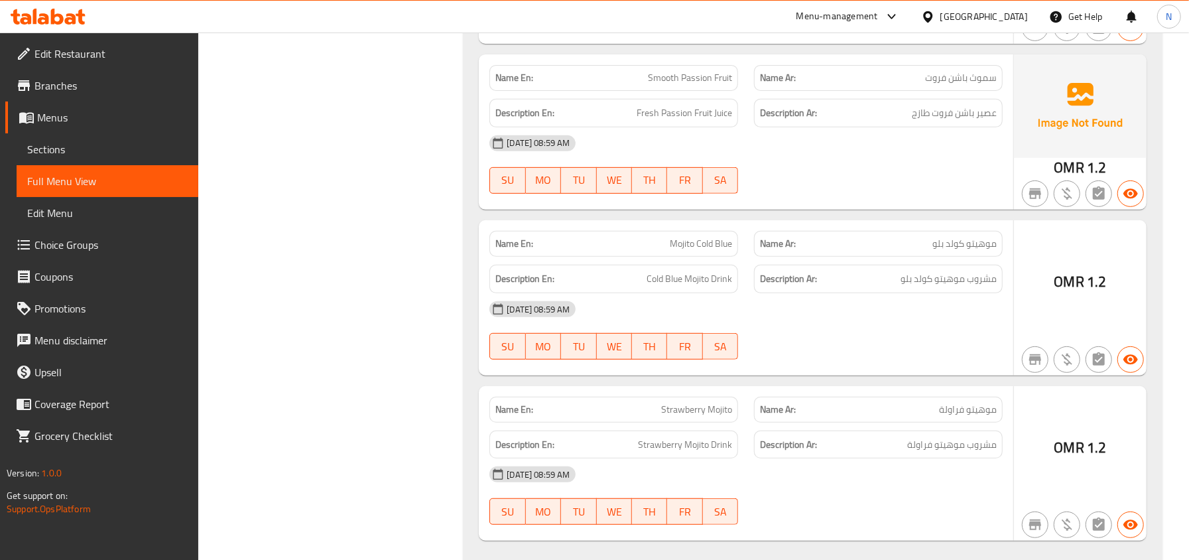
scroll to position [3889, 0]
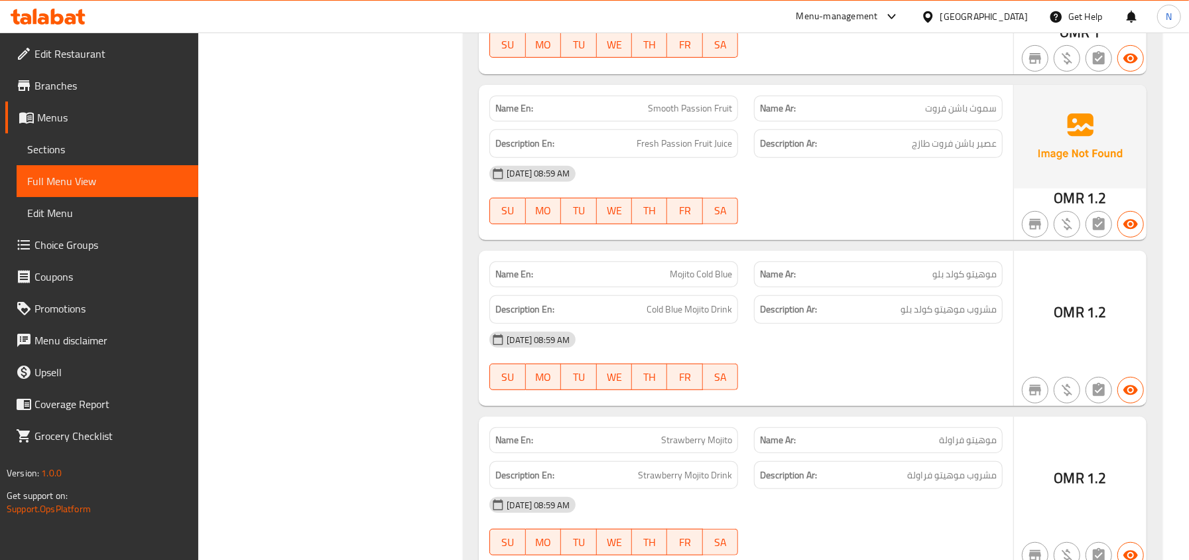
click at [693, 281] on span "Mojito Cold Blue" at bounding box center [701, 274] width 62 height 14
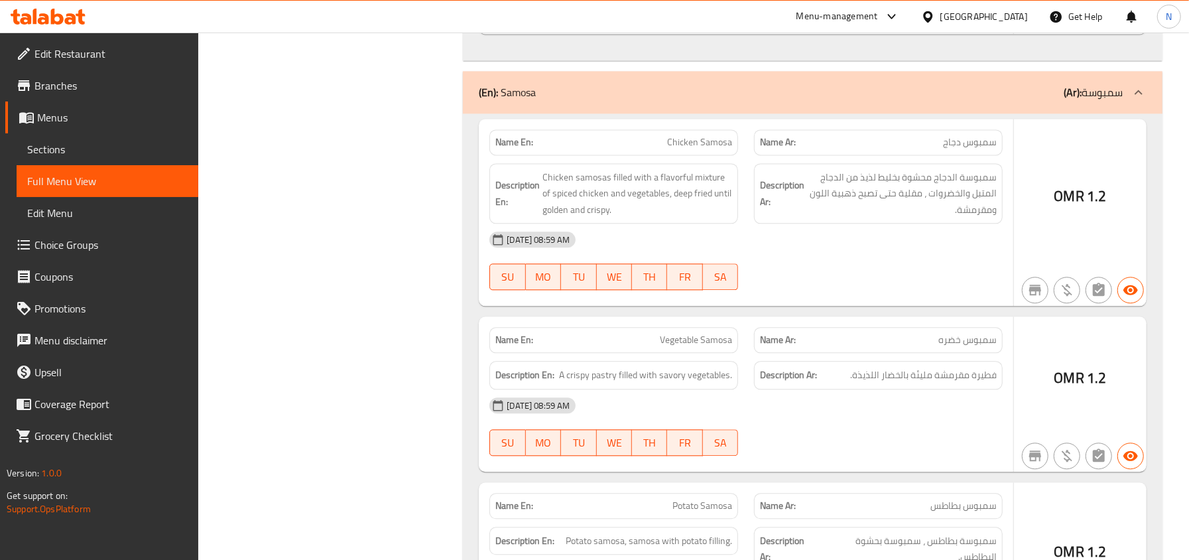
scroll to position [5657, 0]
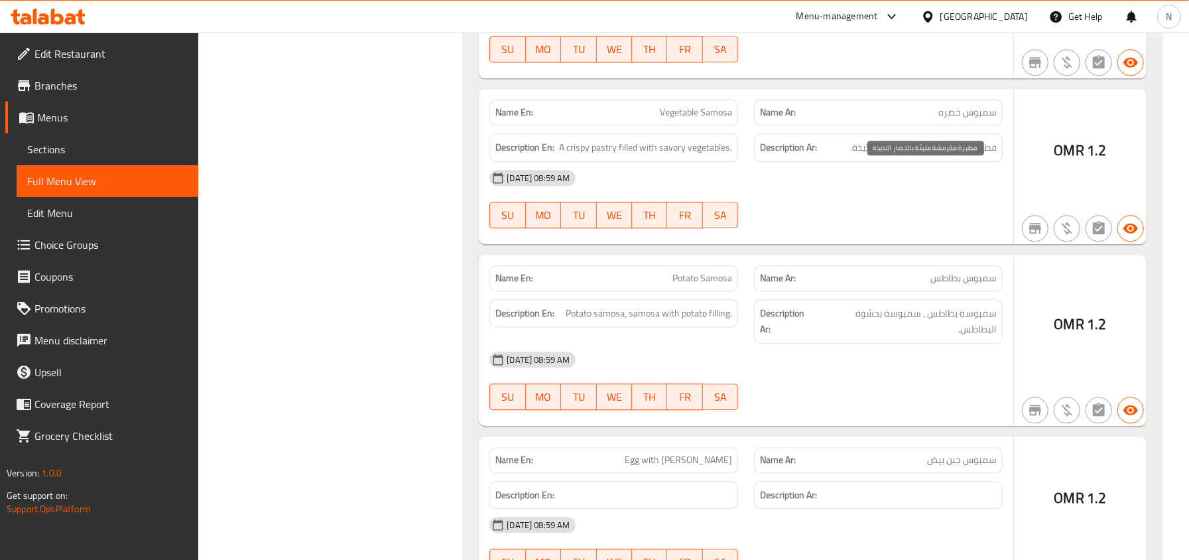
click at [996, 156] on span "فطيرة مقرمشة مليئة بالخضار اللذيذة." at bounding box center [923, 147] width 147 height 17
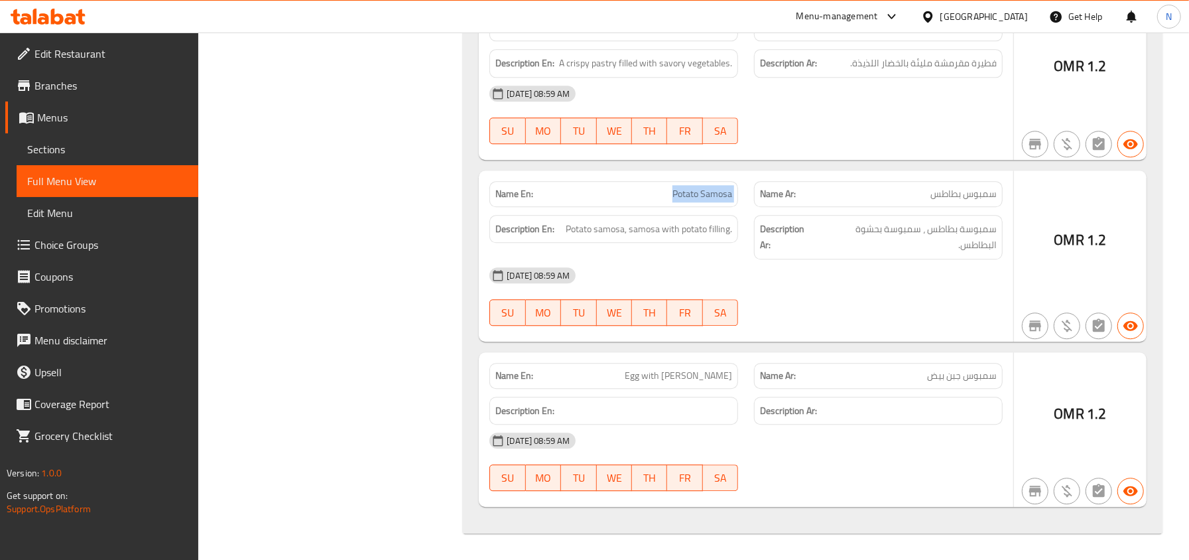
scroll to position [5945, 0]
click at [990, 221] on span "سمبوسة بطاطس ، سمبوسة بحشوة البطاطس." at bounding box center [907, 237] width 178 height 32
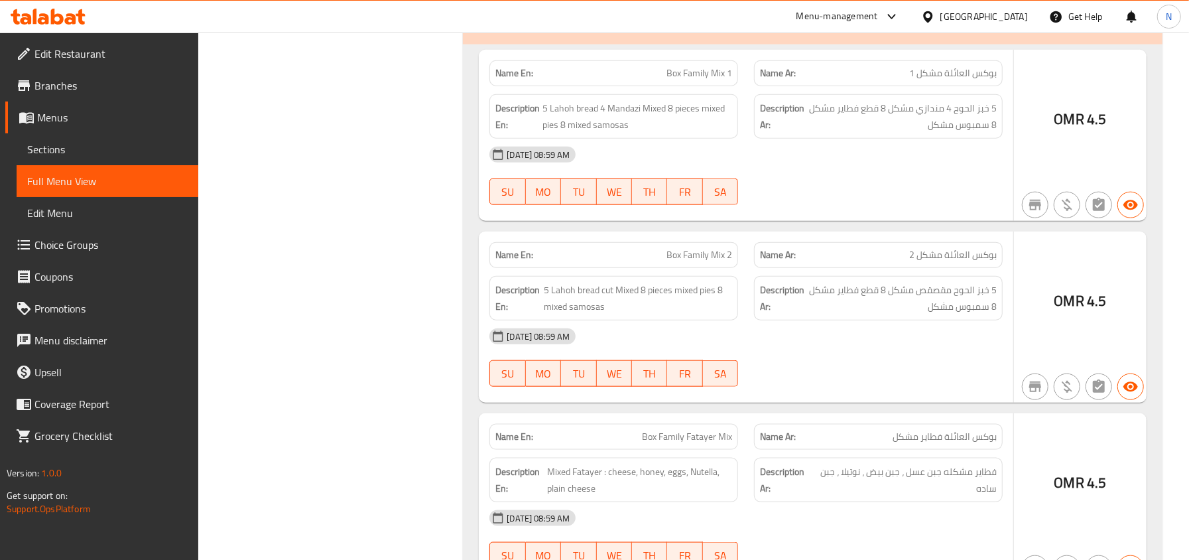
scroll to position [4442, 0]
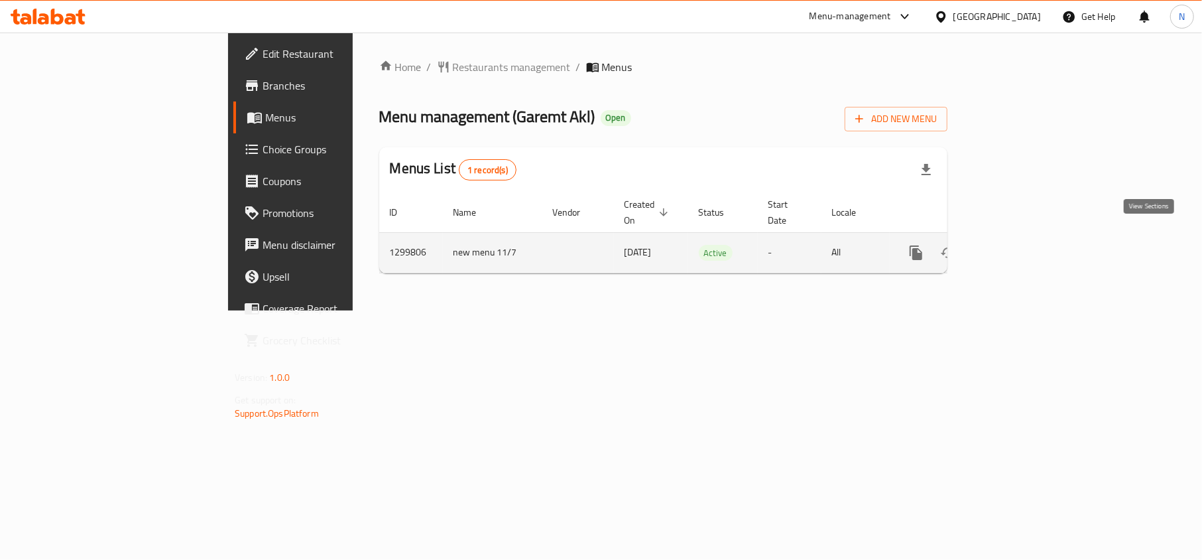
click at [1020, 245] on icon "enhanced table" at bounding box center [1012, 253] width 16 height 16
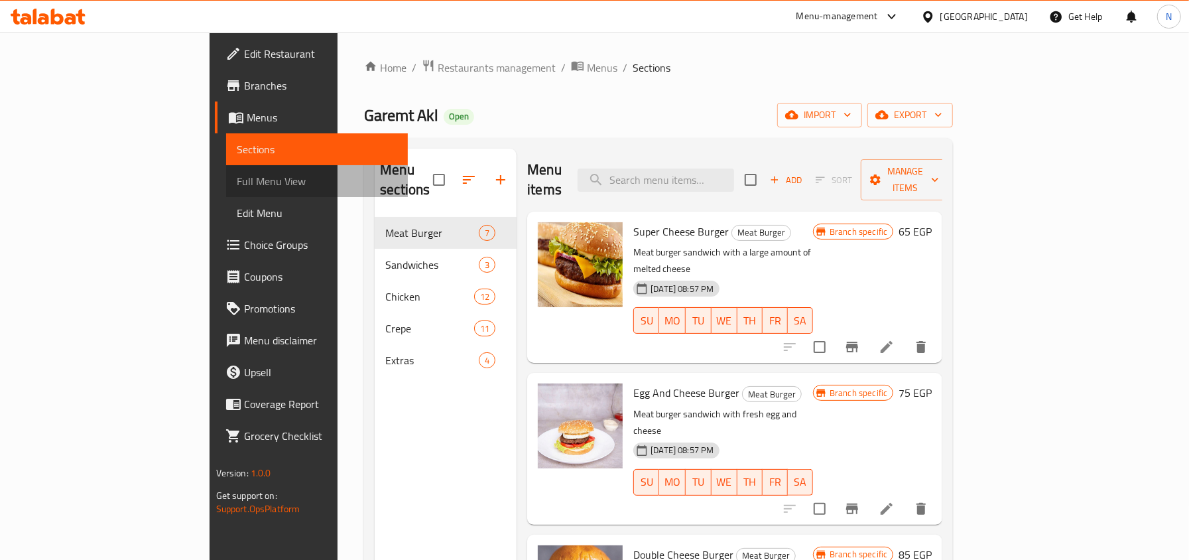
click at [237, 173] on span "Full Menu View" at bounding box center [317, 181] width 160 height 16
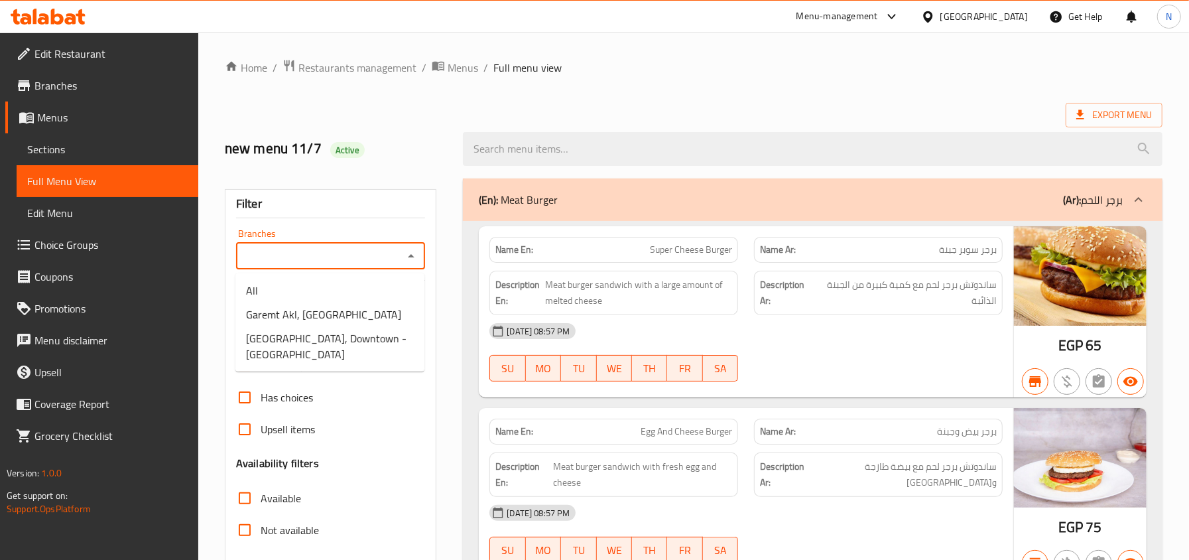
click at [297, 261] on input "Branches" at bounding box center [320, 256] width 160 height 19
click at [305, 322] on span "Garemt Akl, [GEOGRAPHIC_DATA]" at bounding box center [323, 314] width 155 height 16
type input "Garemt Akl, [GEOGRAPHIC_DATA]"
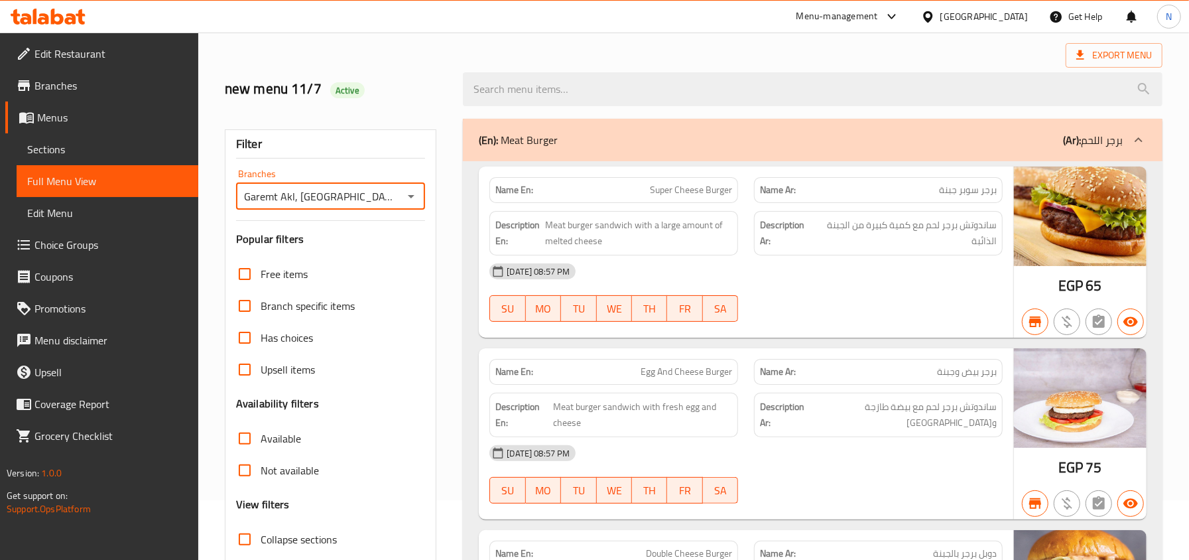
scroll to position [88, 0]
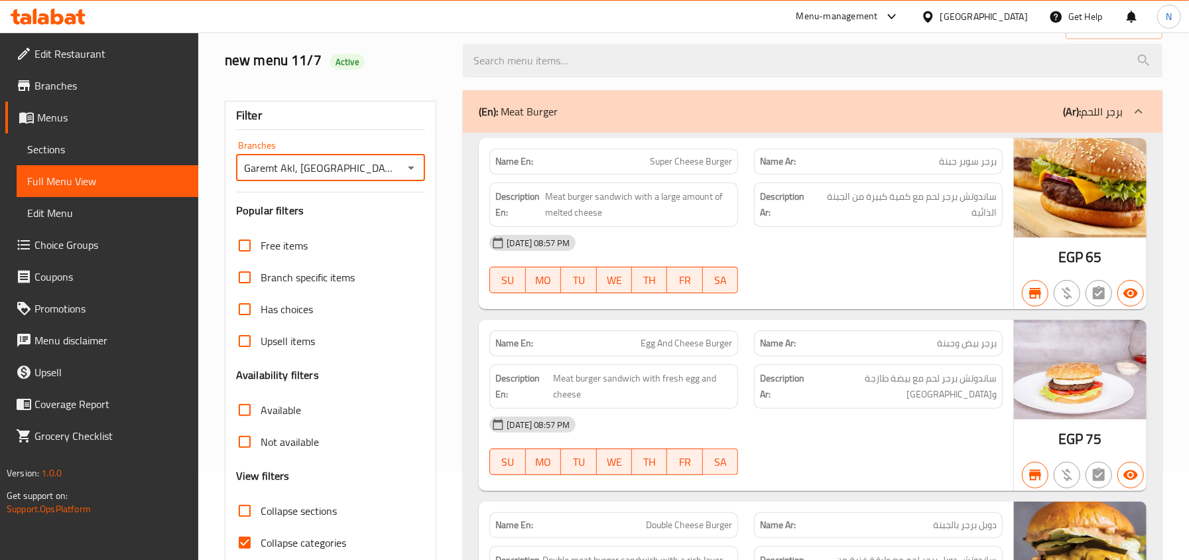
click at [268, 504] on span "Collapse sections" at bounding box center [299, 511] width 76 height 16
click at [261, 504] on input "Collapse sections" at bounding box center [245, 511] width 32 height 32
checkbox input "true"
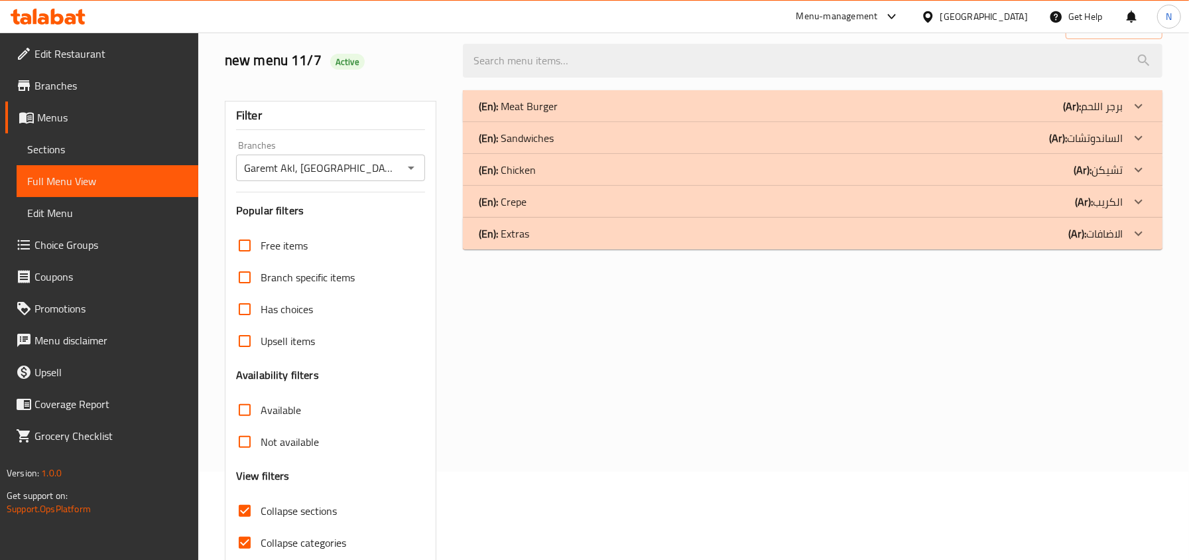
click at [267, 547] on span "Collapse categories" at bounding box center [304, 542] width 86 height 16
click at [261, 547] on input "Collapse categories" at bounding box center [245, 542] width 32 height 32
checkbox input "false"
click at [523, 114] on p "(En): Chicken" at bounding box center [518, 106] width 79 height 16
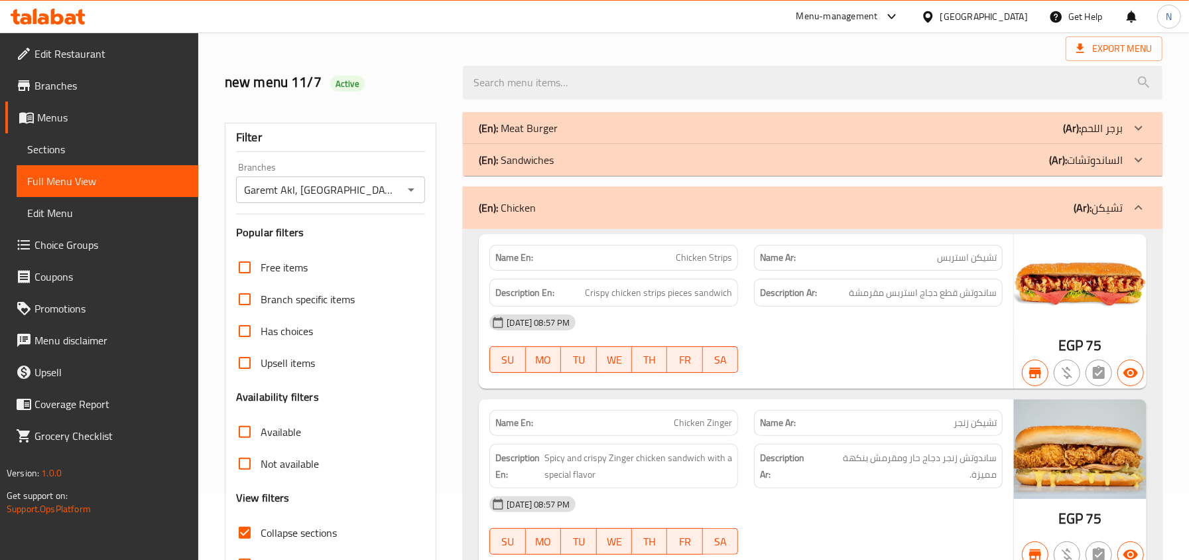
scroll to position [176, 0]
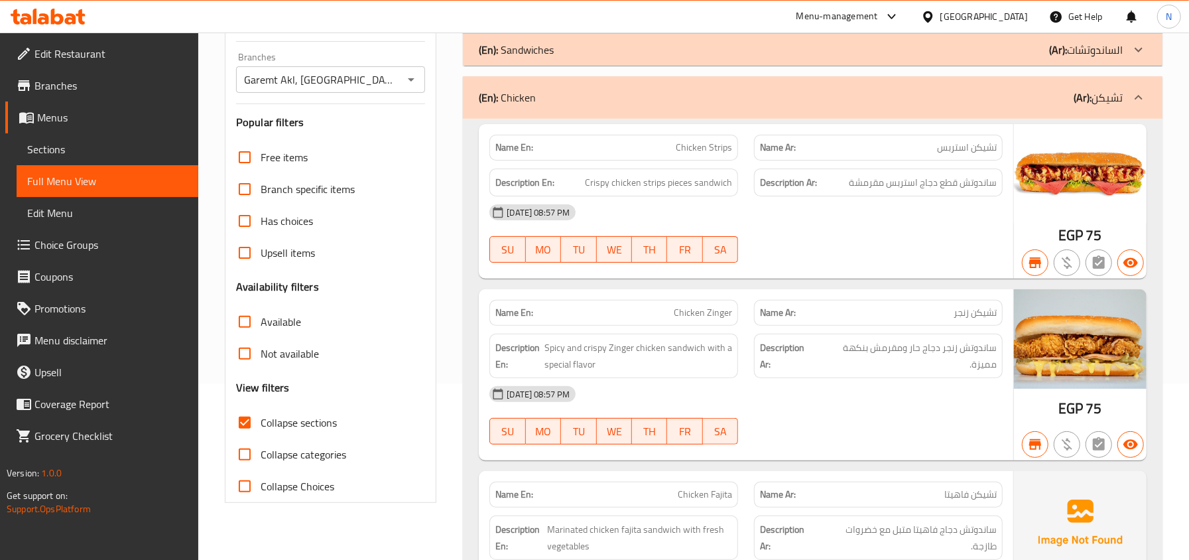
drag, startPoint x: 306, startPoint y: 423, endPoint x: 369, endPoint y: 312, distance: 127.9
click at [306, 423] on span "Collapse sections" at bounding box center [299, 422] width 76 height 16
click at [261, 423] on input "Collapse sections" at bounding box center [245, 422] width 32 height 32
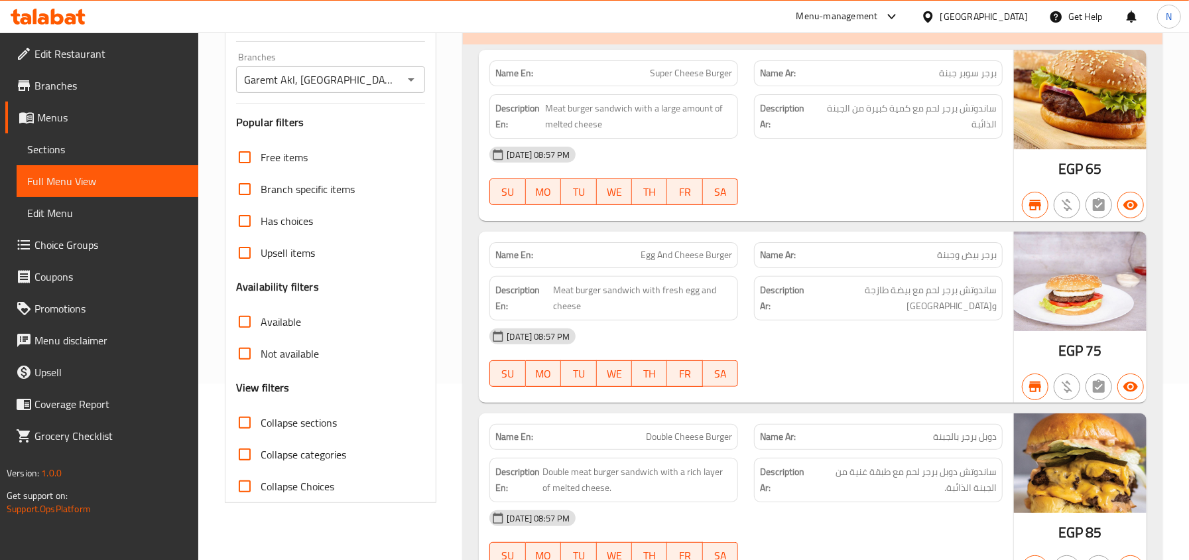
click at [263, 422] on span "Collapse sections" at bounding box center [299, 422] width 76 height 16
click at [261, 422] on input "Collapse sections" at bounding box center [245, 422] width 32 height 32
checkbox input "true"
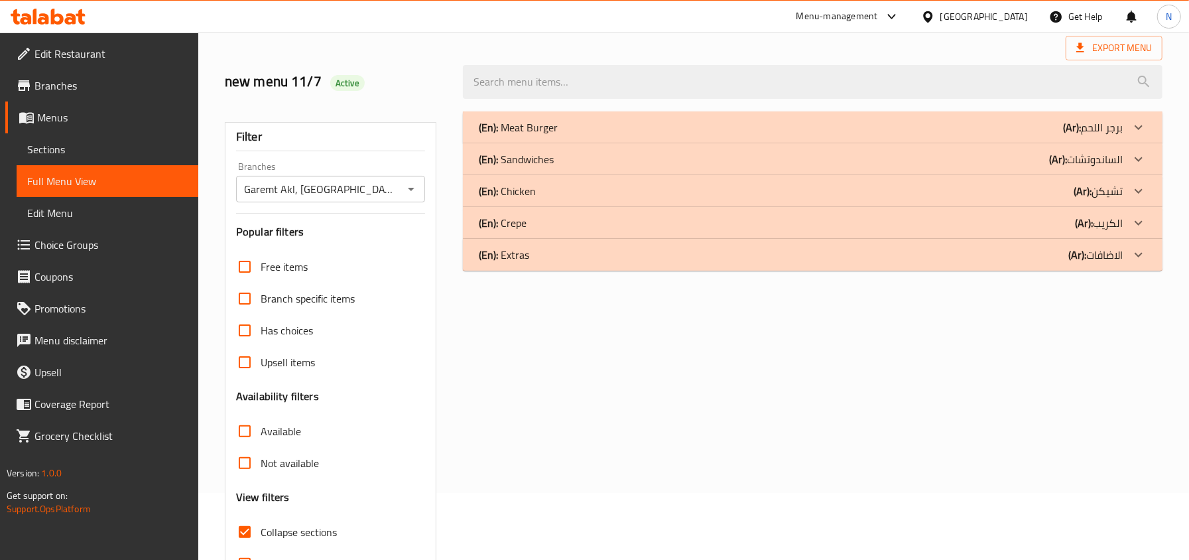
scroll to position [0, 0]
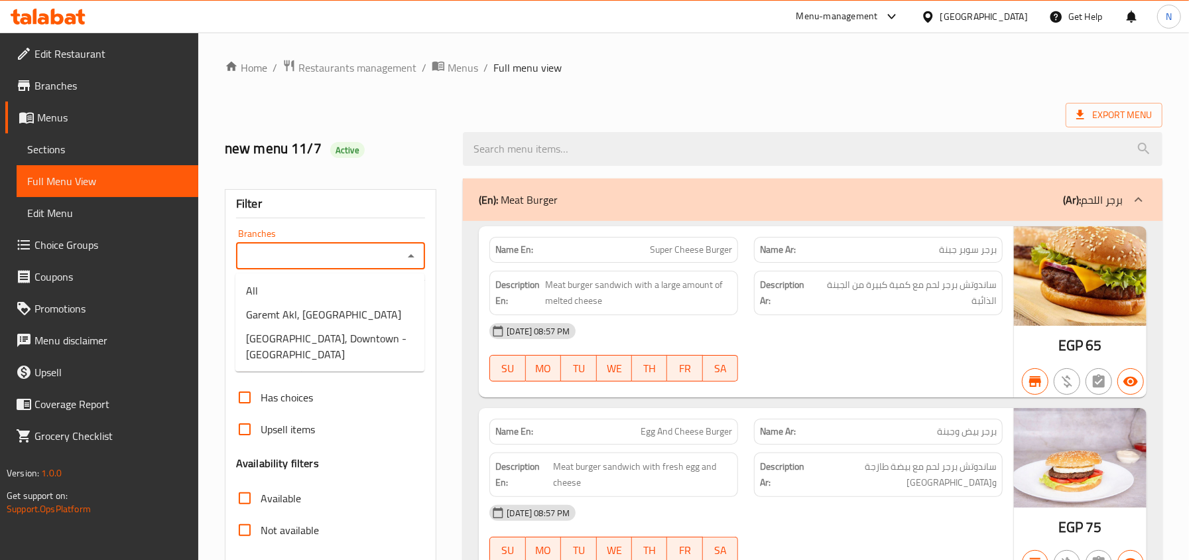
click at [347, 250] on input "Branches" at bounding box center [320, 256] width 160 height 19
click at [350, 341] on span "[GEOGRAPHIC_DATA], Downtown - [GEOGRAPHIC_DATA]" at bounding box center [330, 346] width 168 height 32
type input "[GEOGRAPHIC_DATA], Downtown - [GEOGRAPHIC_DATA]"
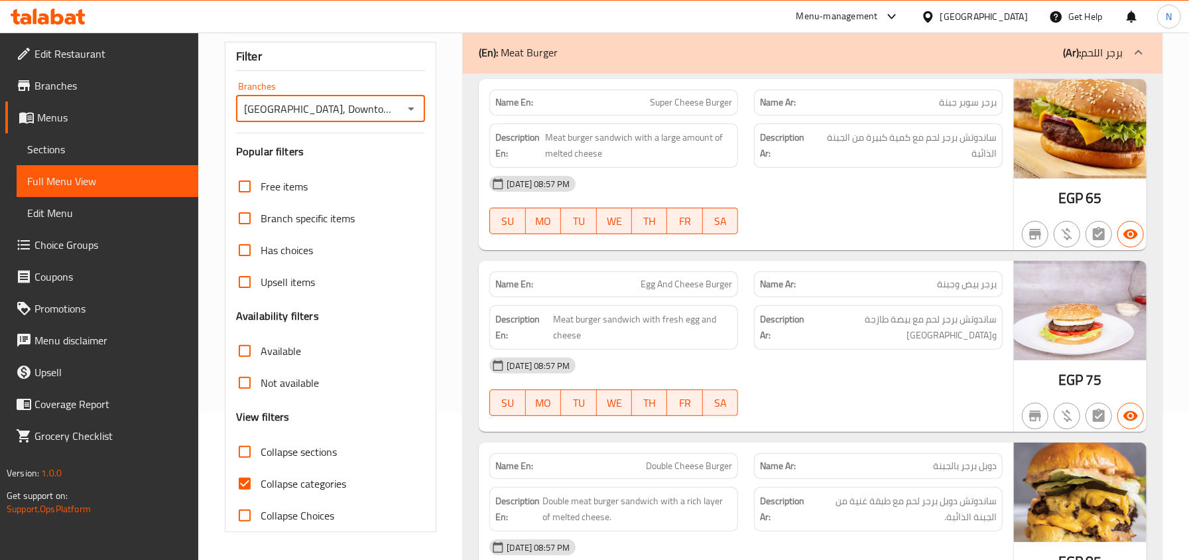
scroll to position [176, 0]
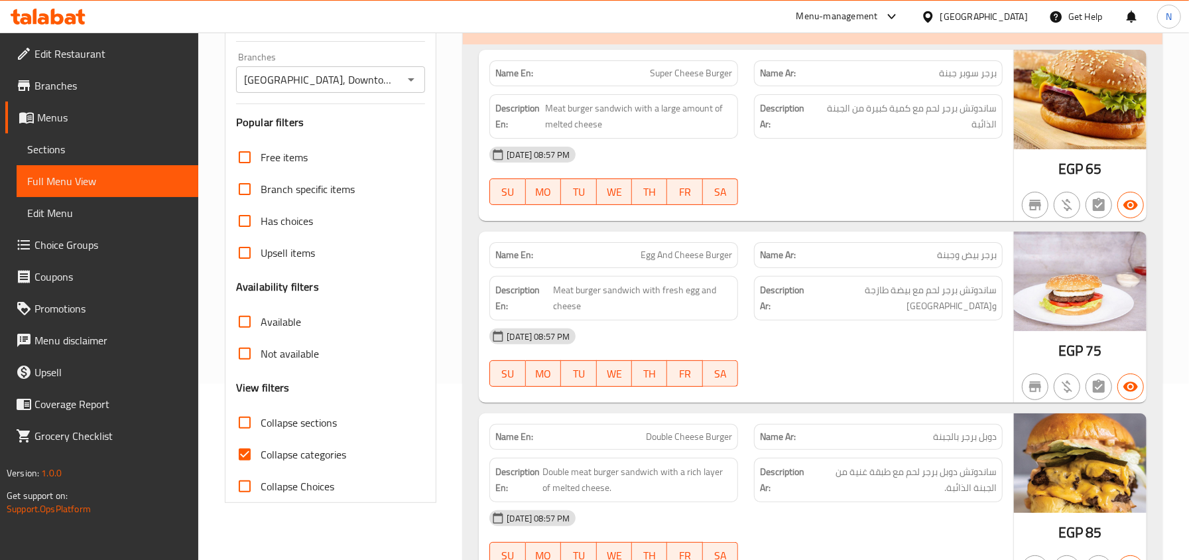
click at [293, 420] on span "Collapse sections" at bounding box center [299, 422] width 76 height 16
click at [261, 420] on input "Collapse sections" at bounding box center [245, 422] width 32 height 32
checkbox input "true"
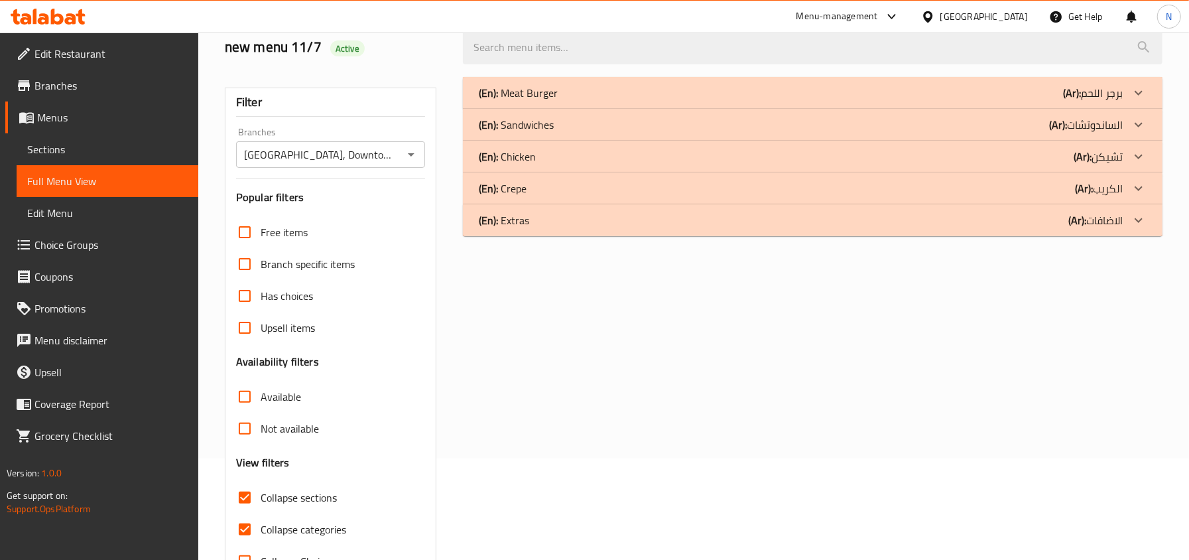
scroll to position [0, 0]
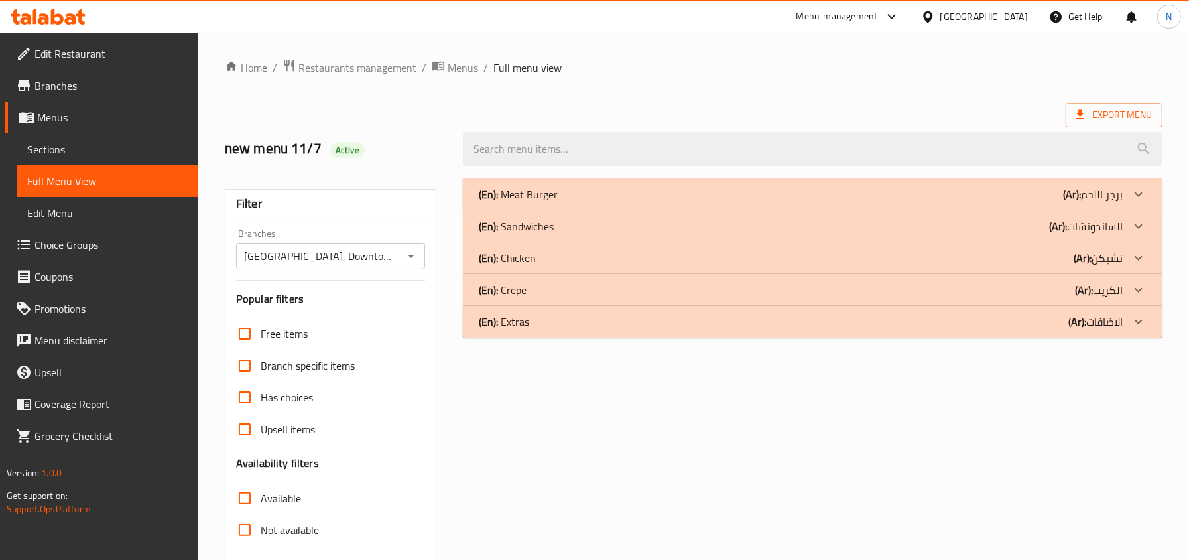
click at [574, 202] on div "(En): Chicken (Ar): تشيكن" at bounding box center [801, 194] width 644 height 16
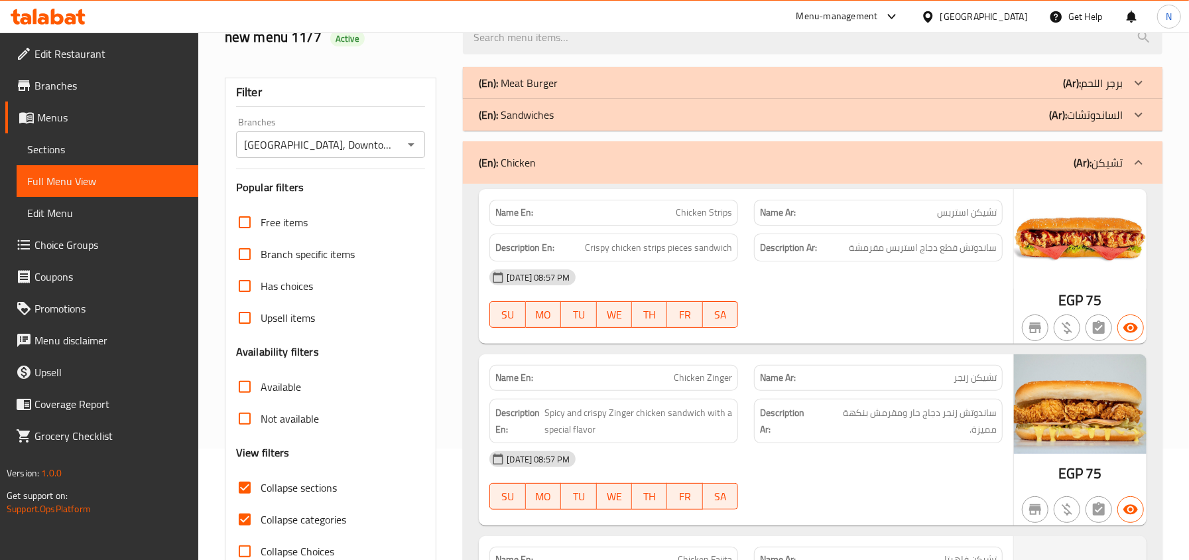
scroll to position [265, 0]
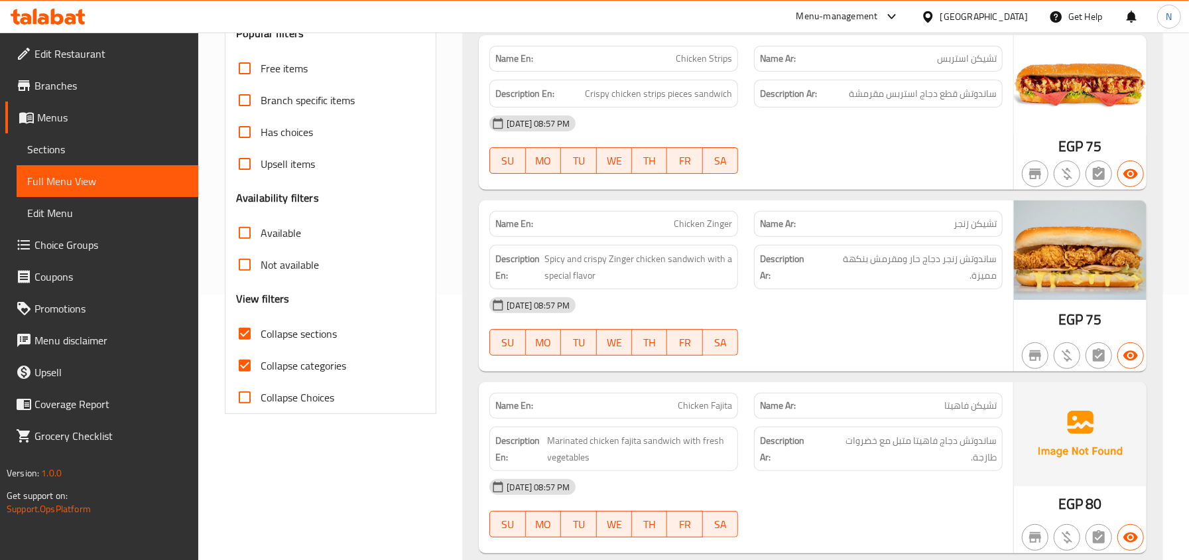
click at [284, 371] on span "Collapse categories" at bounding box center [304, 365] width 86 height 16
click at [261, 371] on input "Collapse categories" at bounding box center [245, 365] width 32 height 32
checkbox input "false"
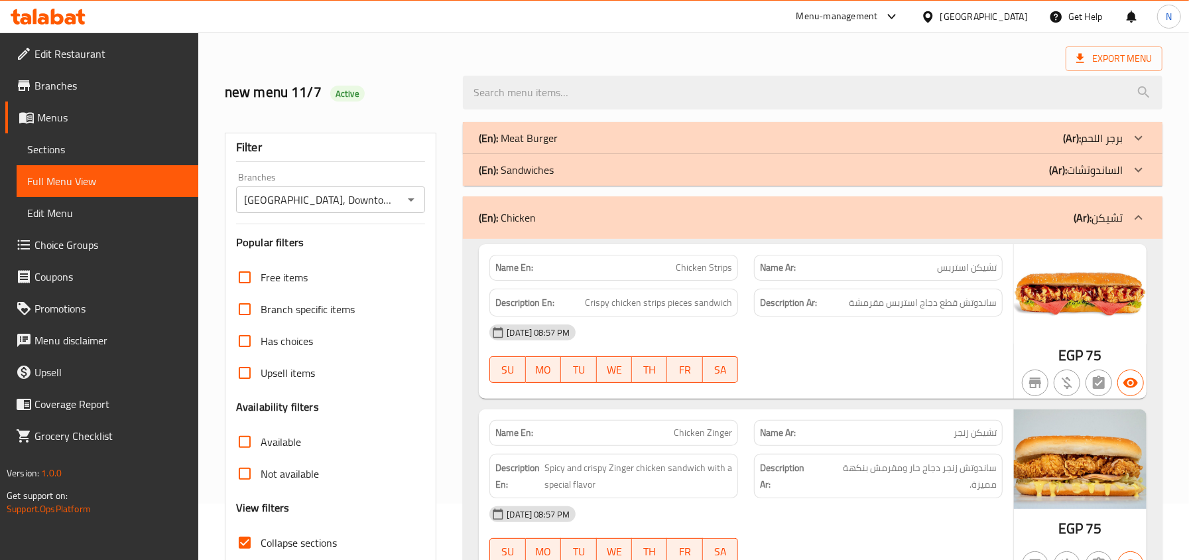
scroll to position [0, 0]
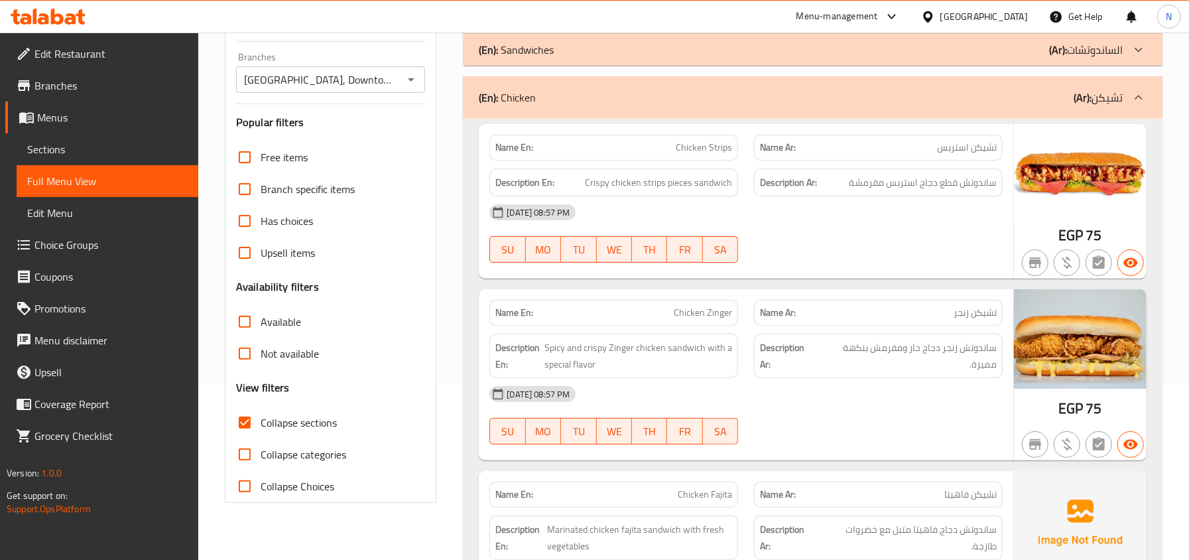
click at [278, 420] on span "Collapse sections" at bounding box center [299, 422] width 76 height 16
click at [261, 420] on input "Collapse sections" at bounding box center [245, 422] width 32 height 32
checkbox input "false"
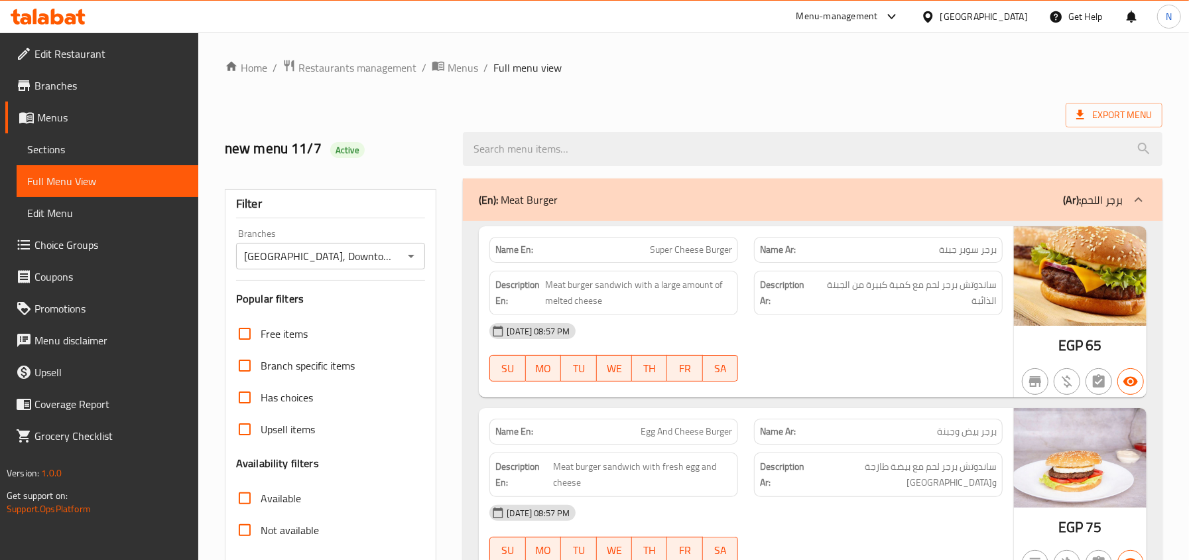
click at [396, 250] on input "[GEOGRAPHIC_DATA], Downtown - [GEOGRAPHIC_DATA]" at bounding box center [320, 256] width 160 height 19
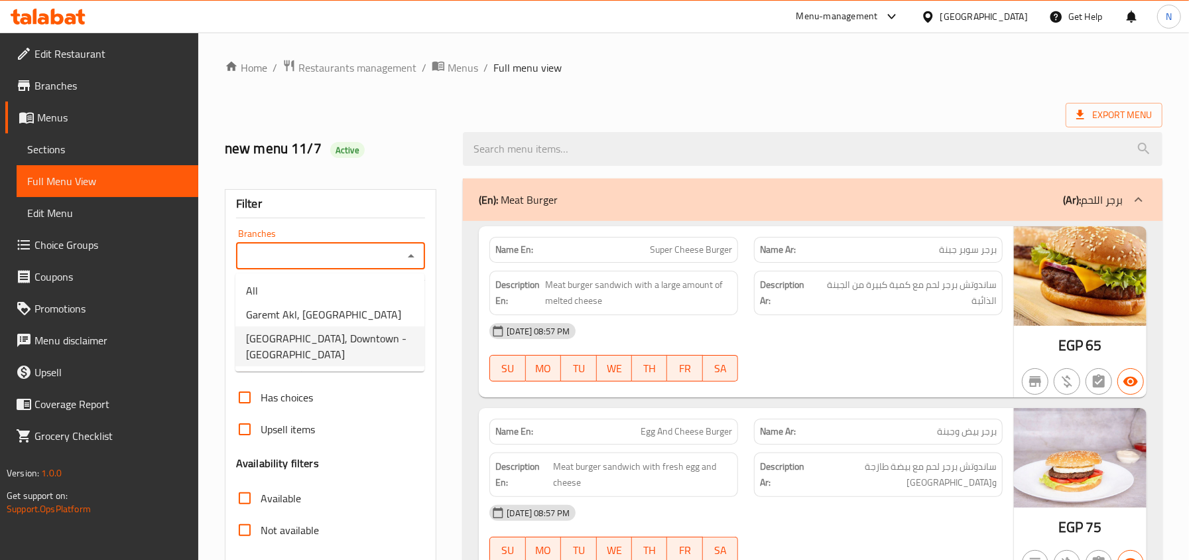
click at [379, 252] on input "Branches" at bounding box center [320, 256] width 160 height 19
click at [345, 287] on li "All" at bounding box center [329, 290] width 189 height 24
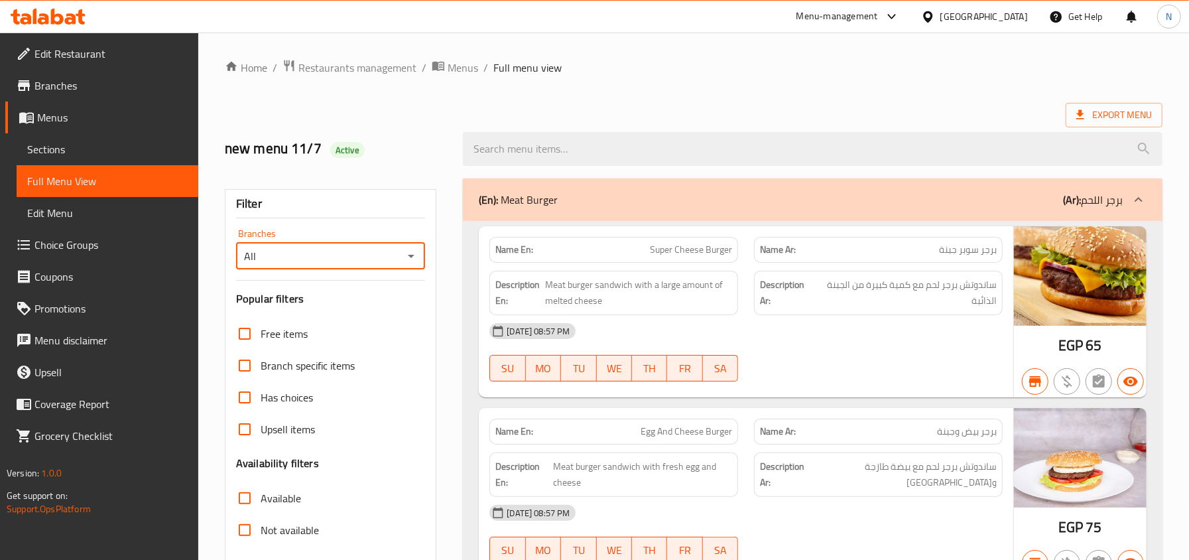
type input "All"
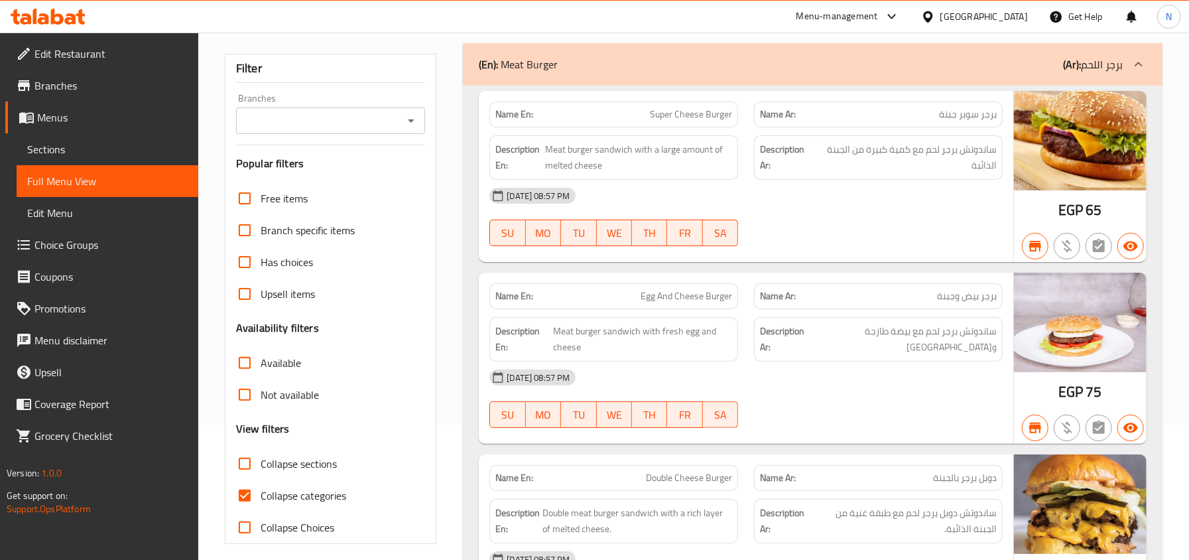
scroll to position [353, 0]
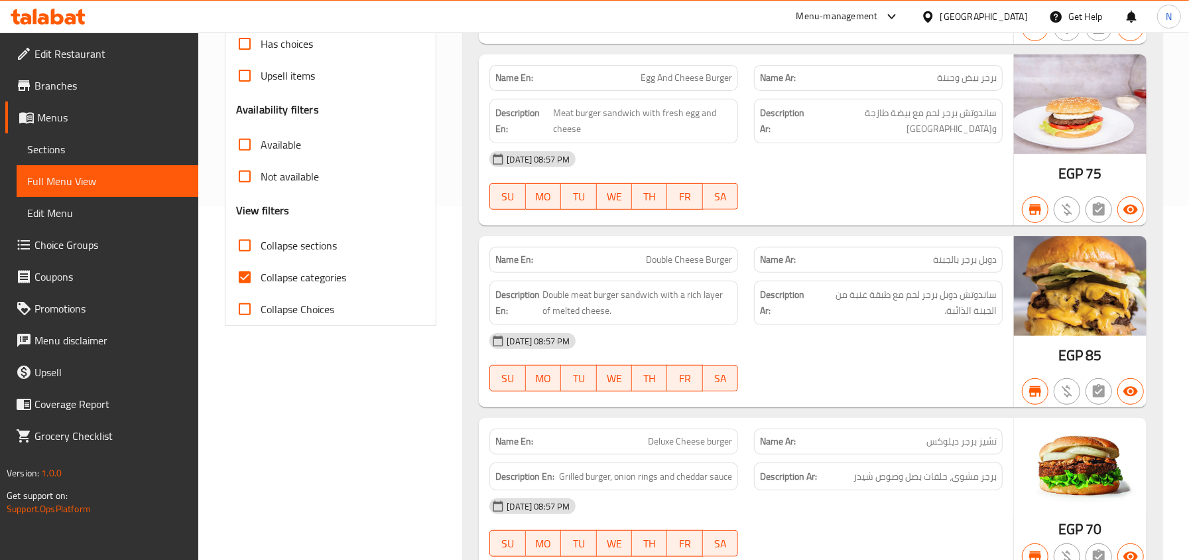
click at [282, 247] on span "Collapse sections" at bounding box center [299, 245] width 76 height 16
click at [261, 247] on input "Collapse sections" at bounding box center [245, 245] width 32 height 32
checkbox input "true"
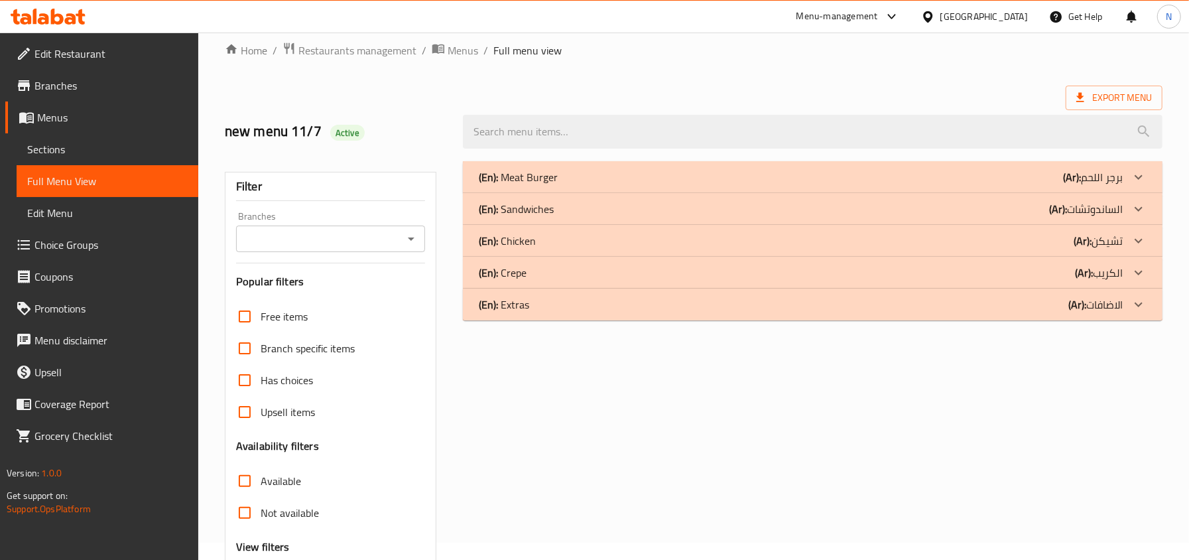
scroll to position [0, 0]
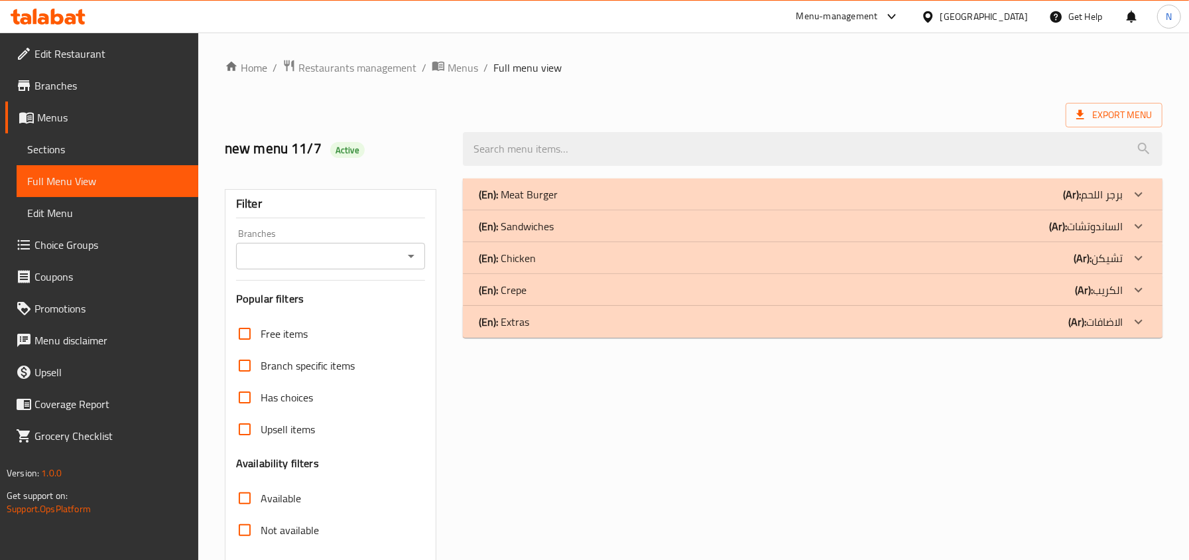
click at [1057, 202] on div "(En): Chicken (Ar): تشيكن" at bounding box center [801, 194] width 644 height 16
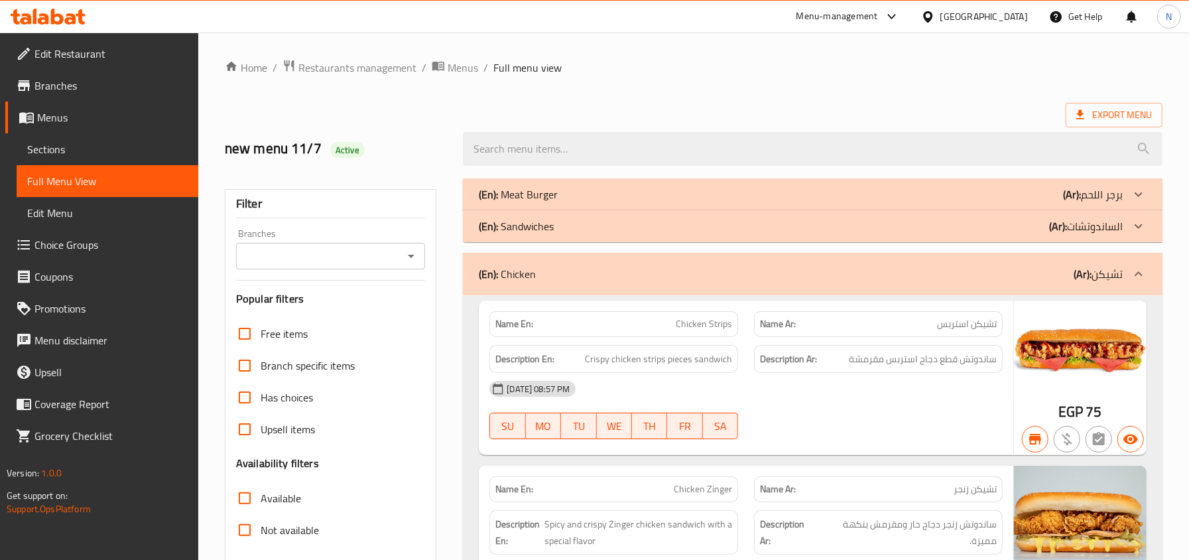
click at [1063, 204] on b "(Ar):" at bounding box center [1072, 194] width 18 height 20
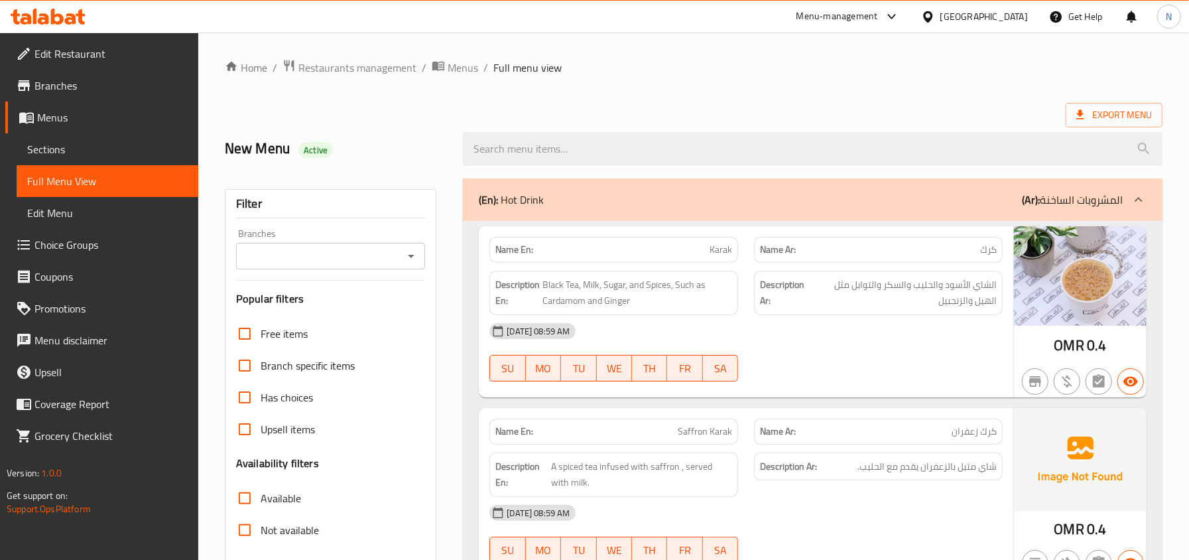
scroll to position [88, 0]
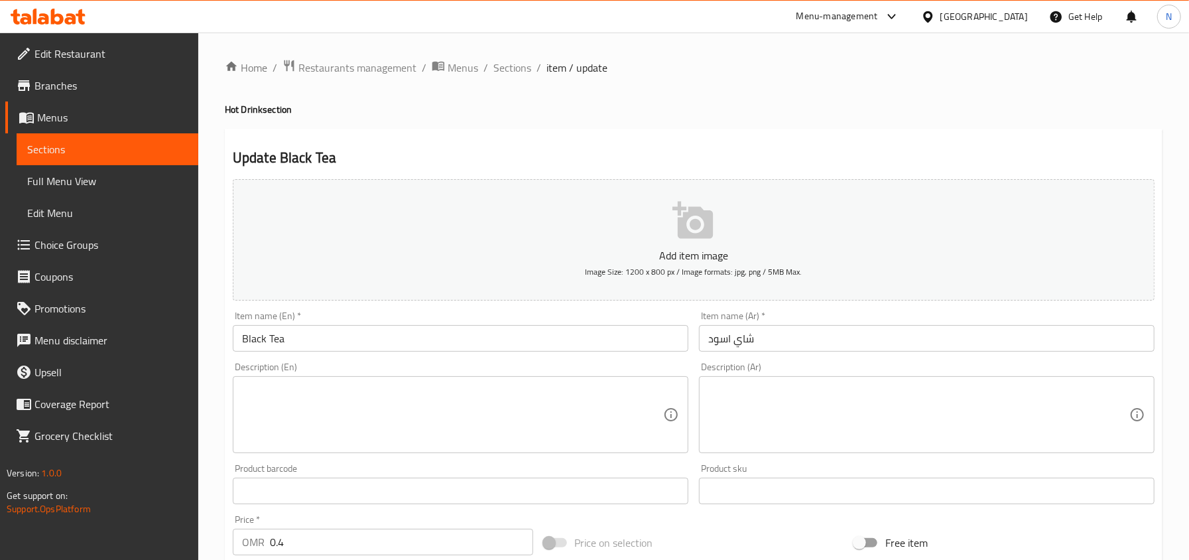
click at [741, 334] on input "شاي اسود" at bounding box center [926, 338] width 455 height 27
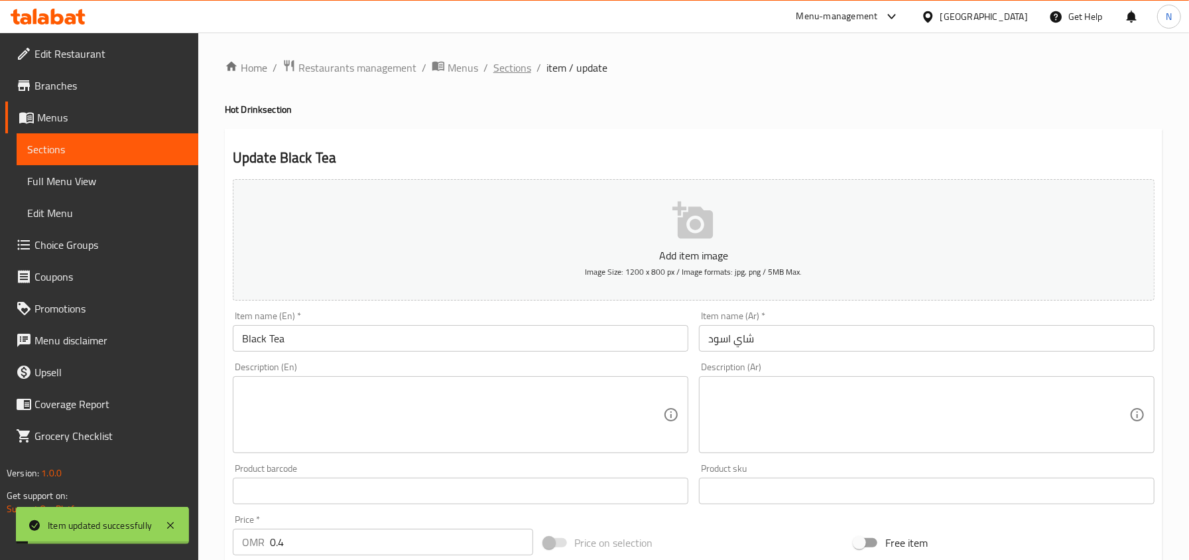
click at [507, 76] on span "Sections" at bounding box center [512, 68] width 38 height 16
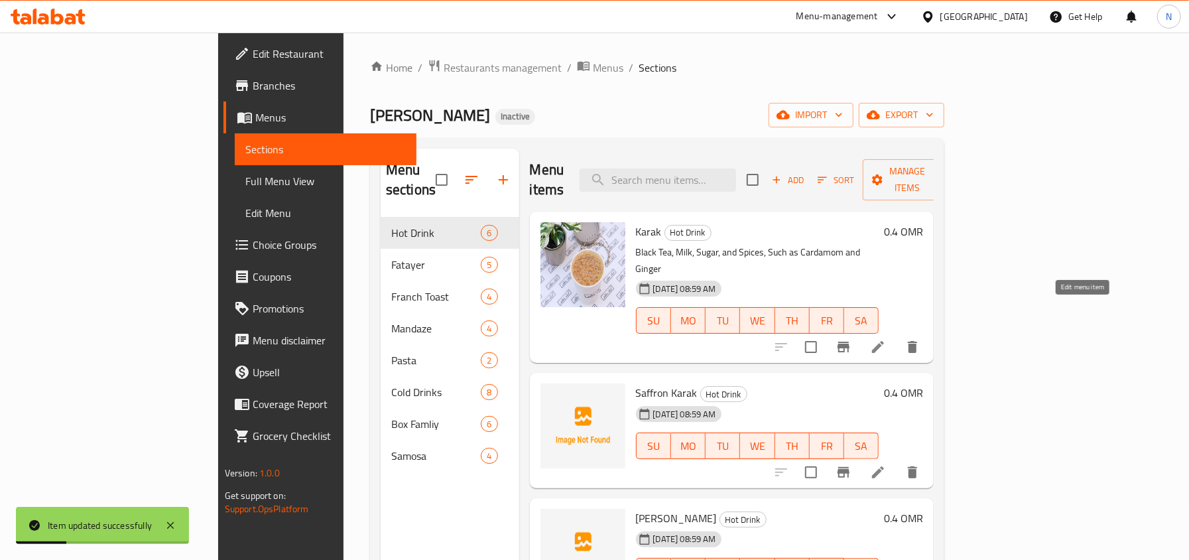
click at [884, 341] on icon at bounding box center [878, 347] width 12 height 12
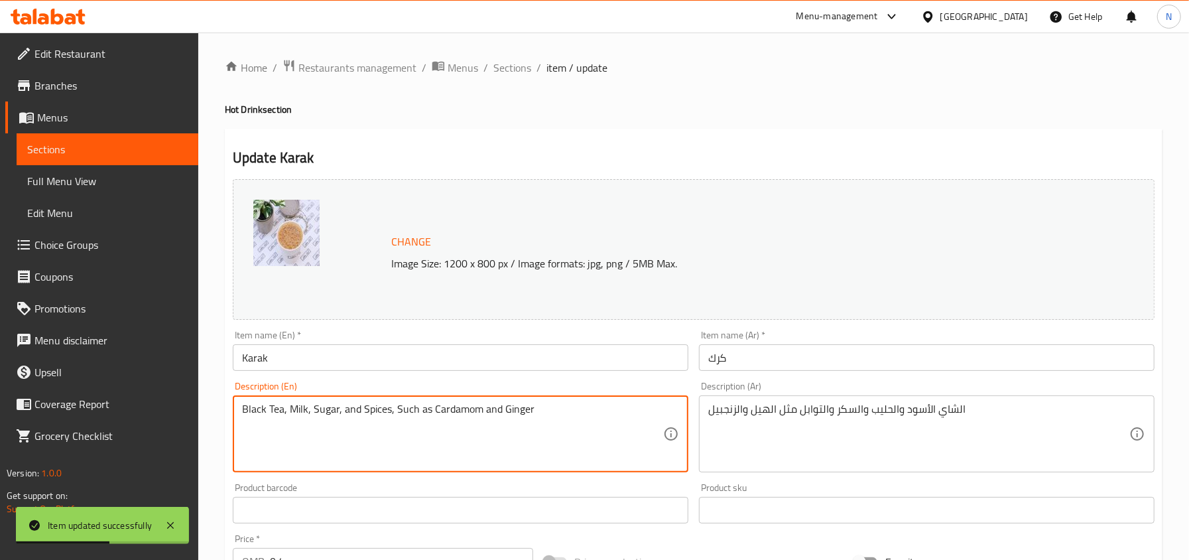
click at [434, 428] on textarea "Black Tea, Milk, Sugar, and Spices, Such as Cardamom and Ginger" at bounding box center [452, 433] width 421 height 63
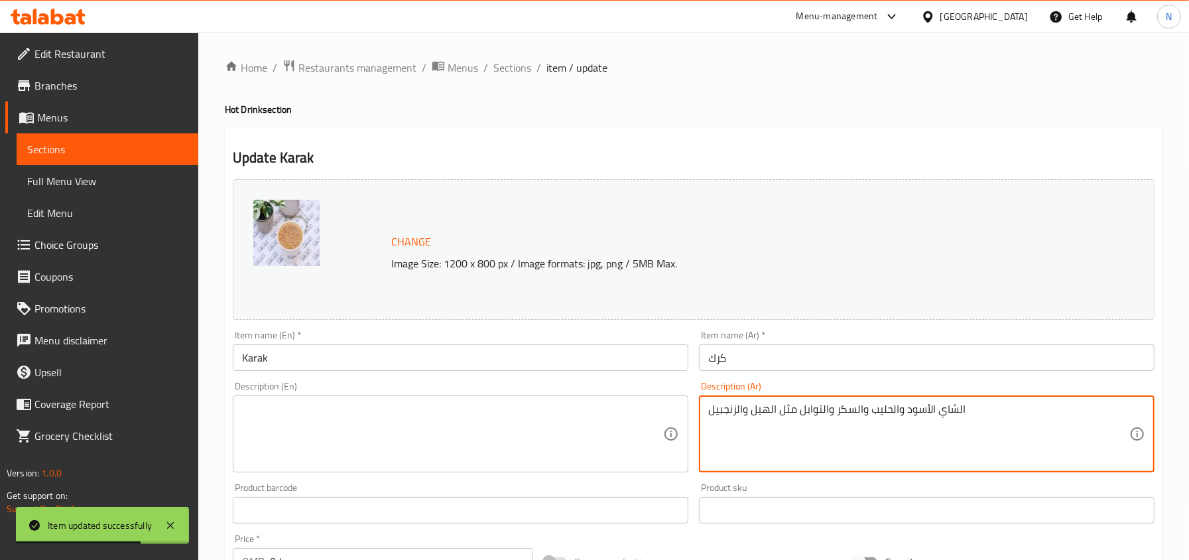
click at [886, 414] on textarea "الشاي الأسود والحليب والسكر والتوابل مثل الهيل والزنجبيل" at bounding box center [918, 433] width 421 height 63
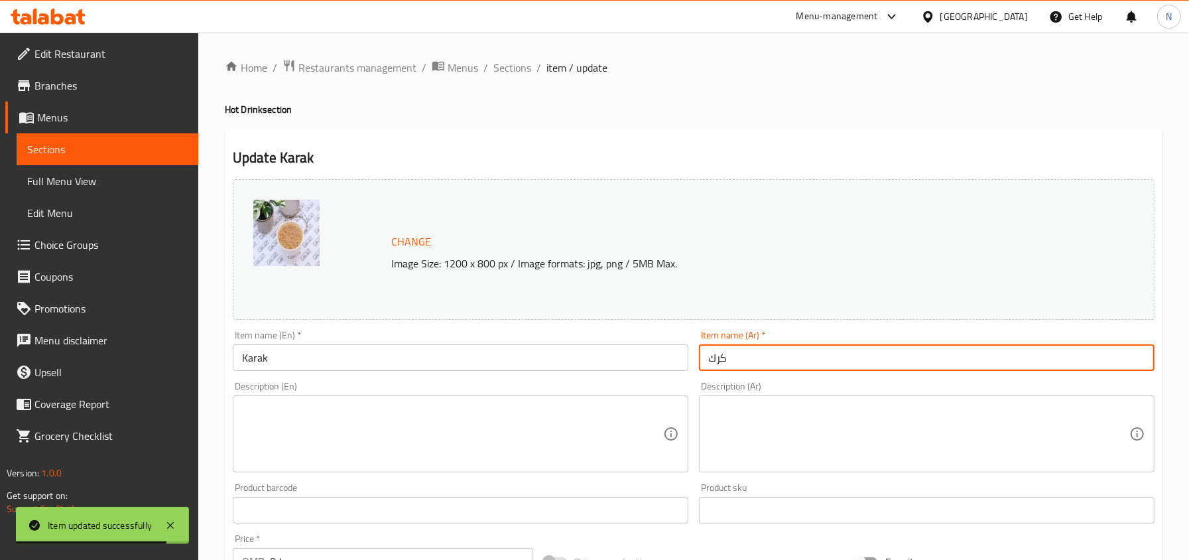
click at [773, 353] on input "كرك" at bounding box center [926, 357] width 455 height 27
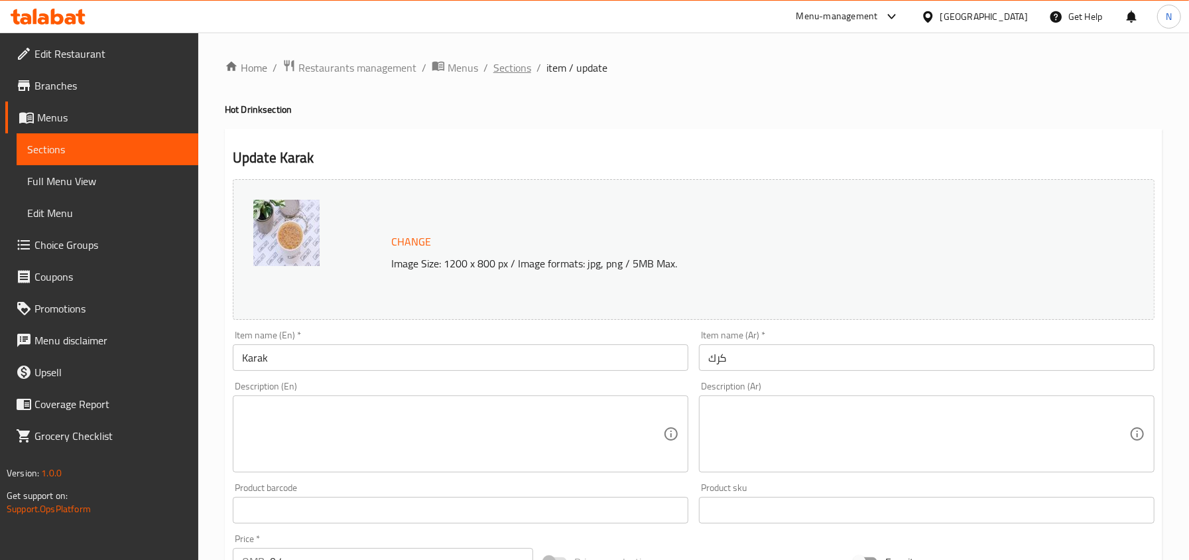
click at [513, 67] on span "Sections" at bounding box center [512, 68] width 38 height 16
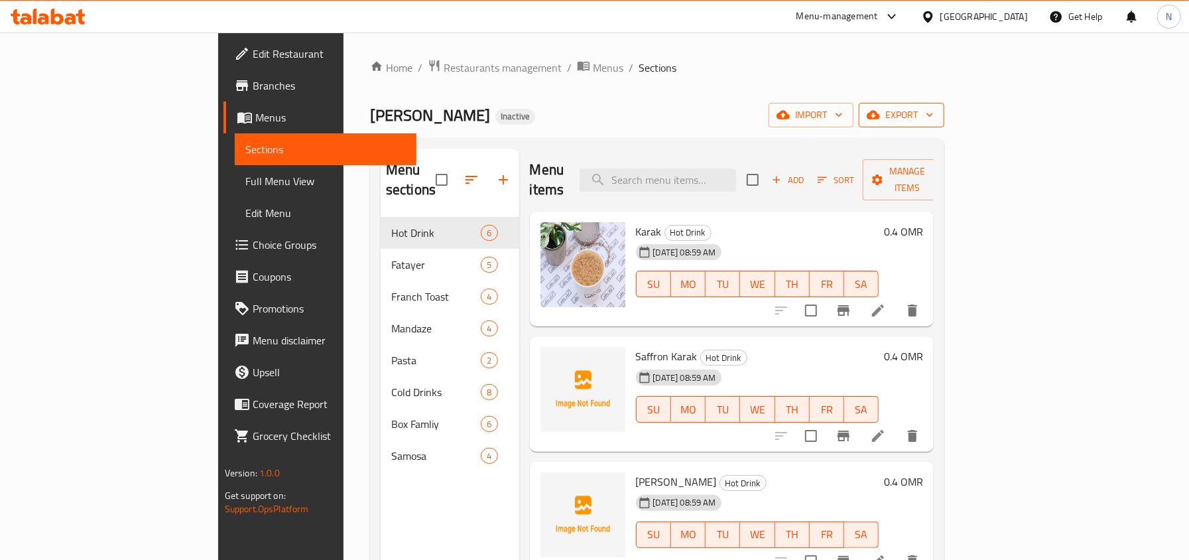
click at [933, 121] on span "export" at bounding box center [901, 115] width 64 height 17
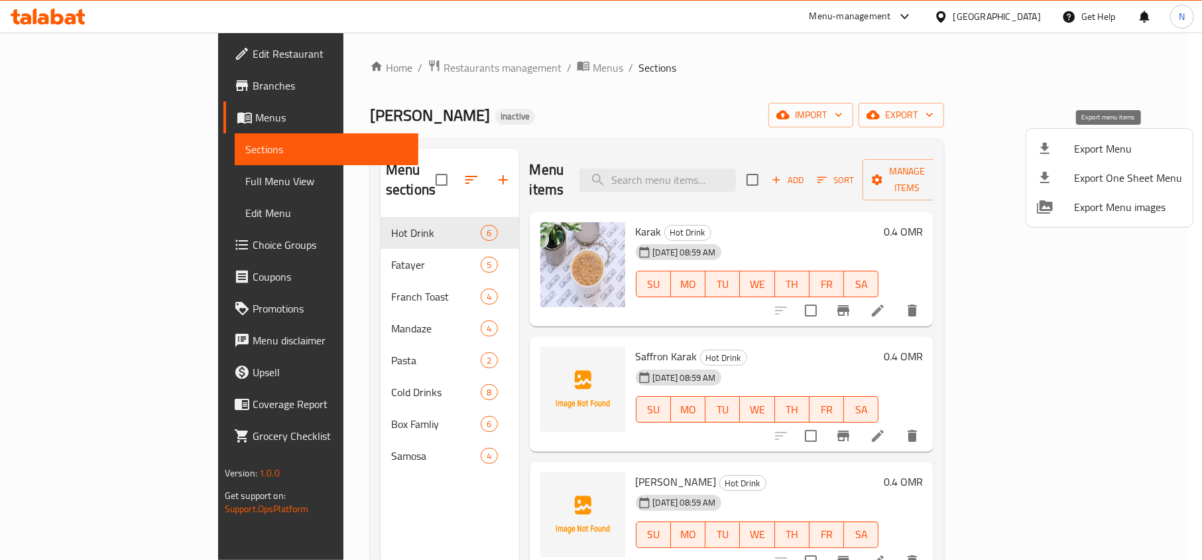
click at [1038, 147] on icon at bounding box center [1045, 149] width 16 height 16
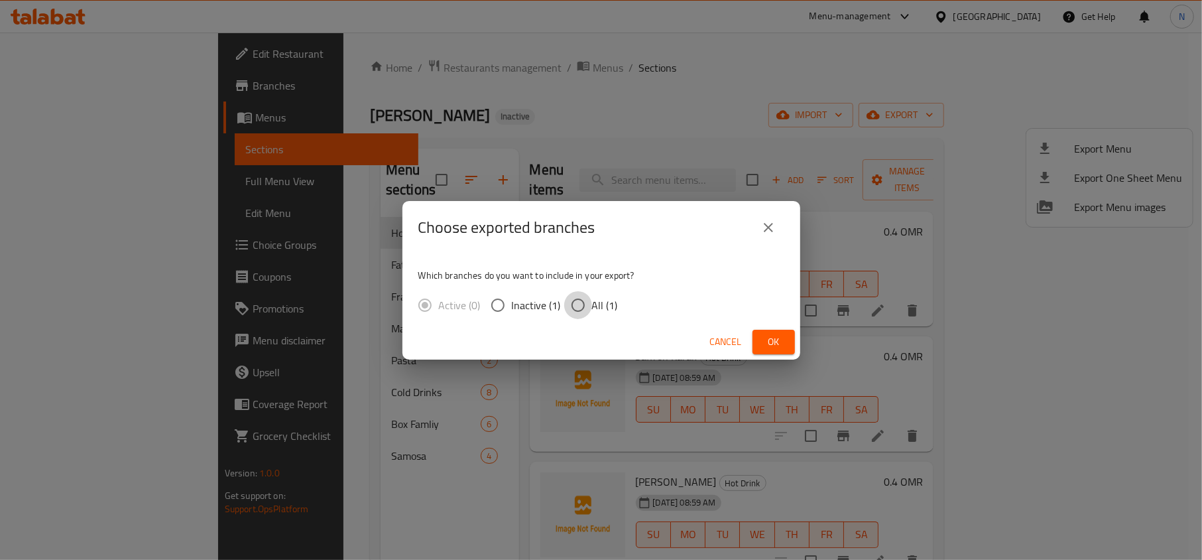
click at [584, 292] on input "All (1)" at bounding box center [578, 305] width 28 height 28
radio input "true"
click at [772, 335] on span "Ok" at bounding box center [773, 341] width 21 height 17
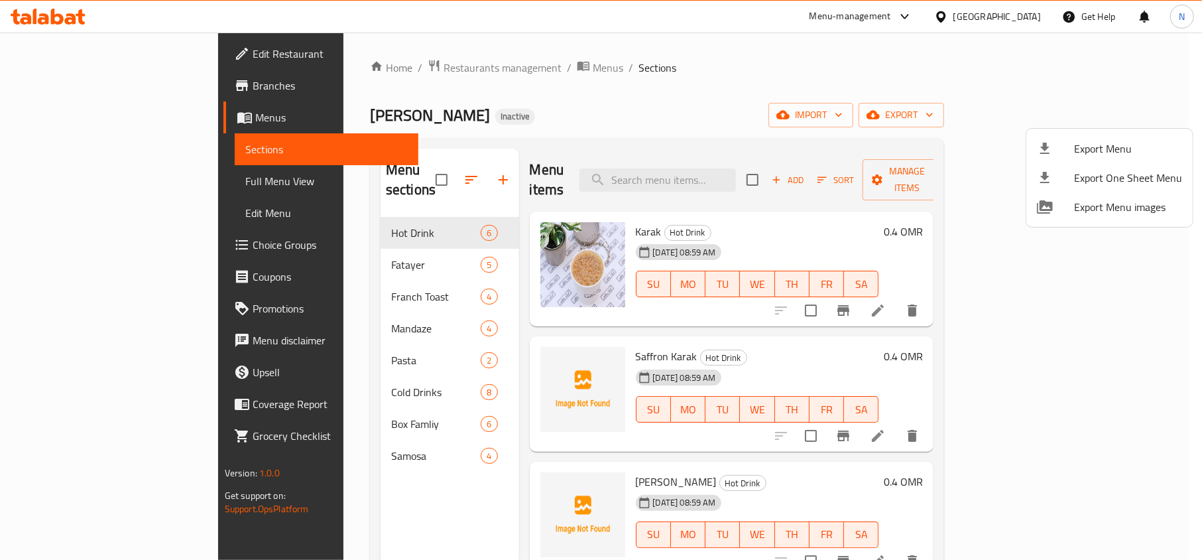
click at [609, 94] on div at bounding box center [601, 280] width 1202 height 560
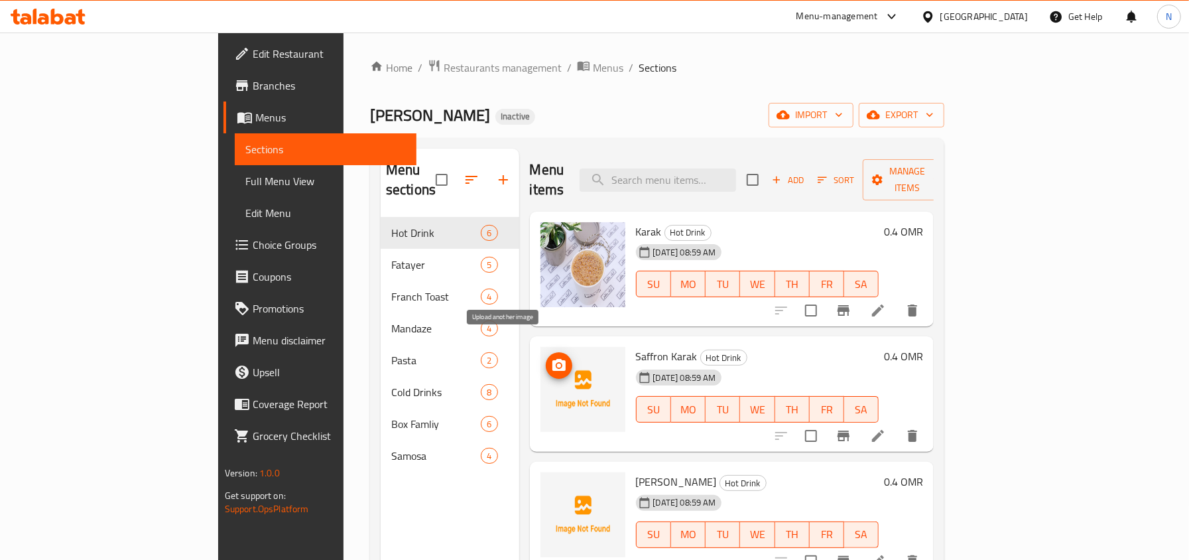
click at [552, 359] on icon "upload picture" at bounding box center [558, 365] width 13 height 12
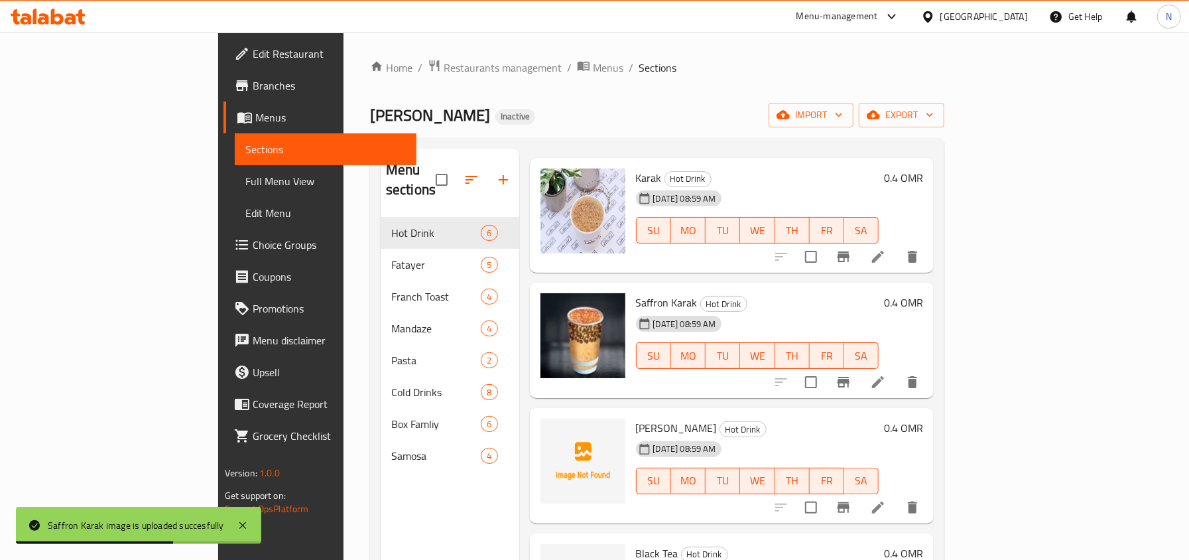
scroll to position [176, 0]
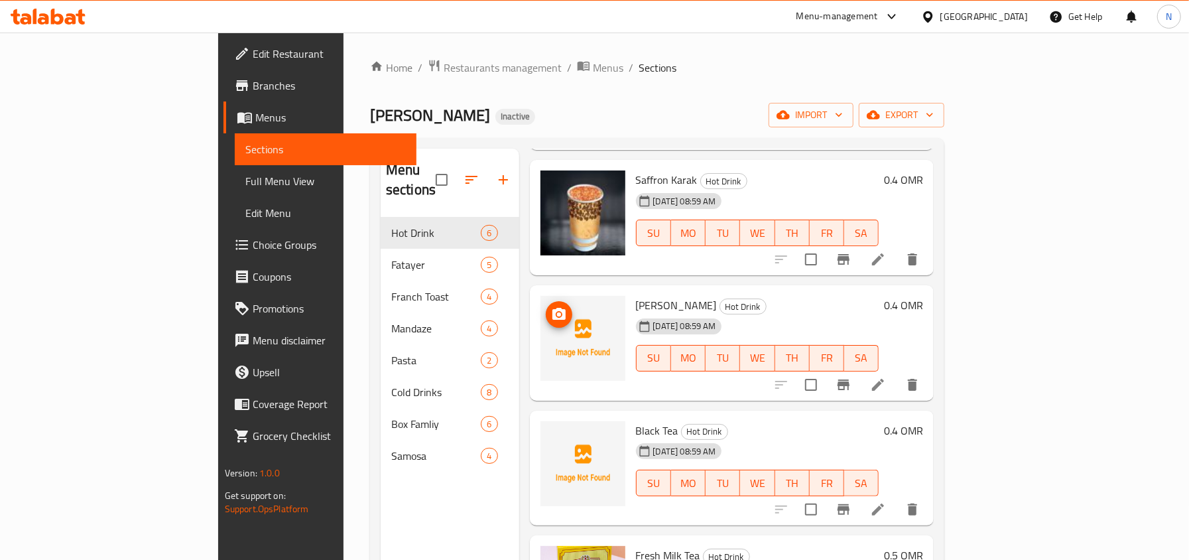
click at [551, 306] on icon "upload picture" at bounding box center [559, 314] width 16 height 16
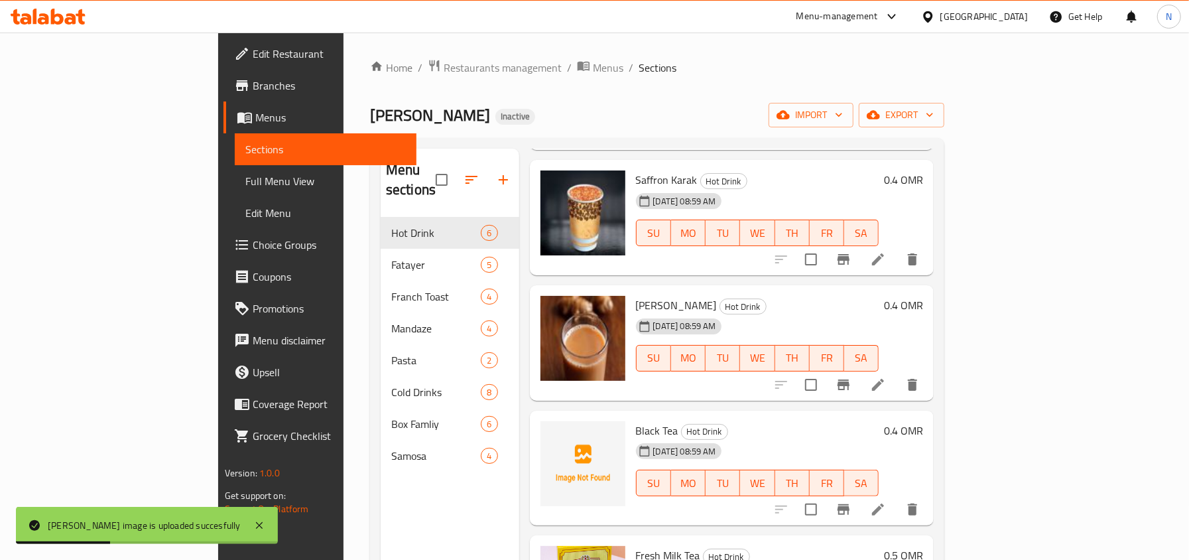
click at [831, 85] on div "Home / Restaurants management / Menus / Sections Karak Bentleys Inactive import…" at bounding box center [657, 389] width 574 height 660
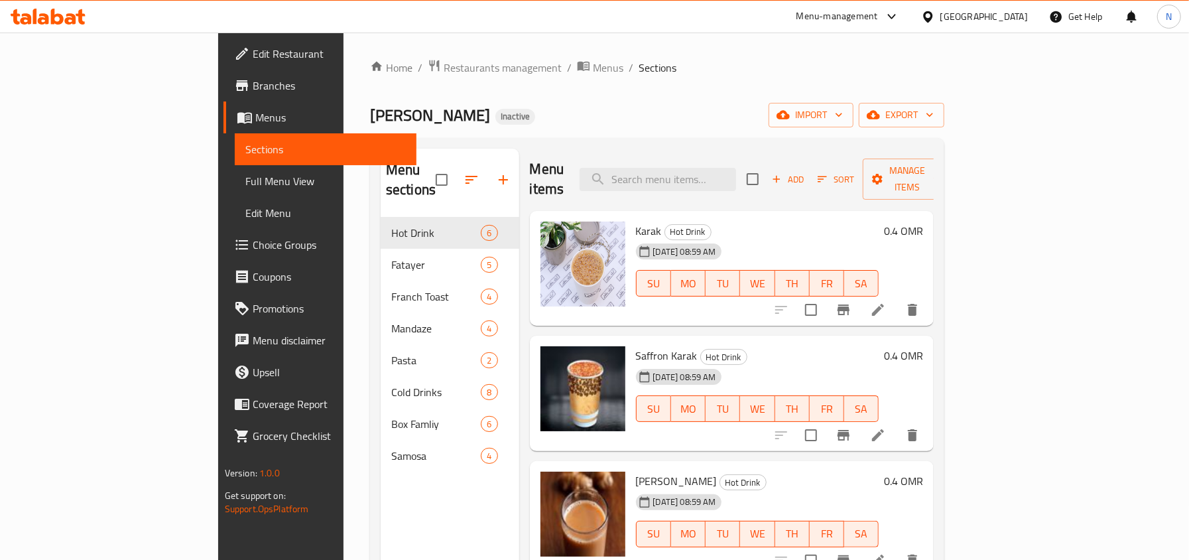
scroll to position [0, 0]
click at [933, 118] on span "export" at bounding box center [901, 115] width 64 height 17
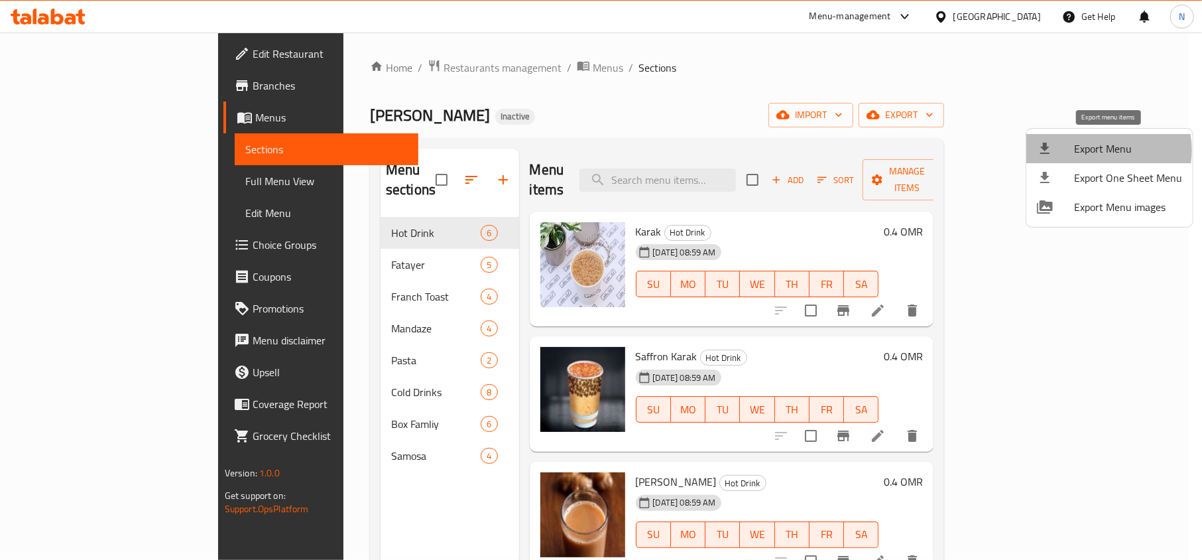
click at [1101, 150] on span "Export Menu" at bounding box center [1128, 149] width 108 height 16
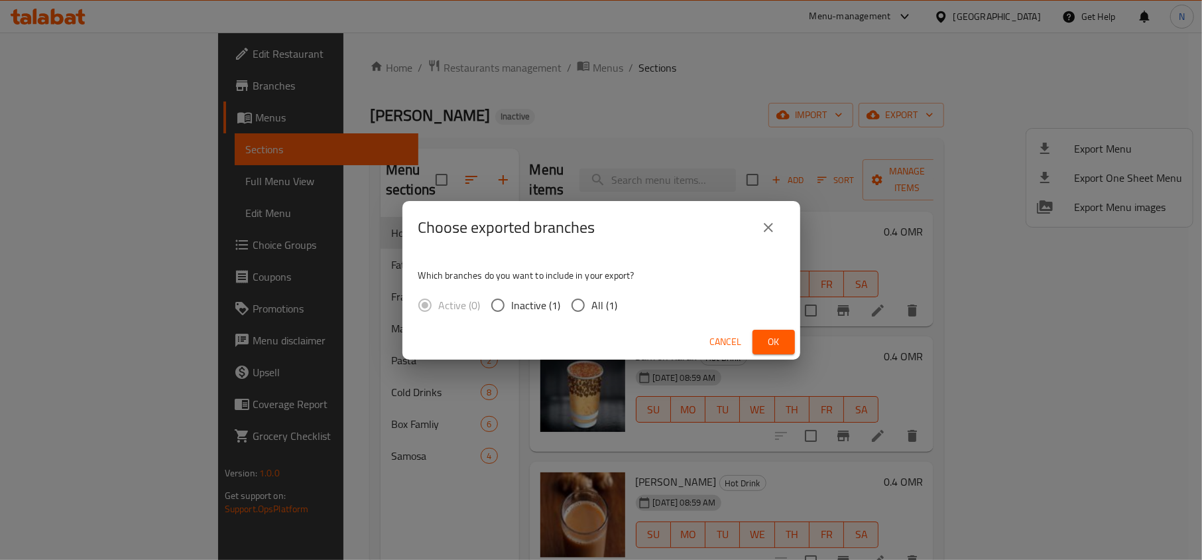
click at [605, 306] on span "All (1)" at bounding box center [605, 305] width 26 height 16
click at [592, 306] on input "All (1)" at bounding box center [578, 305] width 28 height 28
radio input "true"
click at [770, 343] on span "Ok" at bounding box center [773, 341] width 21 height 17
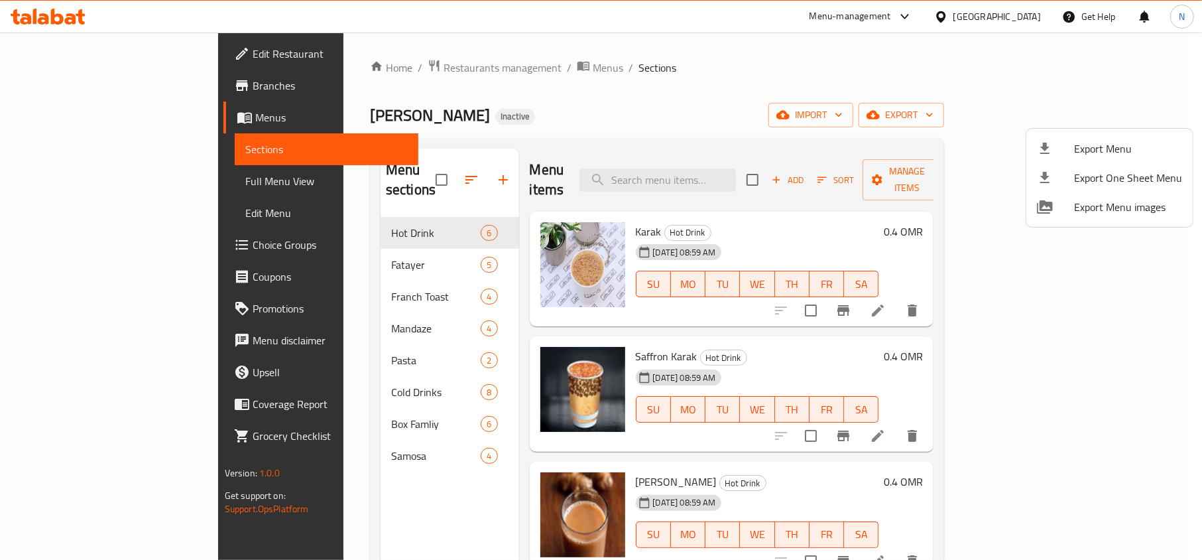
click at [598, 337] on div at bounding box center [601, 280] width 1202 height 560
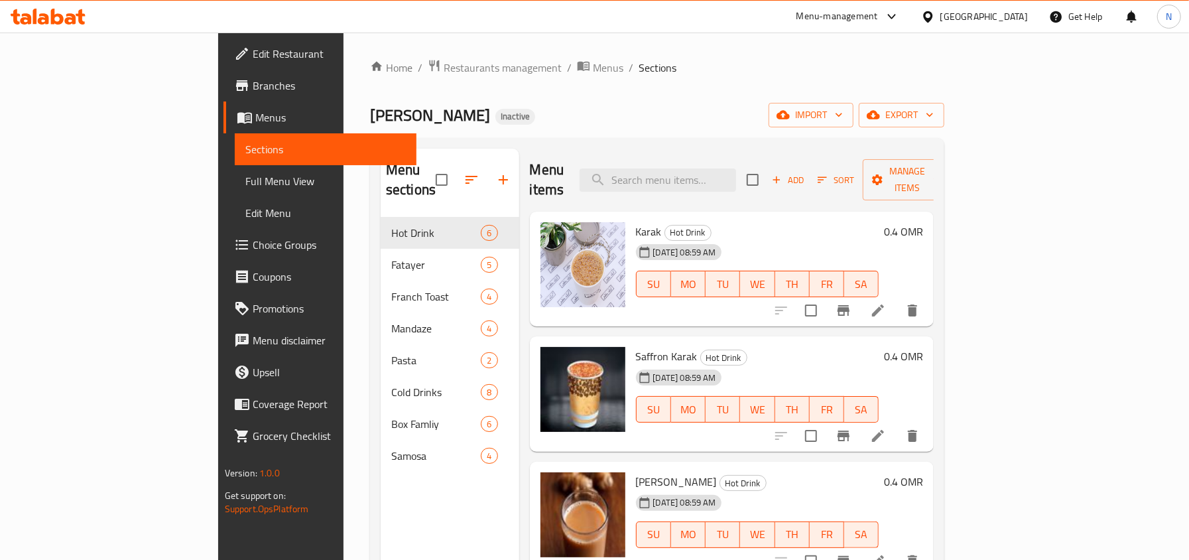
click at [636, 346] on span "Saffron Karak" at bounding box center [667, 356] width 62 height 20
copy h6 "Saffron Karak"
click at [636, 471] on span "[PERSON_NAME]" at bounding box center [676, 481] width 81 height 20
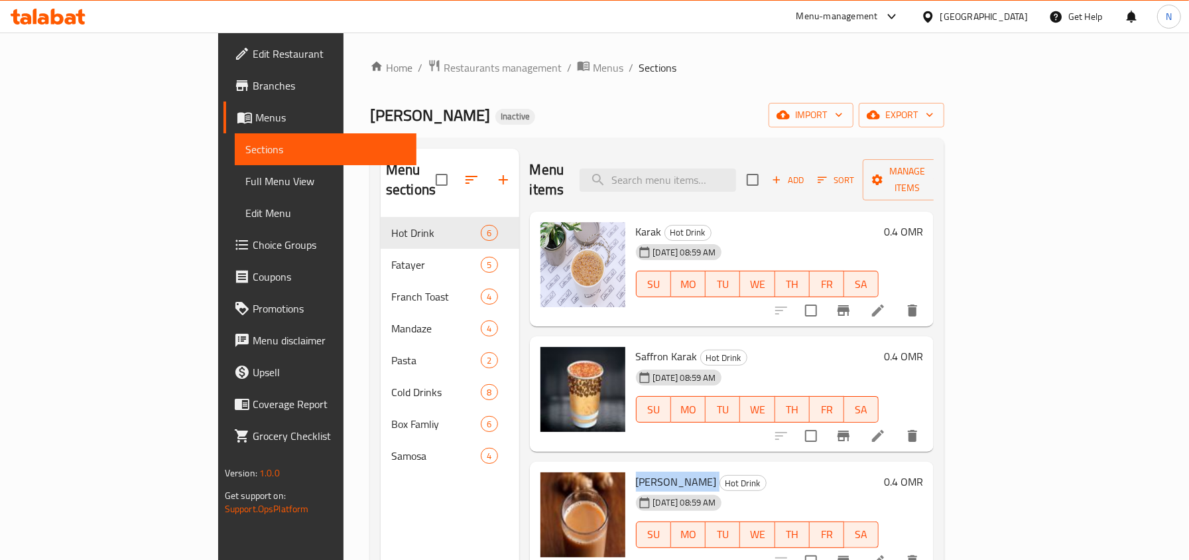
click at [636, 471] on span "[PERSON_NAME]" at bounding box center [676, 481] width 81 height 20
copy h6 "[PERSON_NAME]"
click at [944, 117] on button "export" at bounding box center [902, 115] width 86 height 25
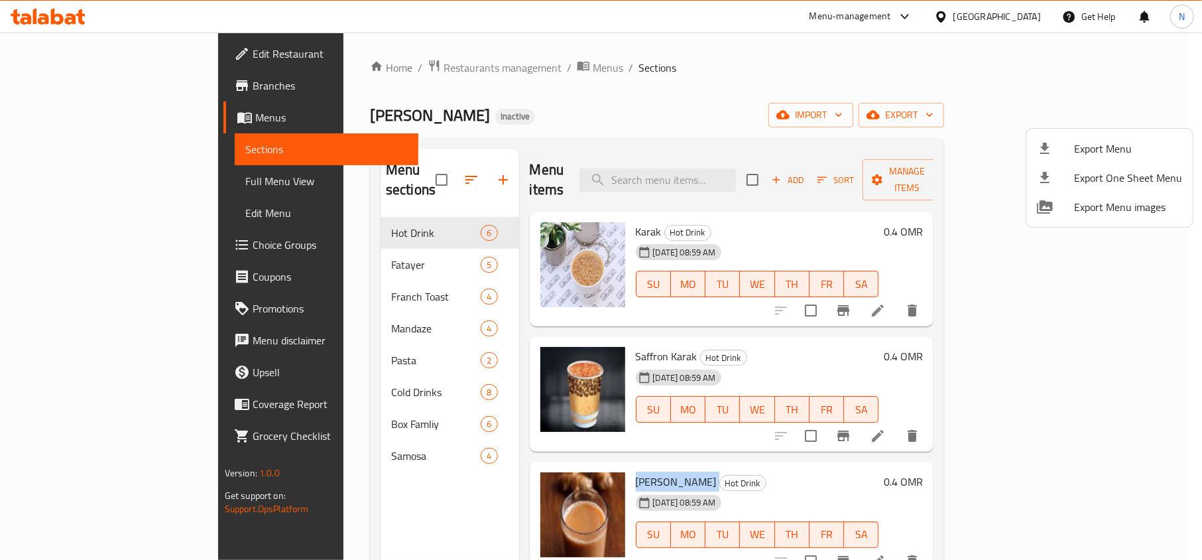
click at [1059, 147] on div at bounding box center [1055, 149] width 37 height 16
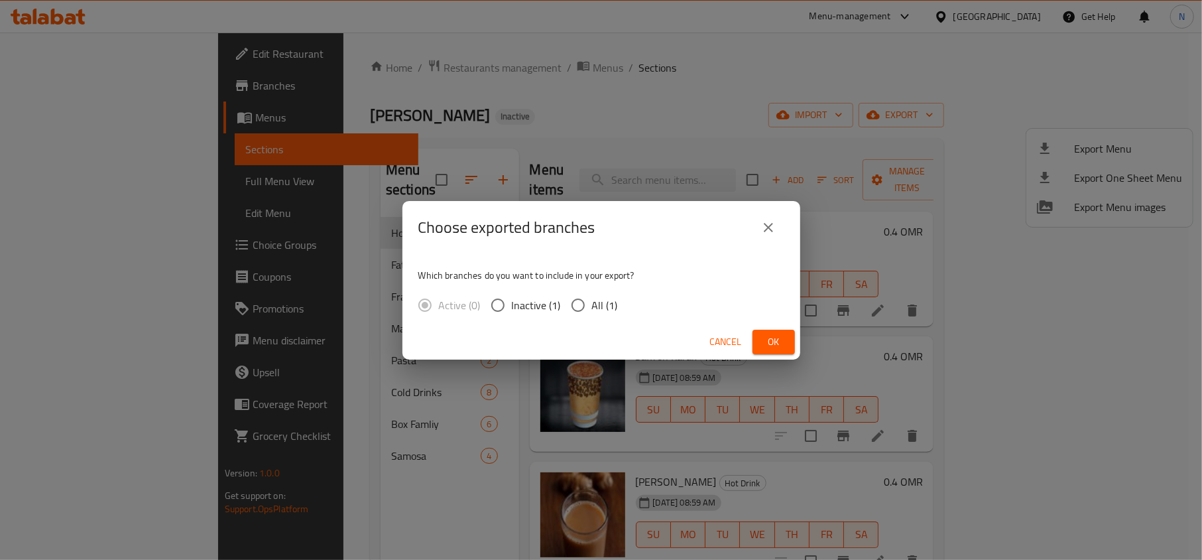
click at [592, 300] on span "All (1)" at bounding box center [605, 305] width 26 height 16
click at [592, 300] on input "All (1)" at bounding box center [578, 305] width 28 height 28
radio input "true"
click at [783, 329] on button "Ok" at bounding box center [773, 341] width 42 height 25
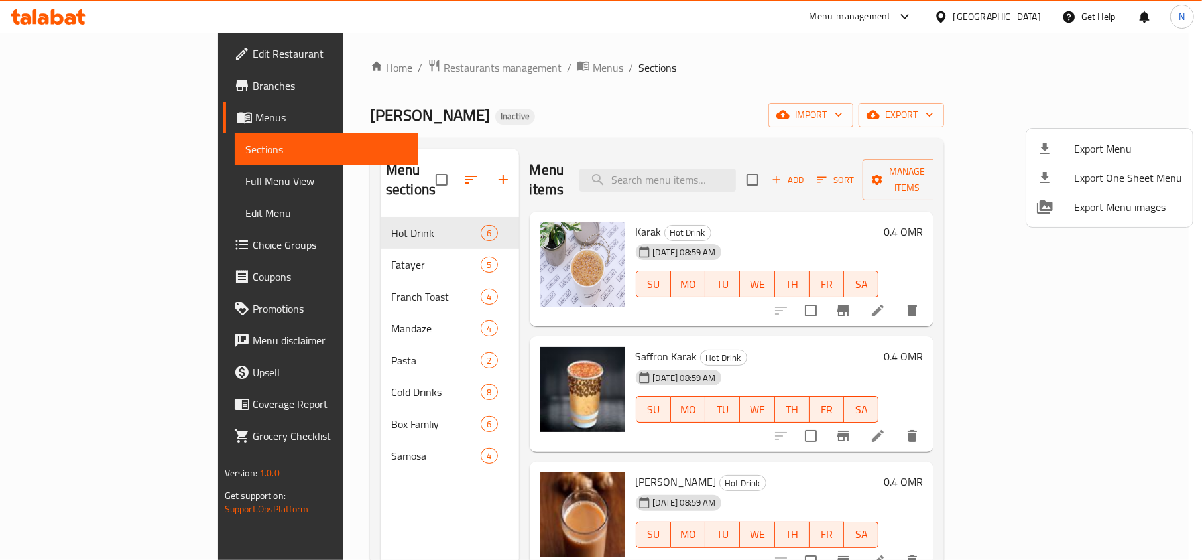
click at [93, 182] on div at bounding box center [601, 280] width 1202 height 560
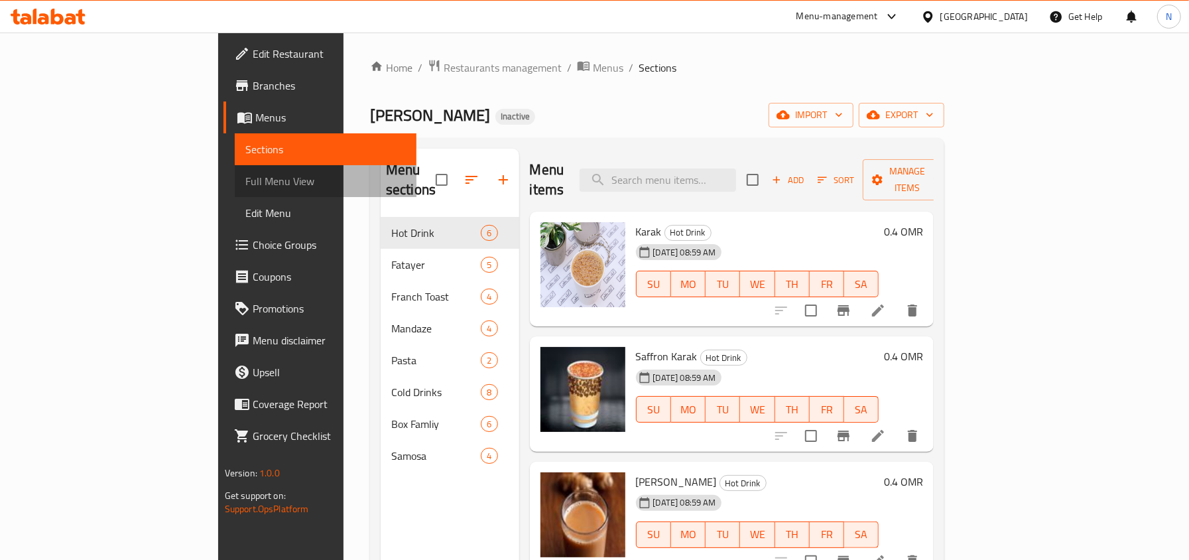
click at [245, 182] on span "Full Menu View" at bounding box center [325, 181] width 160 height 16
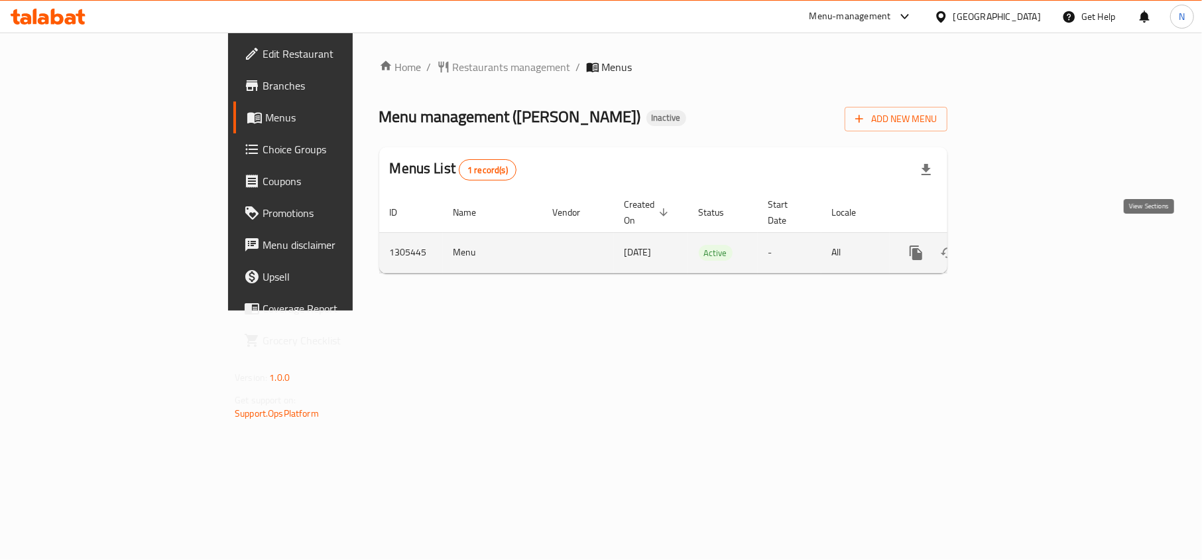
click at [1028, 247] on link "enhanced table" at bounding box center [1012, 253] width 32 height 32
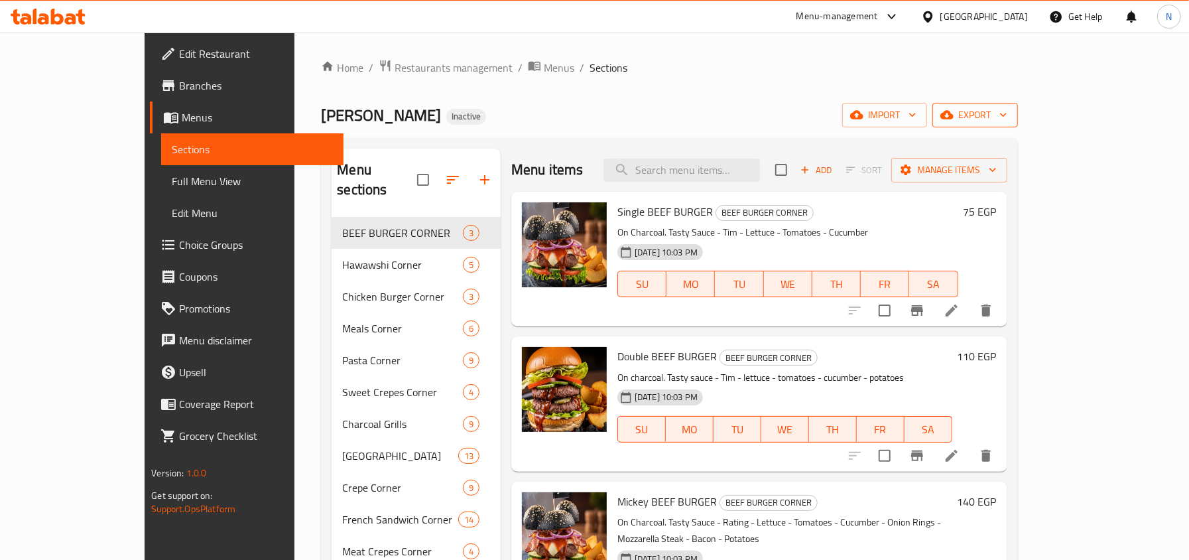
click at [1007, 118] on span "export" at bounding box center [975, 115] width 64 height 17
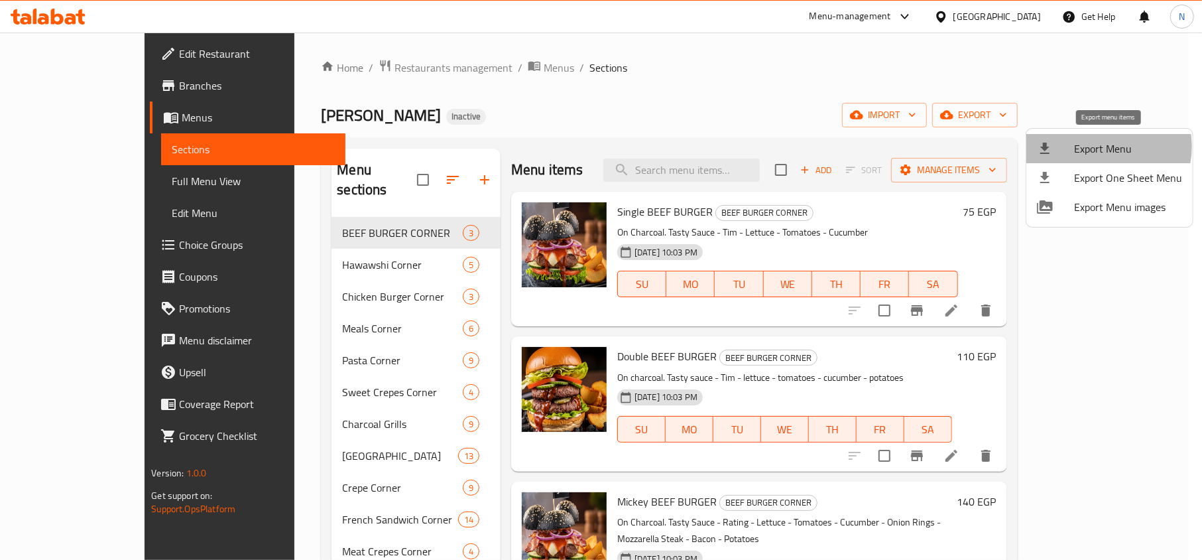
click at [1101, 147] on span "Export Menu" at bounding box center [1128, 149] width 108 height 16
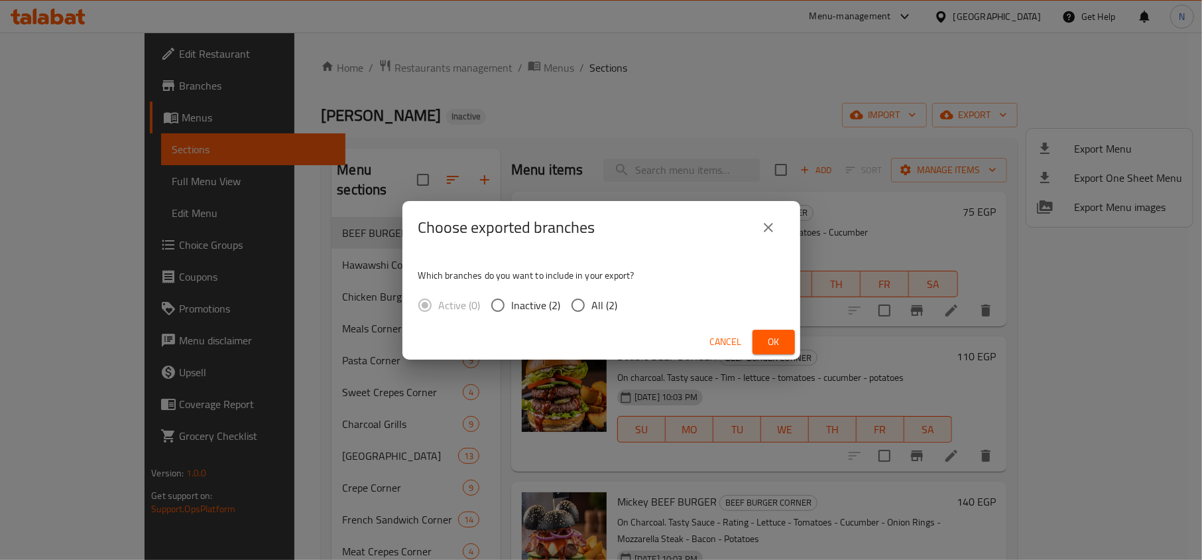
click at [587, 304] on input "All (2)" at bounding box center [578, 305] width 28 height 28
radio input "true"
click at [768, 337] on span "Ok" at bounding box center [773, 341] width 21 height 17
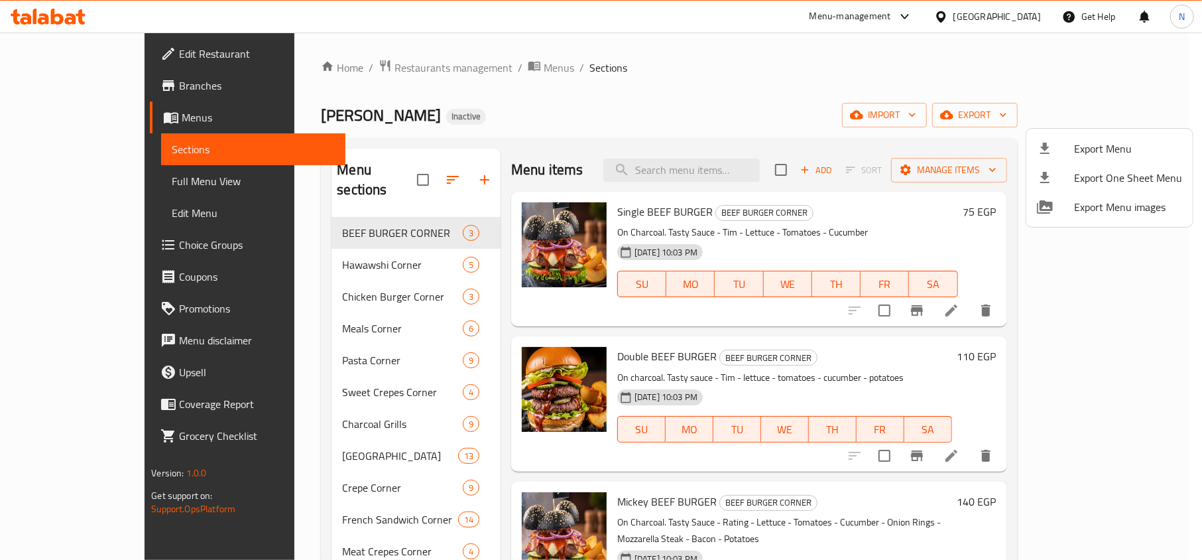
click at [695, 66] on div at bounding box center [601, 280] width 1202 height 560
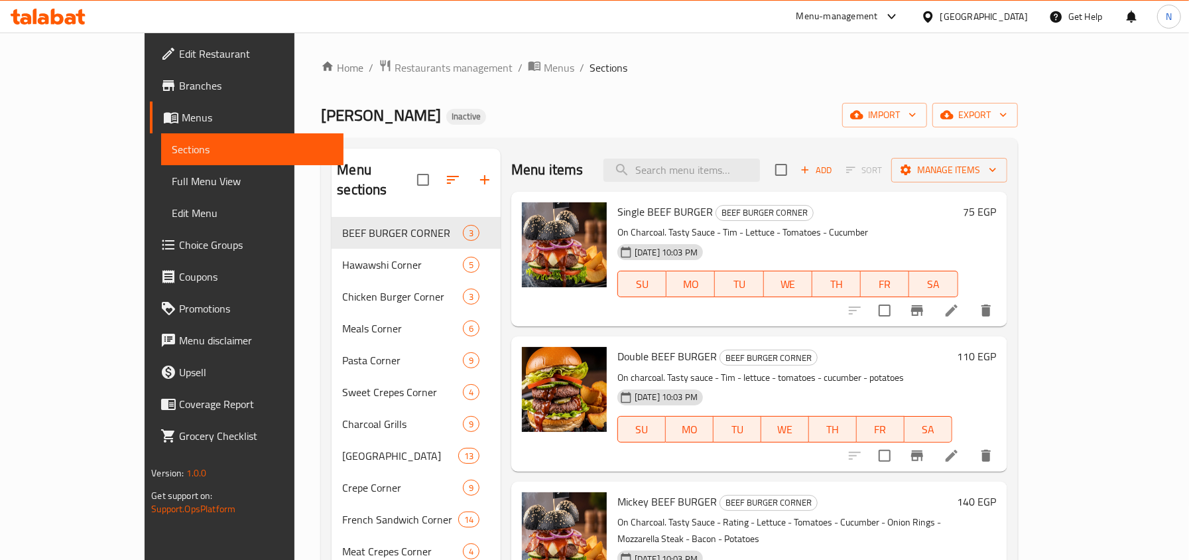
drag, startPoint x: 56, startPoint y: 182, endPoint x: 392, endPoint y: 5, distance: 379.6
click at [172, 182] on span "Full Menu View" at bounding box center [252, 181] width 160 height 16
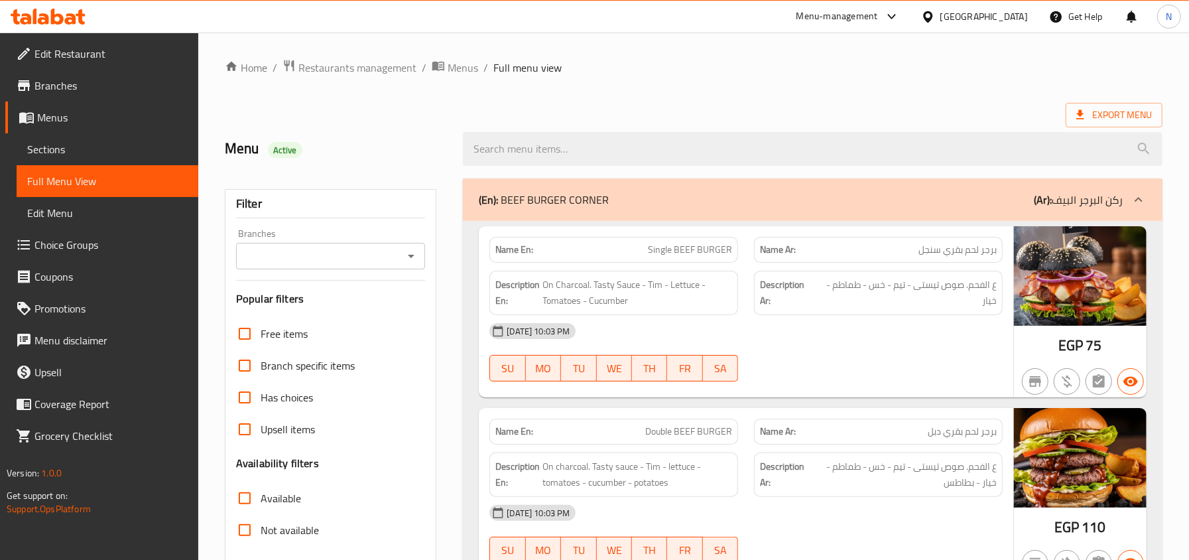
drag, startPoint x: 764, startPoint y: 101, endPoint x: 741, endPoint y: 90, distance: 25.2
click at [93, 52] on span "Edit Restaurant" at bounding box center [110, 54] width 153 height 16
click at [688, 76] on ol "Home / Restaurants management / Menus / Full menu view" at bounding box center [693, 67] width 937 height 17
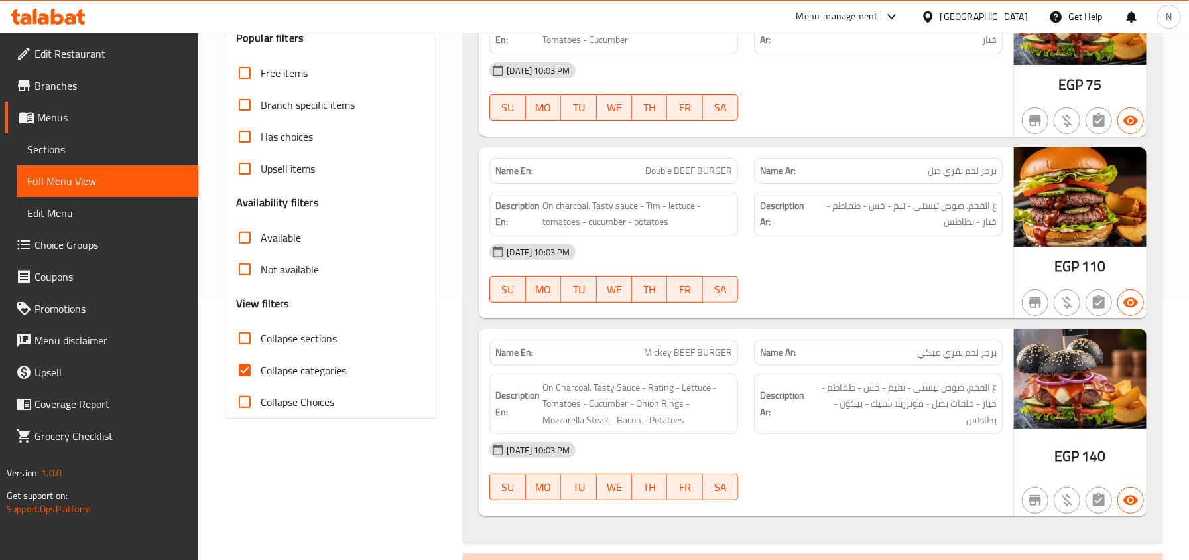
scroll to position [442, 0]
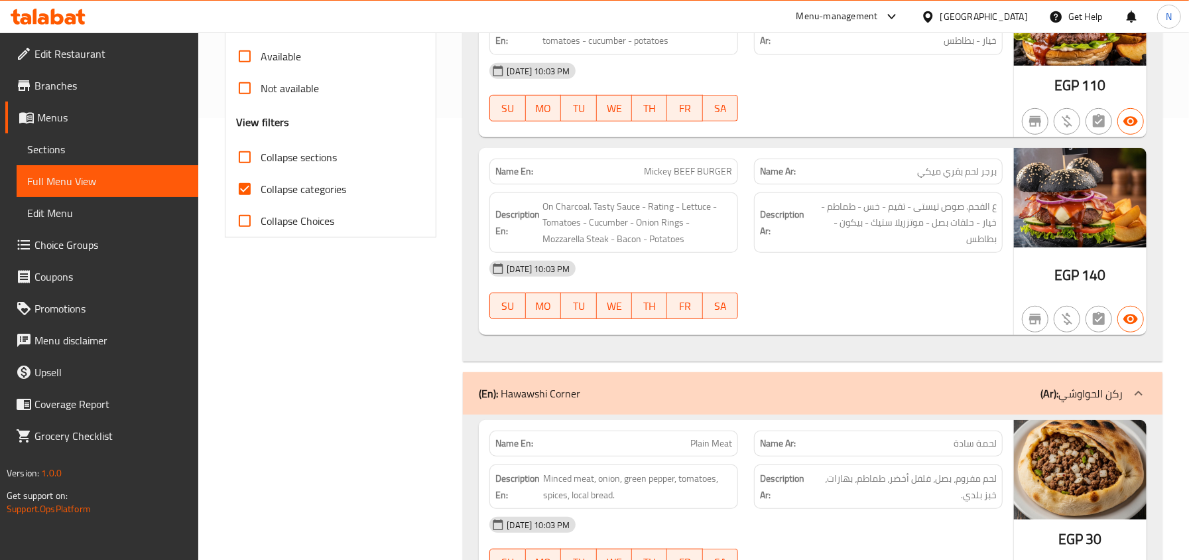
click at [319, 183] on span "Collapse categories" at bounding box center [304, 189] width 86 height 16
click at [261, 183] on input "Collapse categories" at bounding box center [245, 189] width 32 height 32
checkbox input "false"
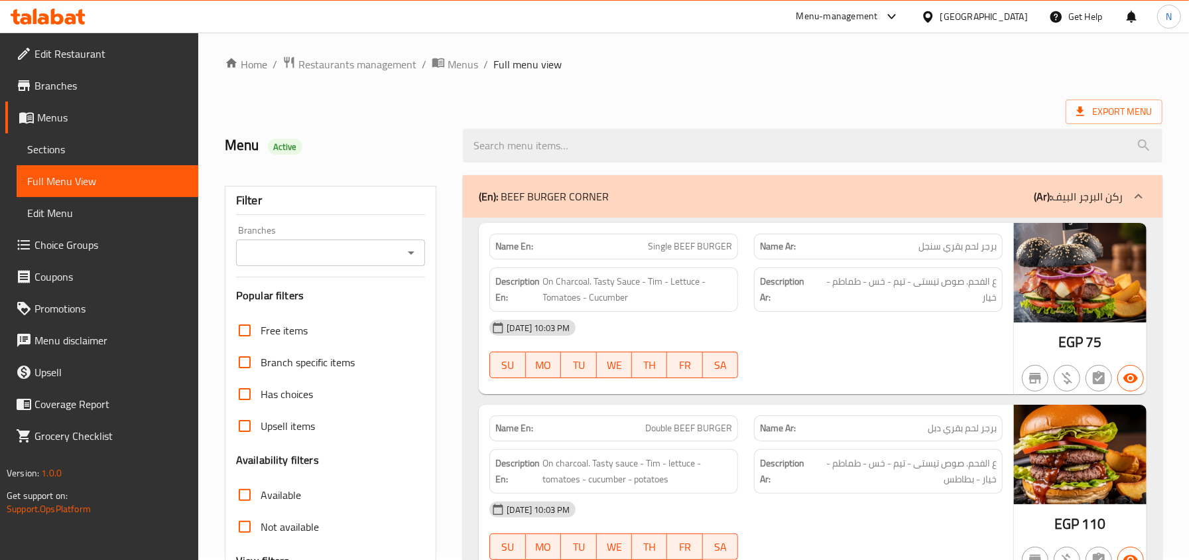
scroll to position [0, 0]
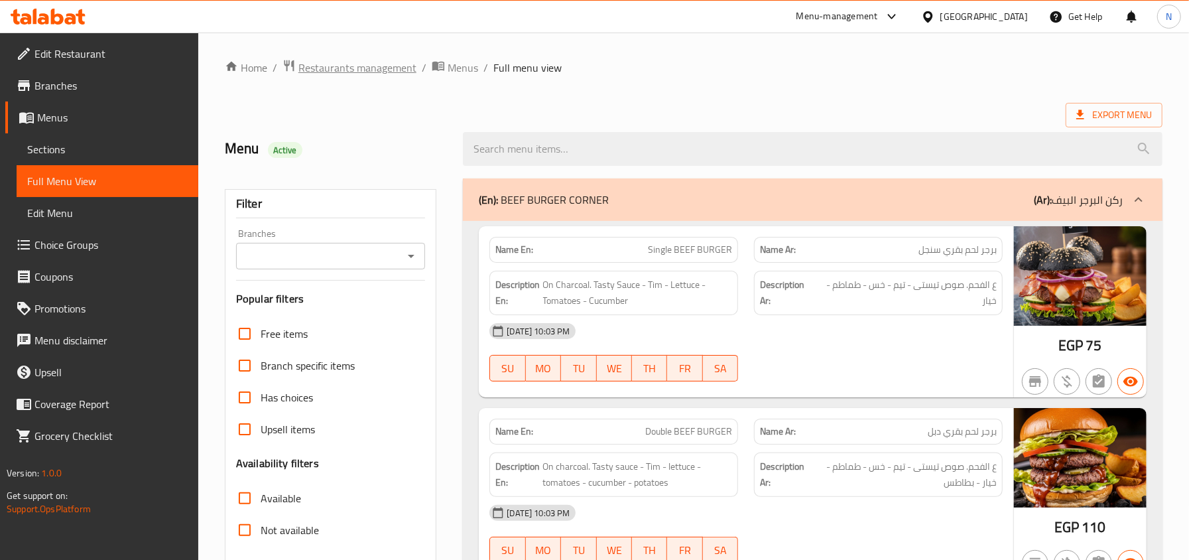
click at [387, 66] on span "Restaurants management" at bounding box center [357, 68] width 118 height 16
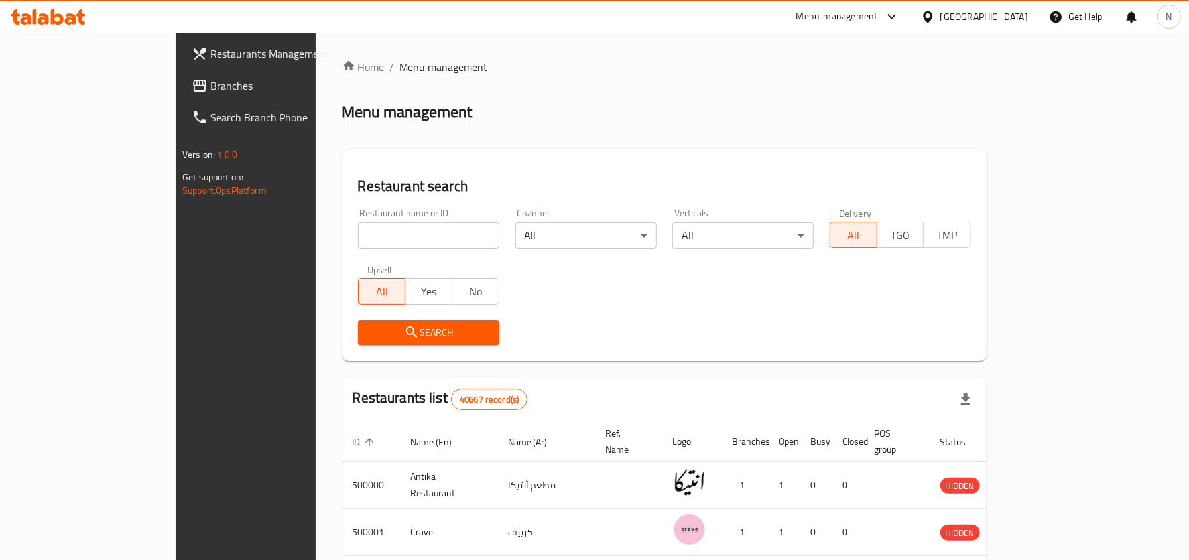
click at [1013, 19] on div "Egypt" at bounding box center [984, 16] width 88 height 15
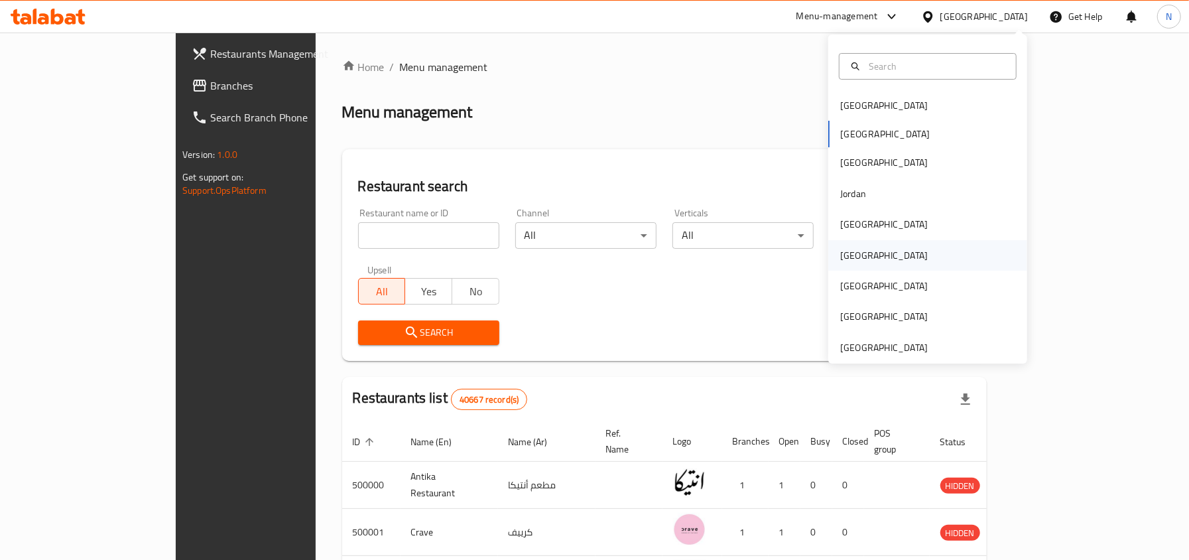
click at [855, 251] on div "Oman" at bounding box center [883, 255] width 109 height 30
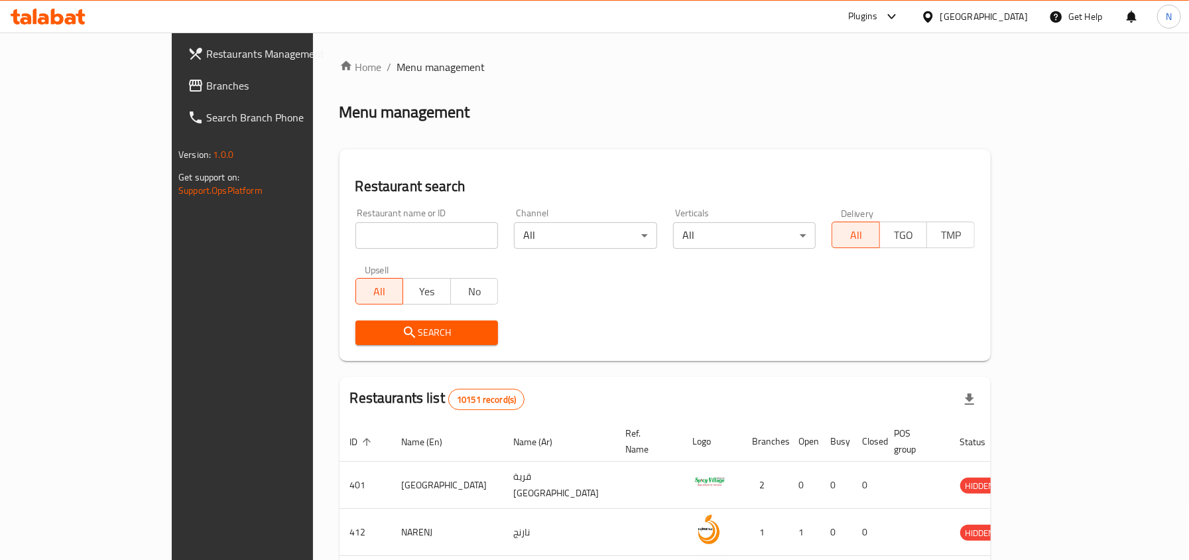
click at [206, 81] on span "Branches" at bounding box center [282, 86] width 153 height 16
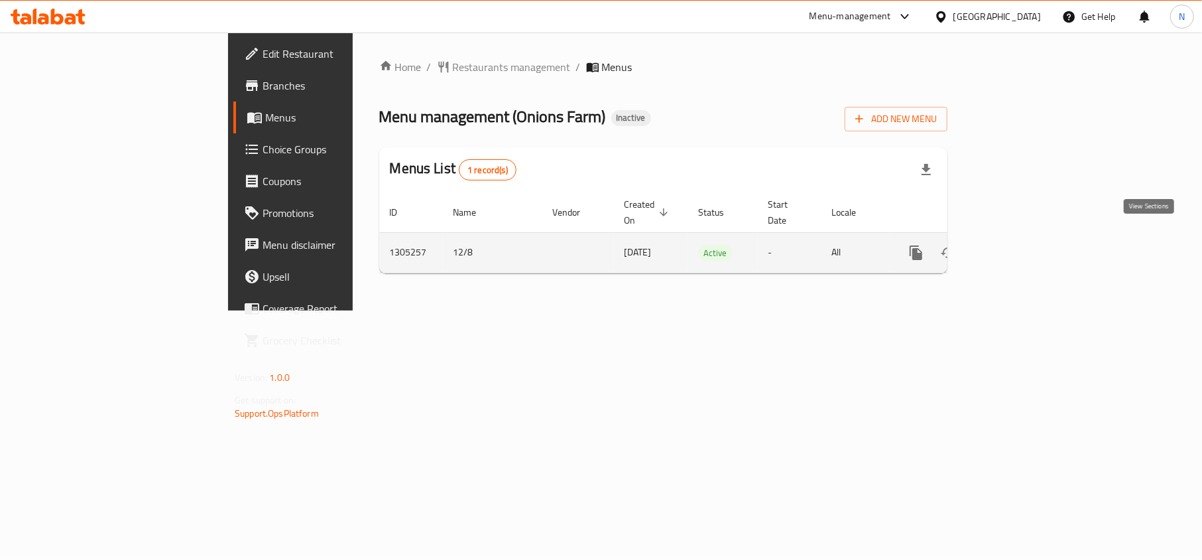
click at [1020, 245] on icon "enhanced table" at bounding box center [1012, 253] width 16 height 16
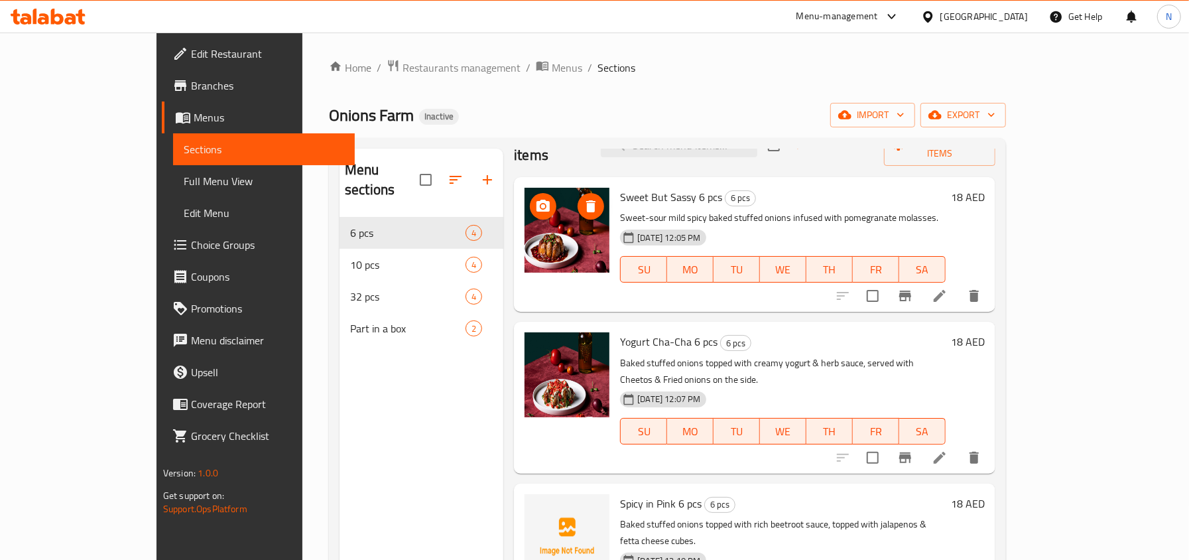
scroll to position [53, 0]
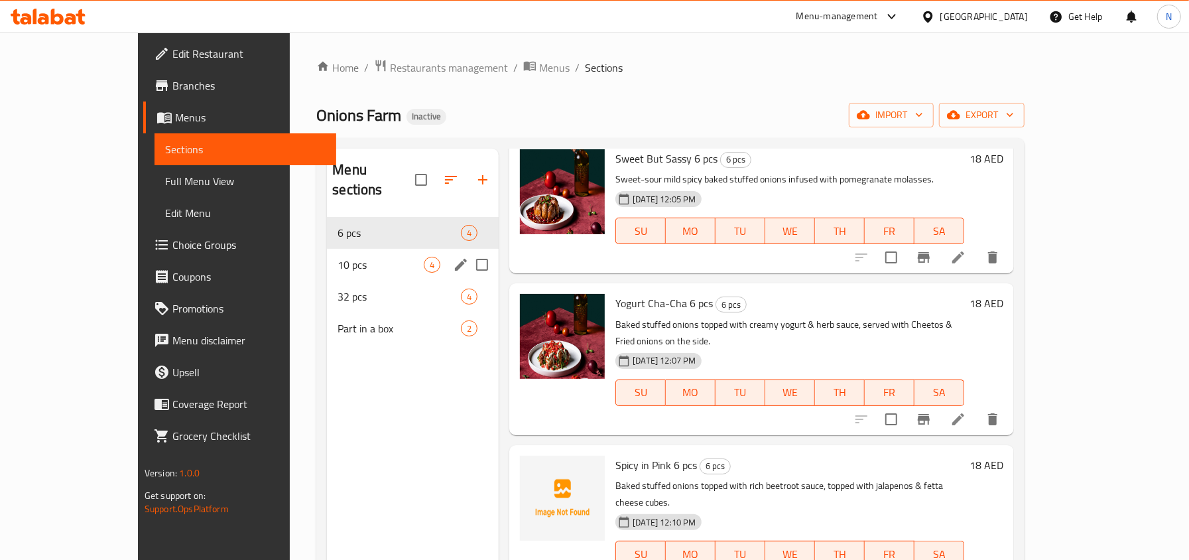
click at [358, 249] on div "10 pcs 4" at bounding box center [413, 265] width 172 height 32
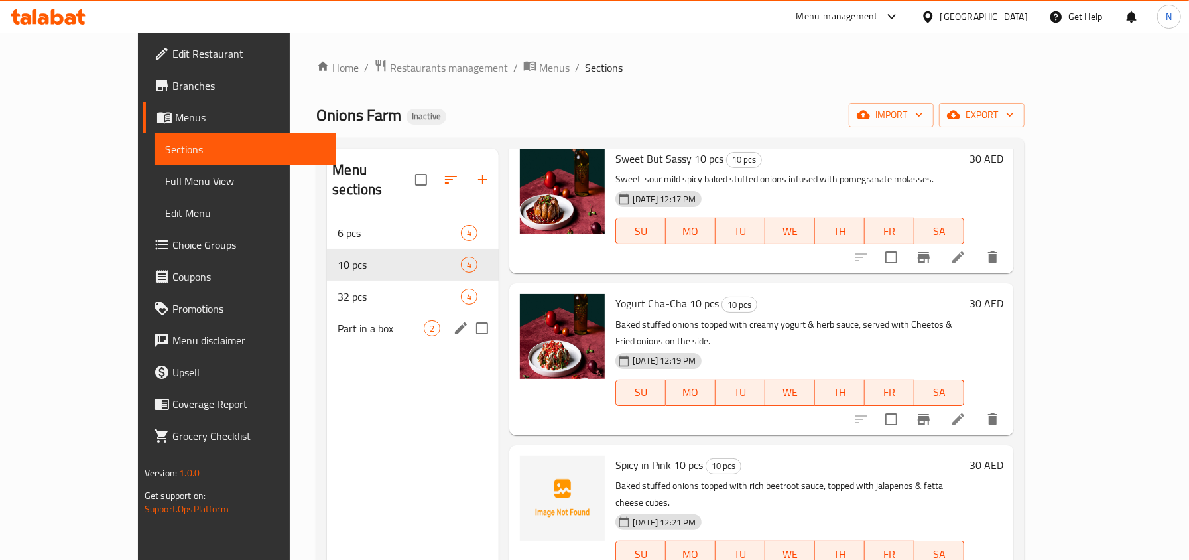
click at [341, 312] on div "Part in a box 2" at bounding box center [413, 328] width 172 height 32
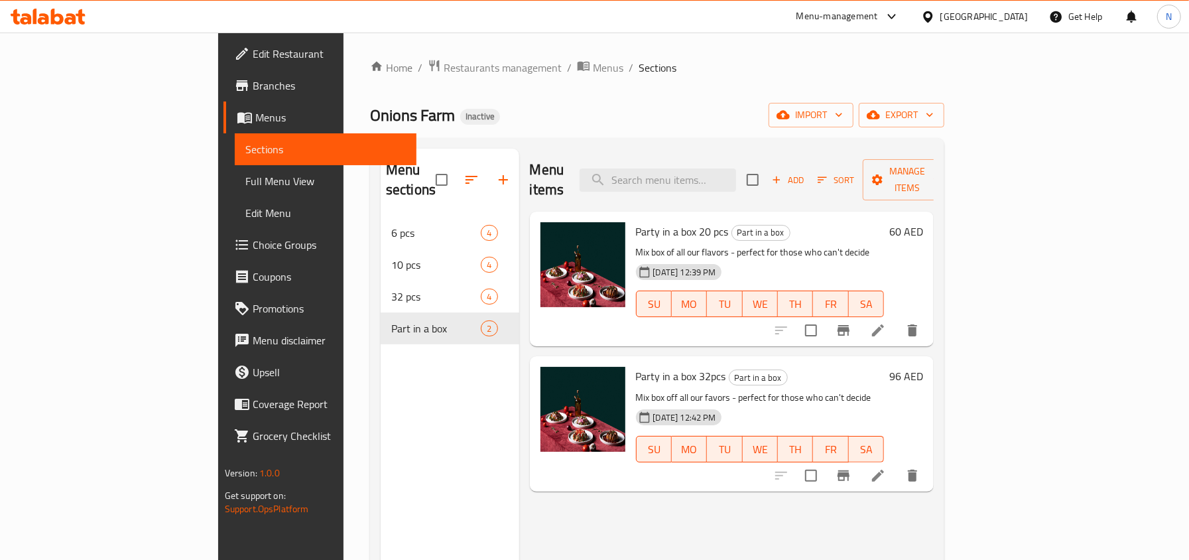
drag, startPoint x: 293, startPoint y: 516, endPoint x: 316, endPoint y: 493, distance: 32.3
click at [381, 516] on div "Menu sections 6 pcs 4 10 pcs 4 32 pcs 4 Part in a box 2" at bounding box center [450, 429] width 139 height 560
click at [736, 173] on input "search" at bounding box center [657, 179] width 156 height 23
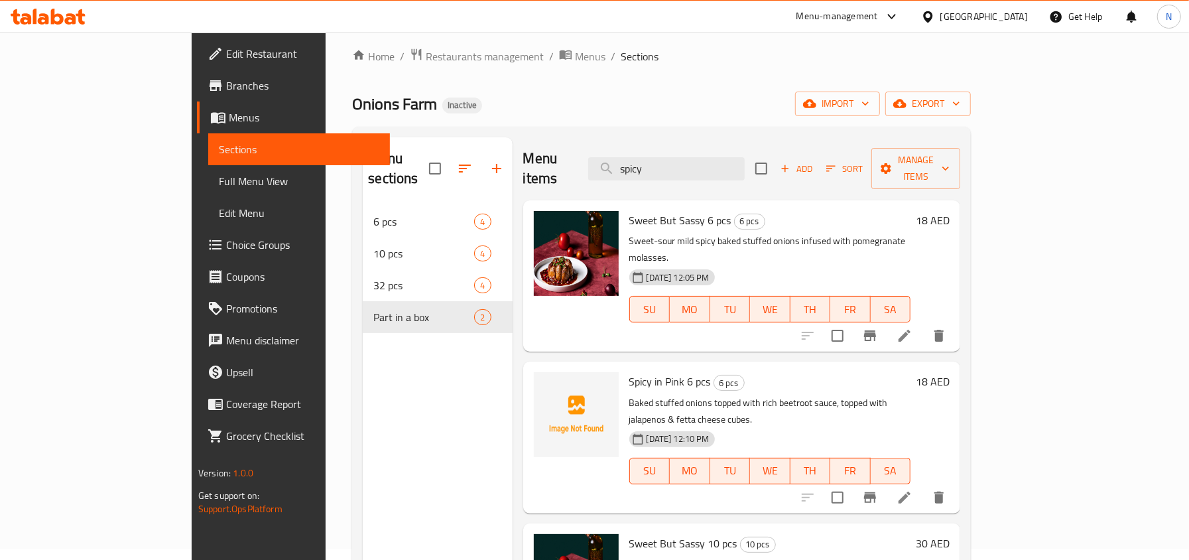
scroll to position [9, 0]
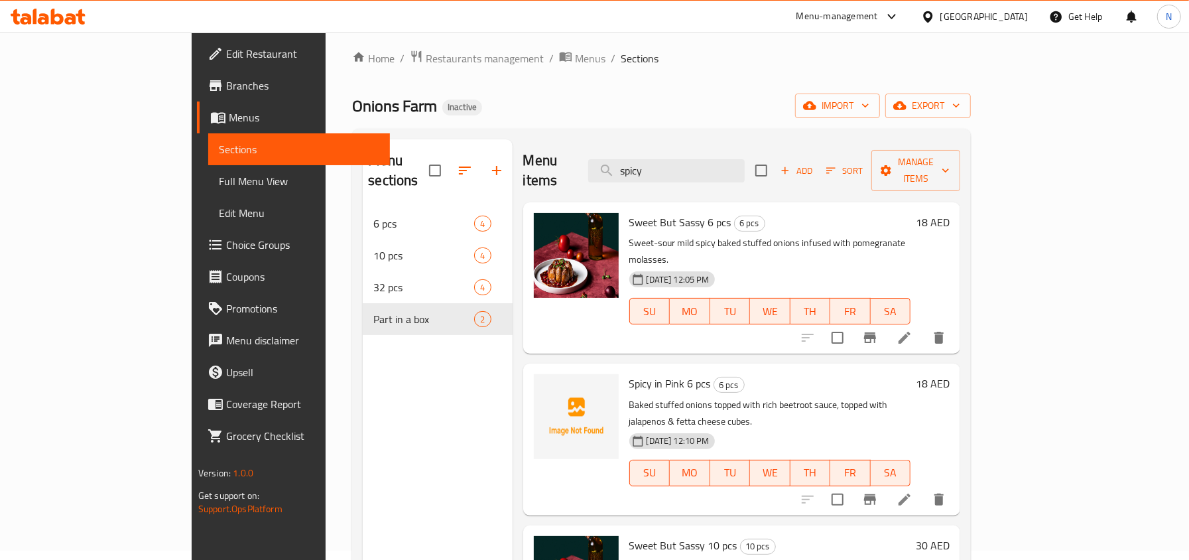
type input "spicy"
click at [971, 64] on ol "Home / Restaurants management / Menus / Sections" at bounding box center [661, 58] width 619 height 17
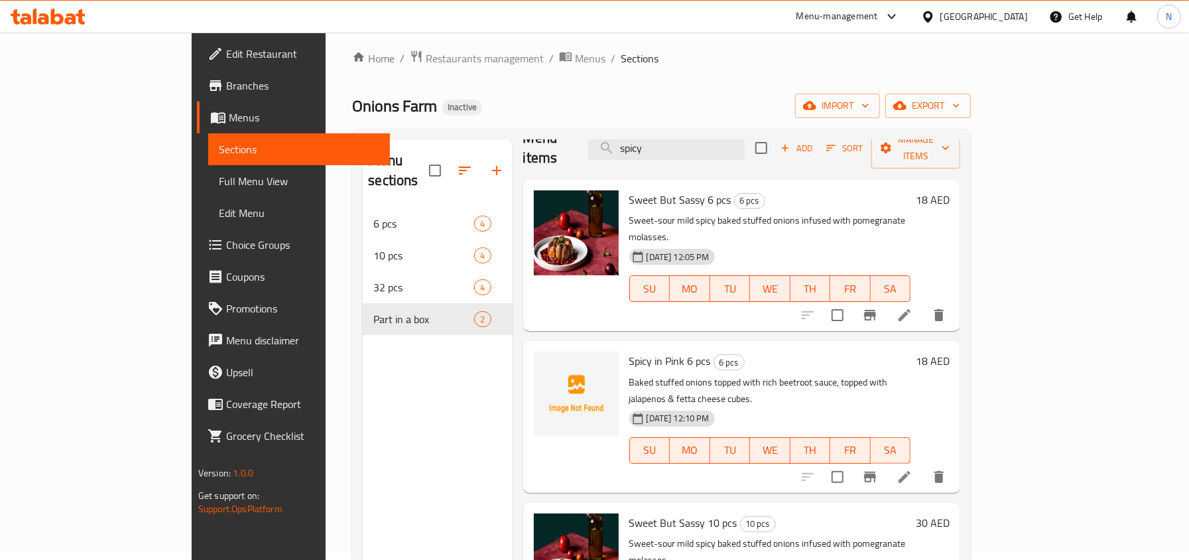
scroll to position [88, 0]
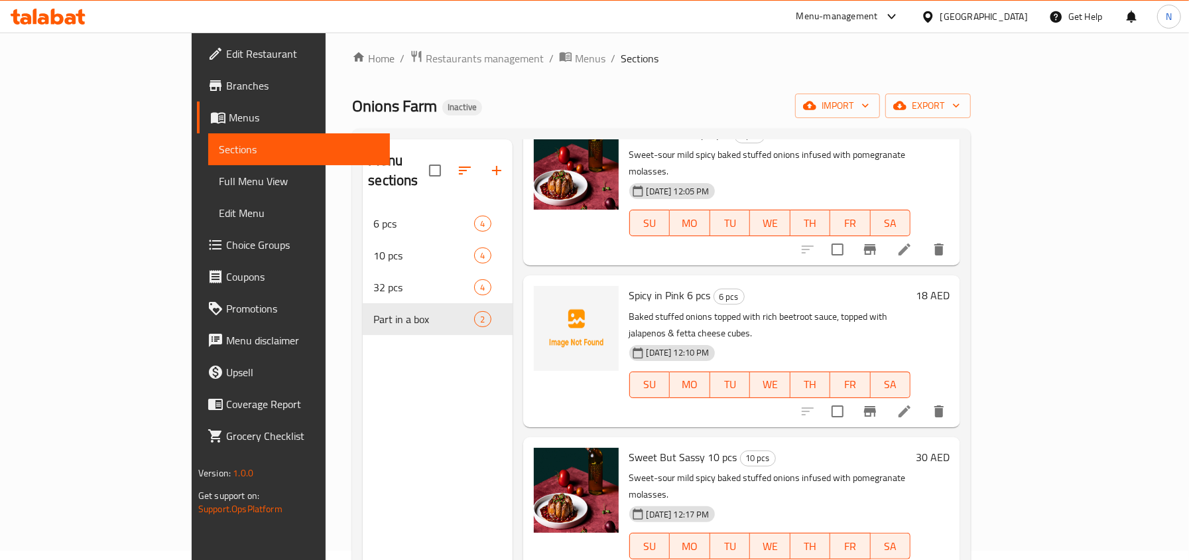
click at [643, 91] on div "Home / Restaurants management / Menus / Sections Onions Farm Inactive import ex…" at bounding box center [661, 380] width 619 height 660
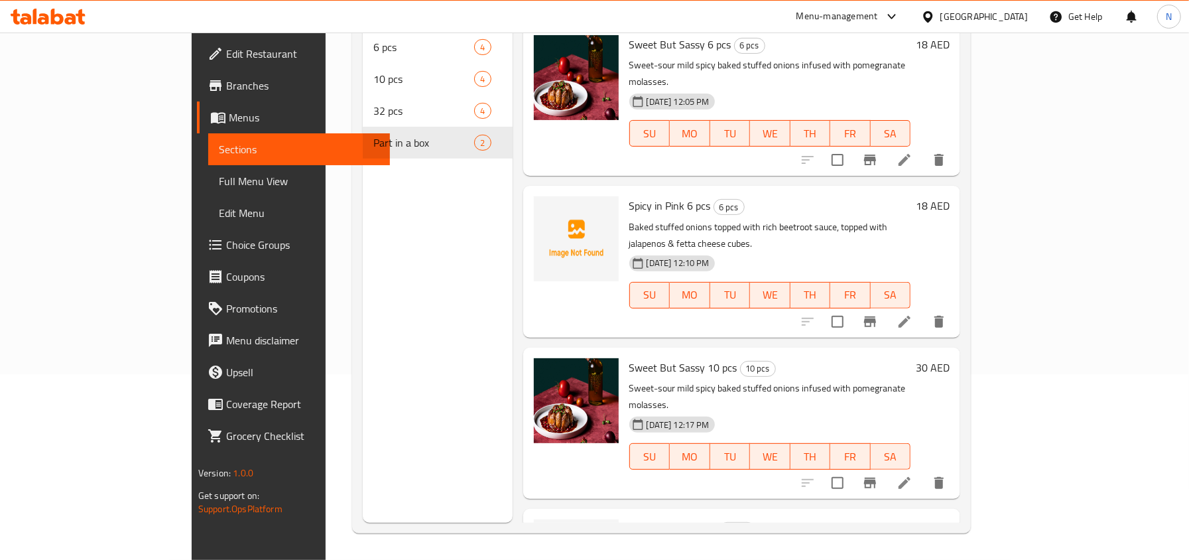
scroll to position [0, 0]
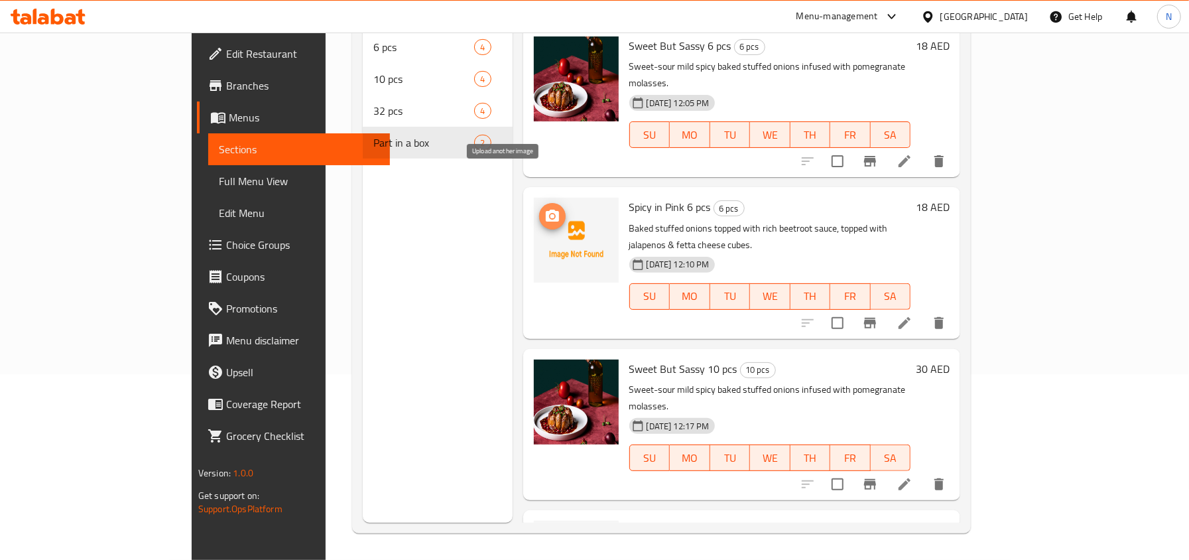
click at [546, 209] on icon "upload picture" at bounding box center [552, 215] width 13 height 12
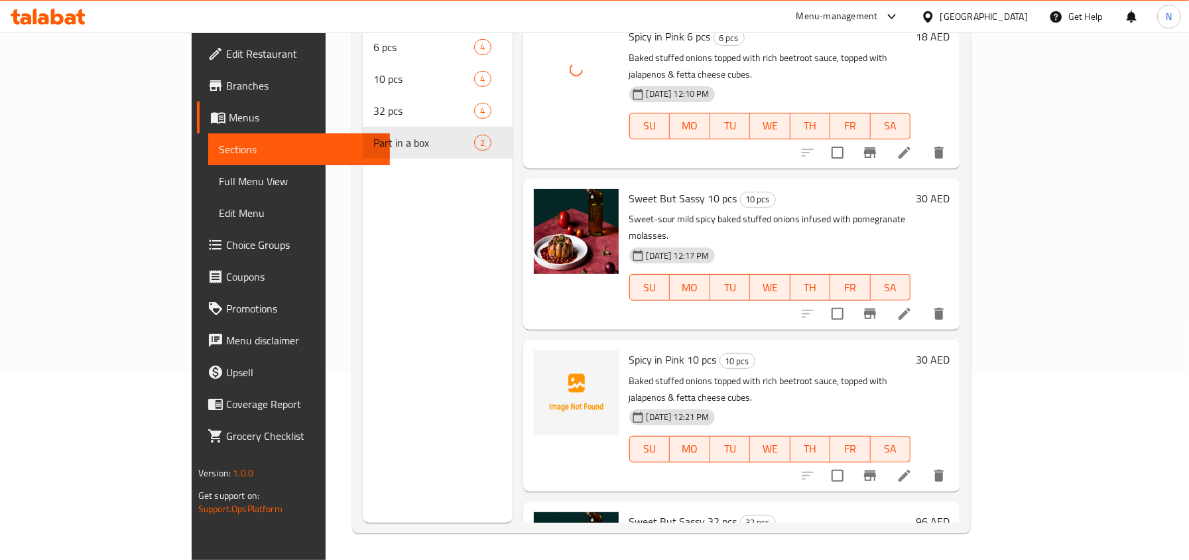
scroll to position [176, 0]
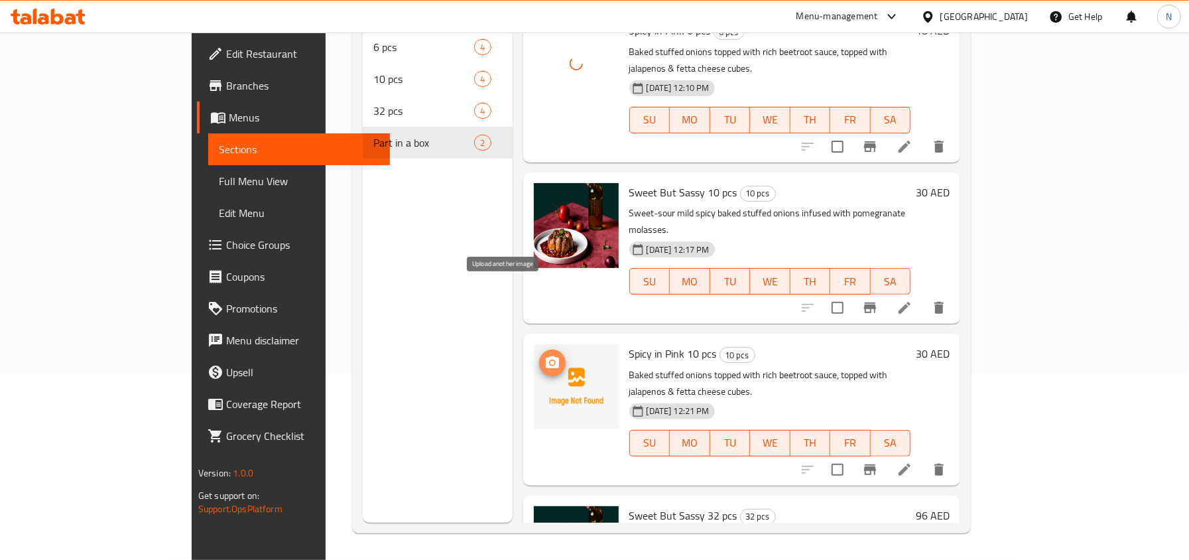
click at [546, 356] on icon "upload picture" at bounding box center [552, 362] width 13 height 12
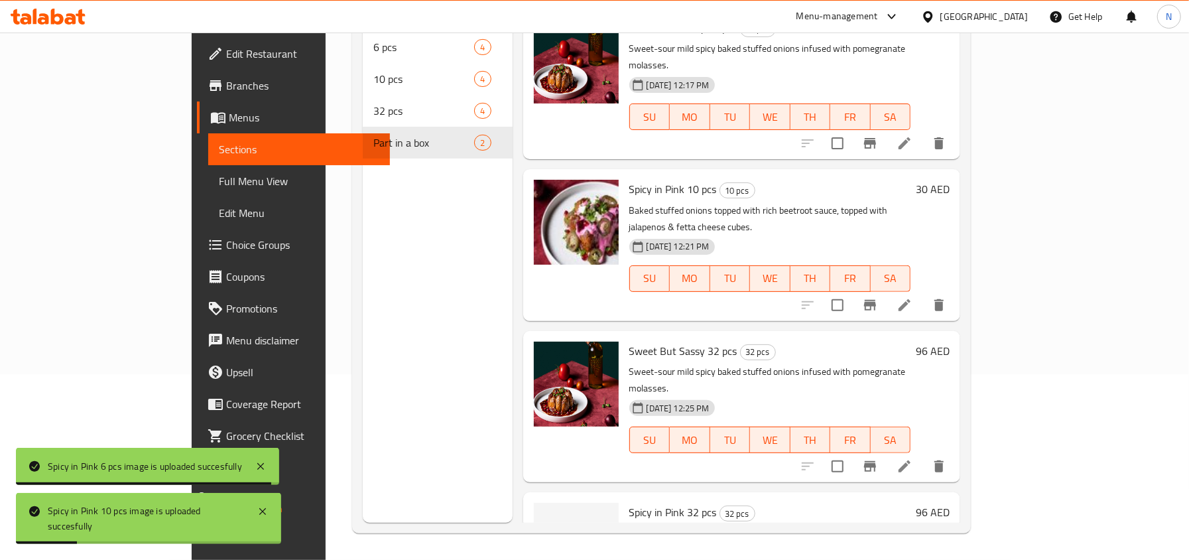
scroll to position [342, 0]
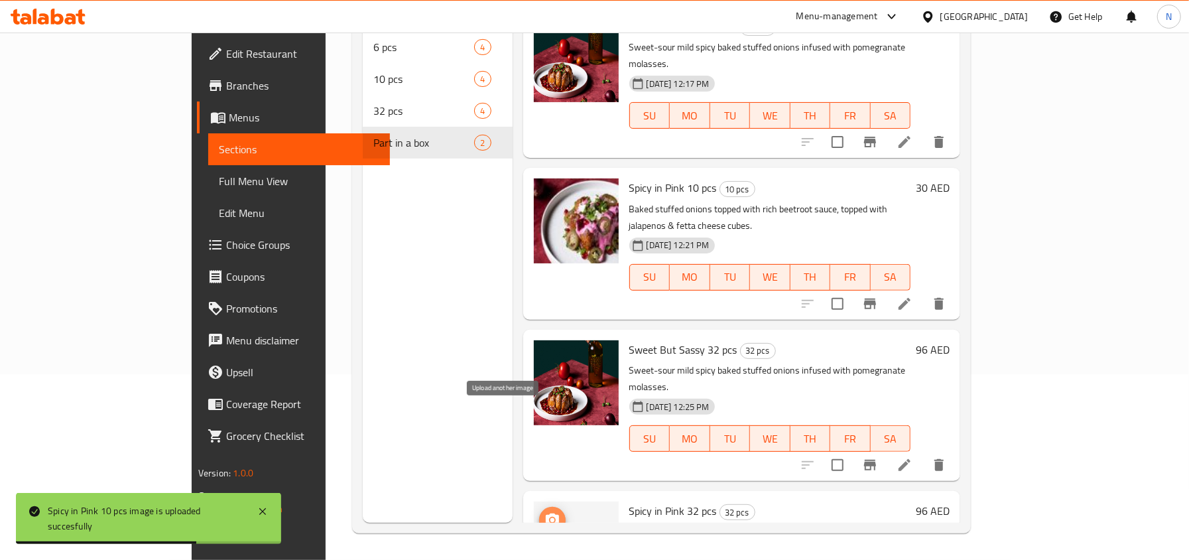
click at [544, 512] on icon "upload picture" at bounding box center [552, 520] width 16 height 16
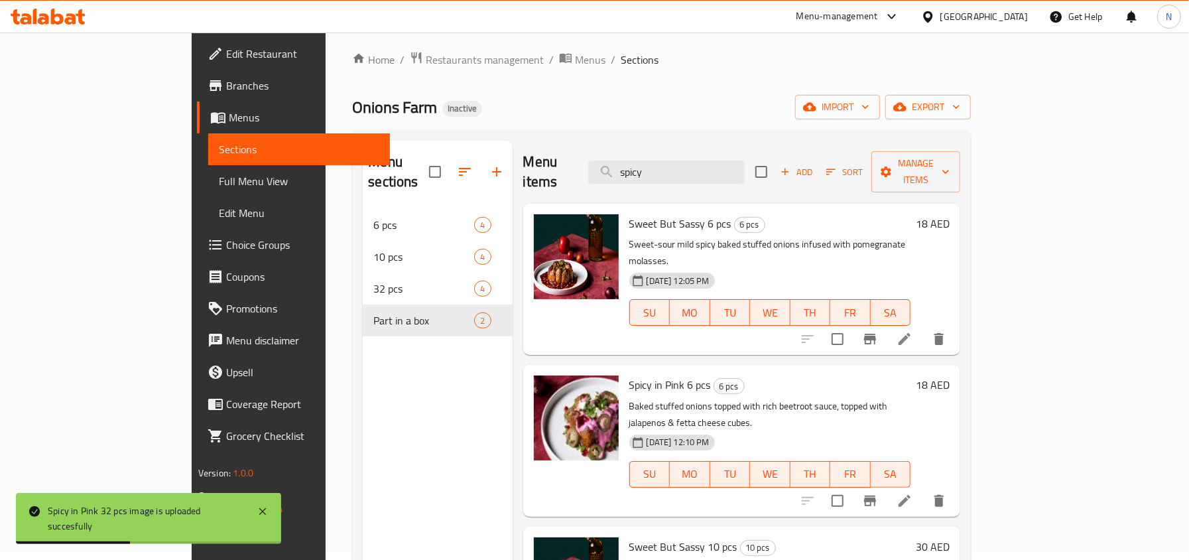
scroll to position [0, 0]
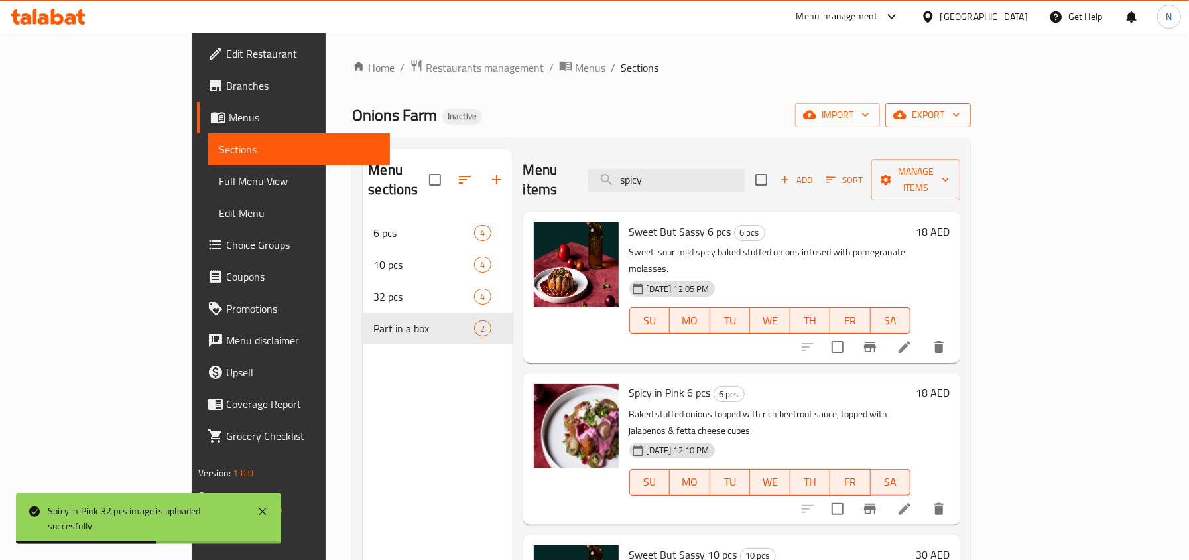
click at [906, 110] on icon "button" at bounding box center [899, 114] width 13 height 13
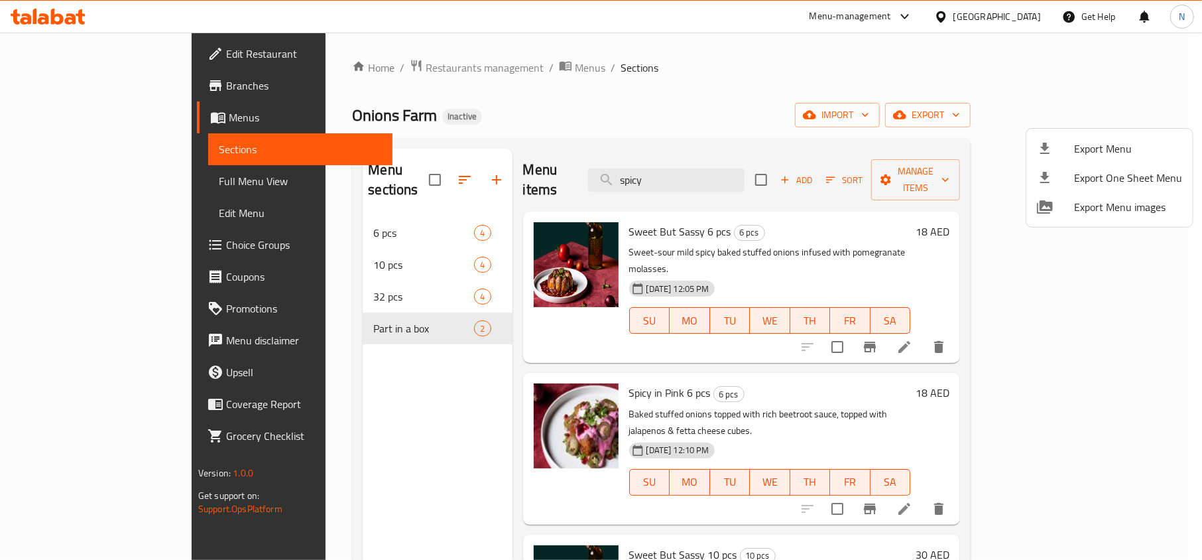
click at [860, 104] on div at bounding box center [601, 280] width 1202 height 560
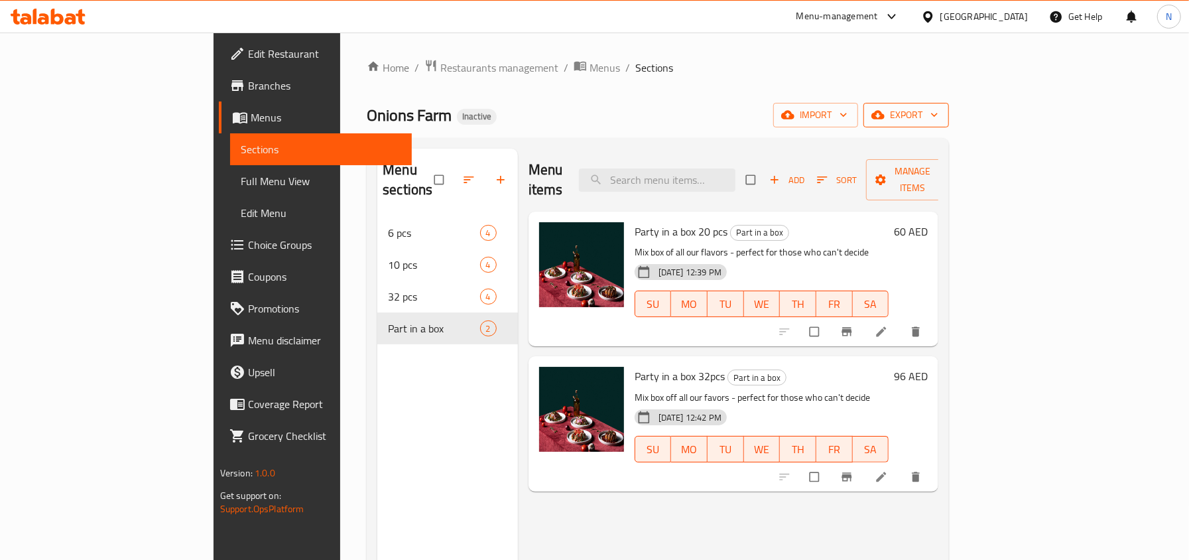
click at [949, 125] on button "export" at bounding box center [906, 115] width 86 height 25
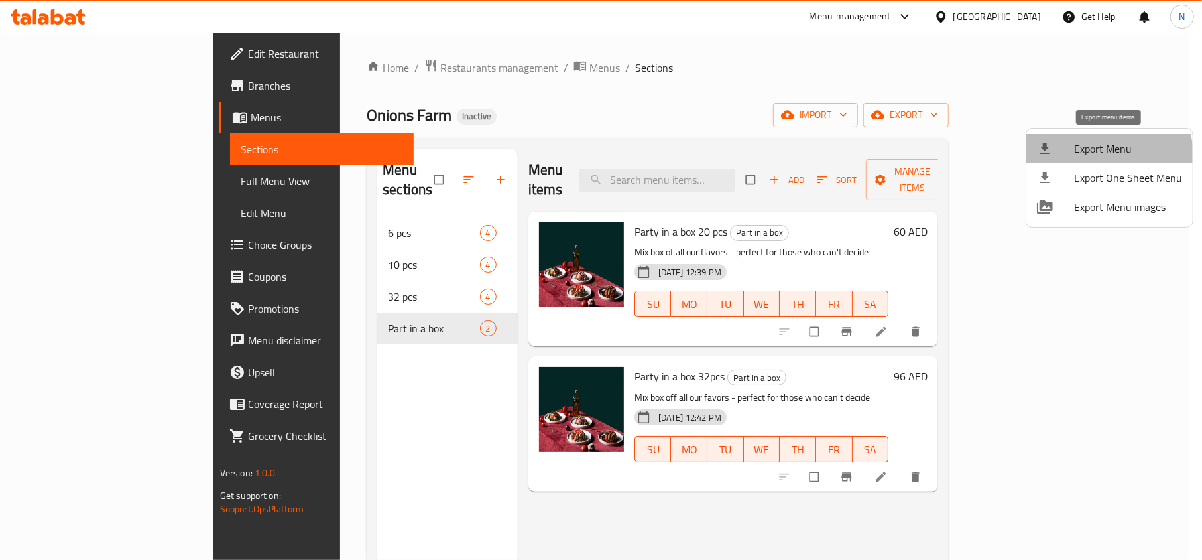
click at [1071, 162] on li "Export Menu" at bounding box center [1109, 148] width 166 height 29
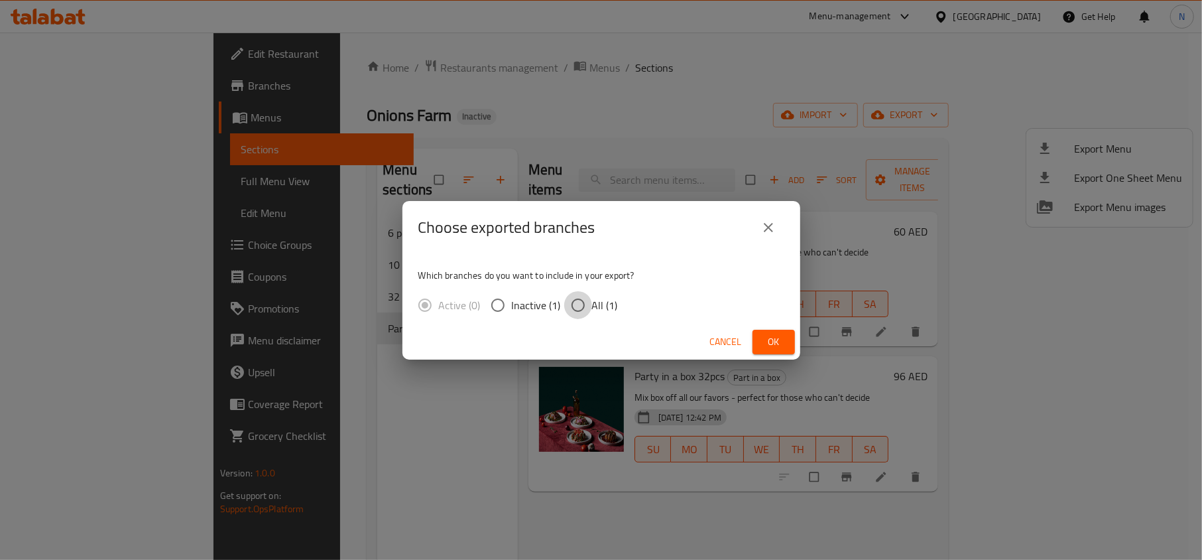
click at [589, 300] on input "All (1)" at bounding box center [578, 305] width 28 height 28
radio input "true"
click at [774, 346] on span "Ok" at bounding box center [773, 341] width 21 height 17
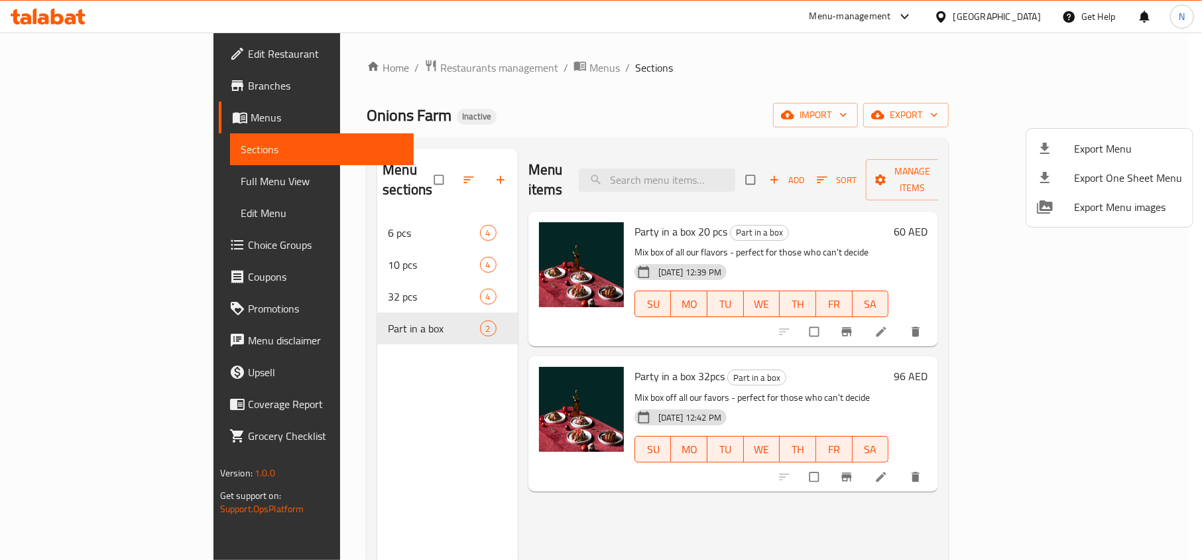
click at [725, 157] on div at bounding box center [601, 280] width 1202 height 560
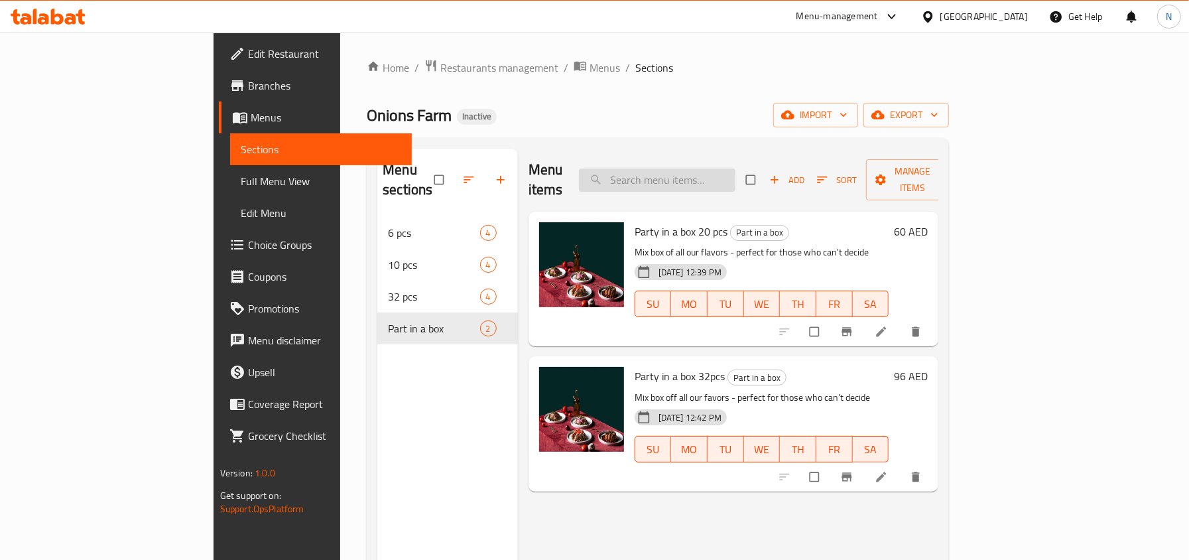
click at [731, 168] on input "search" at bounding box center [657, 179] width 156 height 23
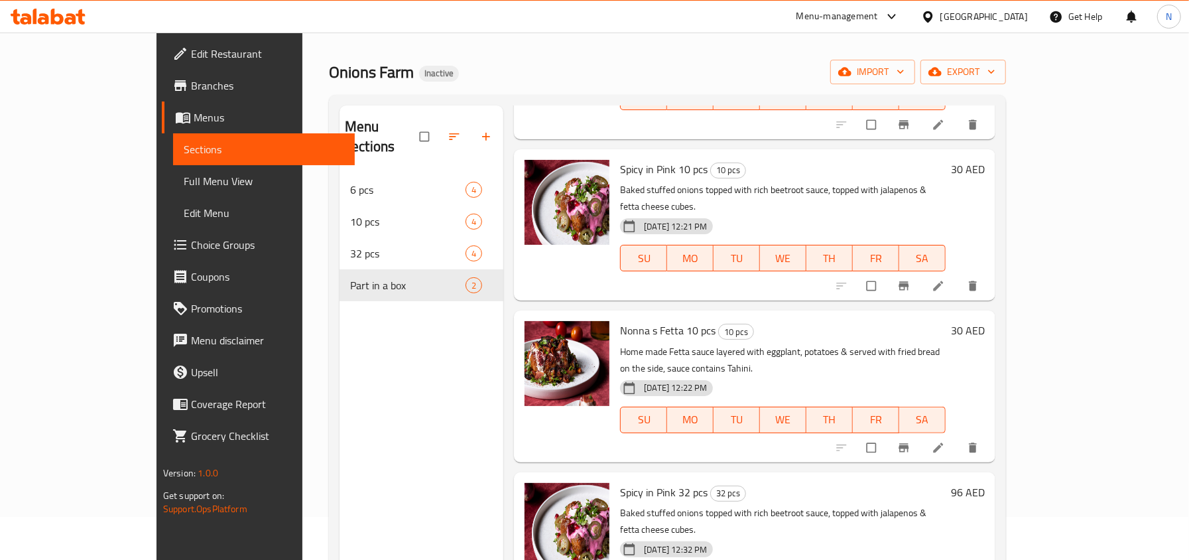
scroll to position [9, 0]
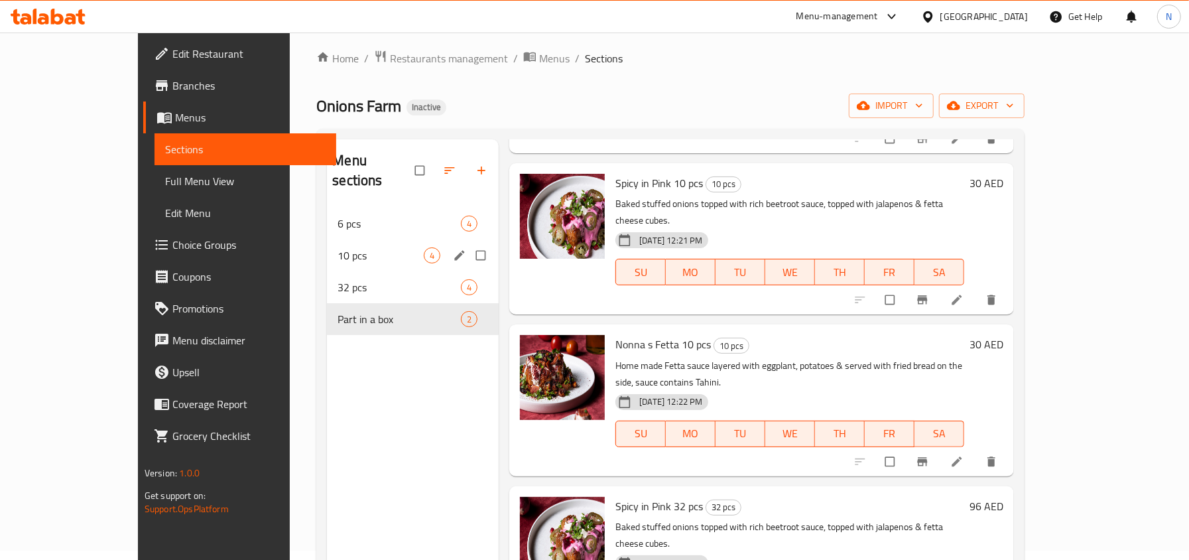
type input "no"
click at [327, 250] on div "10 pcs 4" at bounding box center [413, 255] width 172 height 32
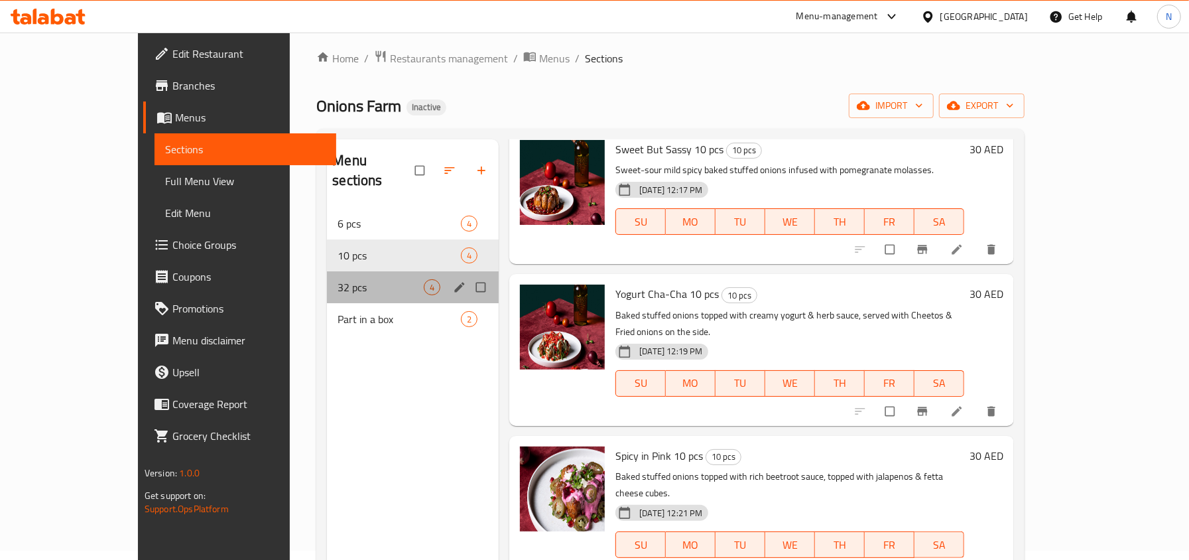
click at [327, 277] on div "32 pcs 4" at bounding box center [413, 287] width 172 height 32
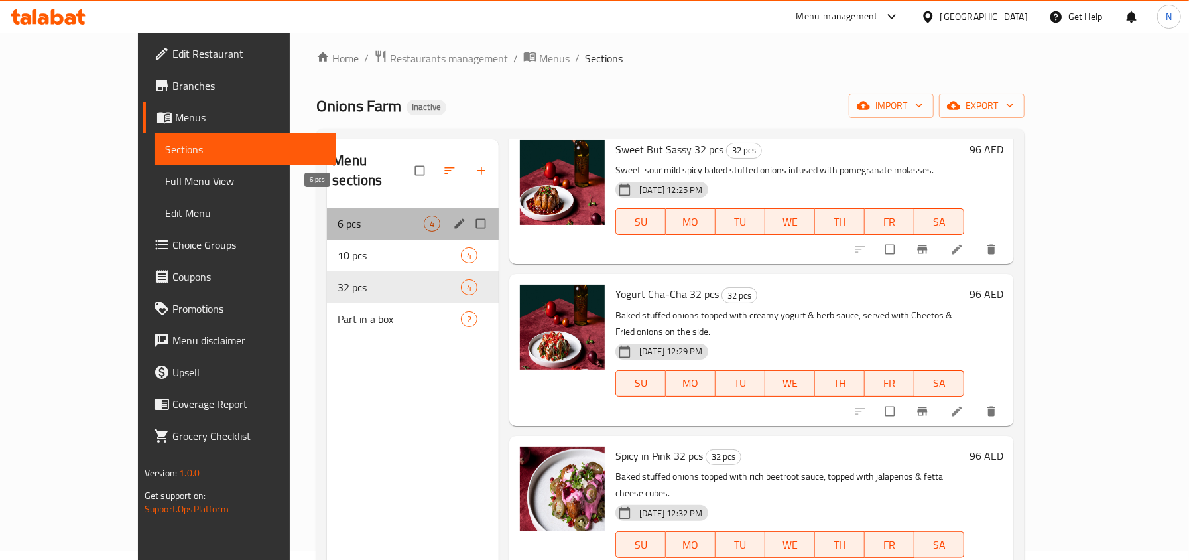
click at [337, 215] on span "6 pcs" at bounding box center [380, 223] width 86 height 16
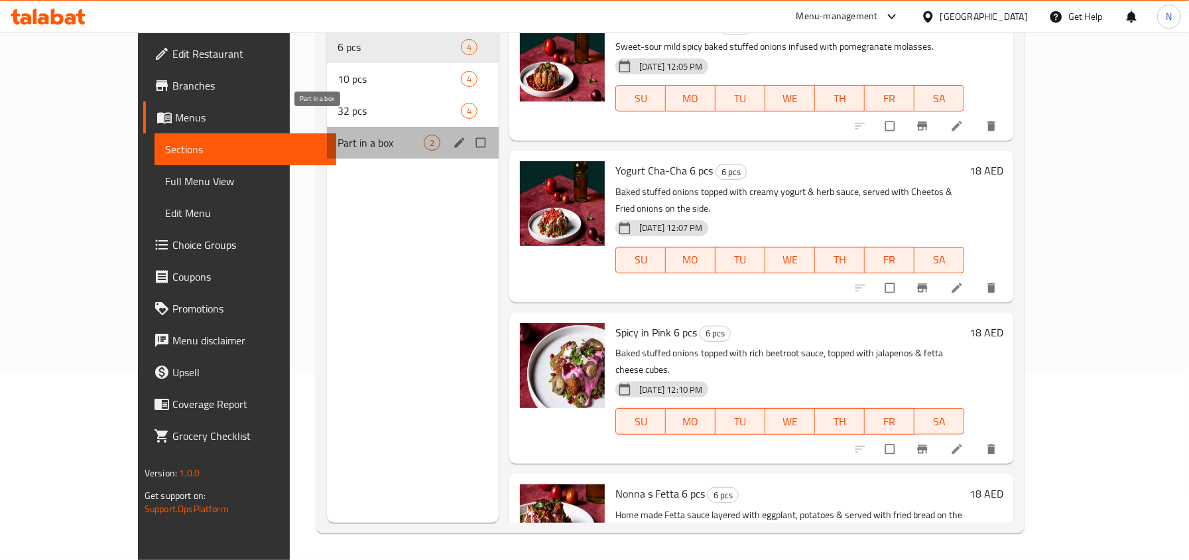
click at [337, 135] on span "Part in a box" at bounding box center [380, 143] width 86 height 16
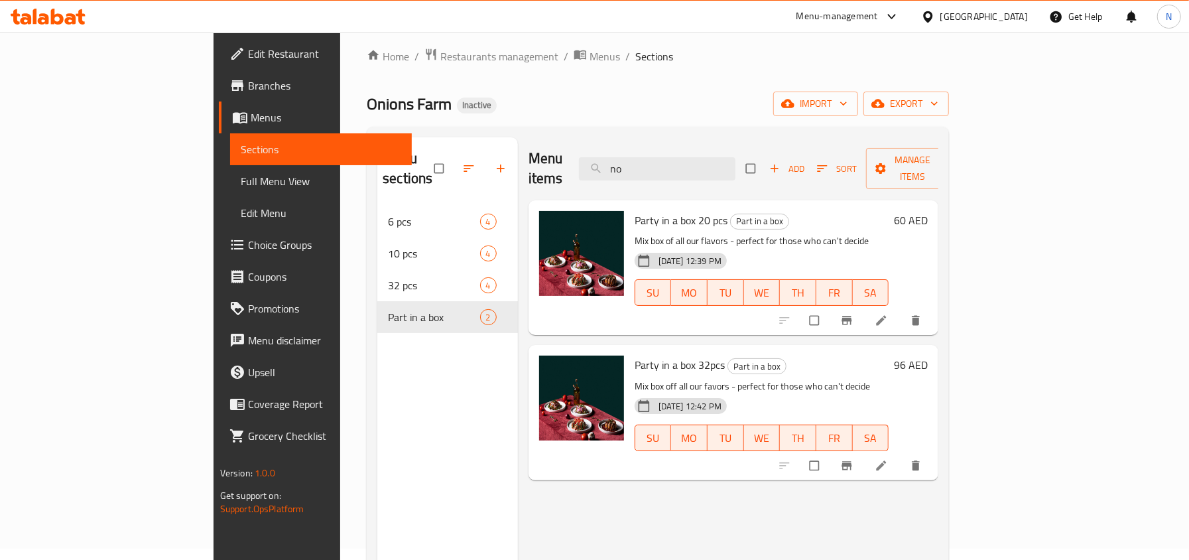
scroll to position [9, 0]
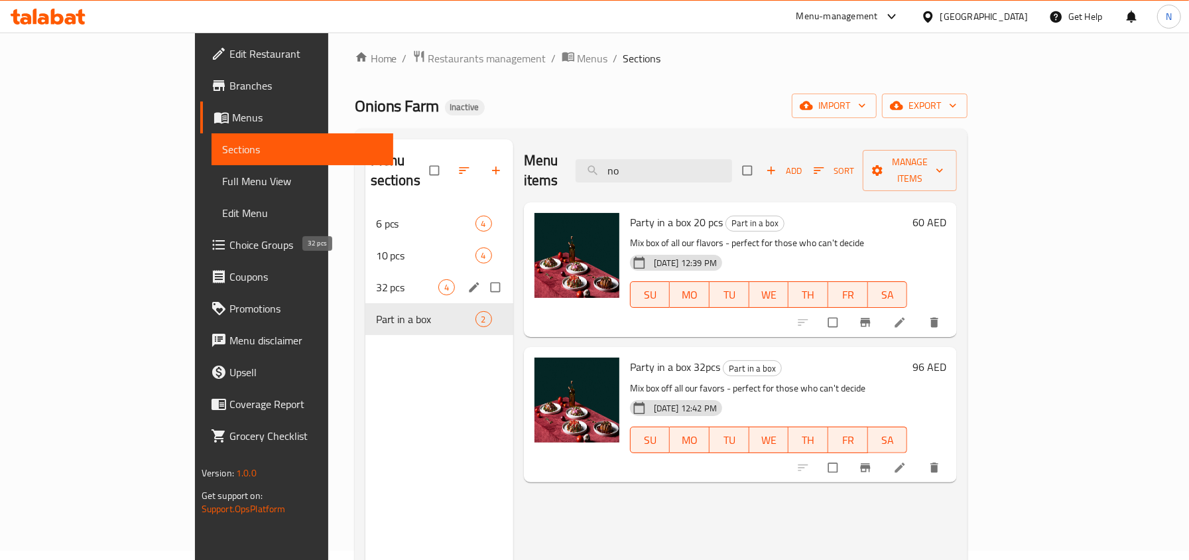
click at [376, 279] on span "32 pcs" at bounding box center [407, 287] width 62 height 16
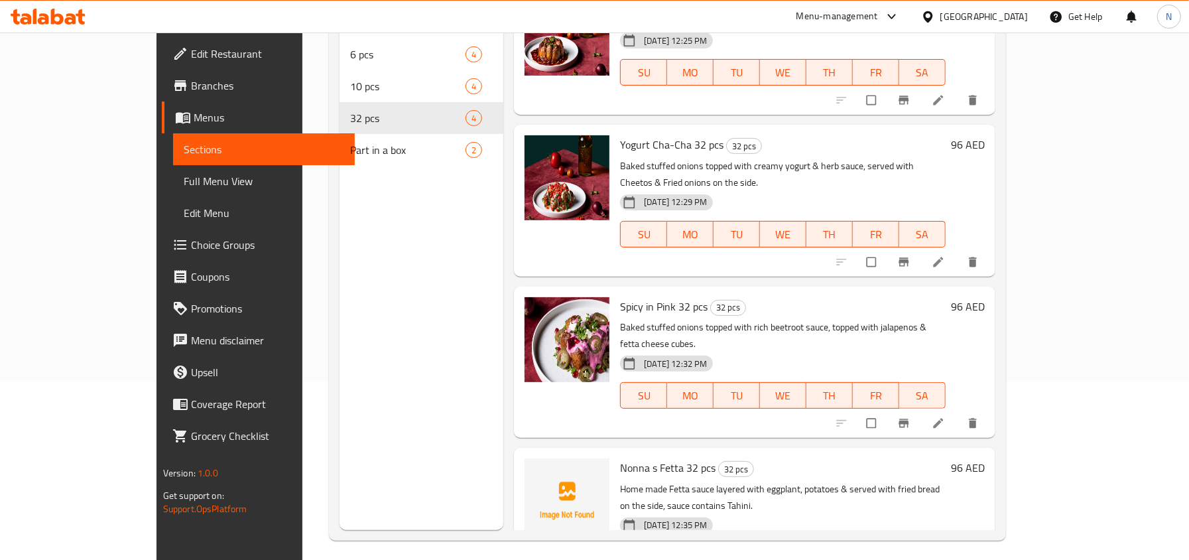
scroll to position [186, 0]
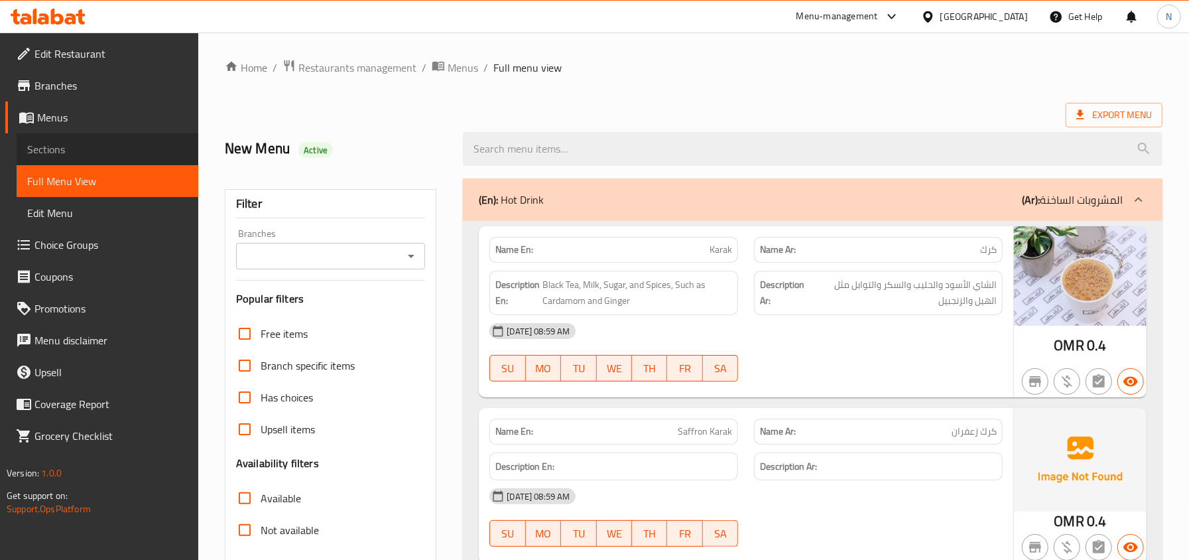
click at [86, 147] on span "Sections" at bounding box center [107, 149] width 160 height 16
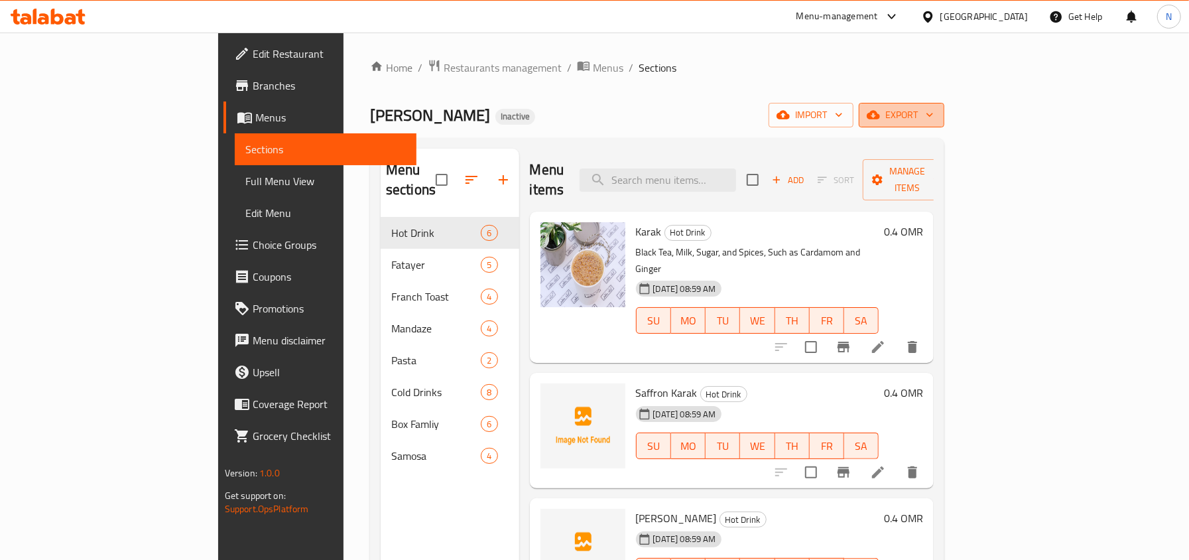
click at [933, 117] on span "export" at bounding box center [901, 115] width 64 height 17
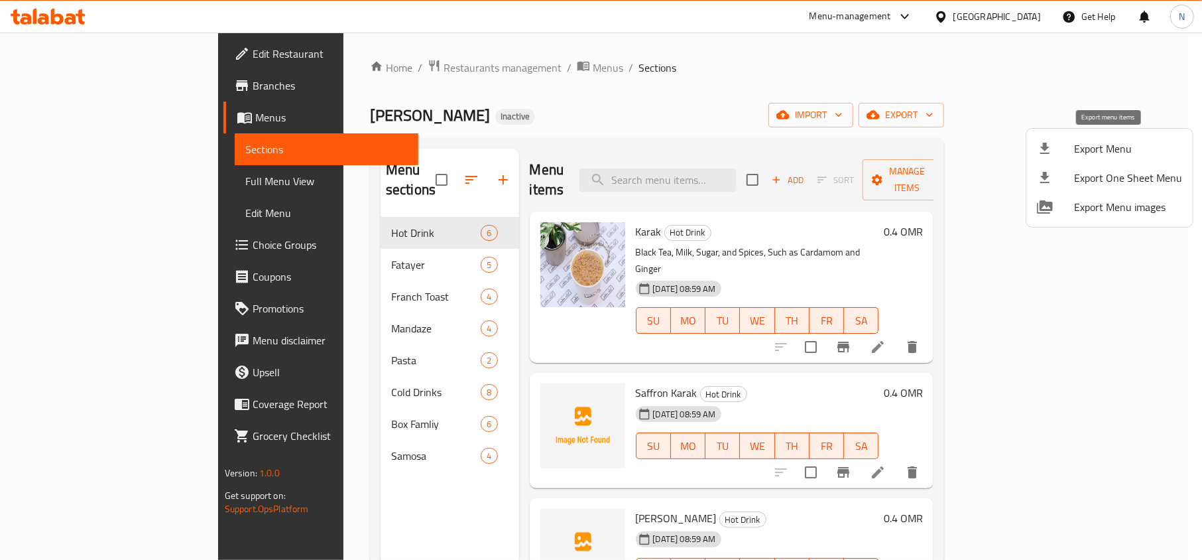
click at [1093, 149] on span "Export Menu" at bounding box center [1128, 149] width 108 height 16
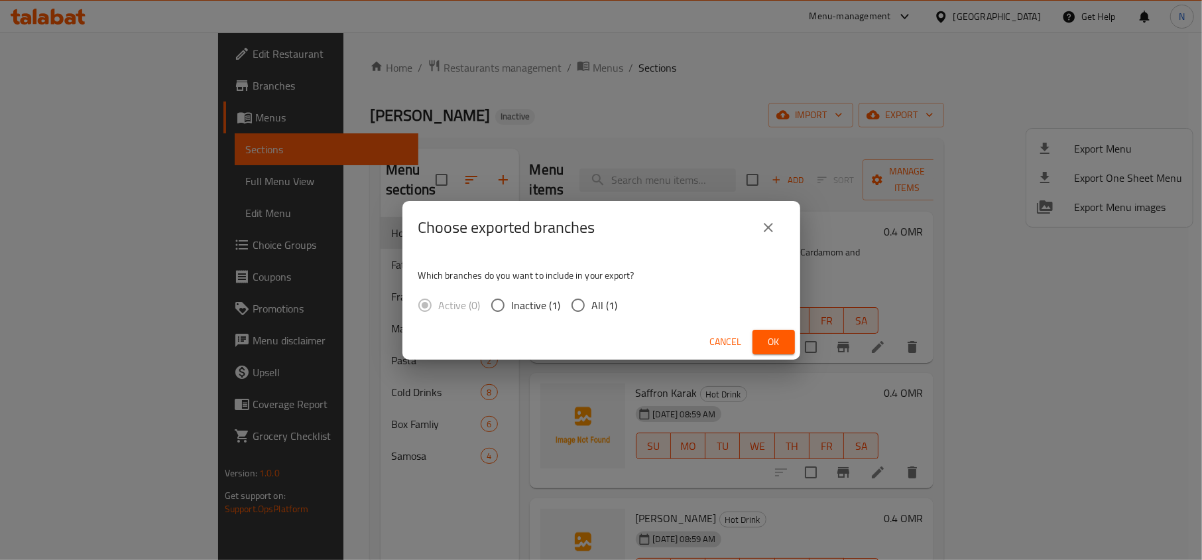
click at [581, 310] on input "All (1)" at bounding box center [578, 305] width 28 height 28
radio input "true"
click at [783, 337] on span "Ok" at bounding box center [773, 341] width 21 height 17
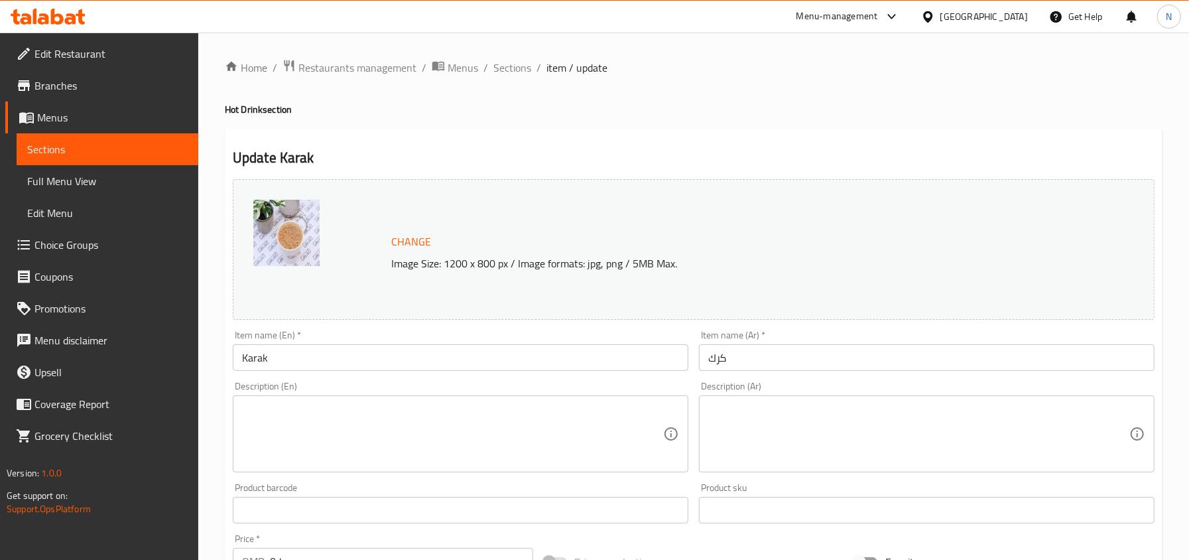
click at [142, 44] on link "Edit Restaurant" at bounding box center [101, 54] width 193 height 32
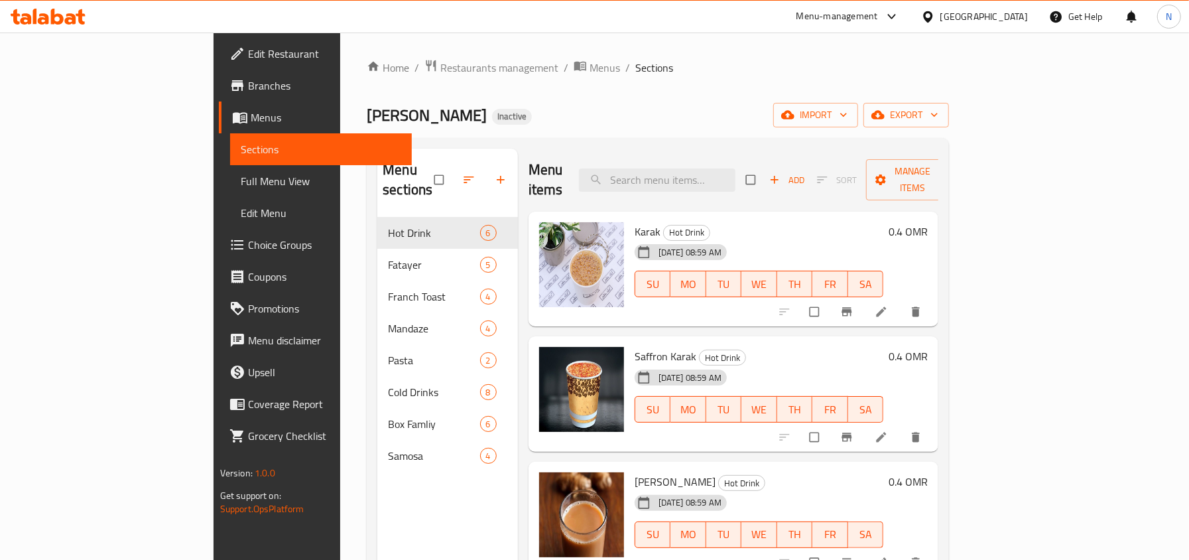
click at [911, 106] on div "Karak Bentleys Inactive import export" at bounding box center [658, 115] width 582 height 25
click at [949, 106] on button "export" at bounding box center [906, 115] width 86 height 25
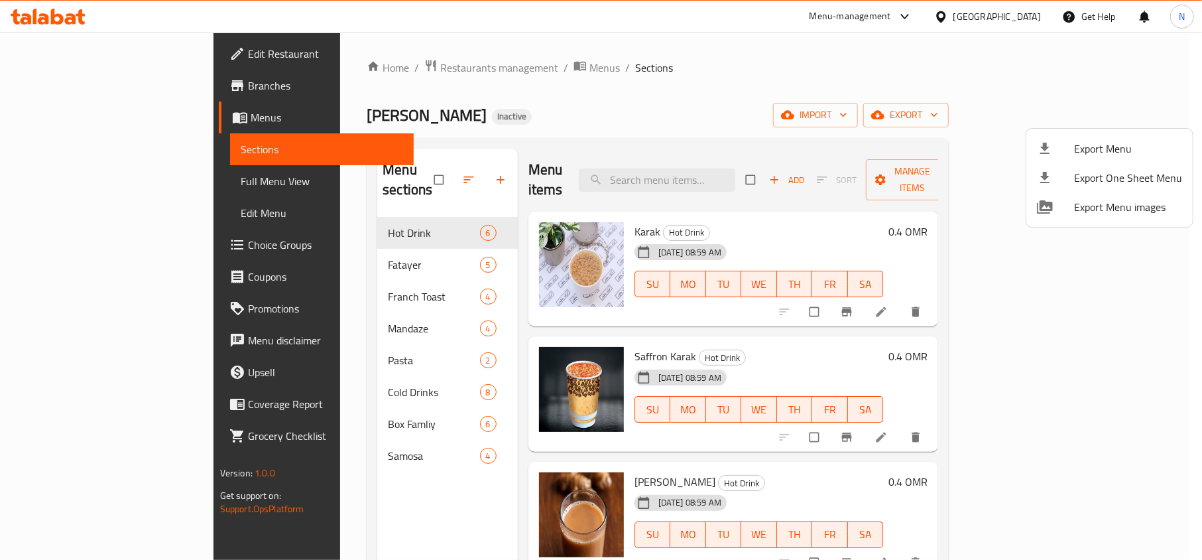
click at [1103, 165] on li "Export One Sheet Menu" at bounding box center [1109, 177] width 166 height 29
drag, startPoint x: 697, startPoint y: 80, endPoint x: 801, endPoint y: 105, distance: 106.3
click at [697, 80] on div at bounding box center [601, 280] width 1202 height 560
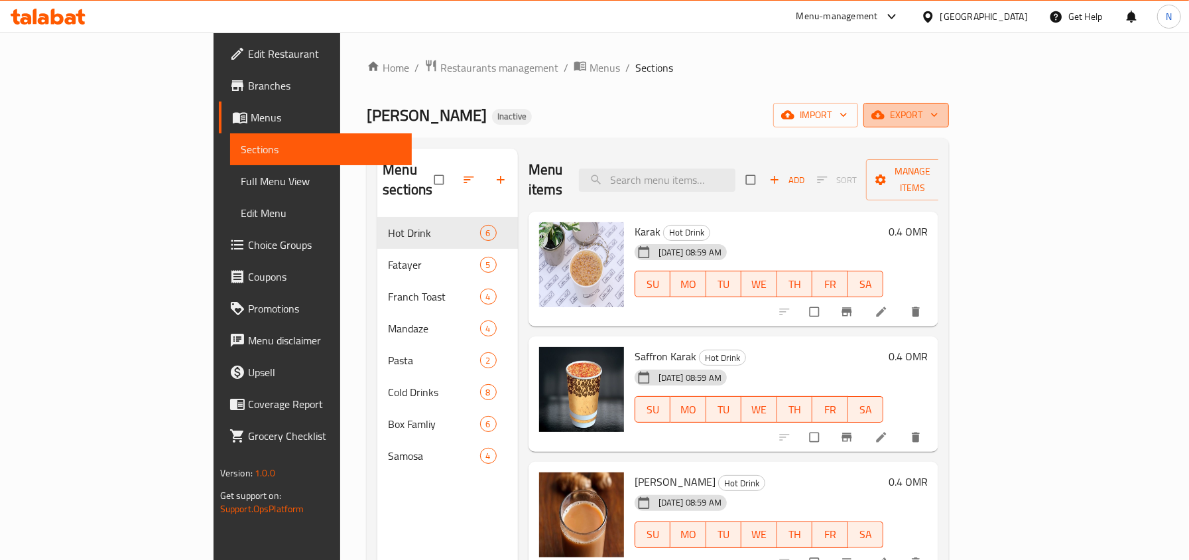
click at [938, 117] on span "export" at bounding box center [906, 115] width 64 height 17
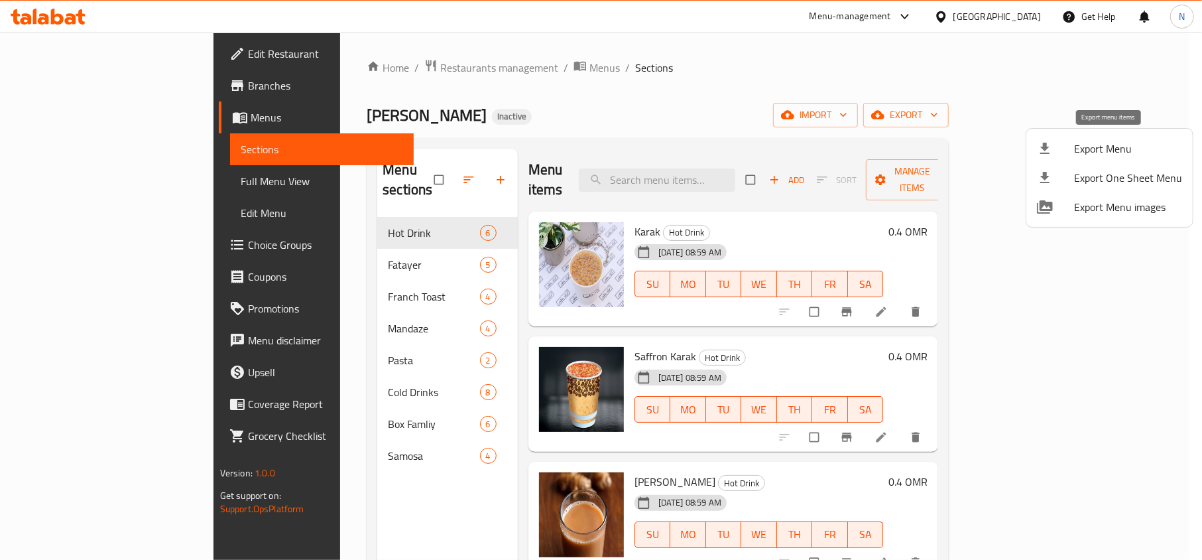
click at [1112, 144] on span "Export Menu" at bounding box center [1128, 149] width 108 height 16
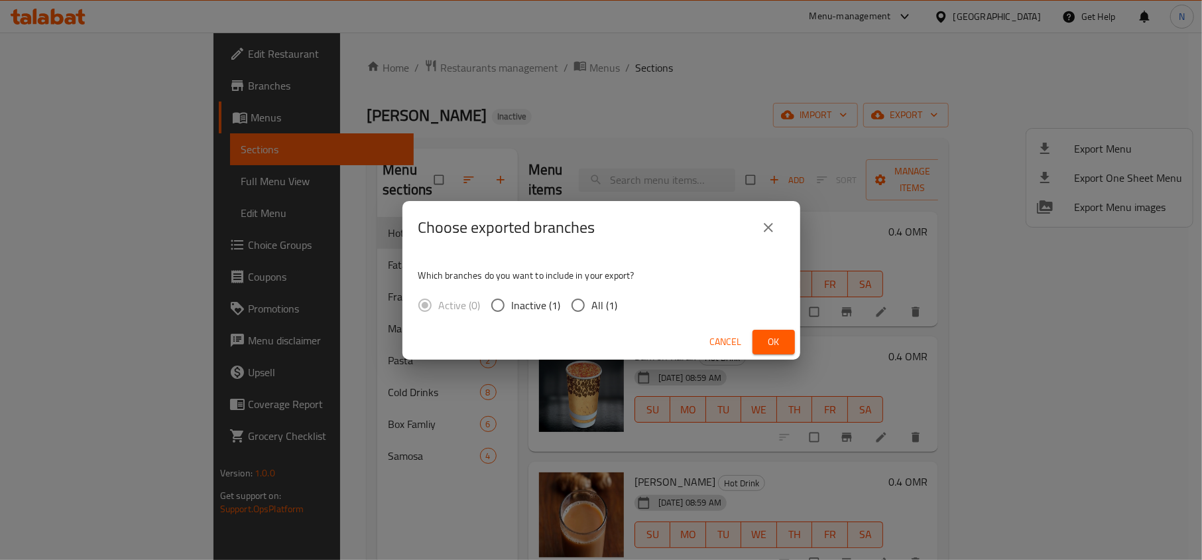
click at [616, 301] on div "Active (0) Inactive (1) All (1)" at bounding box center [523, 305] width 210 height 28
click at [589, 305] on input "All (1)" at bounding box center [578, 305] width 28 height 28
radio input "true"
click at [781, 341] on span "Ok" at bounding box center [773, 341] width 21 height 17
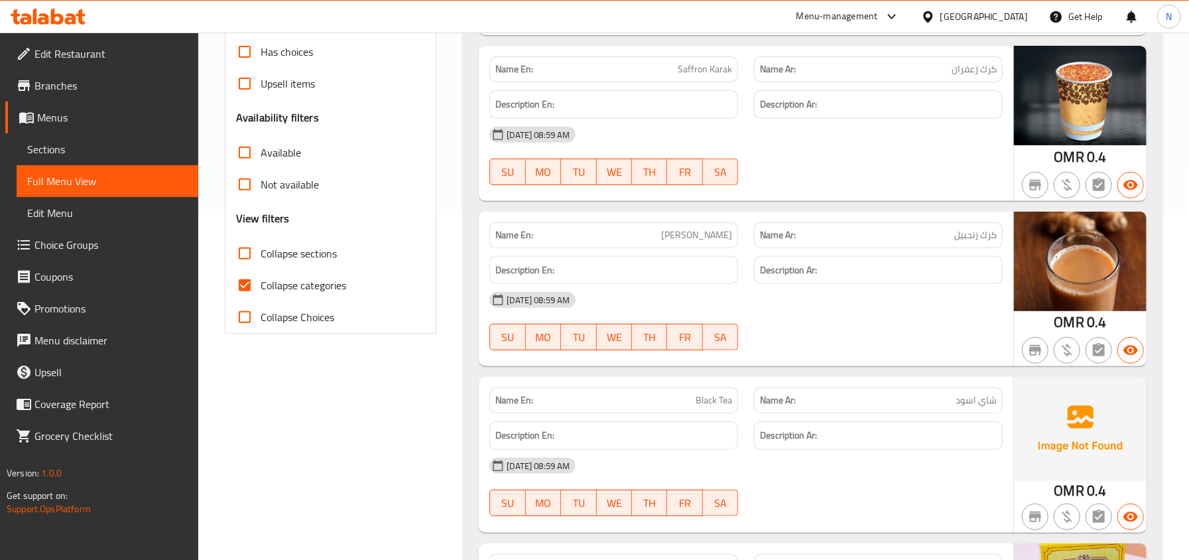
scroll to position [353, 0]
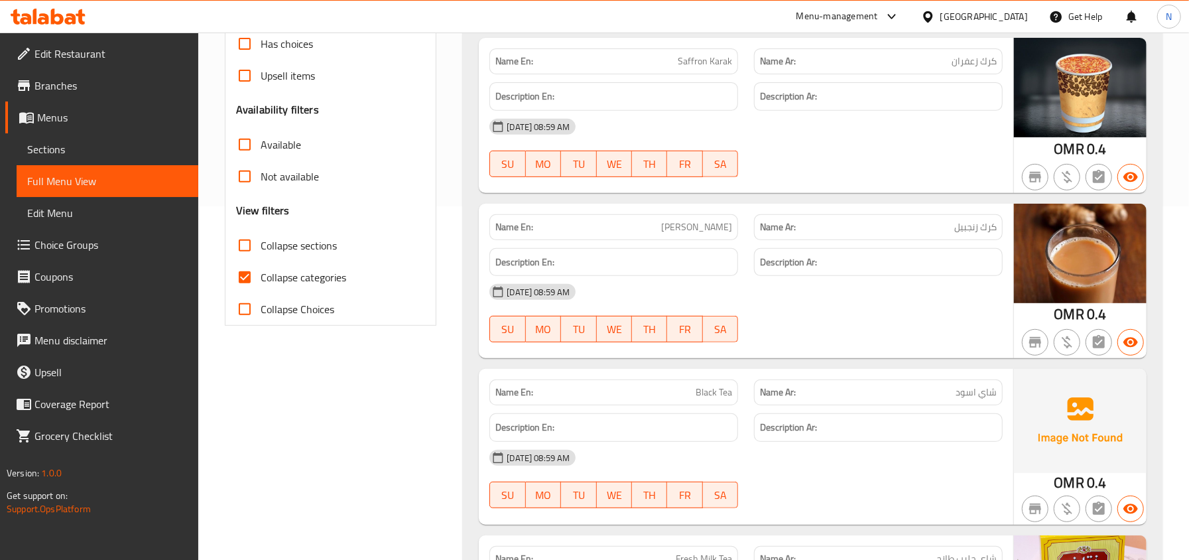
click at [261, 284] on span "Collapse categories" at bounding box center [304, 277] width 86 height 16
click at [261, 284] on input "Collapse categories" at bounding box center [245, 277] width 32 height 32
checkbox input "false"
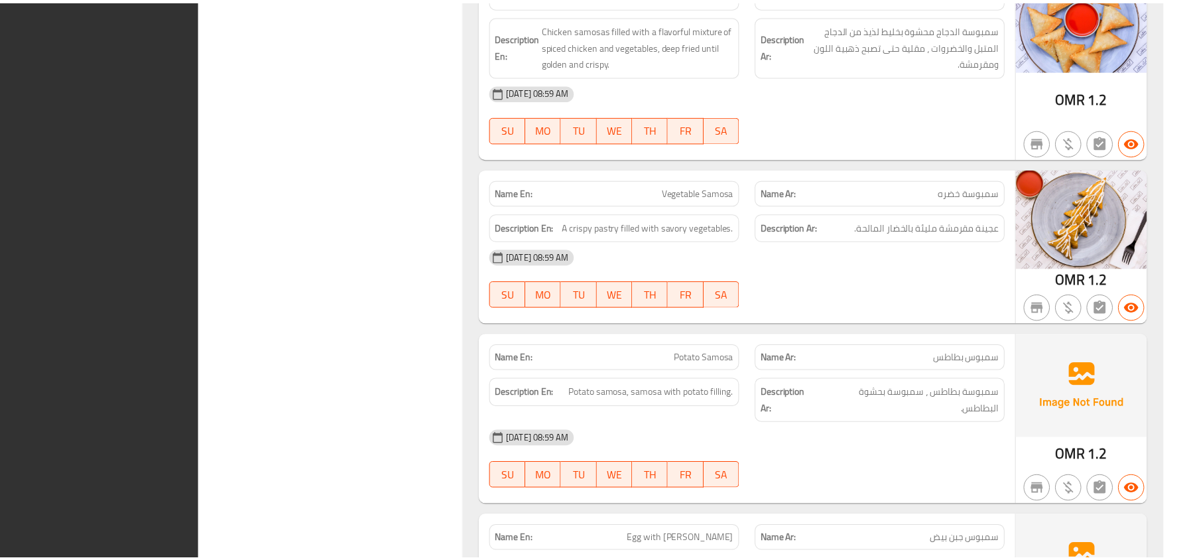
scroll to position [6958, 0]
